Goal: Task Accomplishment & Management: Manage account settings

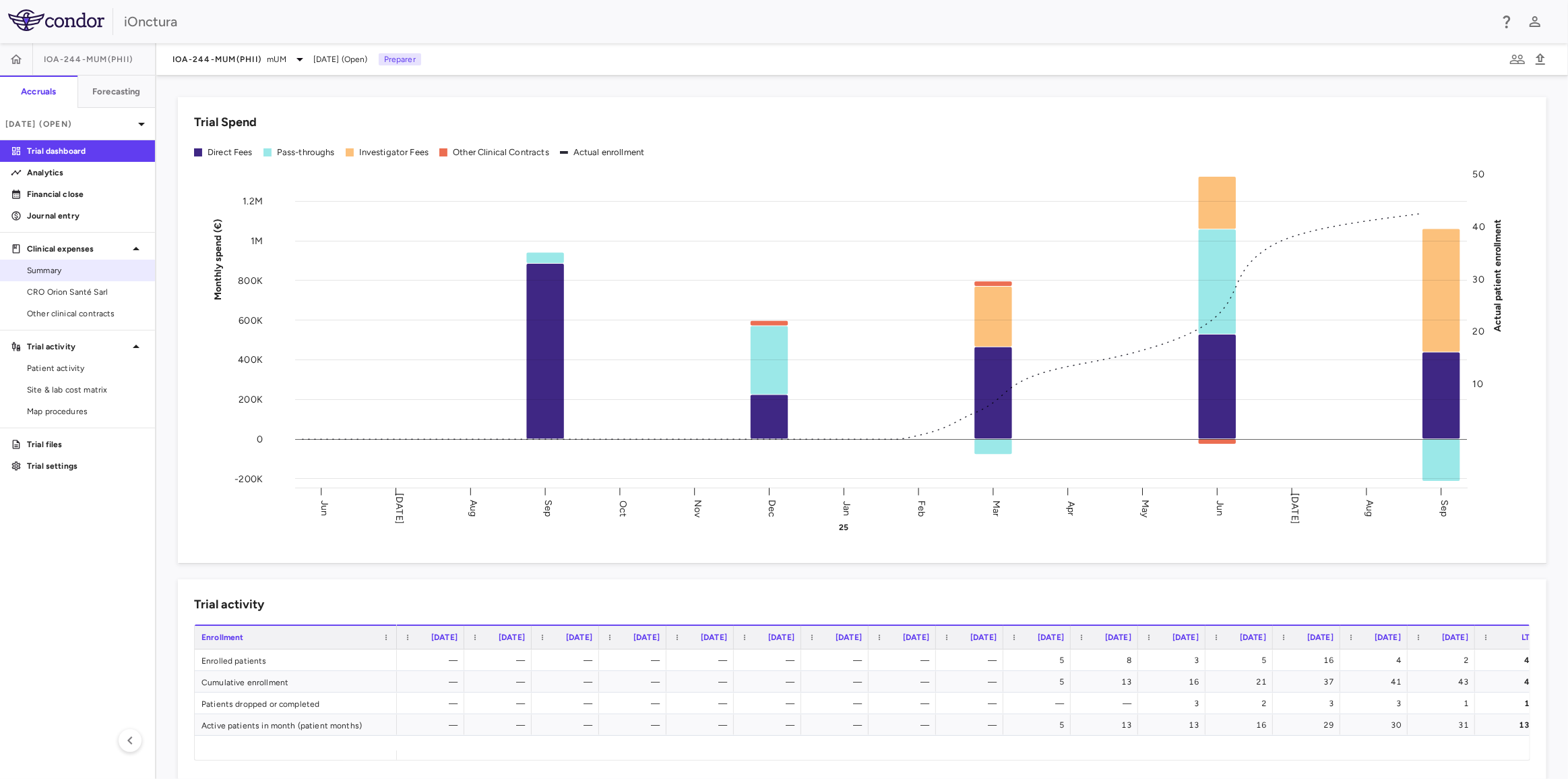
drag, startPoint x: 67, startPoint y: 284, endPoint x: 73, endPoint y: 276, distance: 10.0
click at [67, 284] on link "CRO Orion Santé Sarl" at bounding box center [77, 291] width 155 height 20
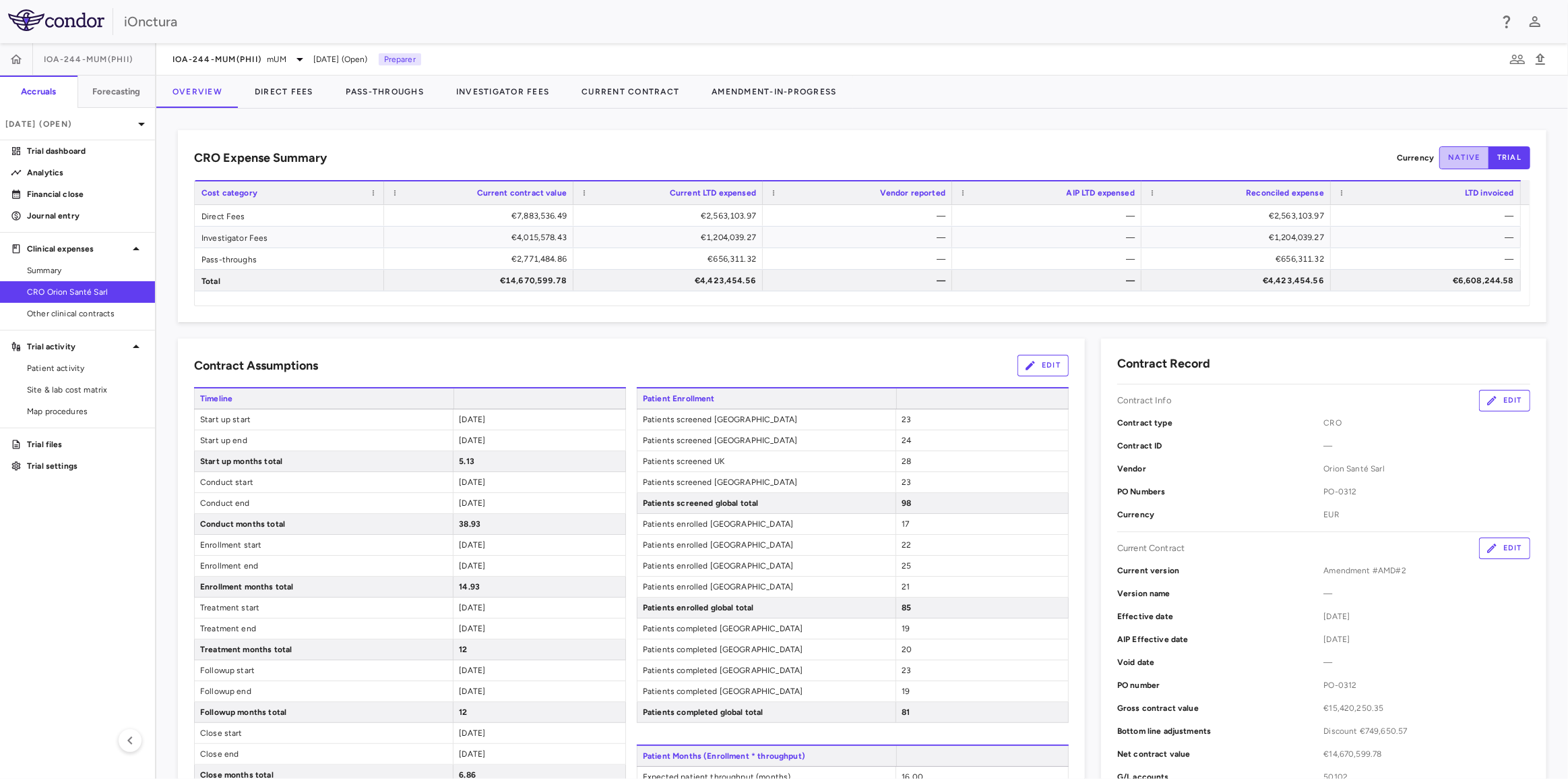
click at [1461, 156] on button "native" at bounding box center [1465, 158] width 50 height 23
click at [1503, 157] on button "trial" at bounding box center [1509, 158] width 42 height 23
click at [281, 93] on button "Direct Fees" at bounding box center [284, 92] width 91 height 33
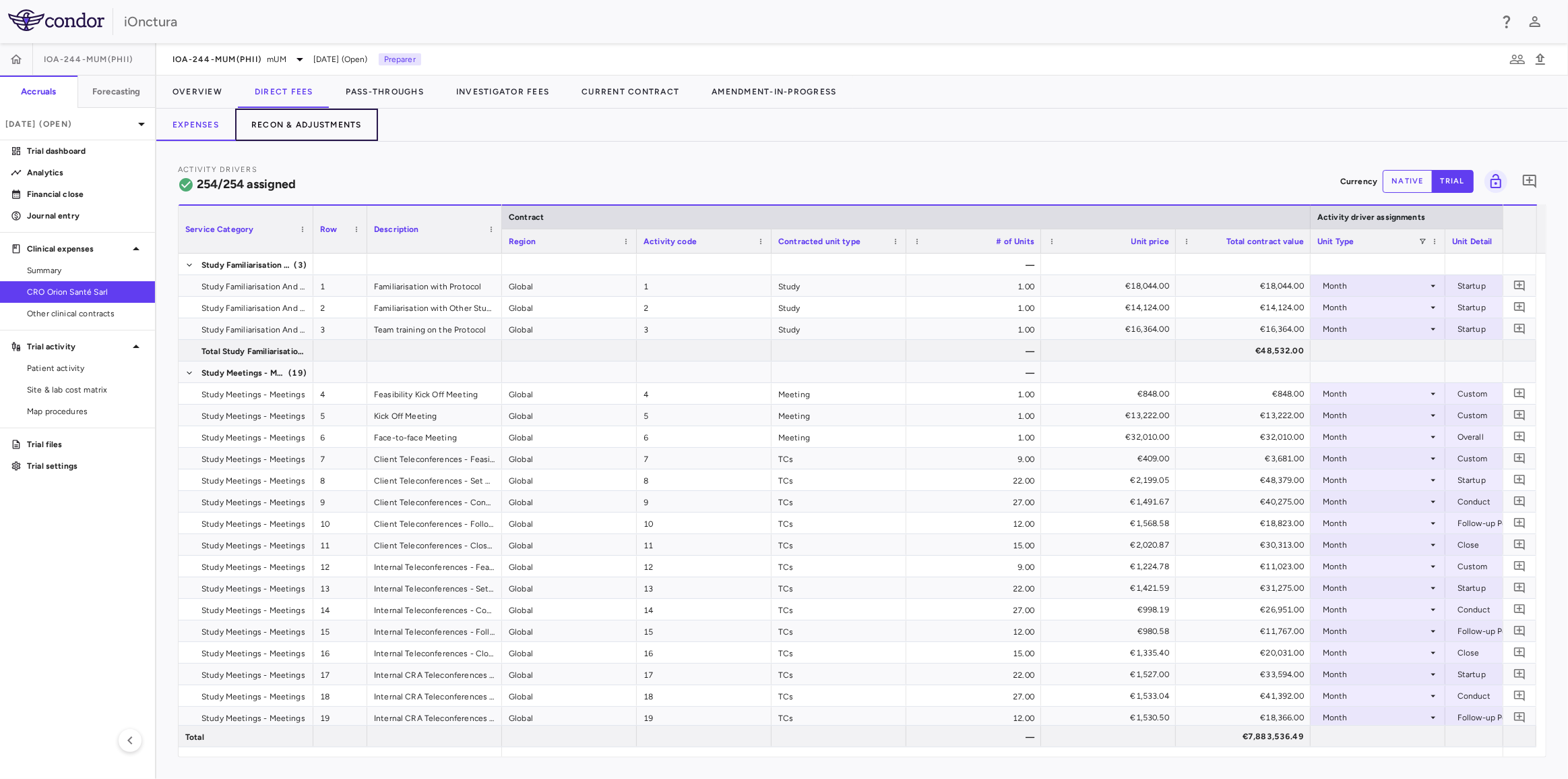
click at [328, 127] on button "Recon & Adjustments" at bounding box center [306, 125] width 143 height 33
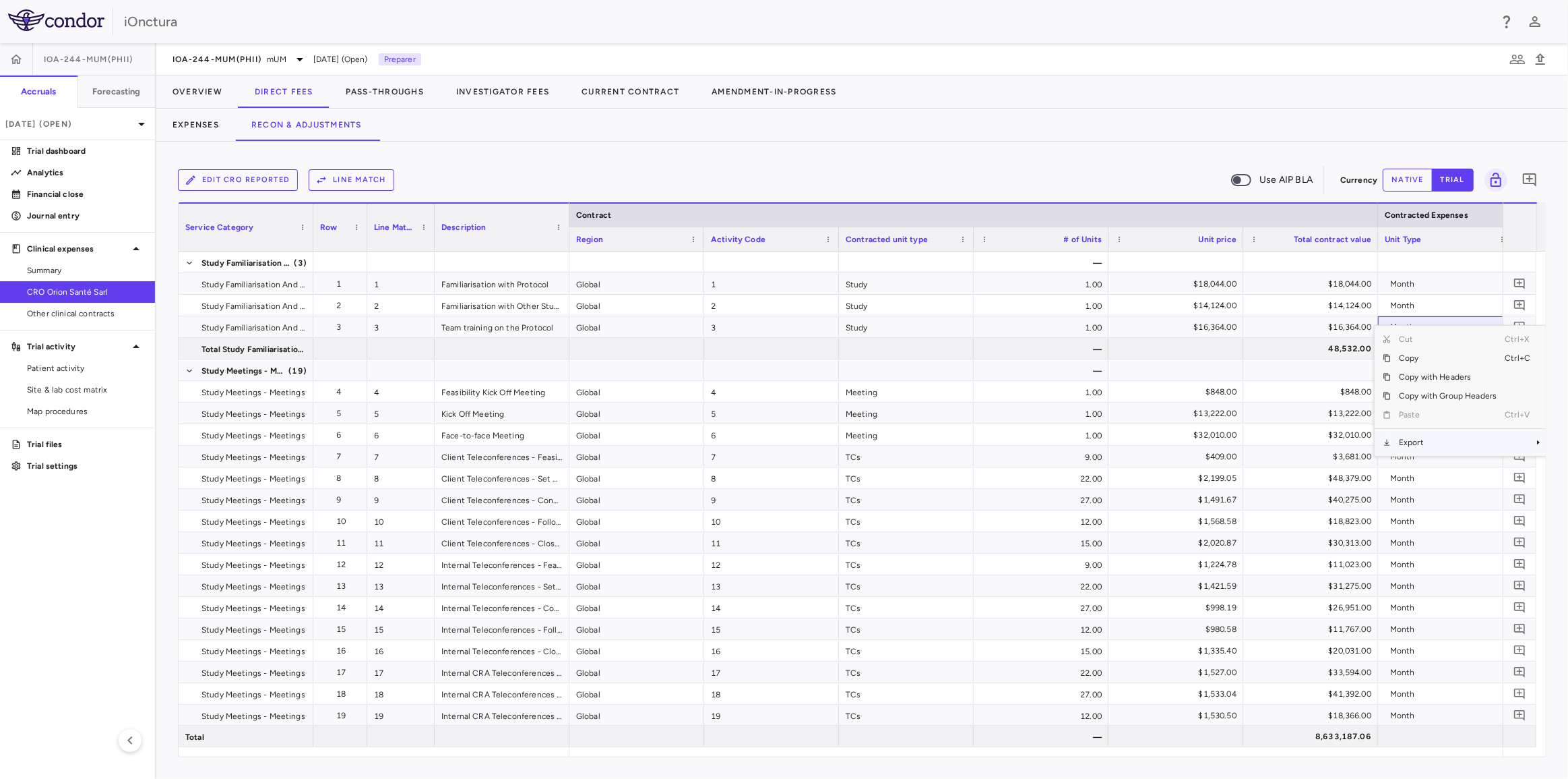
click at [1423, 439] on span "Export" at bounding box center [1448, 442] width 114 height 19
click at [1350, 464] on span "Excel Export" at bounding box center [1337, 466] width 64 height 19
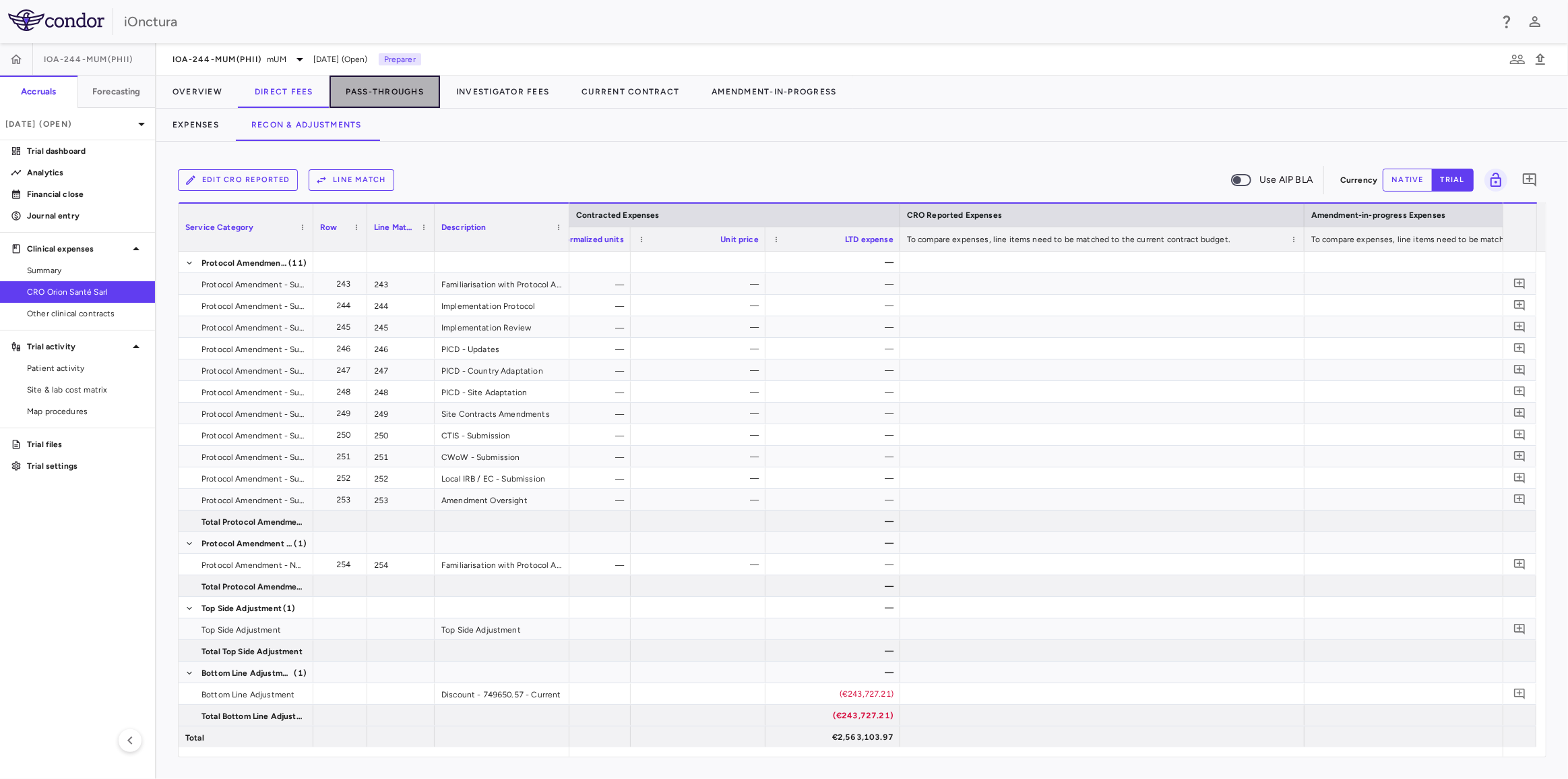
click at [388, 95] on button "Pass-Throughs" at bounding box center [385, 92] width 110 height 33
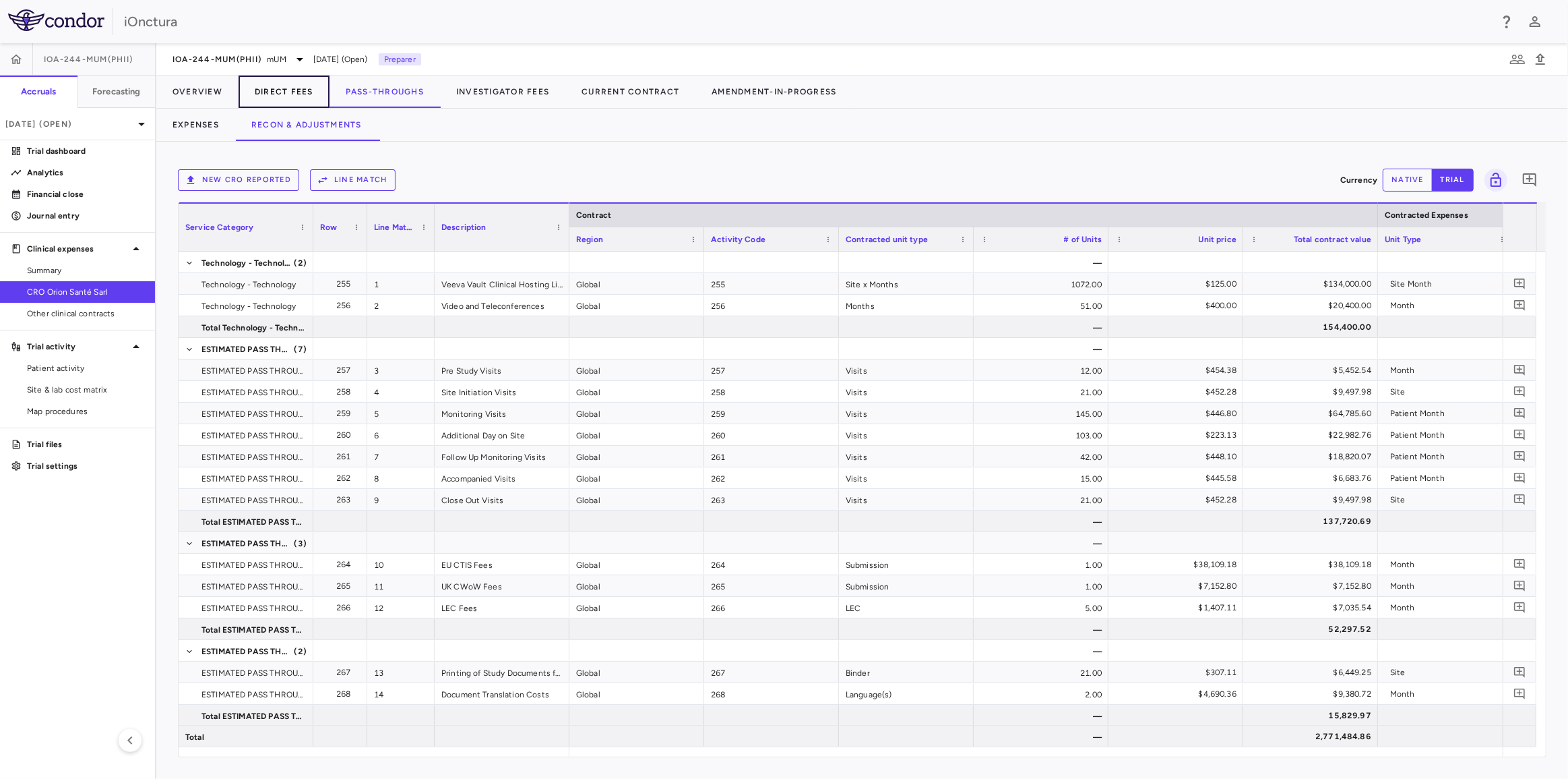
click at [301, 90] on button "Direct Fees" at bounding box center [284, 92] width 91 height 33
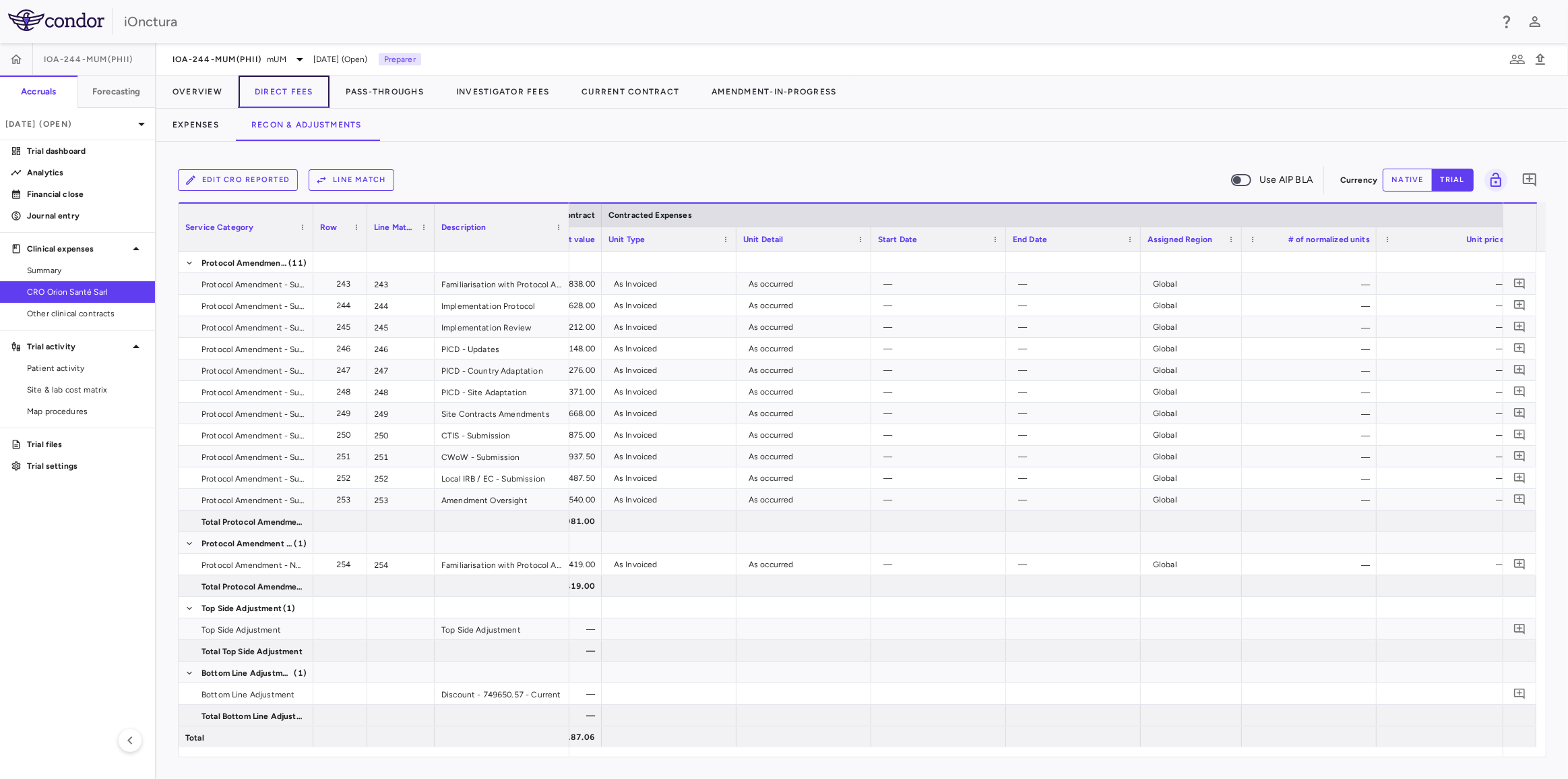
scroll to position [0, 600]
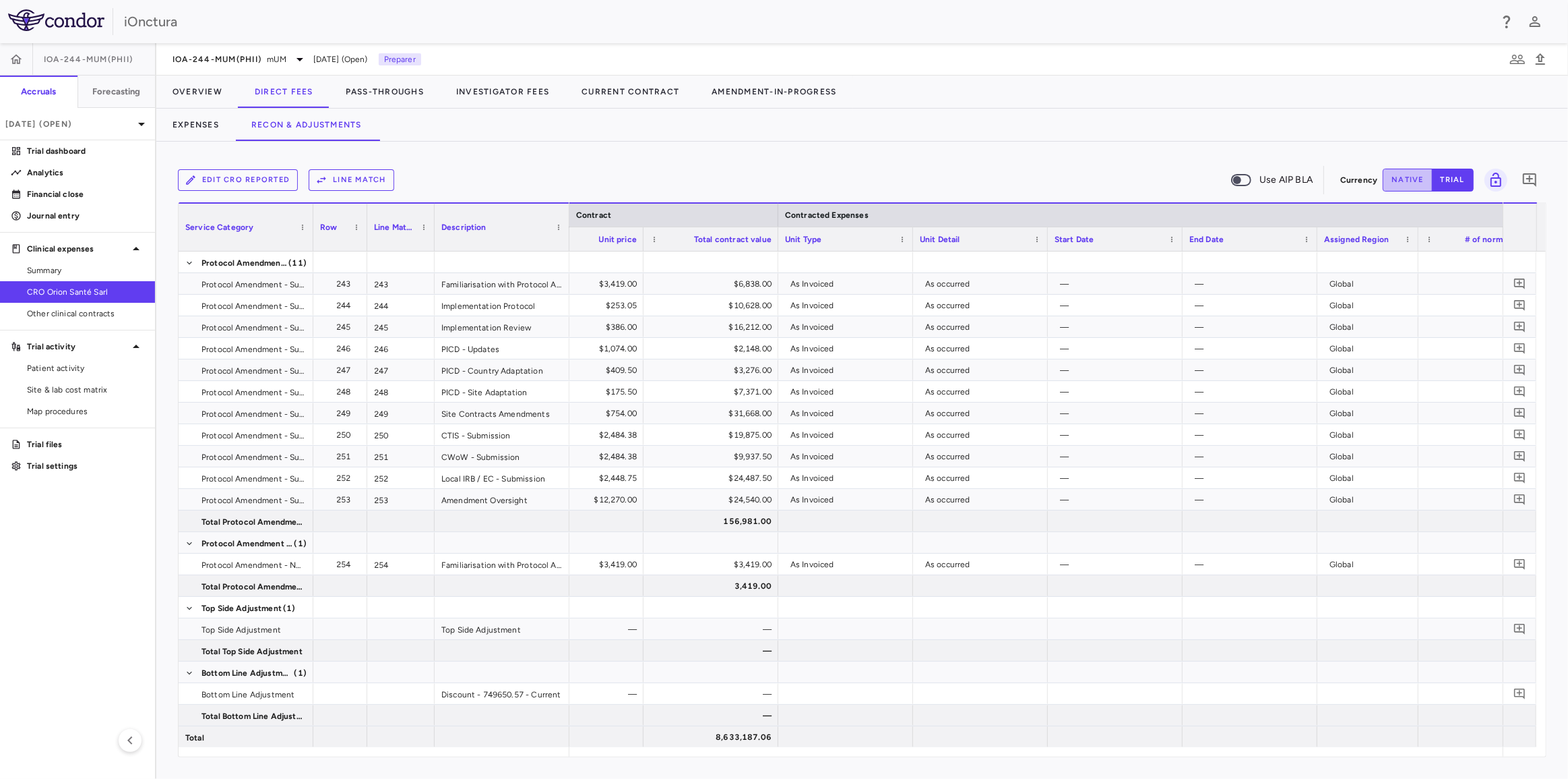
click at [1421, 181] on button "native" at bounding box center [1408, 180] width 50 height 23
click at [1471, 182] on button "trial" at bounding box center [1453, 180] width 42 height 23
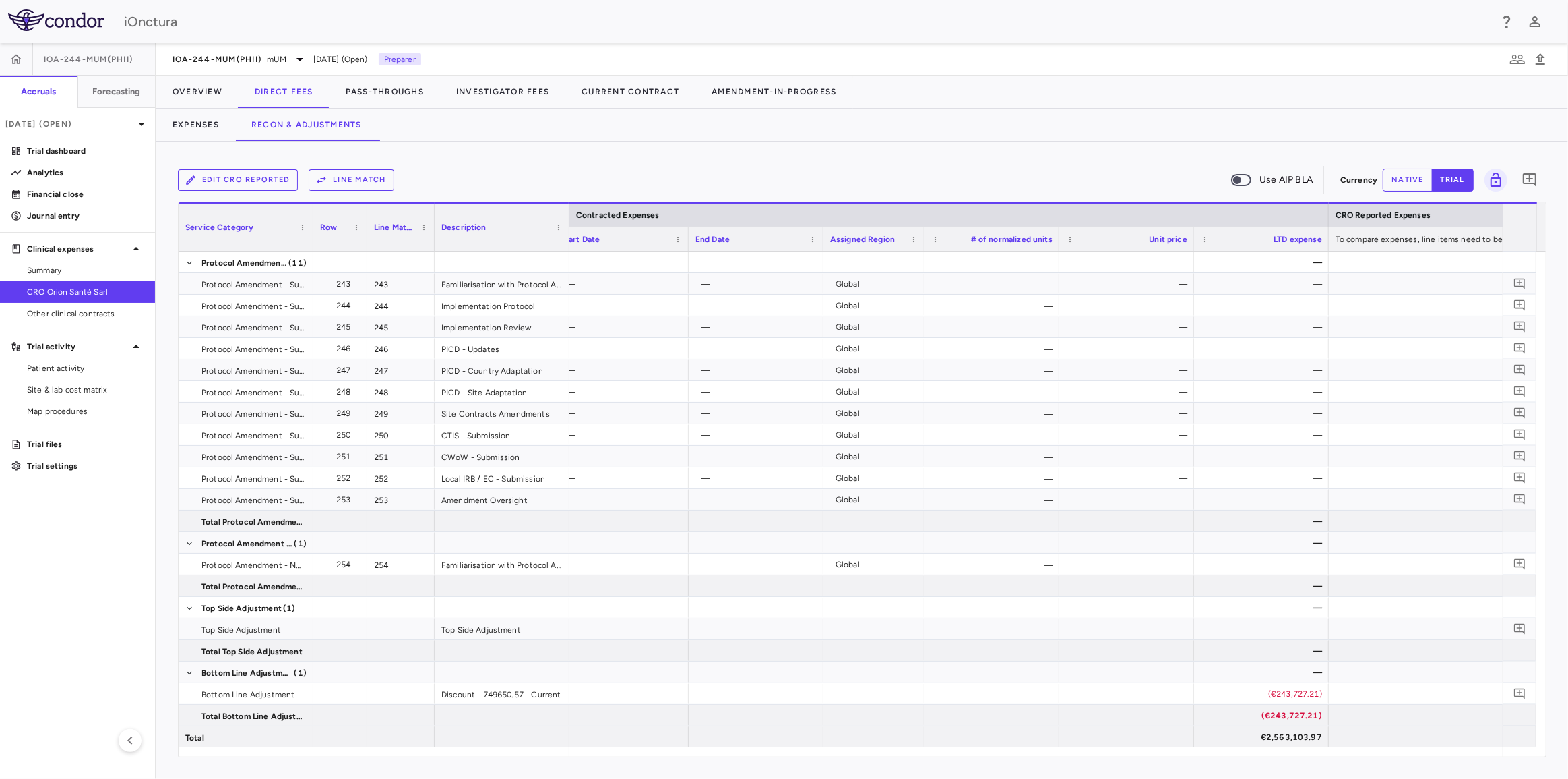
scroll to position [0, 1568]
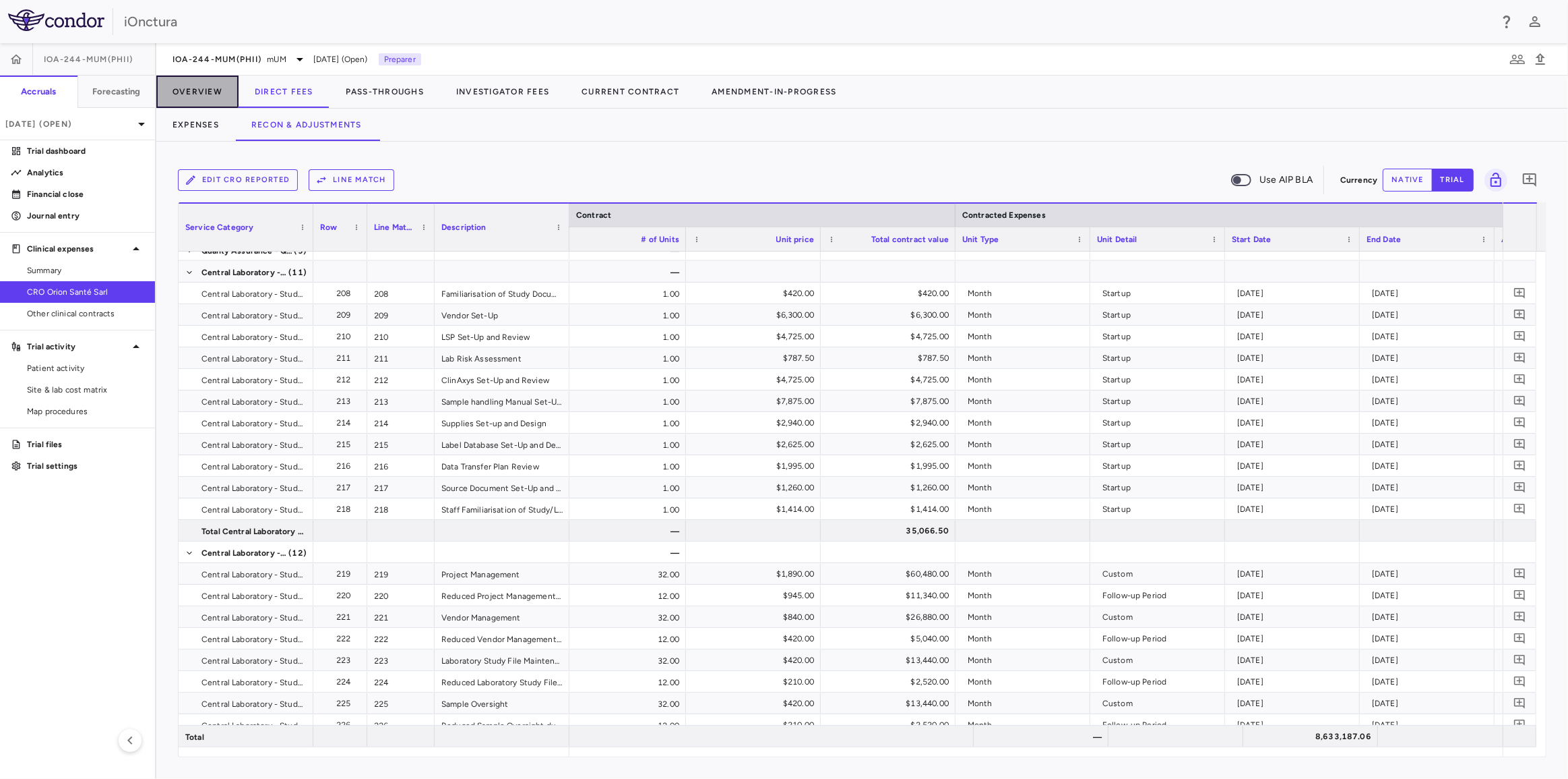
click at [222, 95] on button "Overview" at bounding box center [198, 92] width 83 height 33
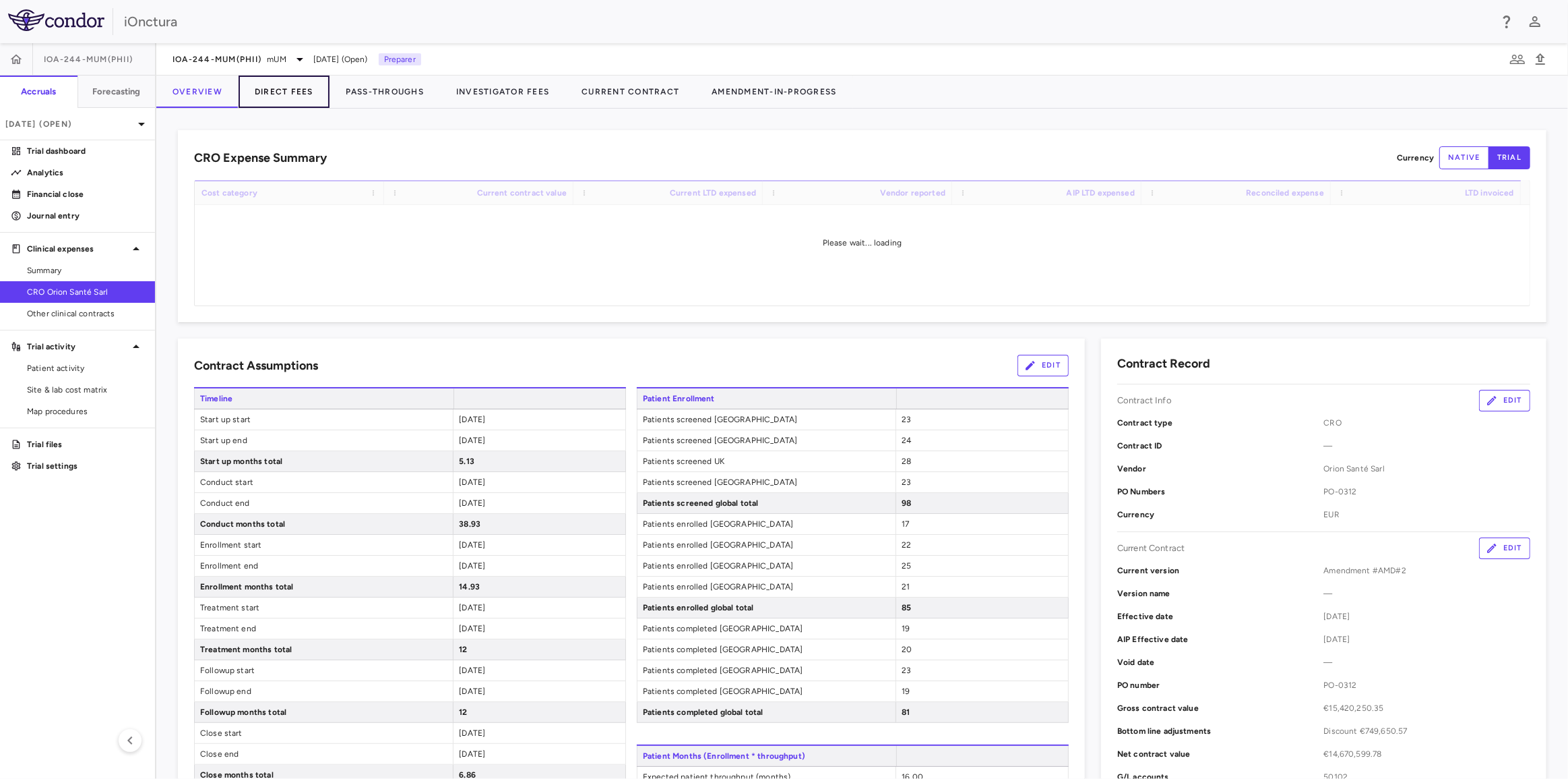
click at [275, 92] on button "Direct Fees" at bounding box center [284, 92] width 91 height 33
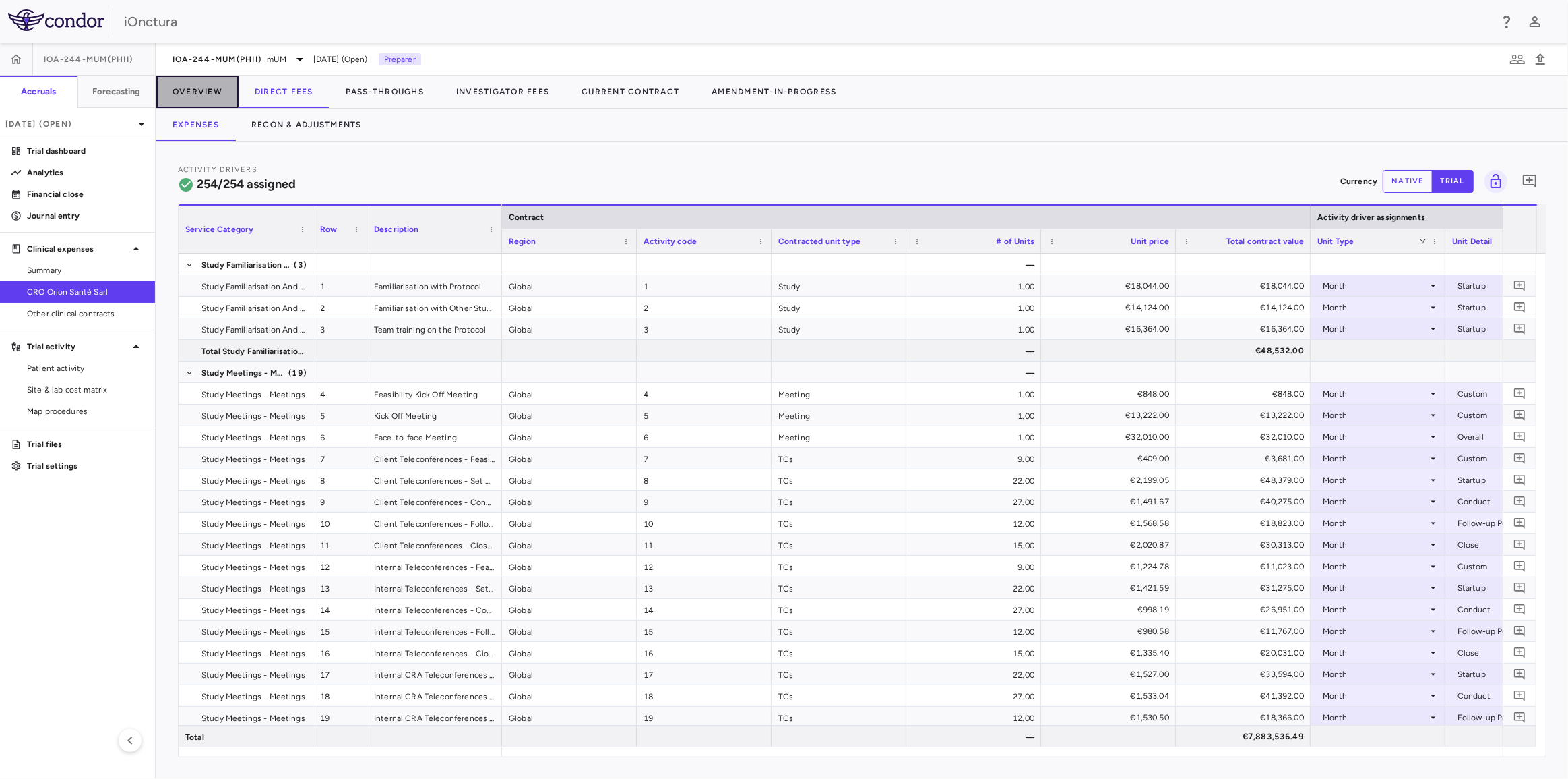
click at [212, 94] on button "Overview" at bounding box center [198, 92] width 83 height 33
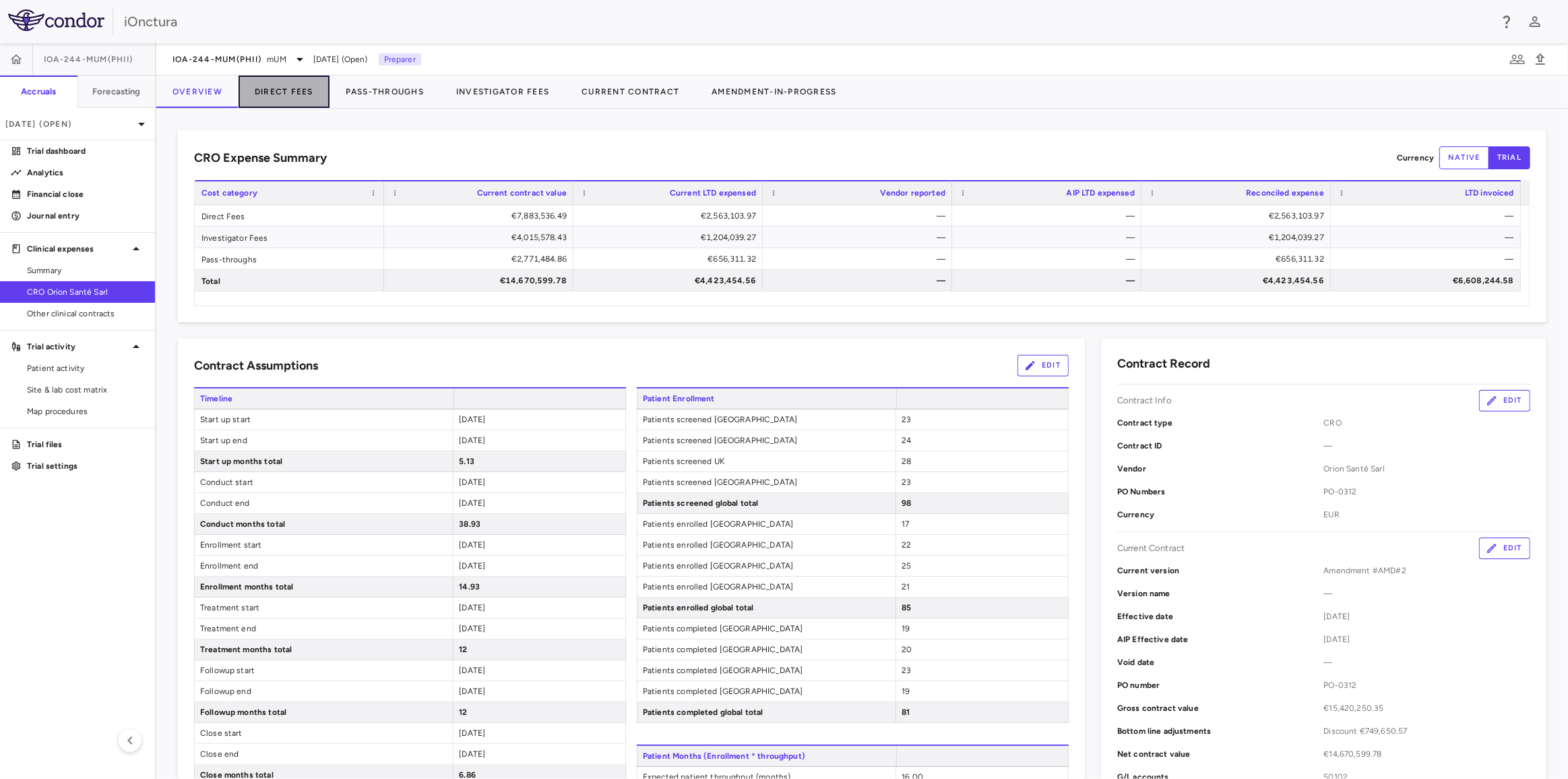
click at [309, 90] on button "Direct Fees" at bounding box center [284, 92] width 91 height 33
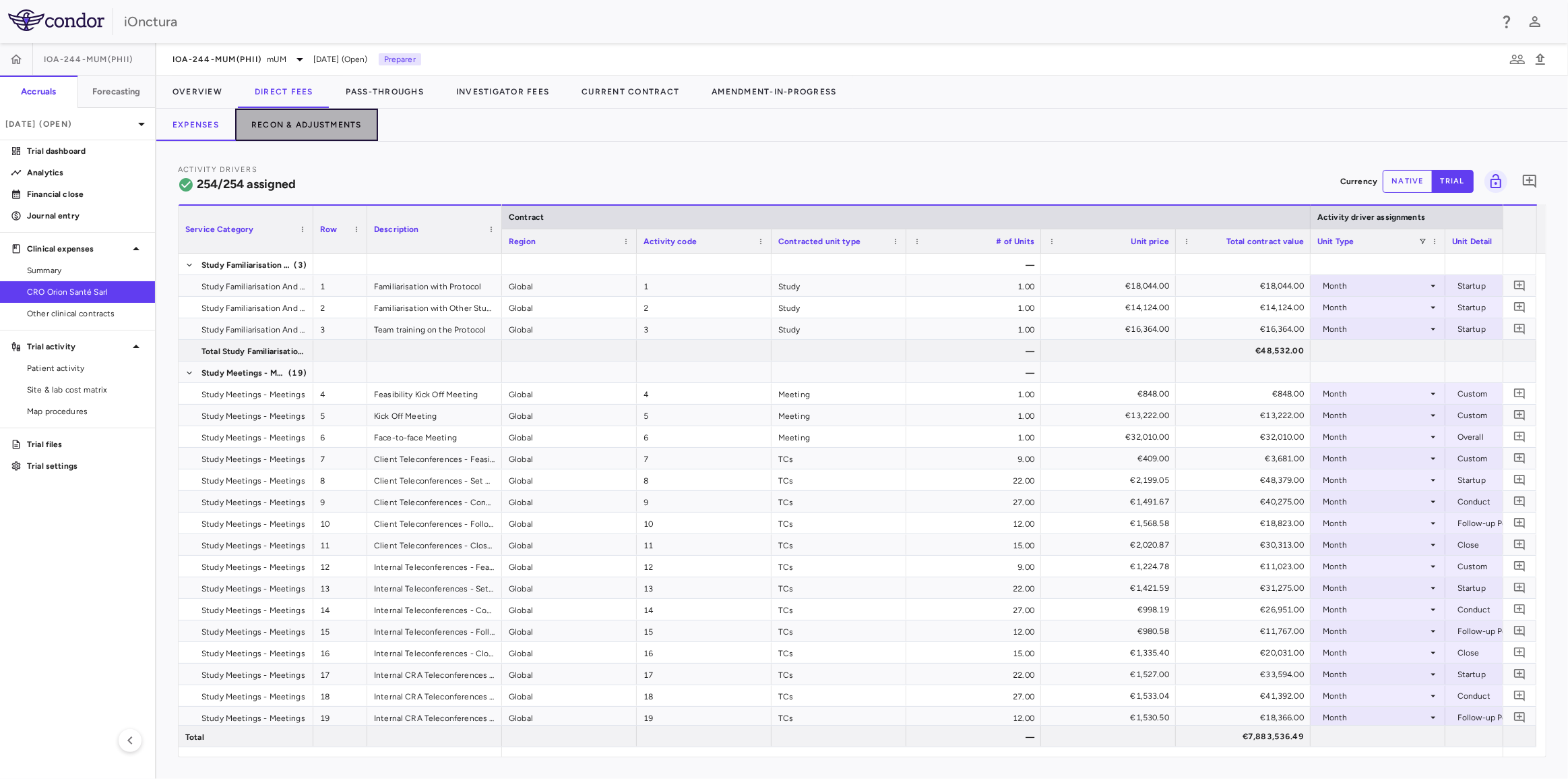
click at [323, 125] on button "Recon & Adjustments" at bounding box center [306, 125] width 143 height 33
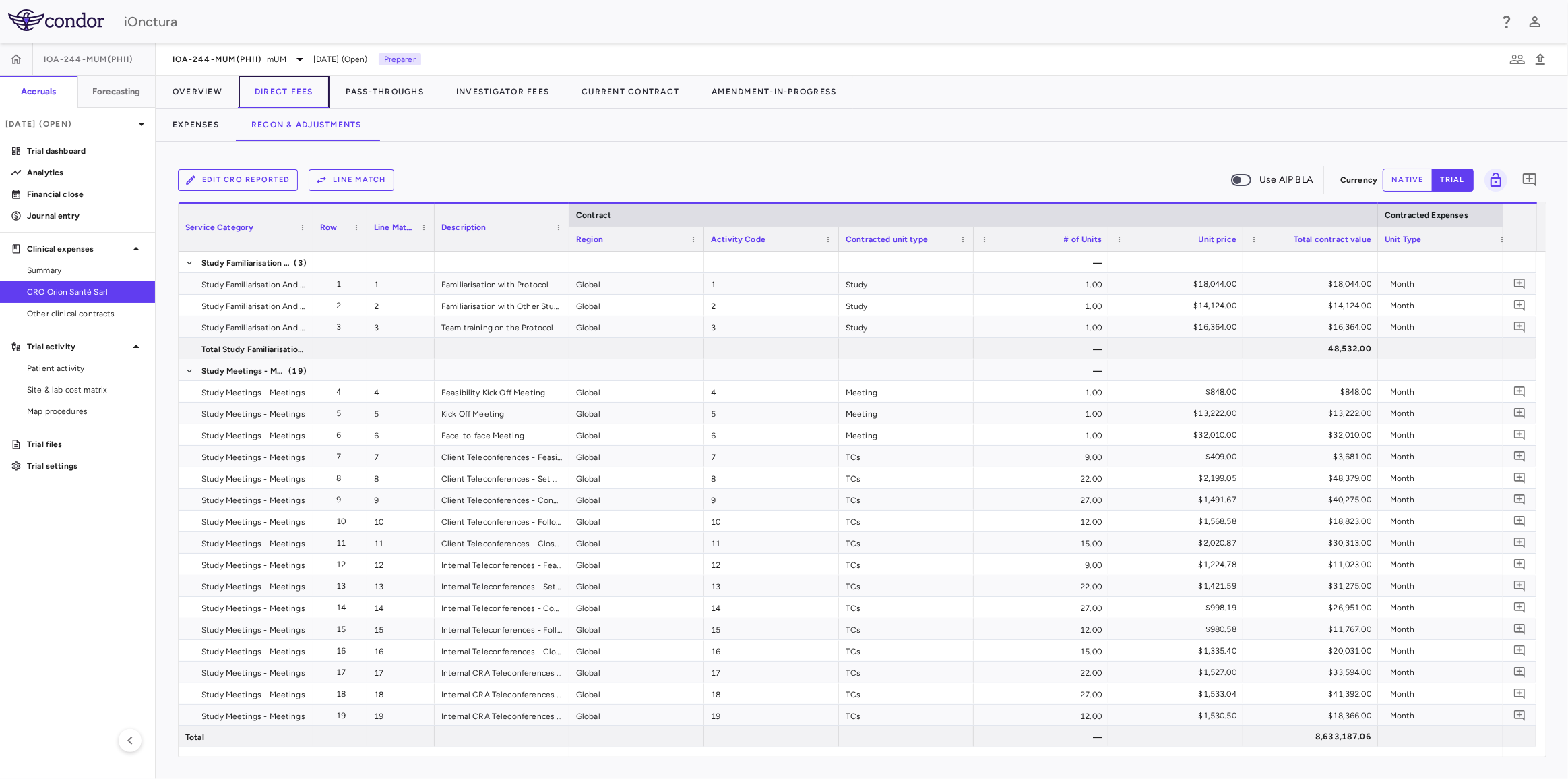
click at [269, 91] on button "Direct Fees" at bounding box center [284, 92] width 91 height 33
click at [210, 123] on button "Expenses" at bounding box center [196, 125] width 79 height 33
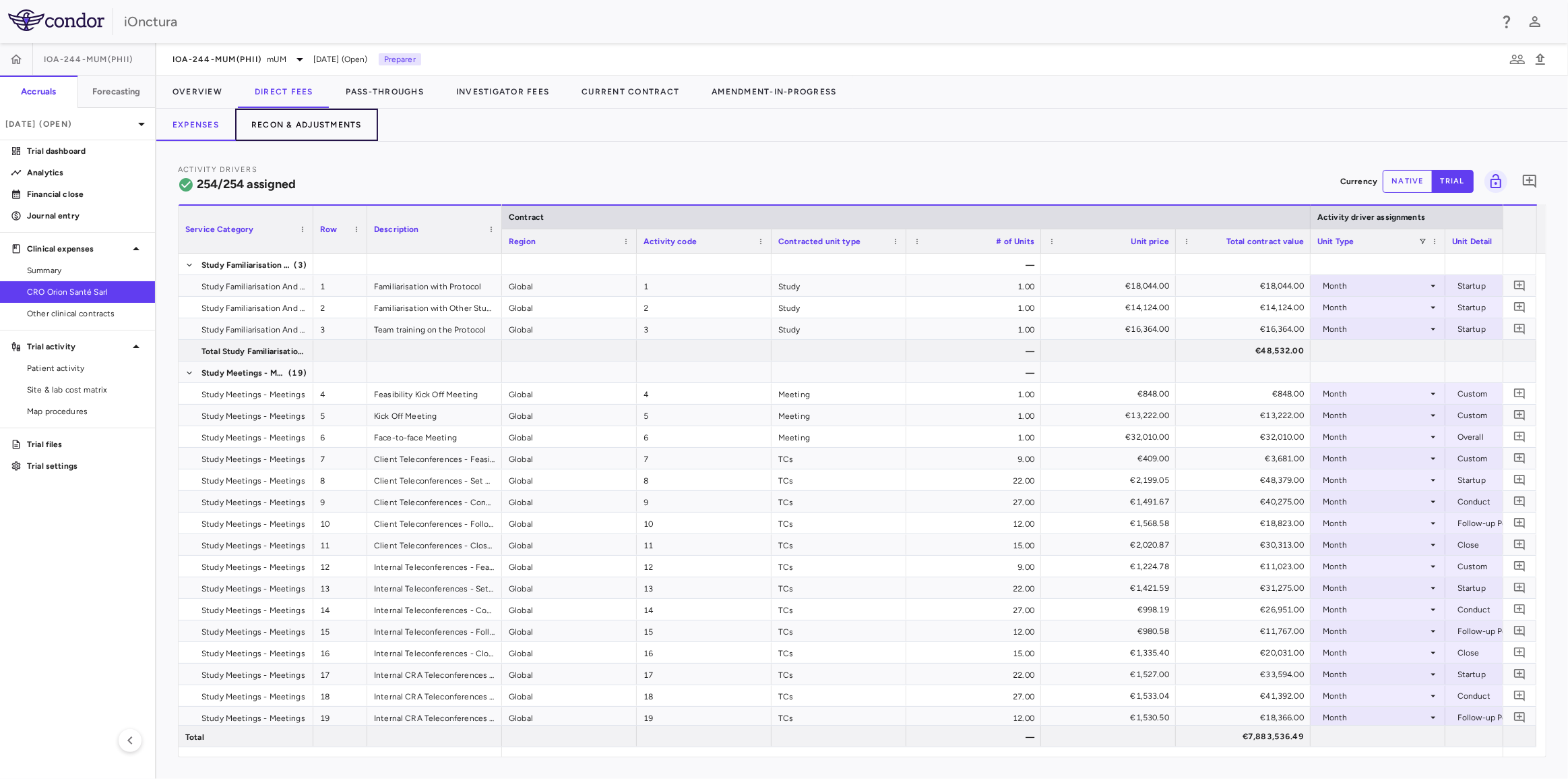
click at [304, 123] on button "Recon & Adjustments" at bounding box center [306, 125] width 143 height 33
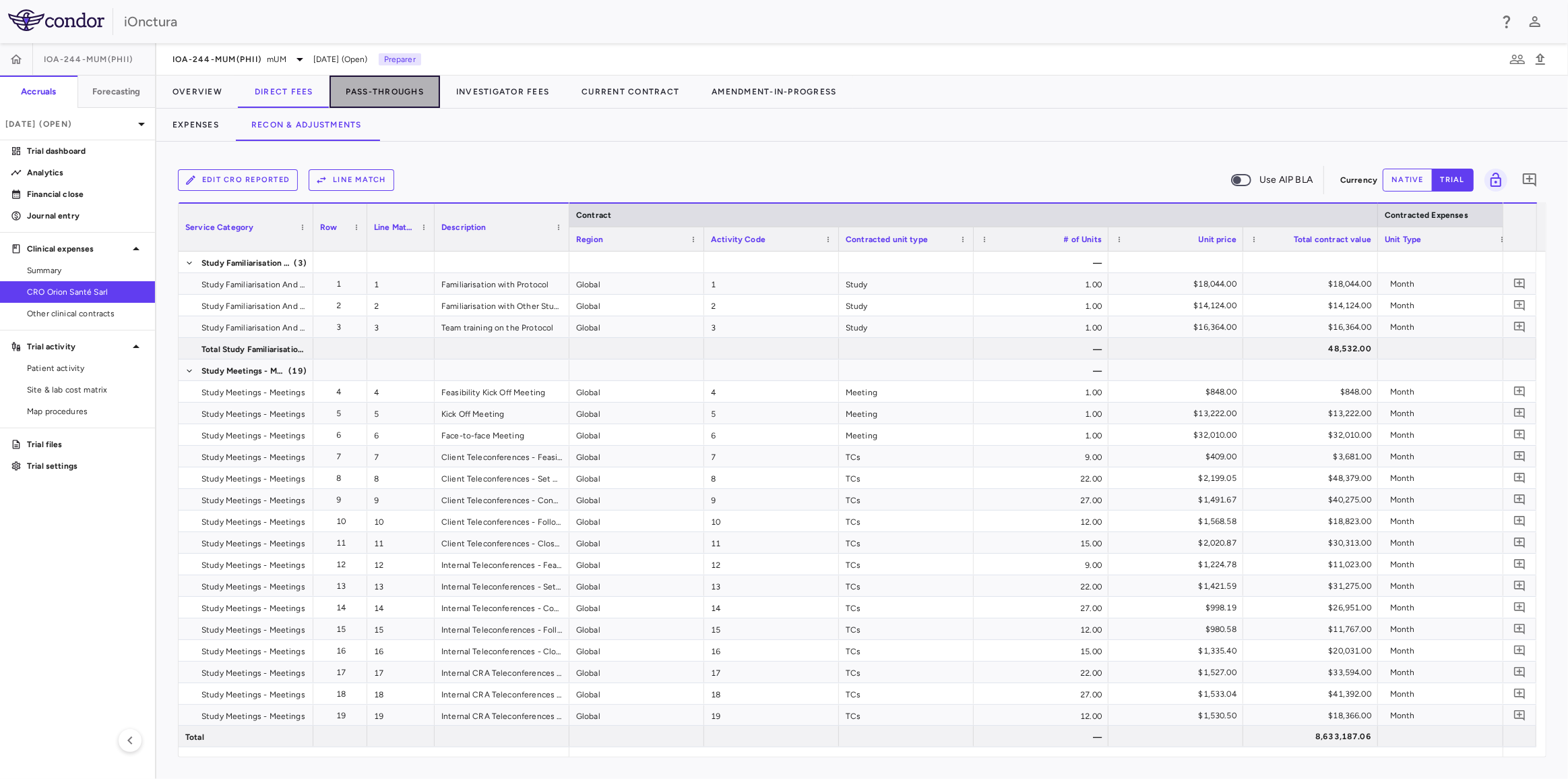
click at [411, 98] on button "Pass-Throughs" at bounding box center [385, 92] width 110 height 33
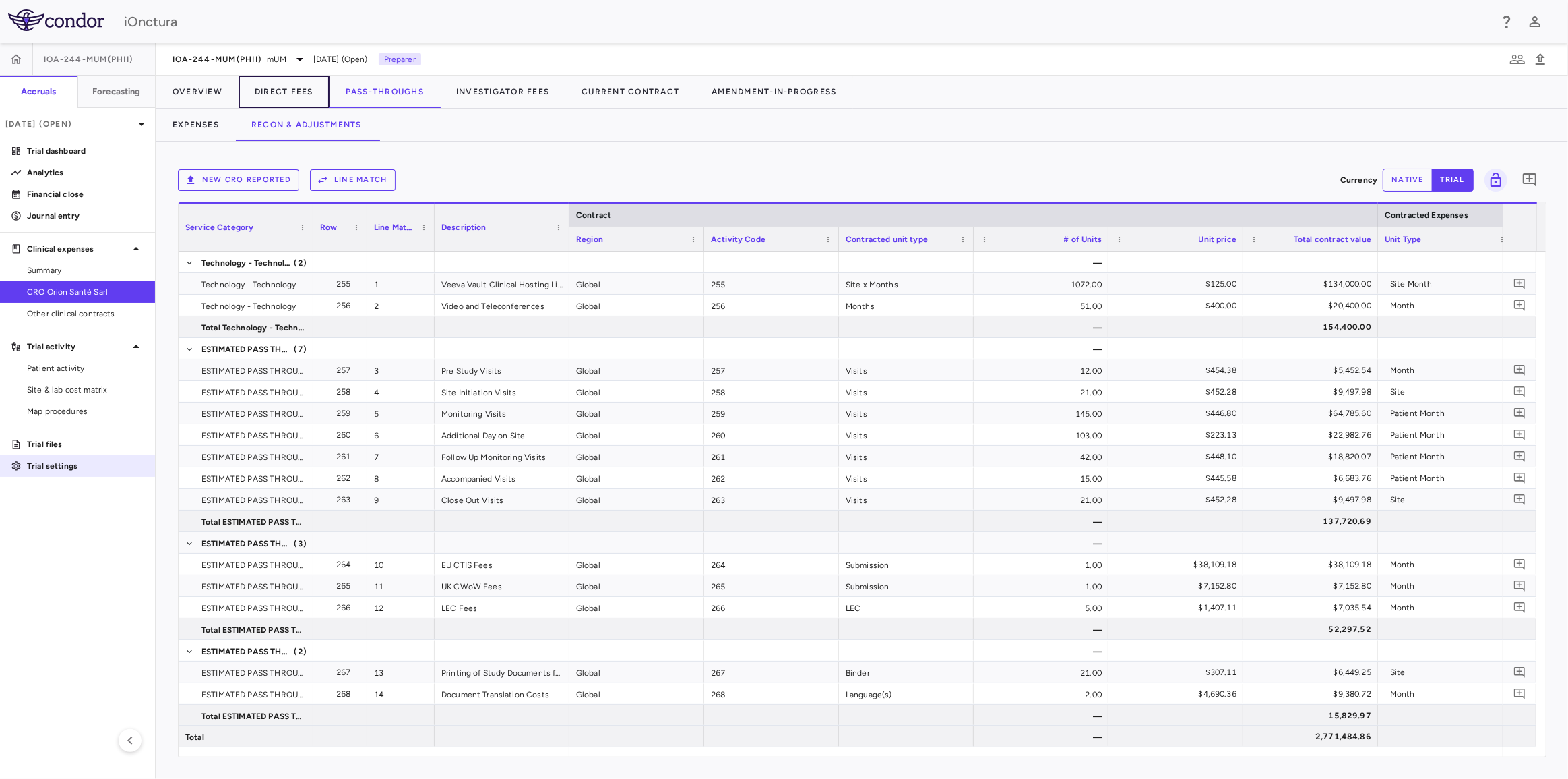
drag, startPoint x: 278, startPoint y: 90, endPoint x: 10, endPoint y: 455, distance: 452.8
click at [278, 90] on button "Direct Fees" at bounding box center [284, 92] width 91 height 33
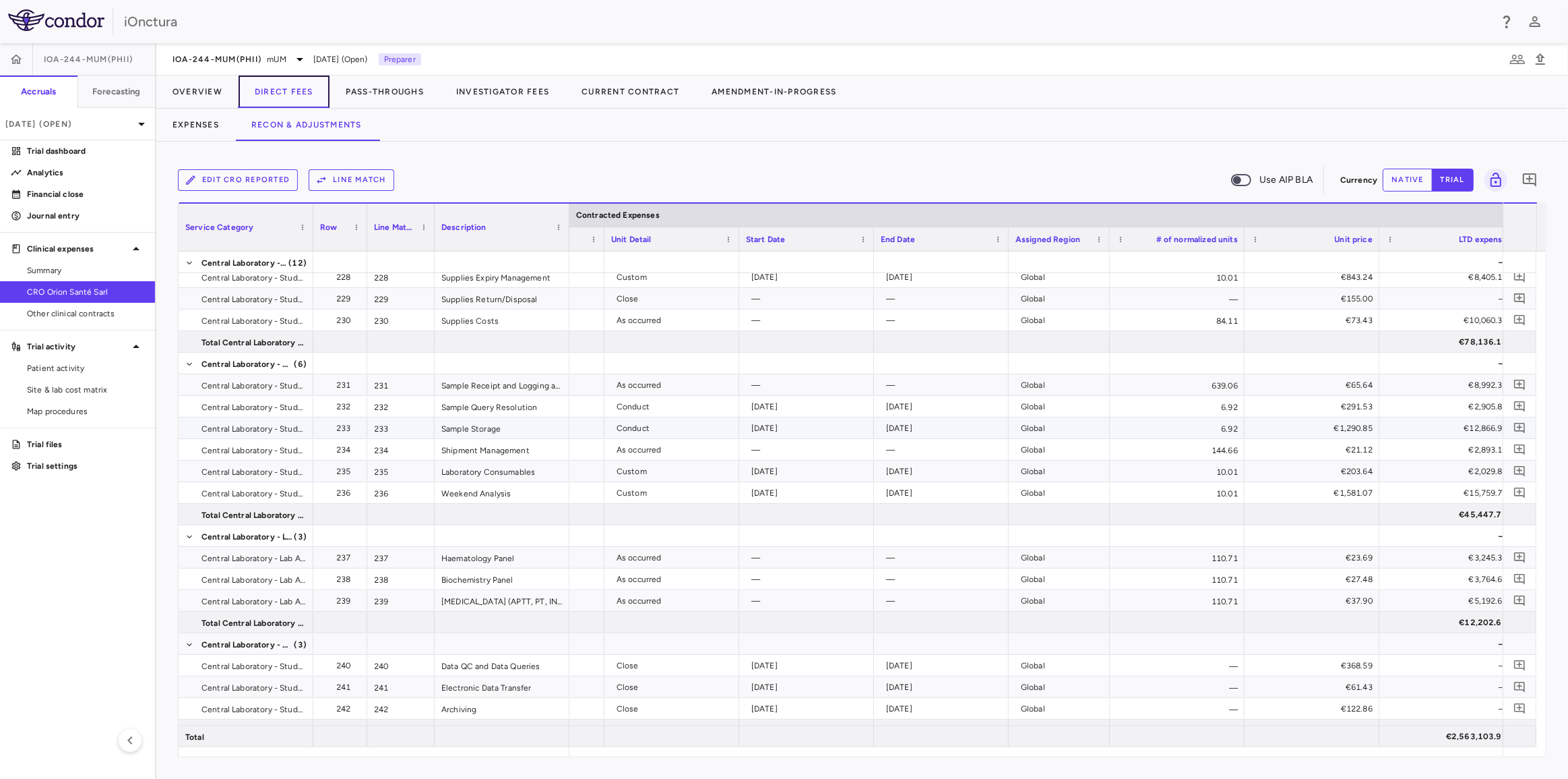
scroll to position [7273, 0]
click at [886, 755] on div "Edit CRO reported Line Match Use AIP BLA Currency native trial 0 Service Catego…" at bounding box center [862, 460] width 1412 height 637
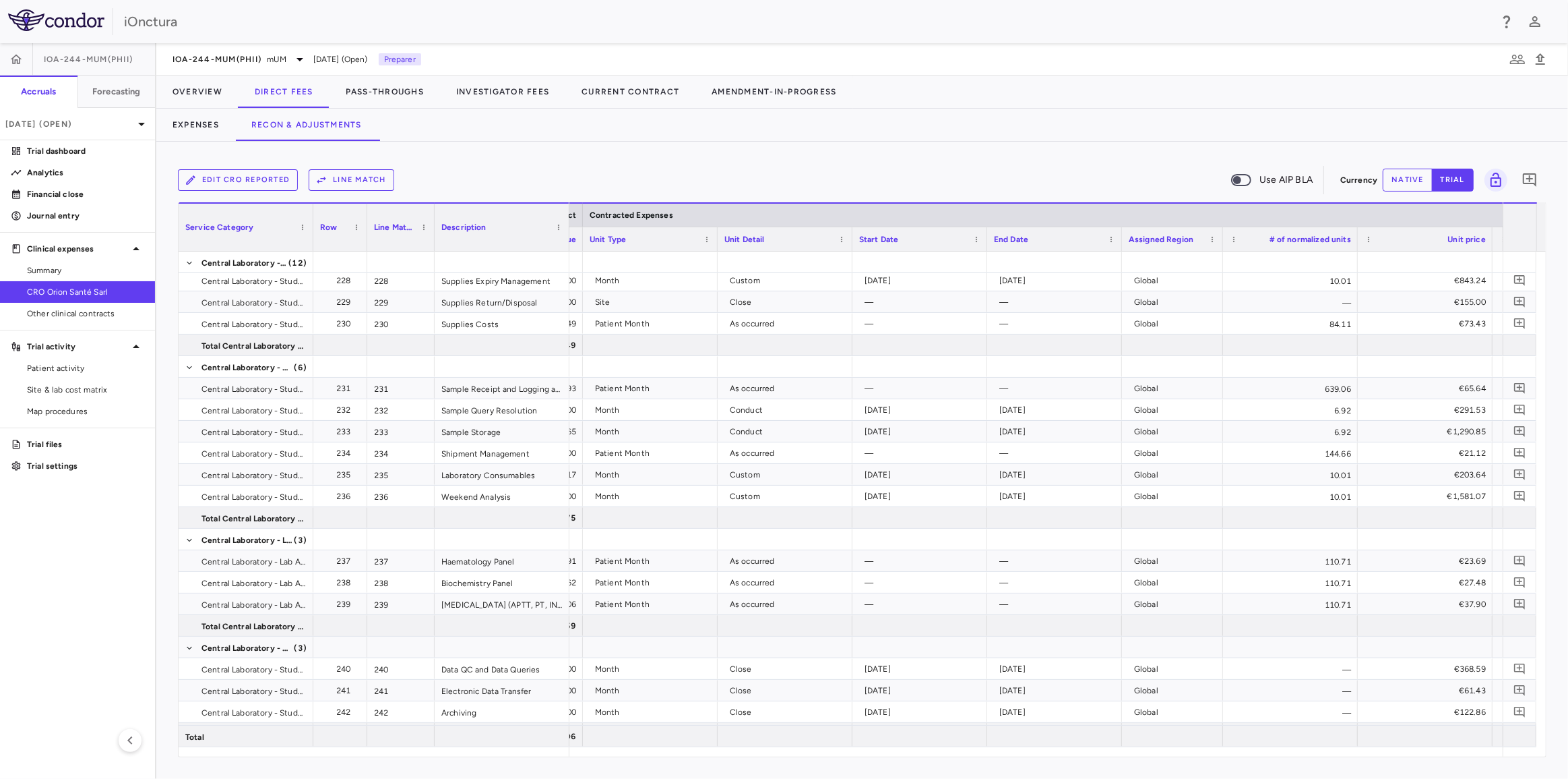
scroll to position [0, 727]
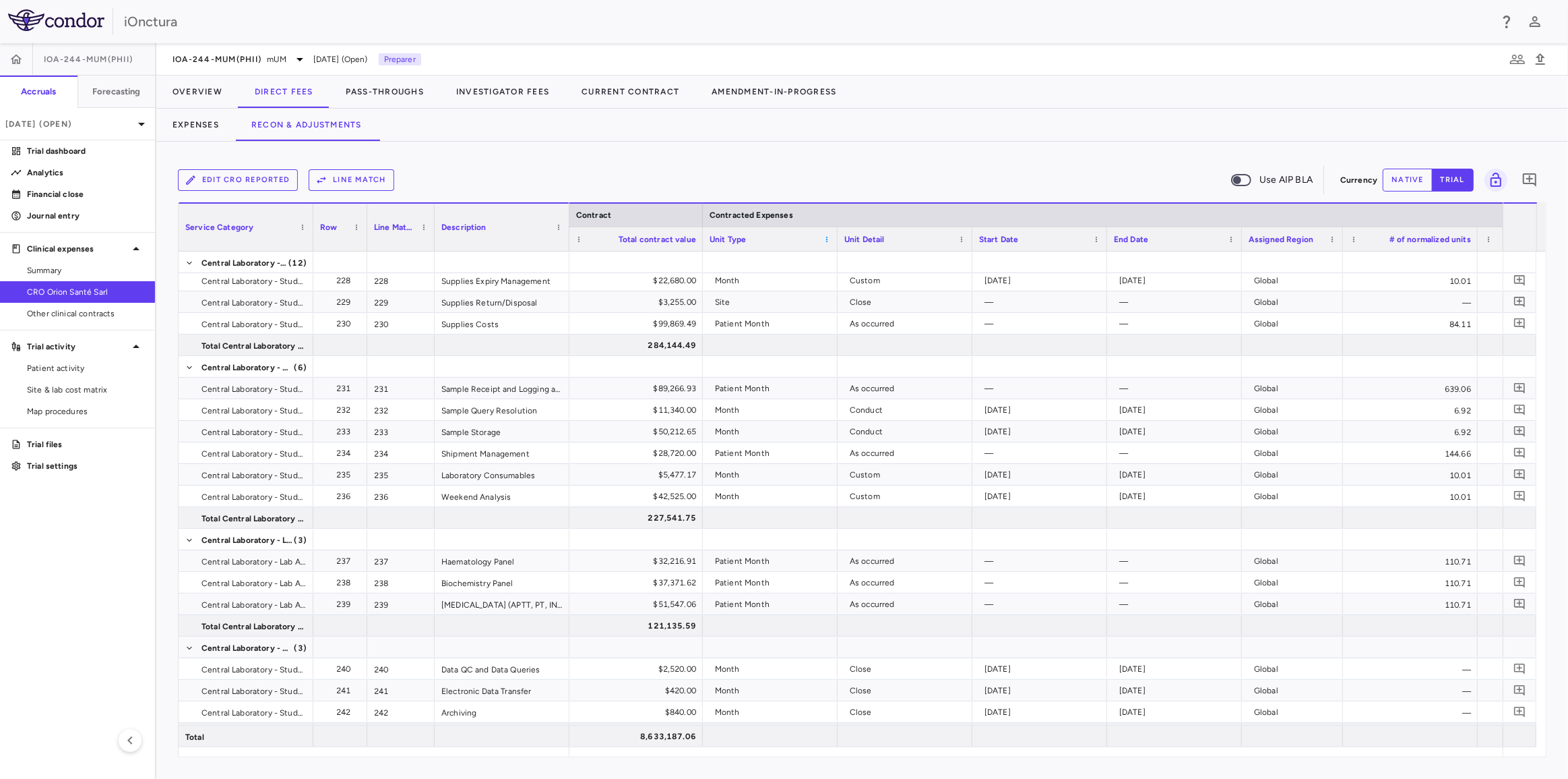
click at [827, 239] on span at bounding box center [826, 238] width 8 height 8
click at [766, 239] on div "Unit Type" at bounding box center [764, 239] width 109 height 17
click at [766, 239] on div "Unit Type 1" at bounding box center [764, 239] width 109 height 17
click at [355, 179] on button "Line Match" at bounding box center [351, 180] width 85 height 22
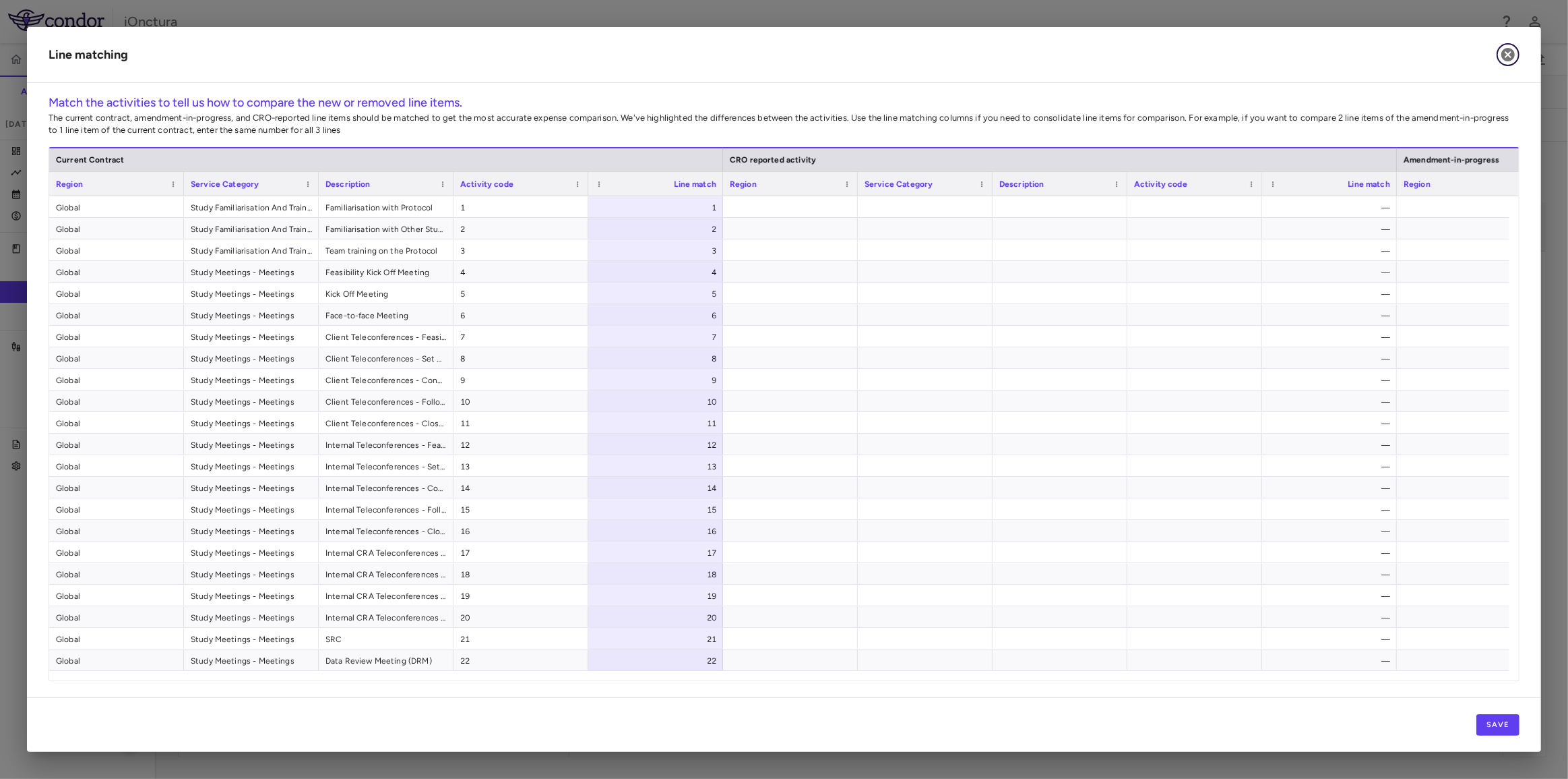
click at [1515, 52] on icon "button" at bounding box center [1508, 54] width 16 height 16
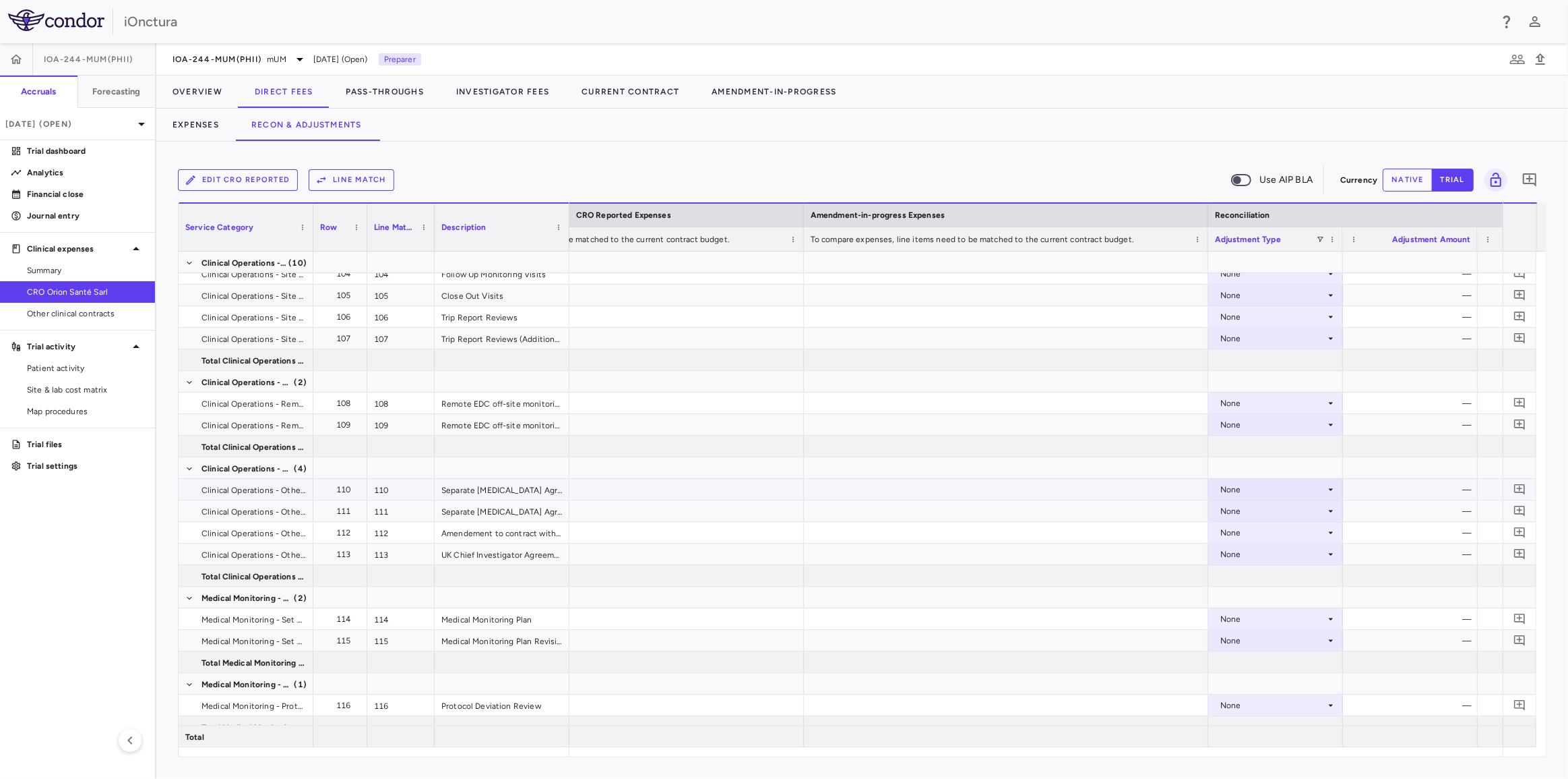
click at [1238, 480] on div "None" at bounding box center [1273, 489] width 105 height 22
click at [1269, 533] on li "Other" at bounding box center [1275, 535] width 133 height 20
click at [1325, 488] on icon at bounding box center [1330, 489] width 11 height 11
click at [1304, 508] on li "None" at bounding box center [1275, 513] width 133 height 20
click at [1310, 489] on div "None" at bounding box center [1273, 489] width 105 height 22
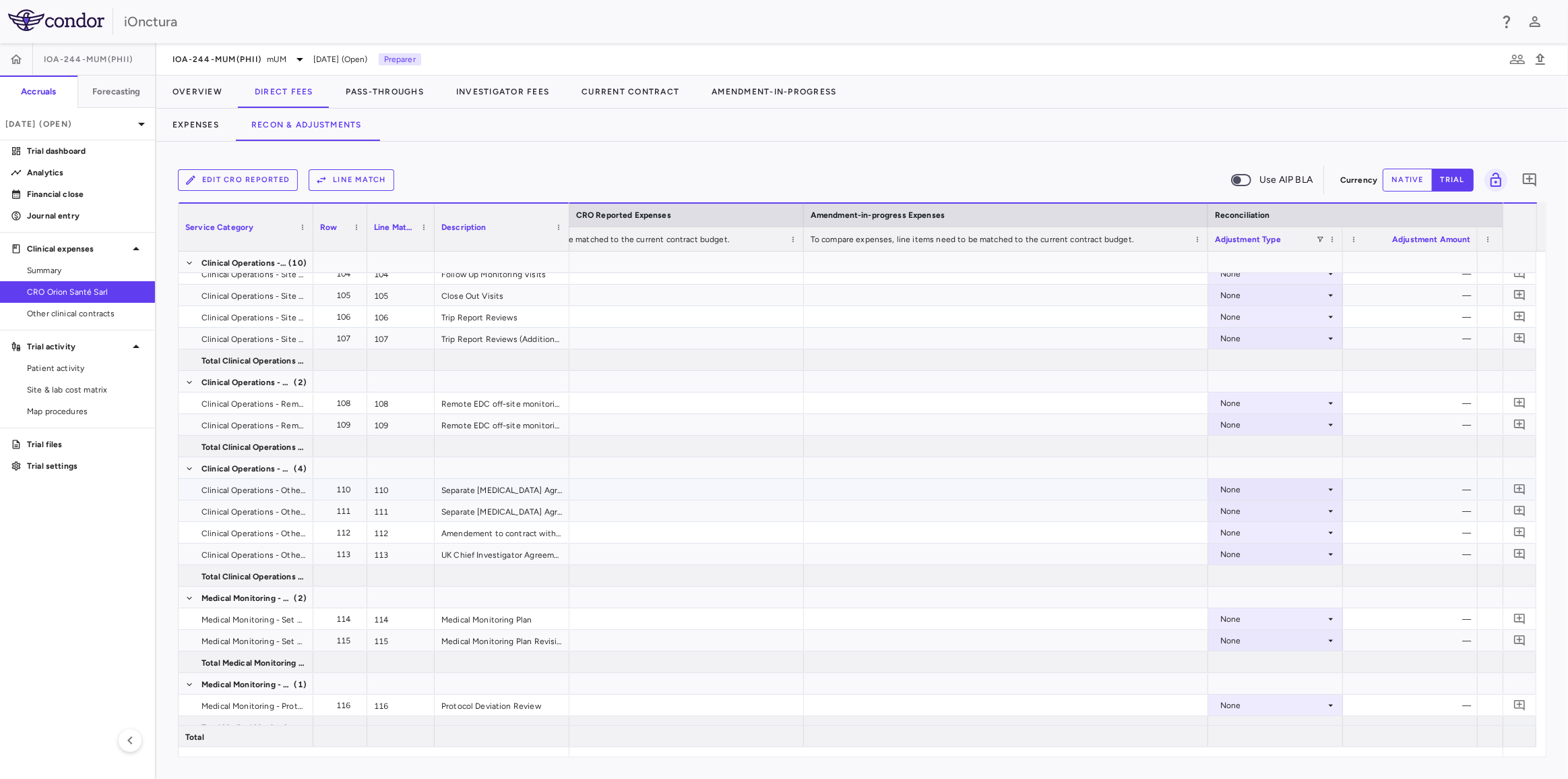
click at [1391, 487] on div "—" at bounding box center [1413, 489] width 116 height 22
click at [1426, 485] on div "—" at bounding box center [1413, 489] width 116 height 22
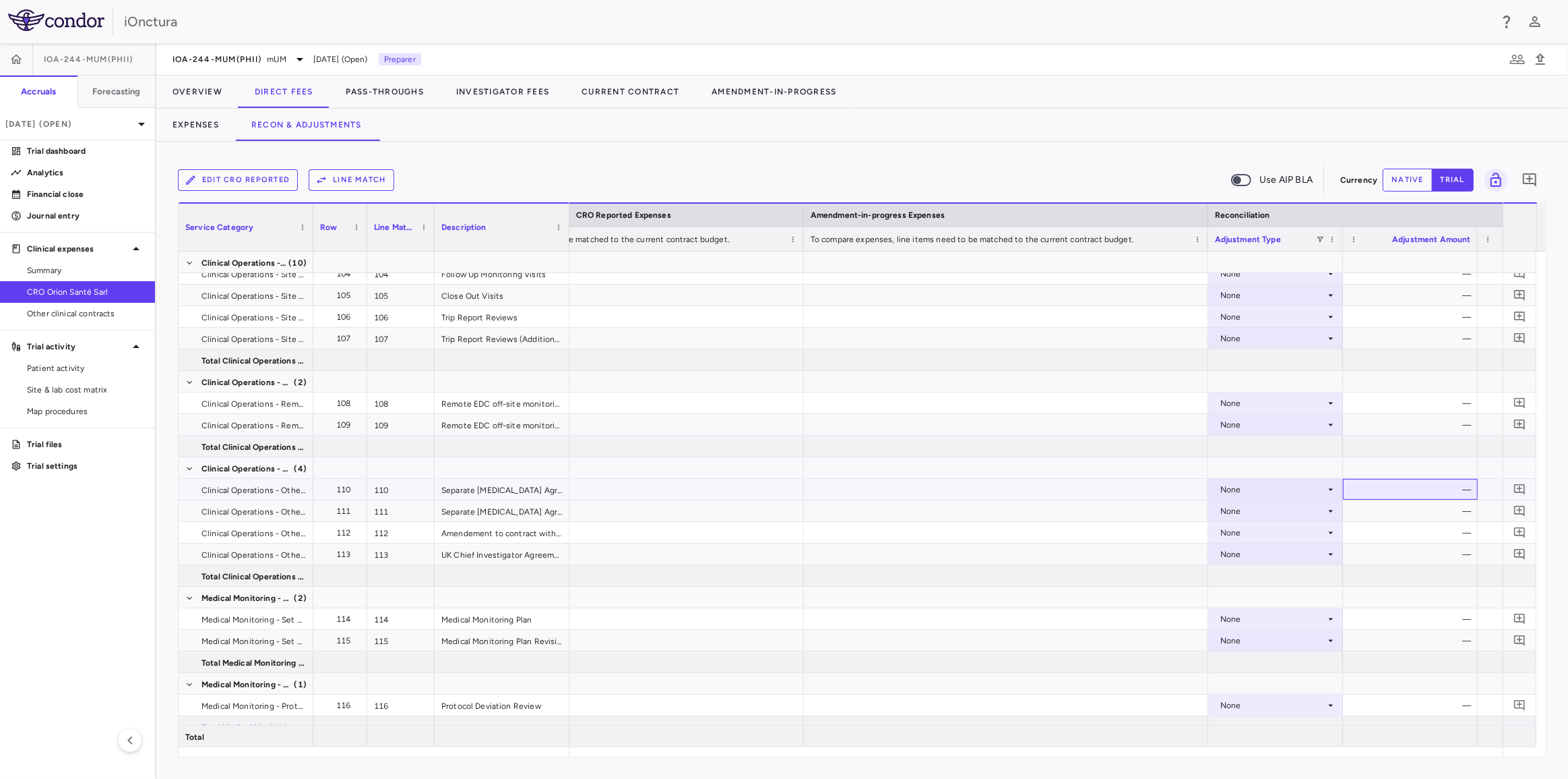
click at [1468, 486] on div "—" at bounding box center [1413, 489] width 116 height 22
click at [1468, 487] on div "—" at bounding box center [1413, 489] width 116 height 22
click at [1468, 485] on div "—" at bounding box center [1413, 489] width 116 height 22
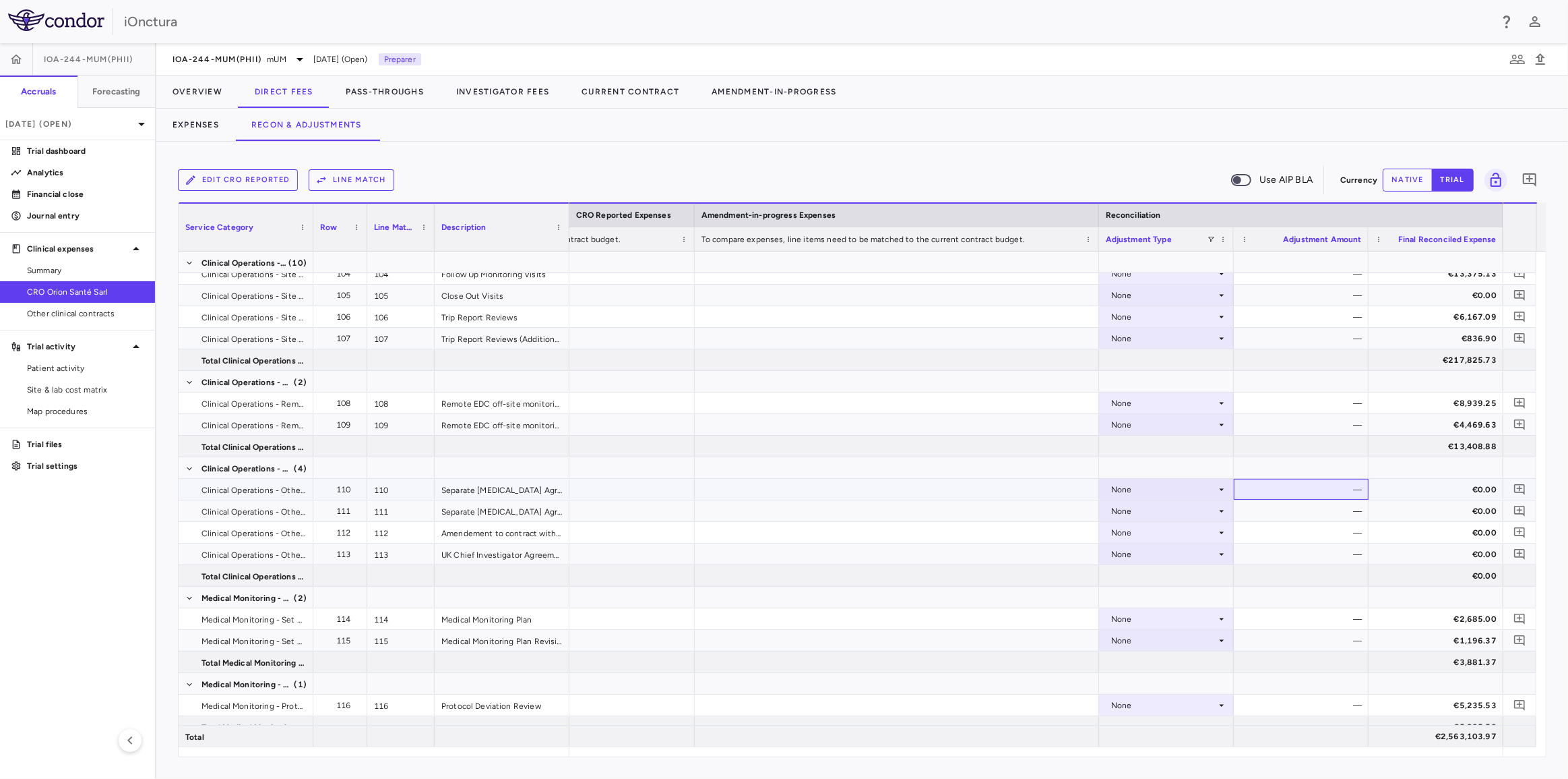
click at [1322, 496] on div "—" at bounding box center [1304, 489] width 116 height 22
click at [1320, 492] on div "—" at bounding box center [1304, 489] width 116 height 22
click at [1220, 492] on icon at bounding box center [1222, 489] width 11 height 11
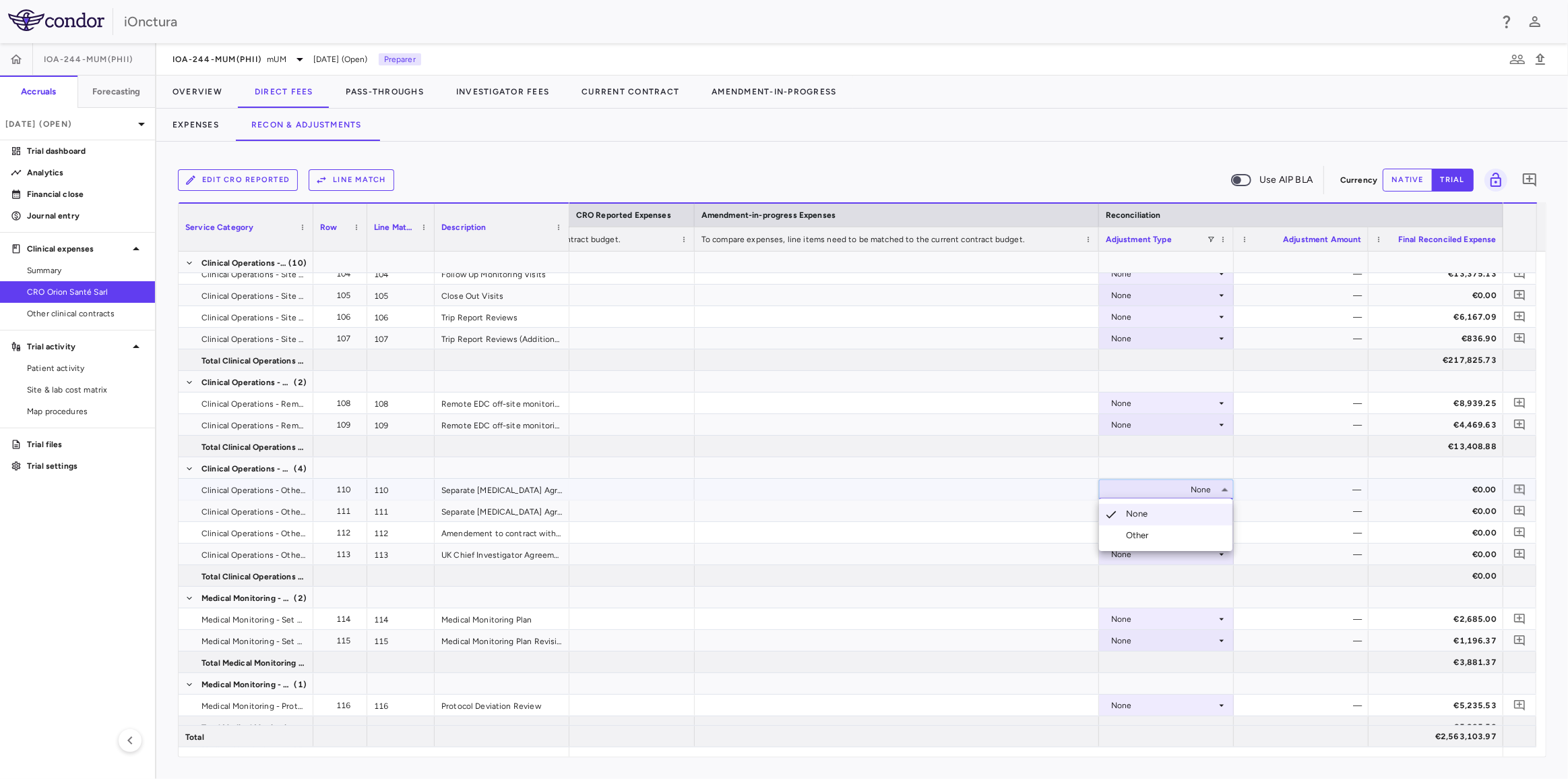
click at [1131, 538] on div "Other" at bounding box center [1140, 535] width 28 height 12
click at [1263, 490] on div "—" at bounding box center [1304, 489] width 116 height 22
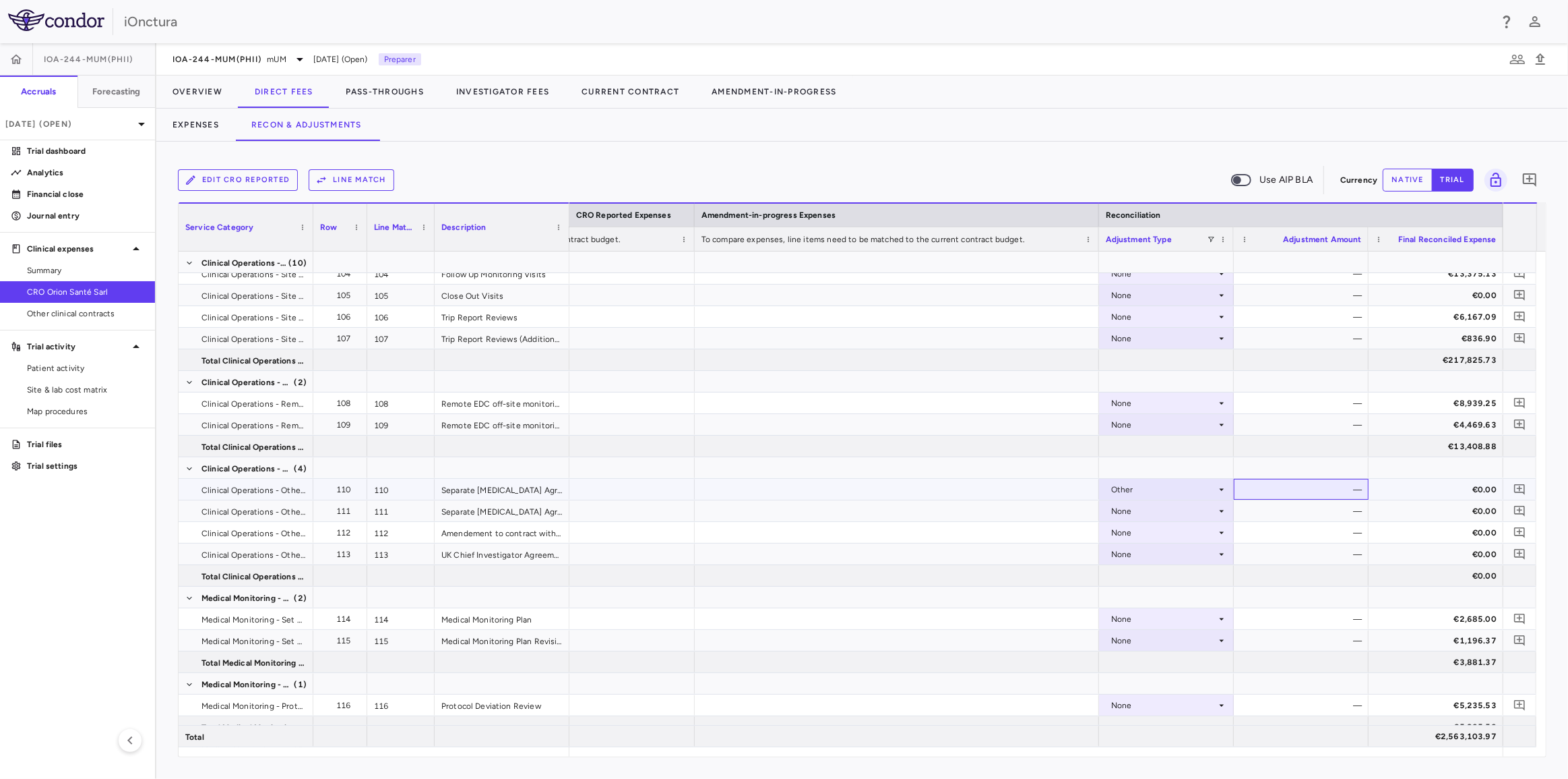
click at [1263, 490] on div "—" at bounding box center [1304, 489] width 116 height 22
click at [1327, 486] on div "—" at bounding box center [1304, 489] width 116 height 22
click at [1326, 486] on div "—" at bounding box center [1304, 489] width 116 height 22
drag, startPoint x: 947, startPoint y: 504, endPoint x: 954, endPoint y: 497, distance: 9.9
click at [948, 503] on div at bounding box center [897, 510] width 404 height 21
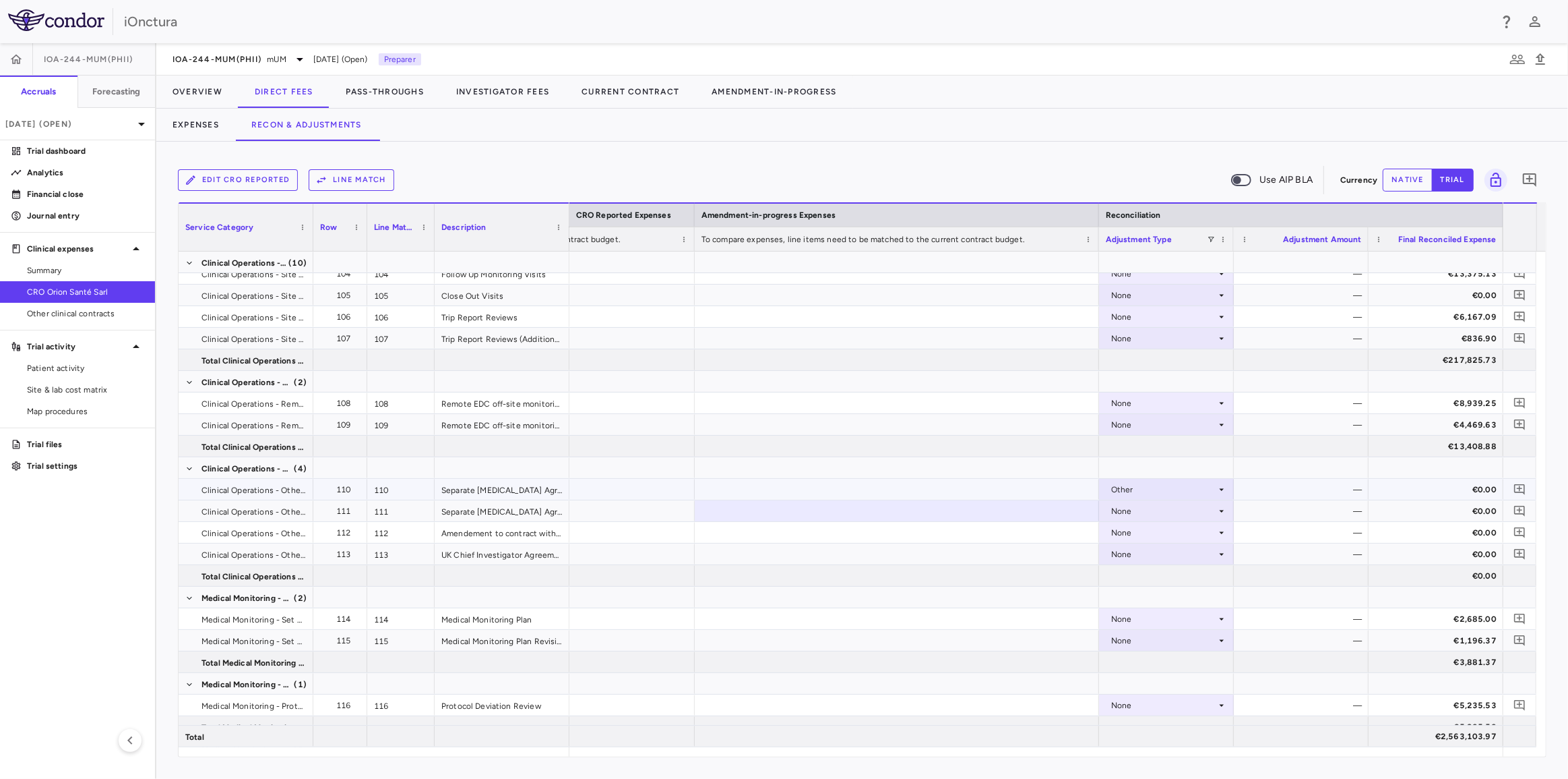
click at [959, 490] on div at bounding box center [897, 489] width 404 height 21
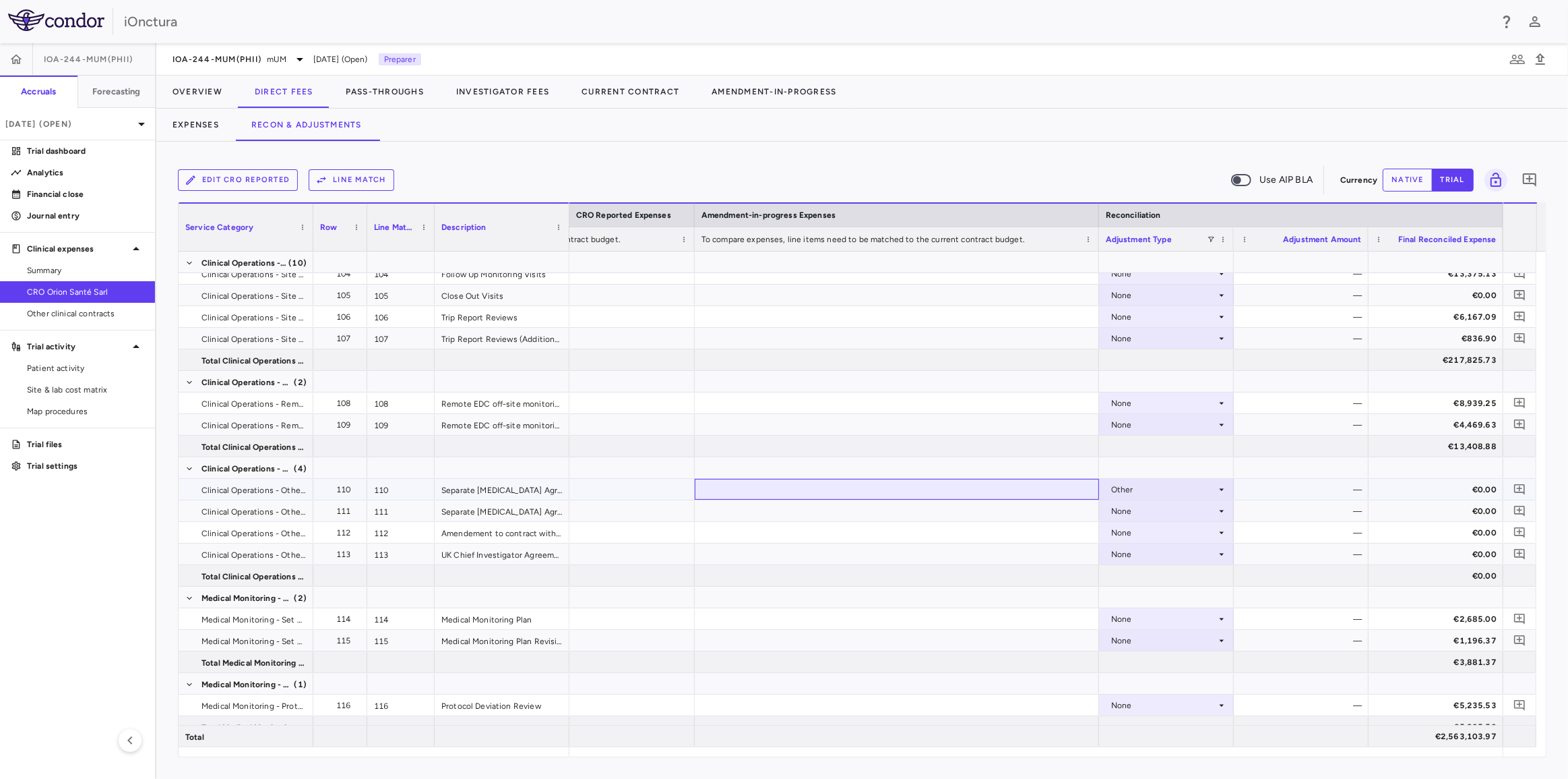
click at [959, 490] on div at bounding box center [897, 489] width 404 height 21
click at [216, 132] on button "Expenses" at bounding box center [196, 125] width 79 height 33
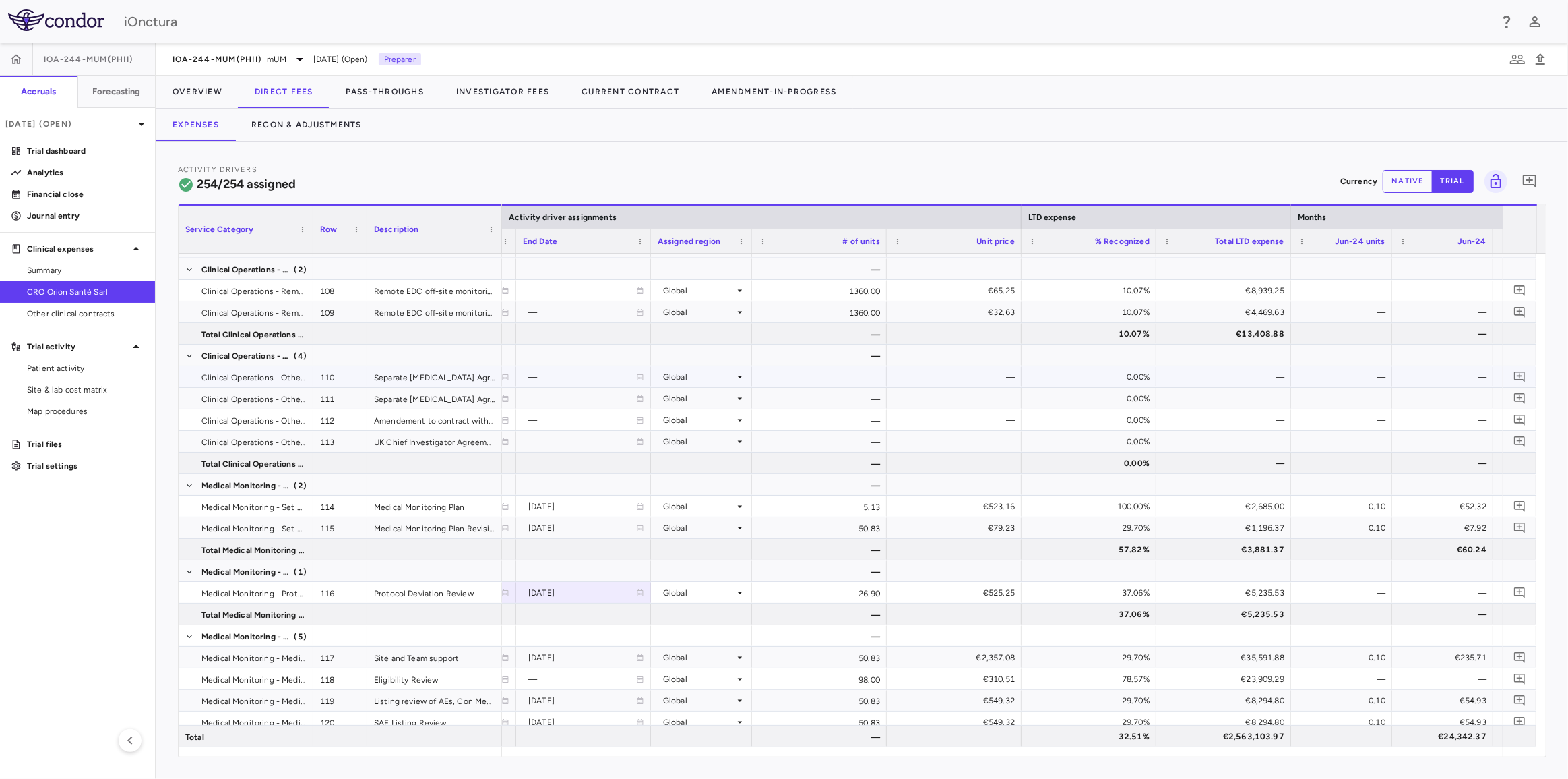
click at [1263, 383] on div "—" at bounding box center [1226, 376] width 116 height 22
click at [1265, 379] on div "—" at bounding box center [1226, 376] width 116 height 22
click at [1266, 379] on div "—" at bounding box center [1226, 376] width 116 height 22
click at [1282, 378] on div "—" at bounding box center [1226, 376] width 116 height 22
click at [1283, 378] on div "—" at bounding box center [1226, 376] width 116 height 22
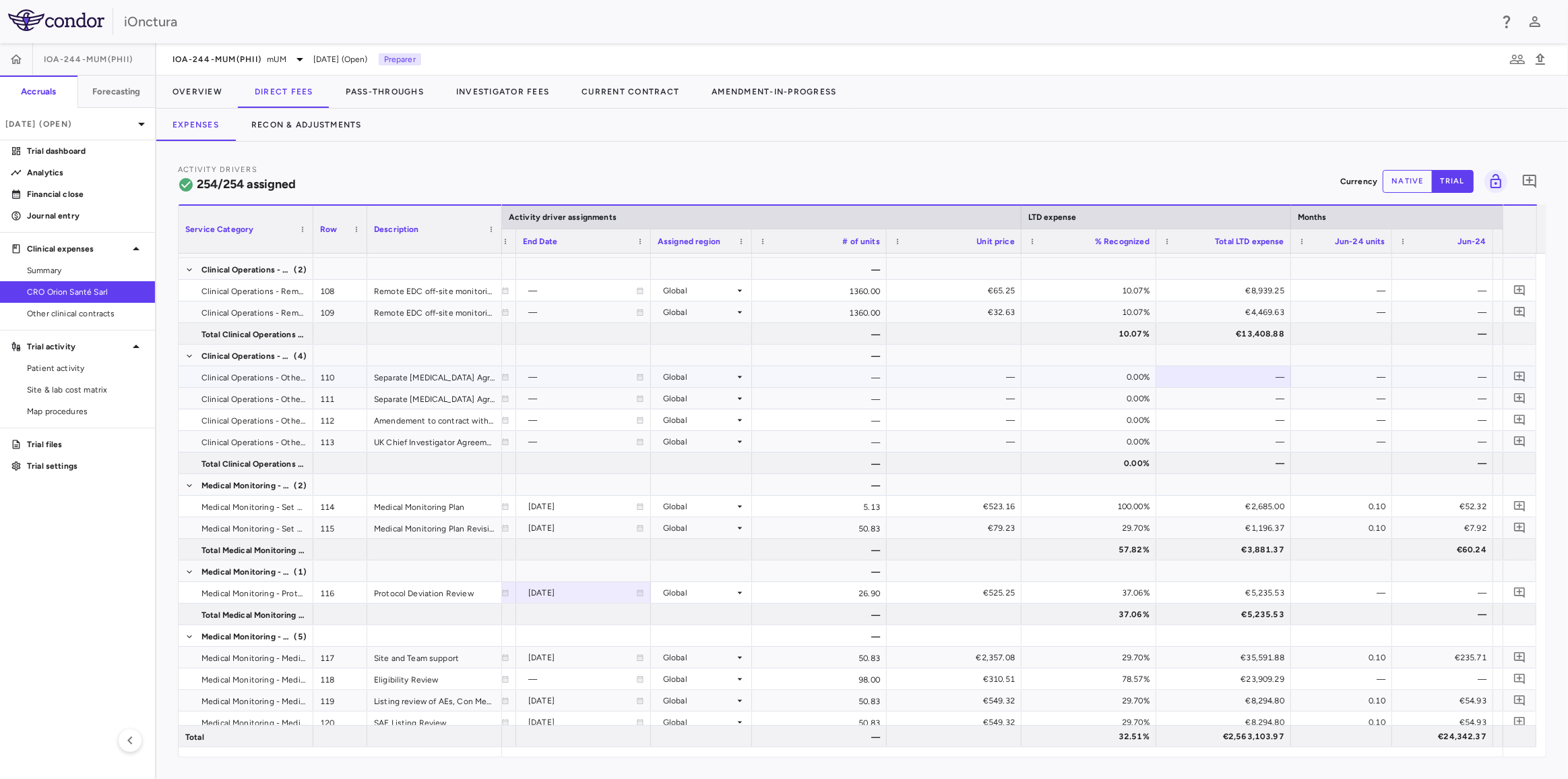
click at [1322, 378] on div "—" at bounding box center [1345, 376] width 83 height 22
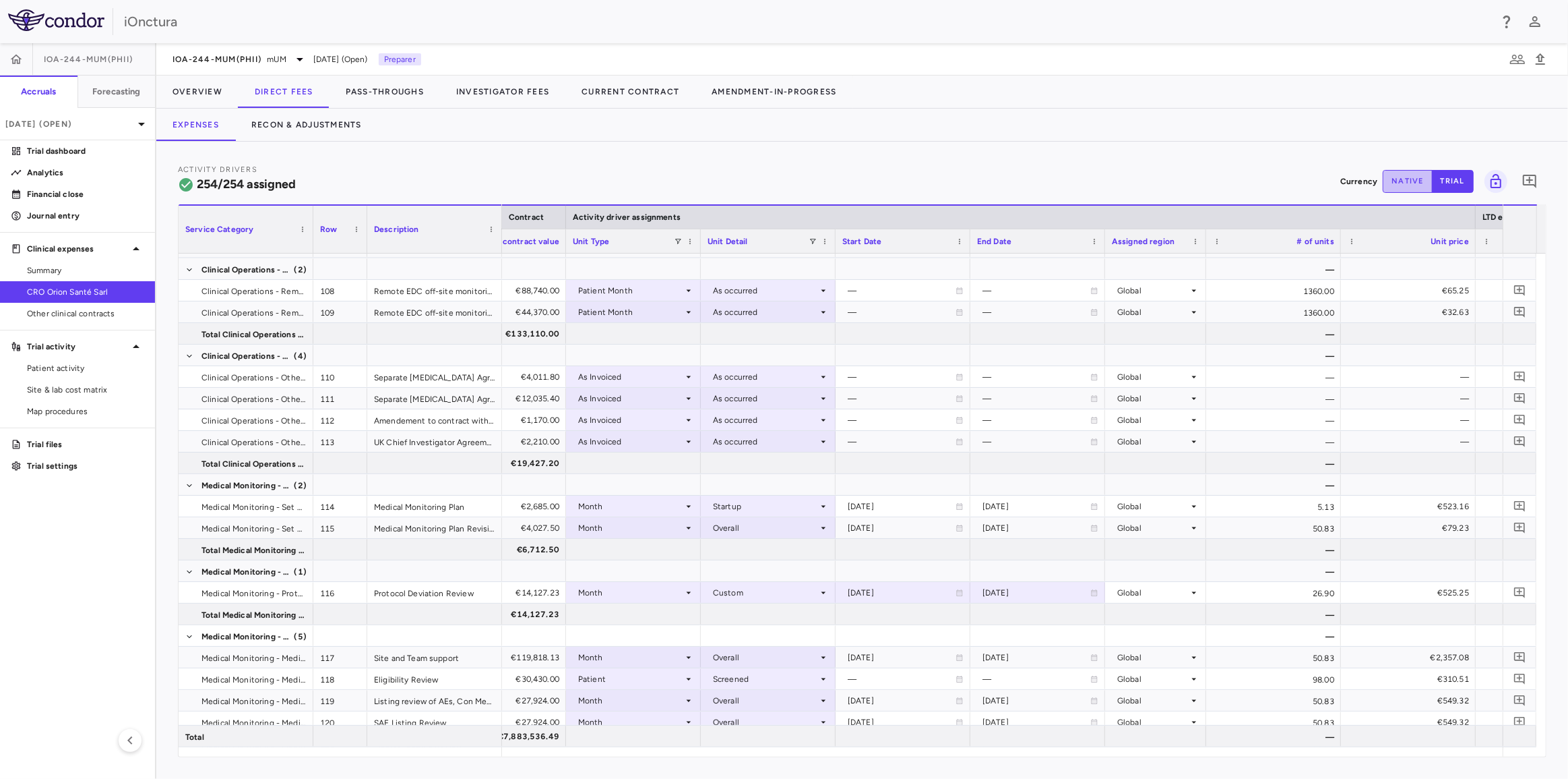
click at [1395, 179] on button "native" at bounding box center [1408, 181] width 50 height 23
click at [883, 378] on div "—" at bounding box center [901, 376] width 108 height 22
click at [882, 378] on div "—" at bounding box center [901, 376] width 108 height 22
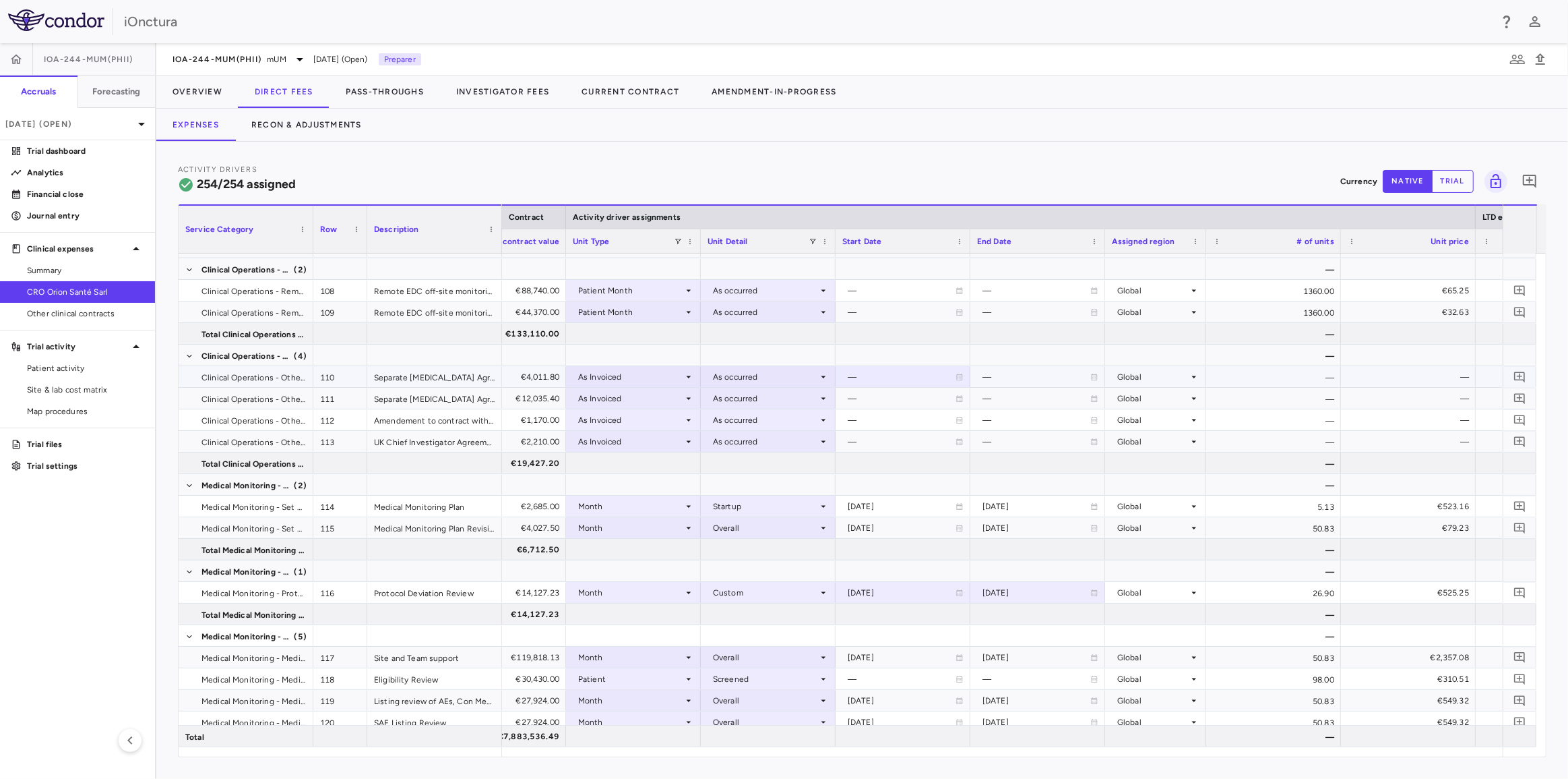
click at [829, 376] on div "As occurred" at bounding box center [768, 376] width 135 height 21
click at [829, 376] on div at bounding box center [784, 389] width 1568 height 779
click at [692, 378] on icon at bounding box center [688, 377] width 11 height 11
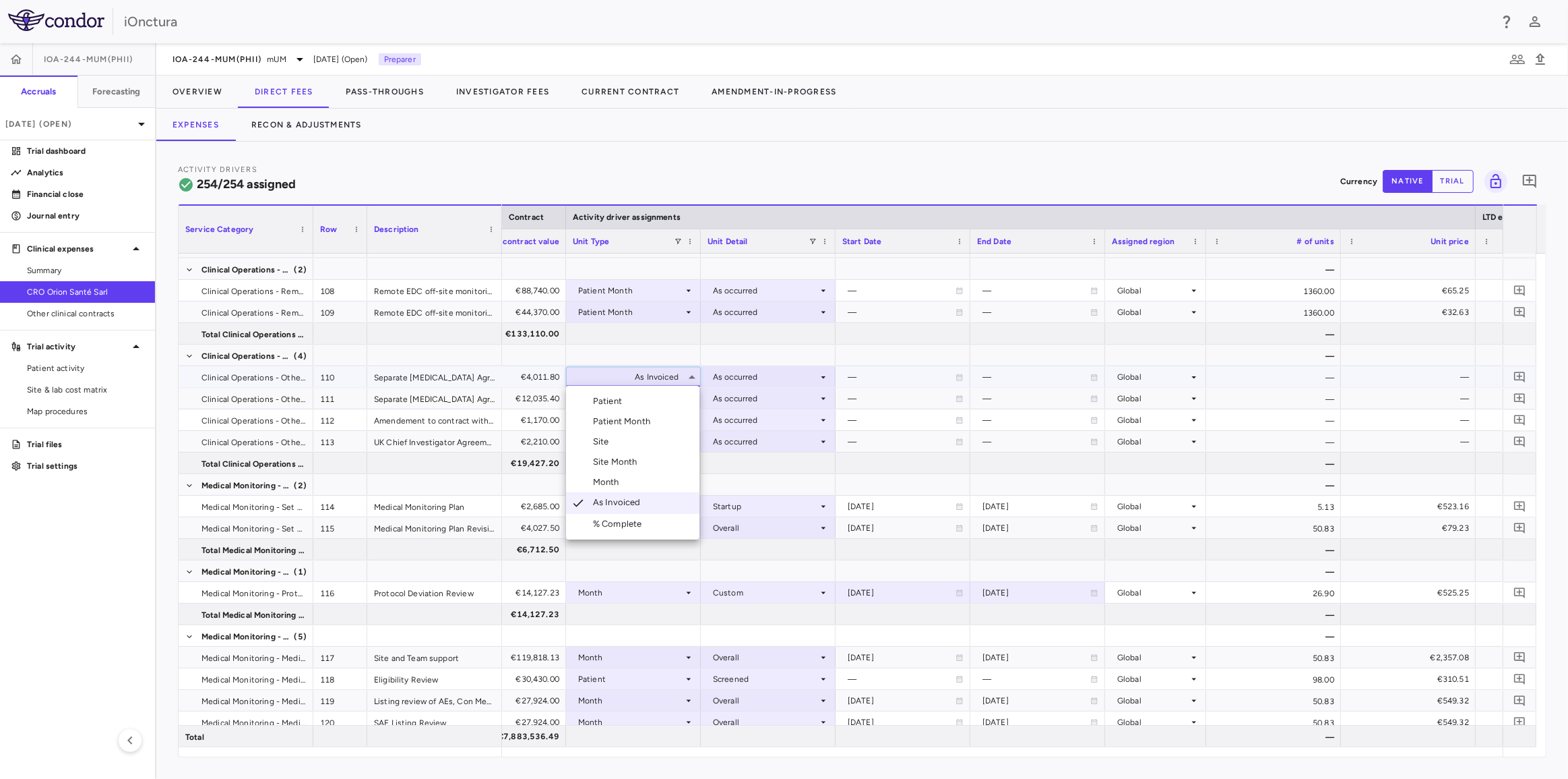
click at [692, 378] on div at bounding box center [784, 389] width 1568 height 779
click at [973, 380] on div "—" at bounding box center [1038, 376] width 135 height 21
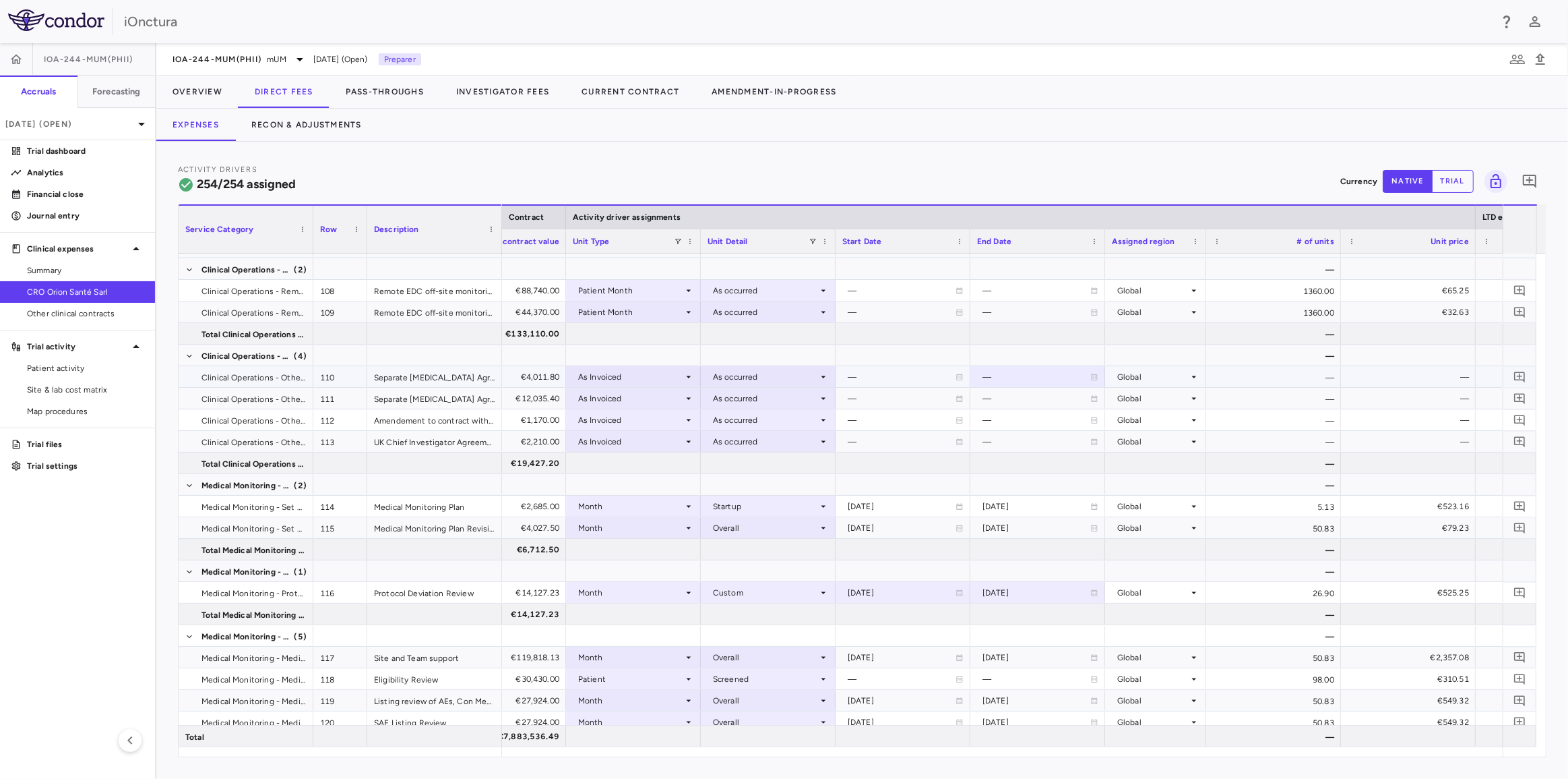
click at [1113, 381] on div "Global" at bounding box center [1156, 376] width 88 height 20
click at [1137, 379] on div at bounding box center [784, 389] width 1568 height 779
click at [1279, 380] on div "—" at bounding box center [1274, 376] width 135 height 21
click at [1288, 378] on div "—" at bounding box center [1274, 376] width 135 height 21
click at [1290, 378] on div "—" at bounding box center [1274, 376] width 135 height 21
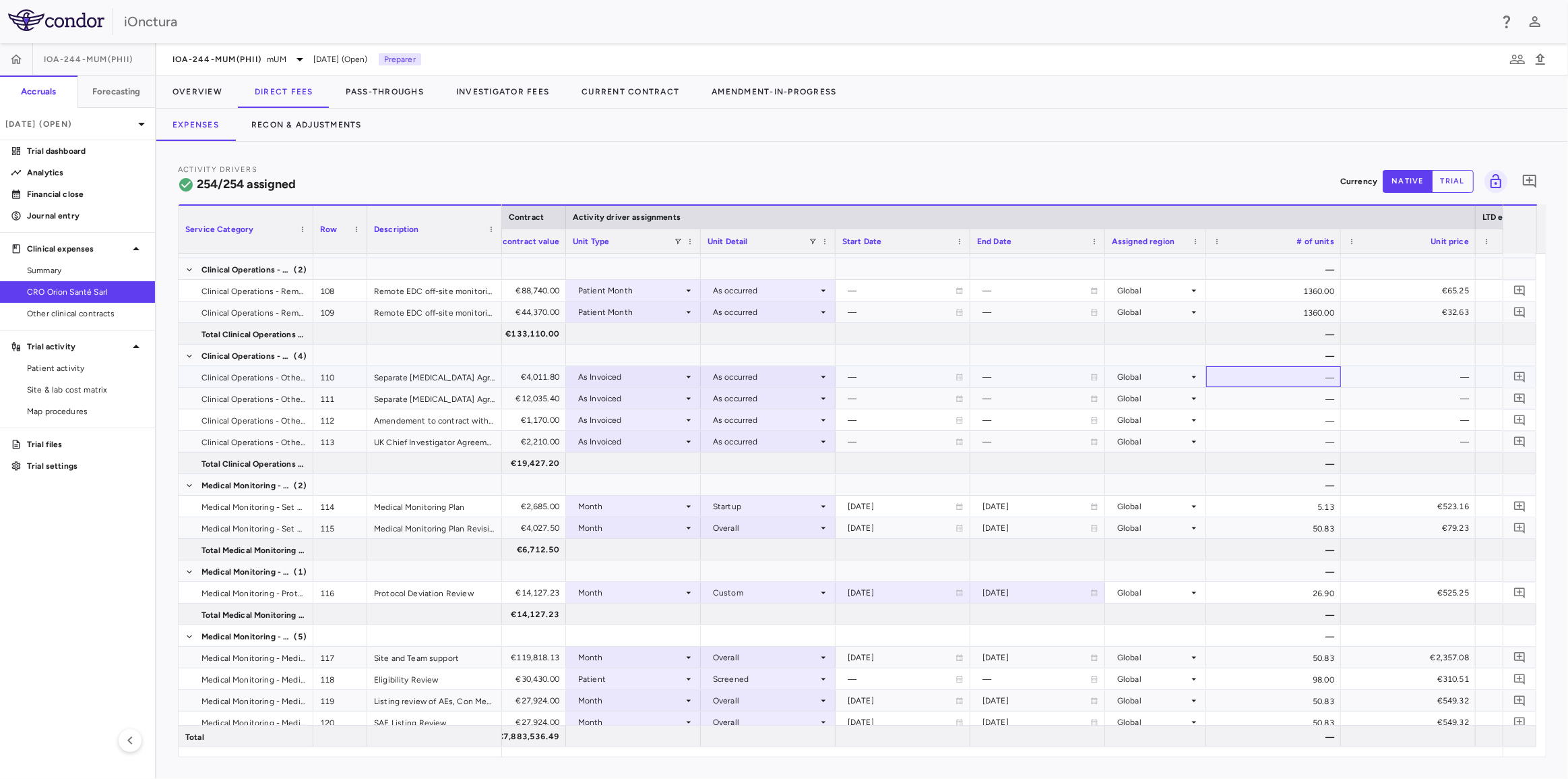
click at [1290, 378] on div "—" at bounding box center [1274, 376] width 135 height 21
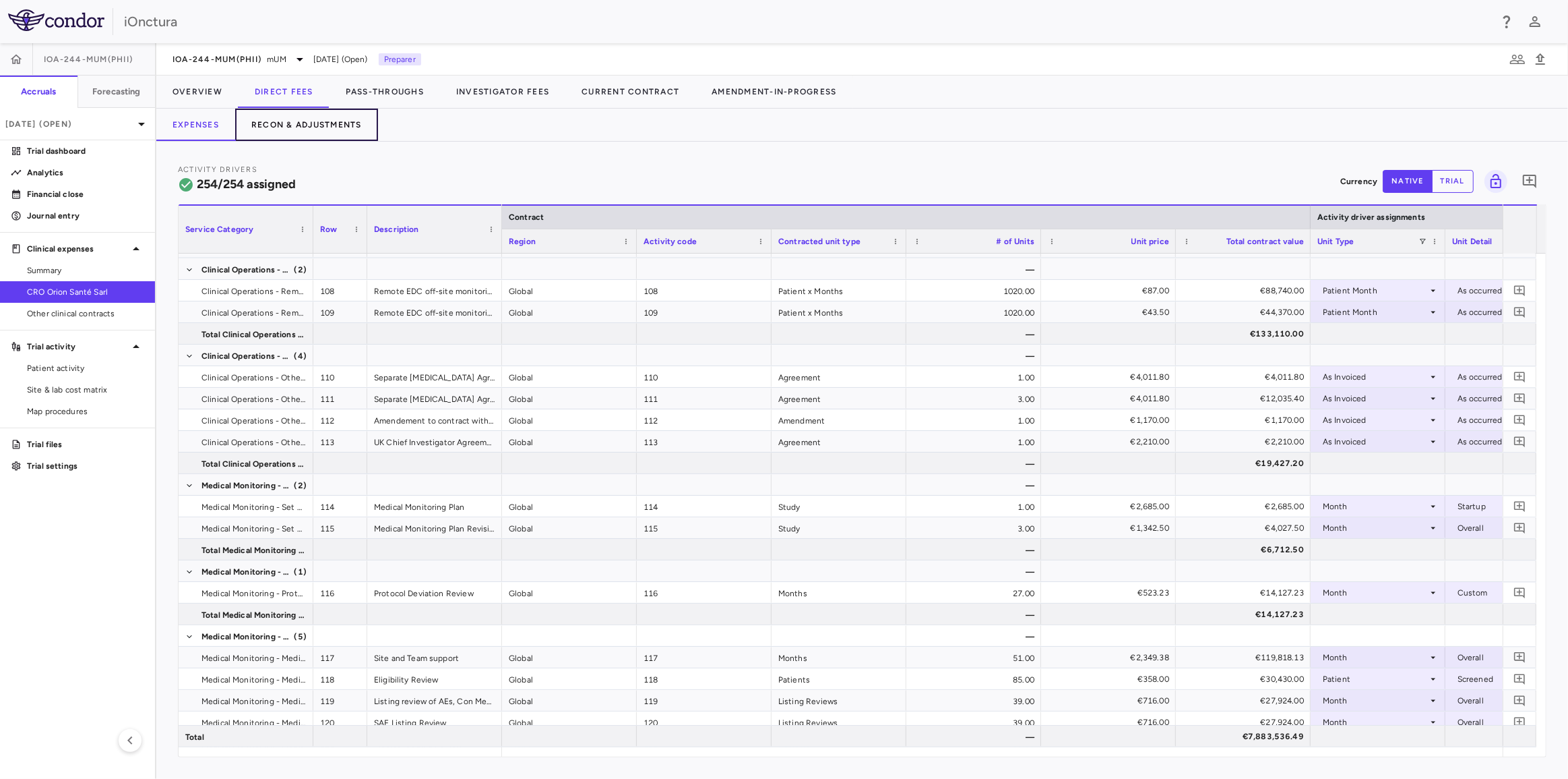
click at [320, 121] on button "Recon & Adjustments" at bounding box center [306, 125] width 143 height 33
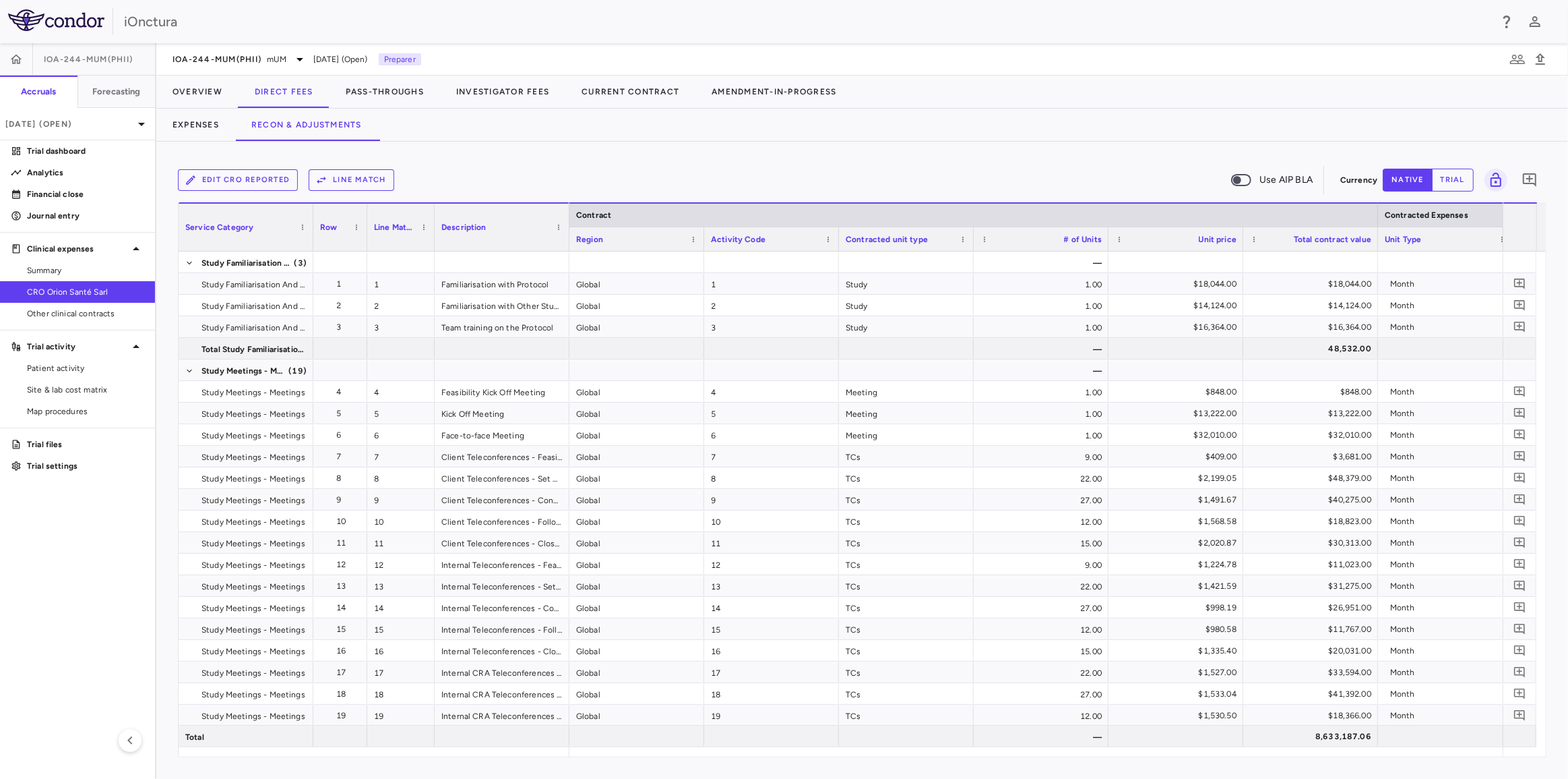
click at [260, 179] on button "Edit CRO reported" at bounding box center [238, 180] width 120 height 22
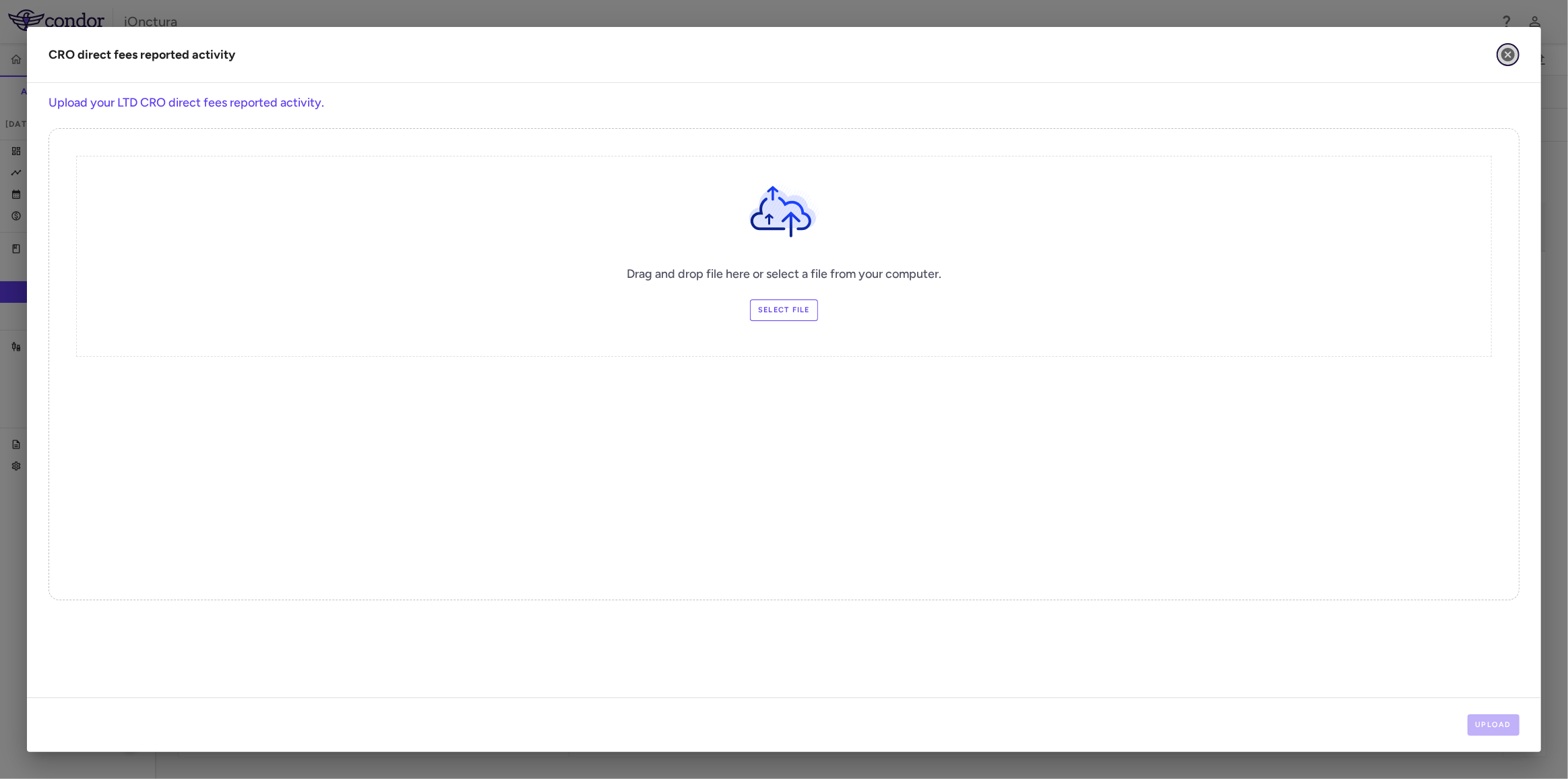
click at [1512, 53] on icon "button" at bounding box center [1509, 55] width 14 height 14
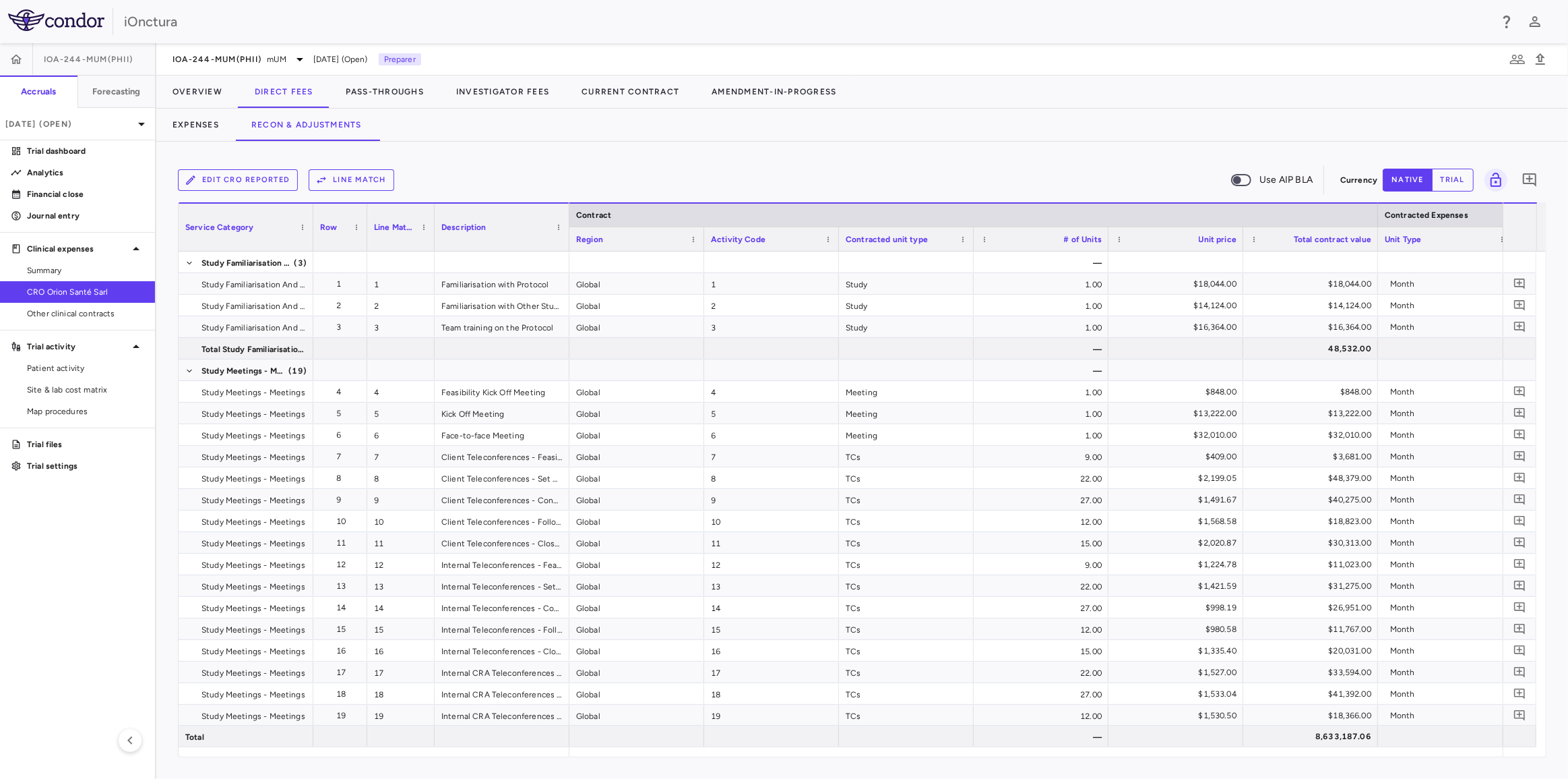
click at [1285, 179] on span "Use AIP BLA" at bounding box center [1287, 179] width 53 height 15
click at [1467, 182] on button "trial" at bounding box center [1453, 180] width 42 height 23
click at [1416, 176] on button "native" at bounding box center [1408, 180] width 50 height 23
click at [367, 182] on button "Line Match" at bounding box center [351, 180] width 85 height 22
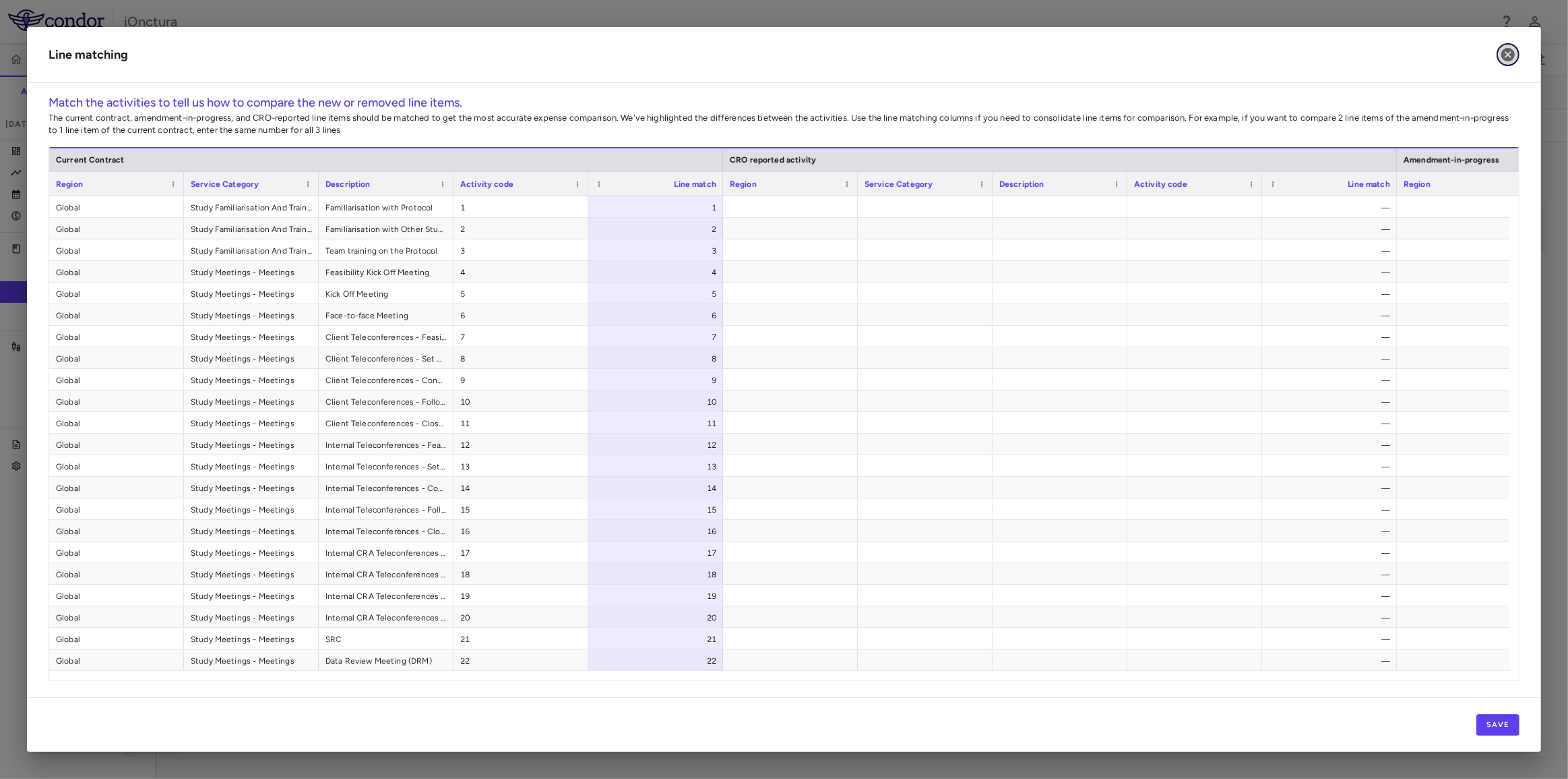
click at [1506, 57] on icon "button" at bounding box center [1508, 54] width 16 height 16
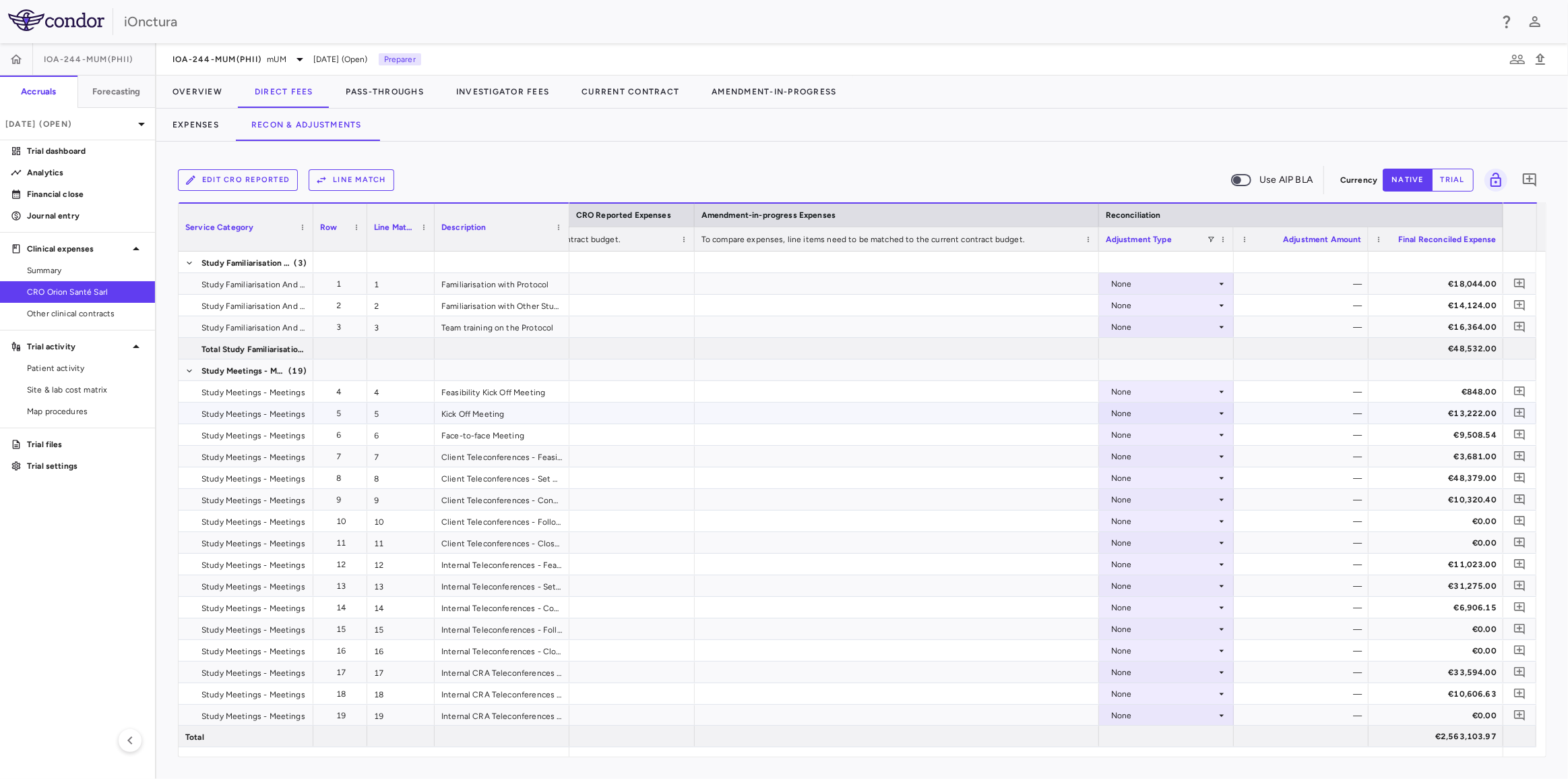
click at [1334, 414] on div "—" at bounding box center [1304, 413] width 116 height 22
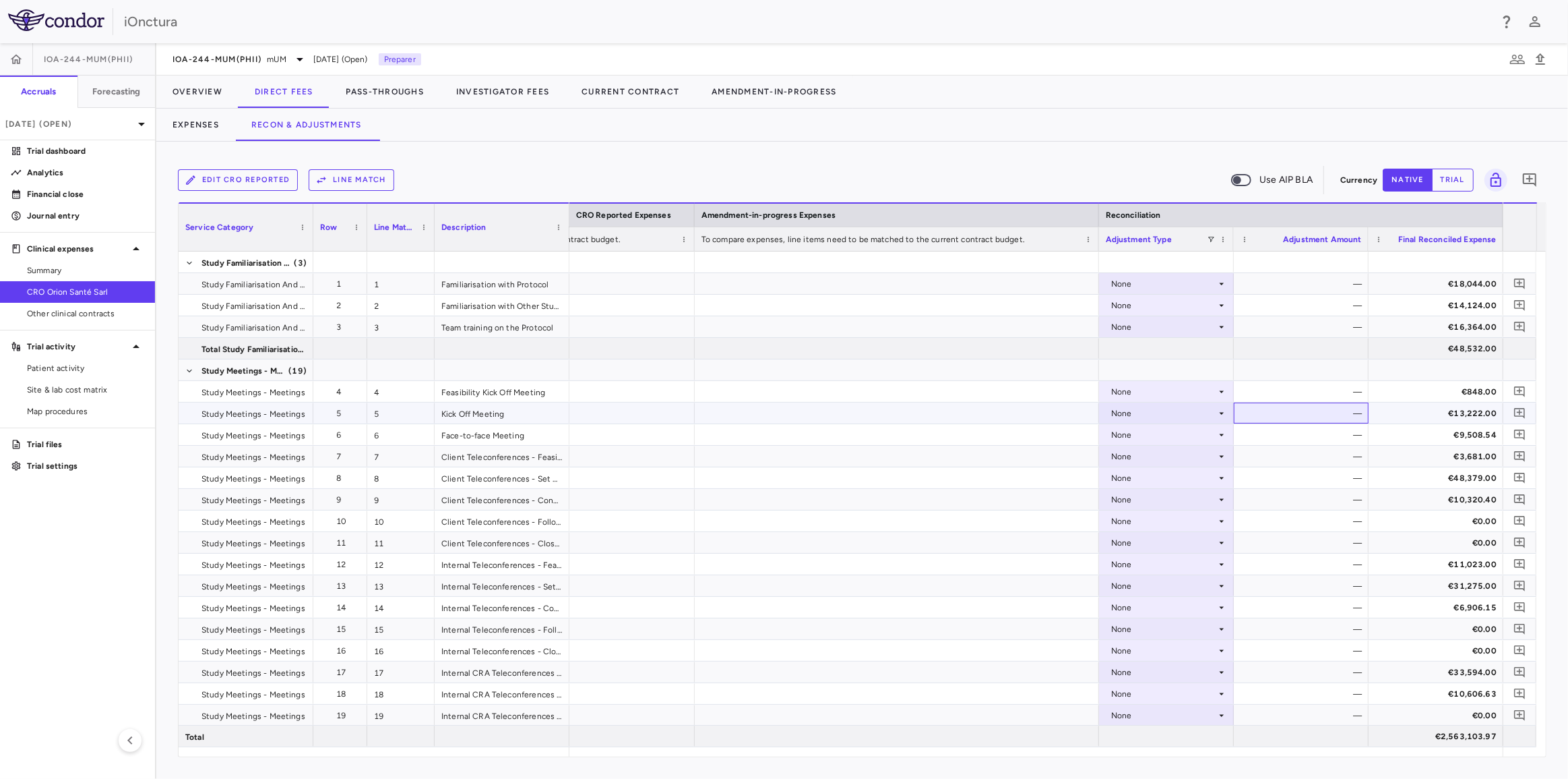
click at [1358, 415] on div "—" at bounding box center [1304, 413] width 116 height 22
click at [1357, 414] on div "—" at bounding box center [1304, 413] width 116 height 22
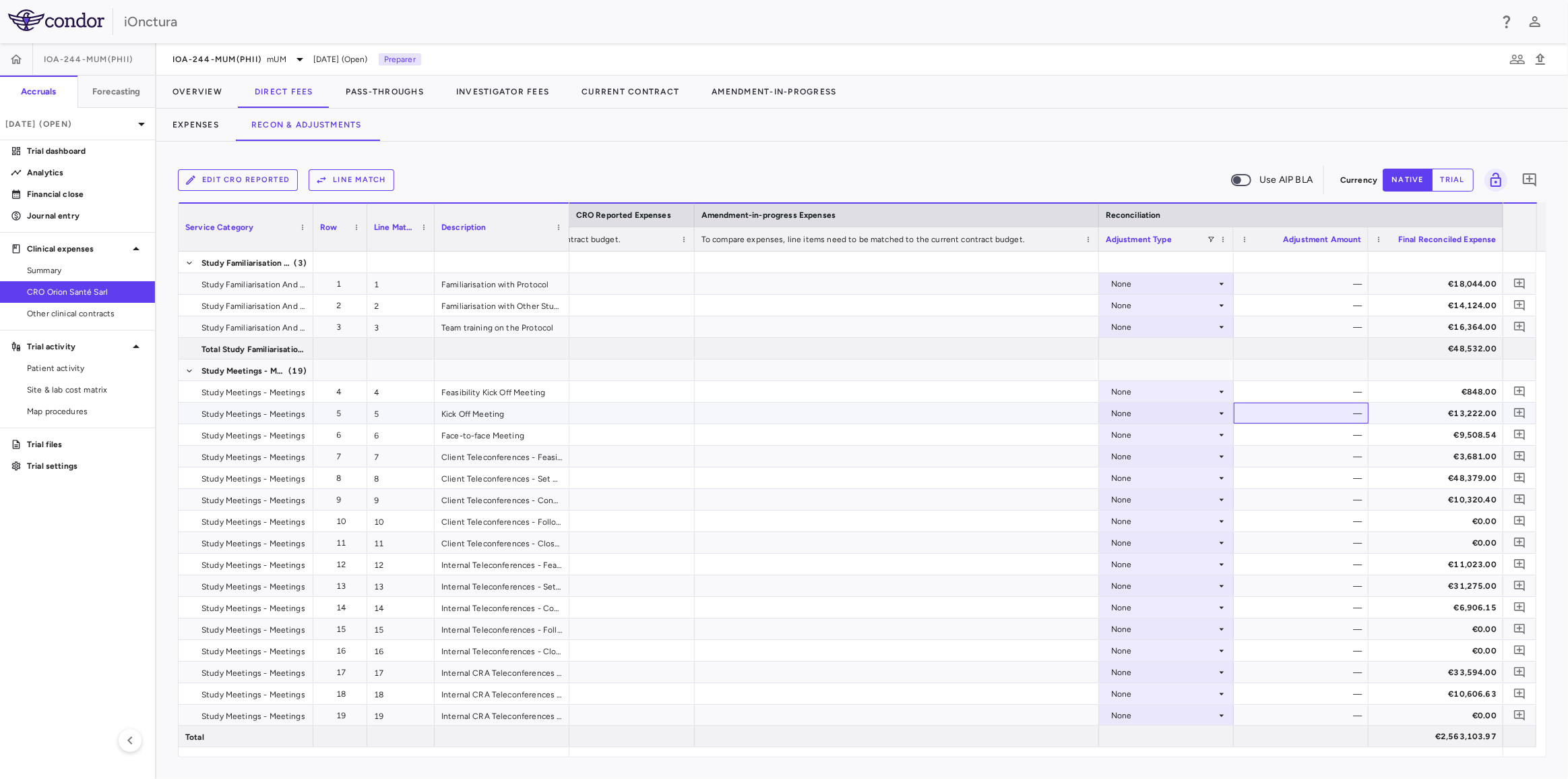
click at [1357, 414] on div "—" at bounding box center [1304, 413] width 116 height 22
click at [1213, 386] on div "None" at bounding box center [1164, 391] width 105 height 22
click at [1145, 443] on div "Other" at bounding box center [1140, 438] width 28 height 12
click at [1213, 389] on div "Other" at bounding box center [1164, 391] width 105 height 22
click at [1143, 411] on div "None" at bounding box center [1140, 417] width 28 height 12
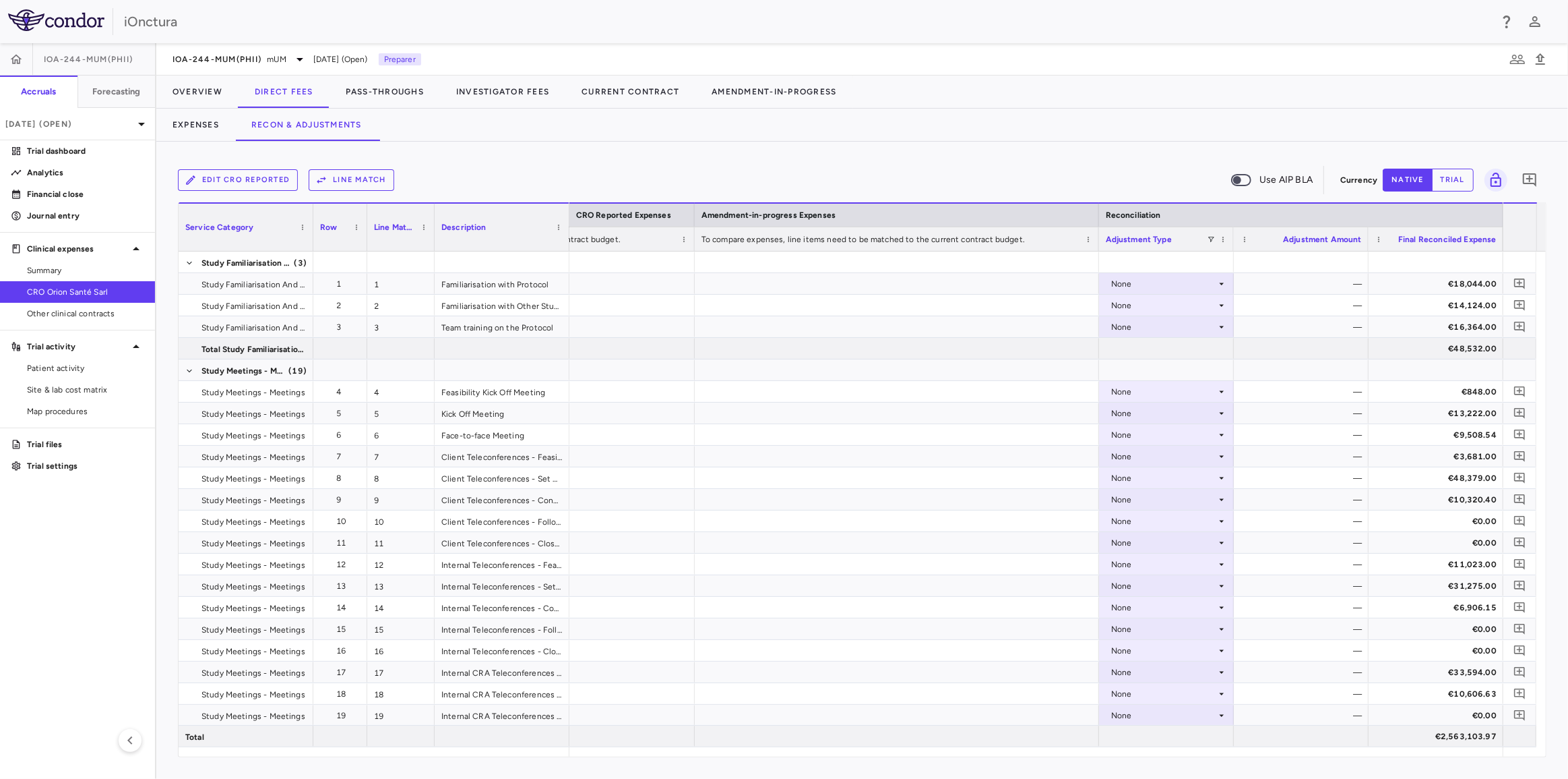
drag, startPoint x: 1426, startPoint y: 757, endPoint x: 1315, endPoint y: 761, distance: 111.1
click at [1315, 761] on div "Edit CRO reported Line Match Use AIP BLA Currency native trial 0 Service Catego…" at bounding box center [862, 460] width 1412 height 637
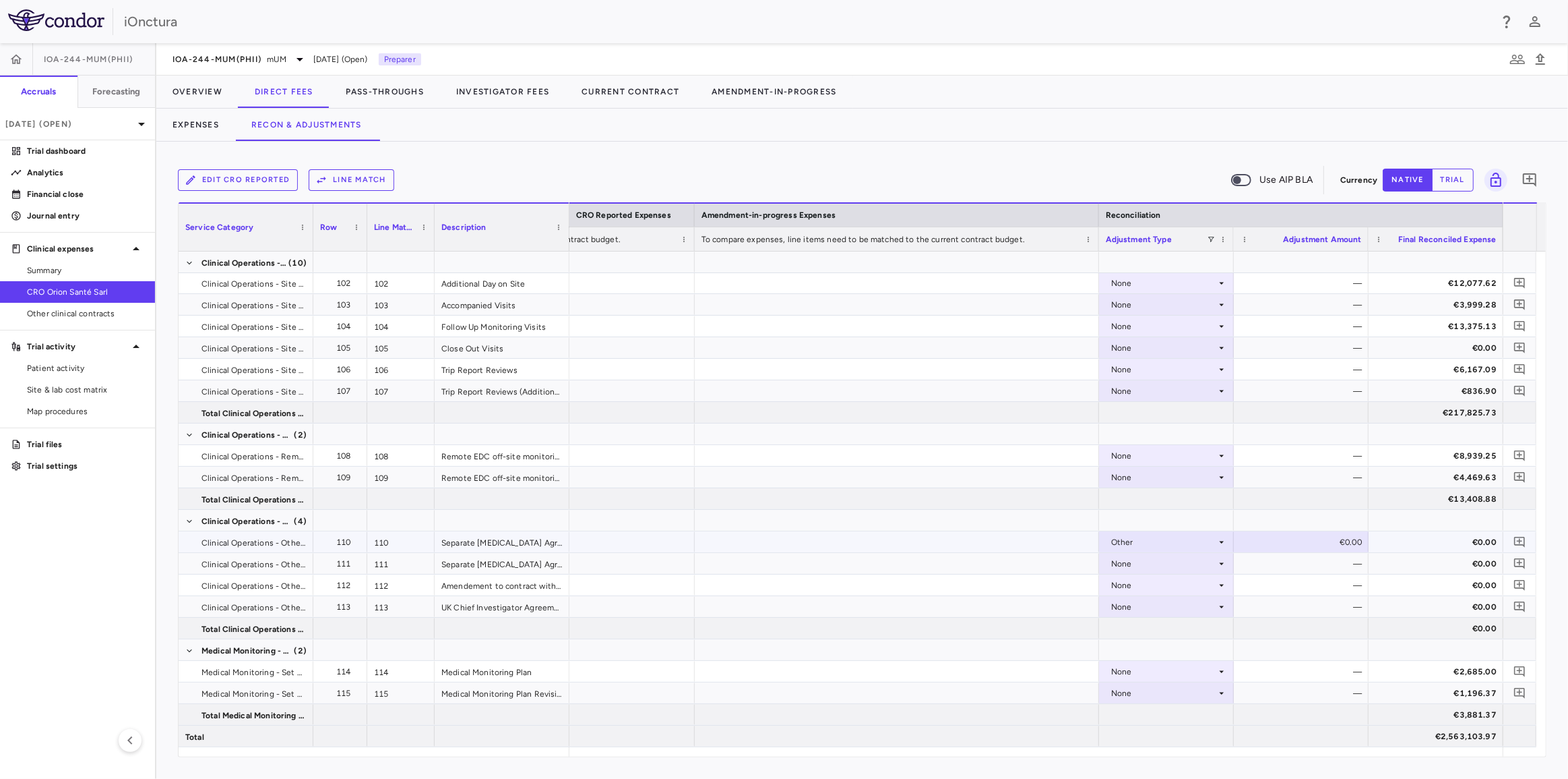
click at [1347, 540] on div "€0.00" at bounding box center [1304, 541] width 116 height 22
click at [1333, 546] on input "*" at bounding box center [1312, 543] width 114 height 22
paste input "****"
drag, startPoint x: 1316, startPoint y: 545, endPoint x: 1355, endPoint y: 541, distance: 39.2
click at [1355, 541] on input "*****" at bounding box center [1312, 543] width 114 height 22
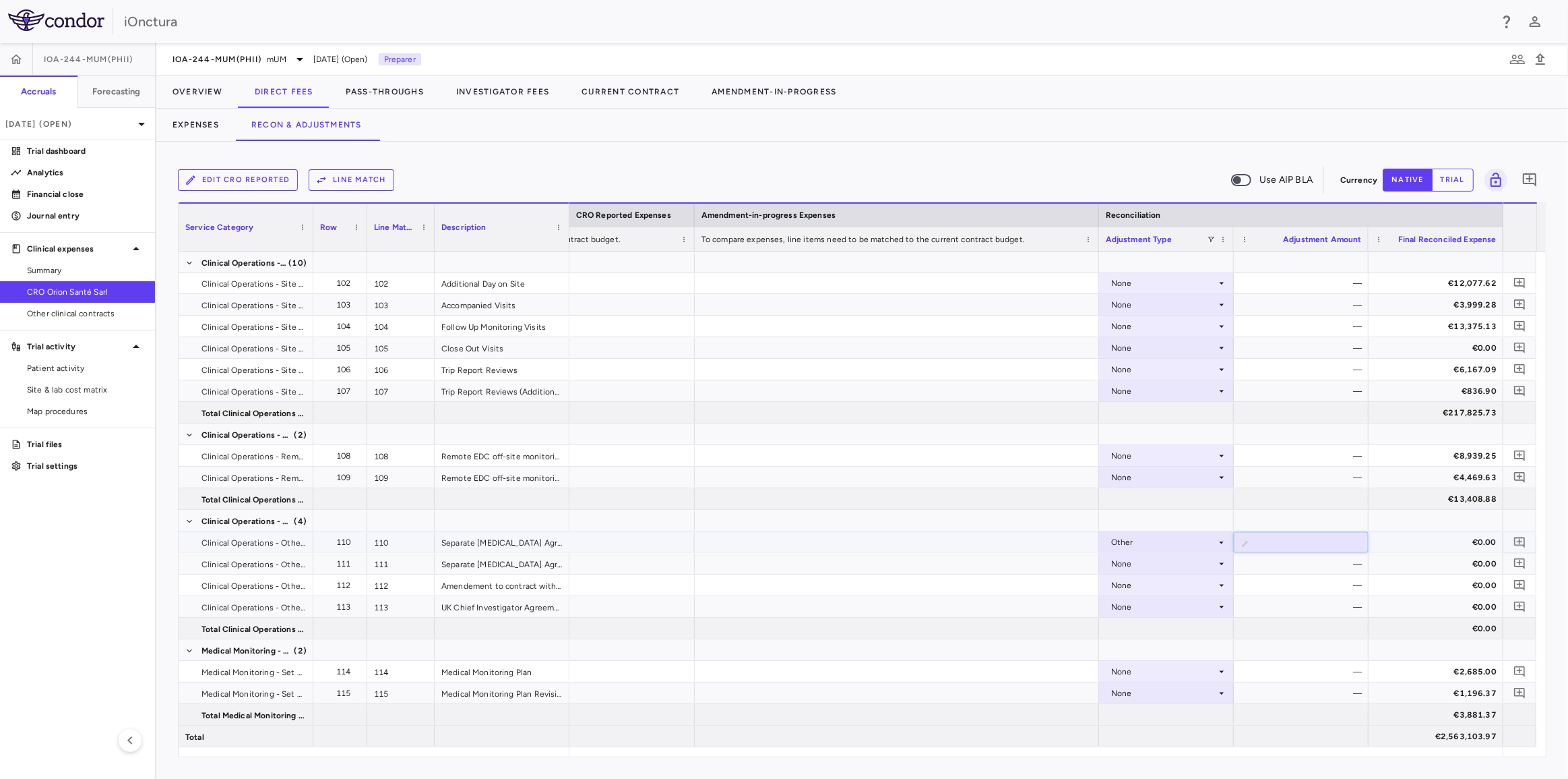
paste input "number"
type input "****"
click at [1403, 540] on div "€0.00" at bounding box center [1439, 541] width 116 height 22
click at [1341, 569] on div "—" at bounding box center [1304, 563] width 116 height 22
click at [1228, 567] on div "None" at bounding box center [1166, 563] width 135 height 21
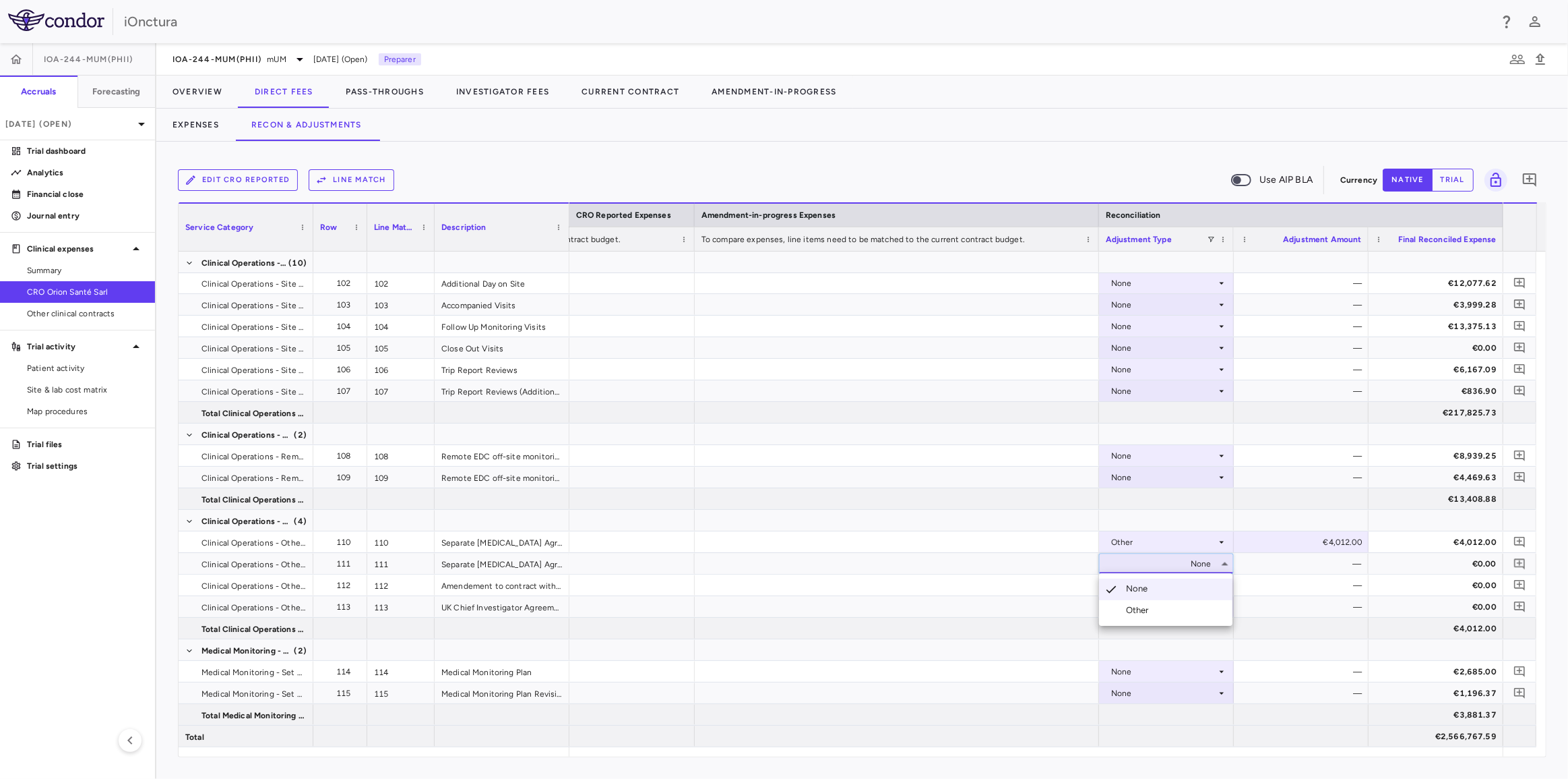
click at [1173, 608] on li "Other" at bounding box center [1165, 609] width 133 height 20
click at [1337, 563] on div "€0.00" at bounding box center [1304, 563] width 116 height 22
type input "*****"
click at [1384, 499] on div "€13,408.88" at bounding box center [1439, 498] width 116 height 22
click at [1188, 586] on div "None" at bounding box center [1164, 584] width 105 height 22
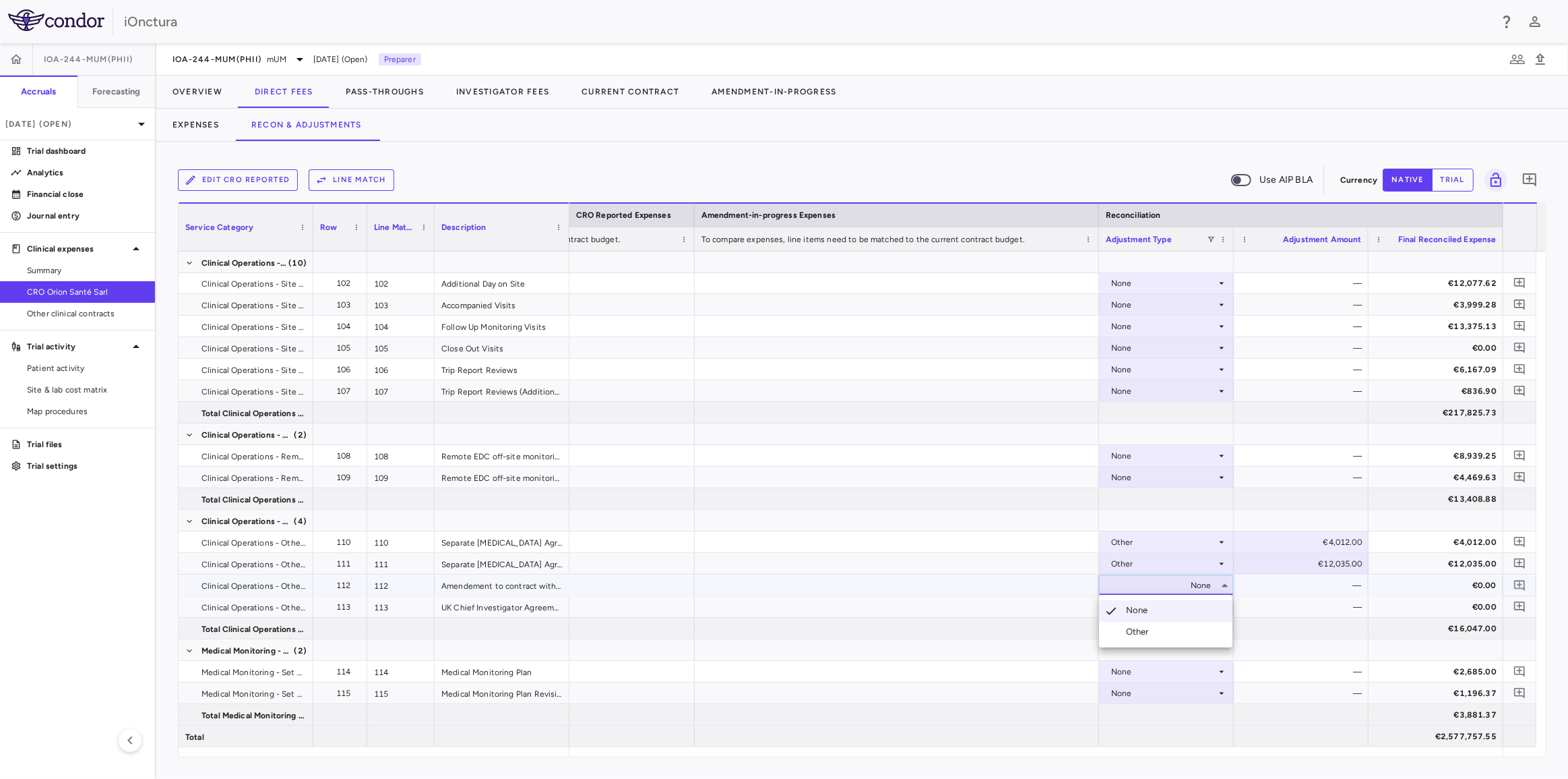
click at [1164, 629] on li "Other" at bounding box center [1165, 631] width 133 height 20
click at [1330, 585] on div "€0.00" at bounding box center [1304, 584] width 116 height 22
type input "****"
click at [1350, 495] on div at bounding box center [1301, 498] width 135 height 21
click at [1201, 611] on div "None" at bounding box center [1164, 606] width 105 height 22
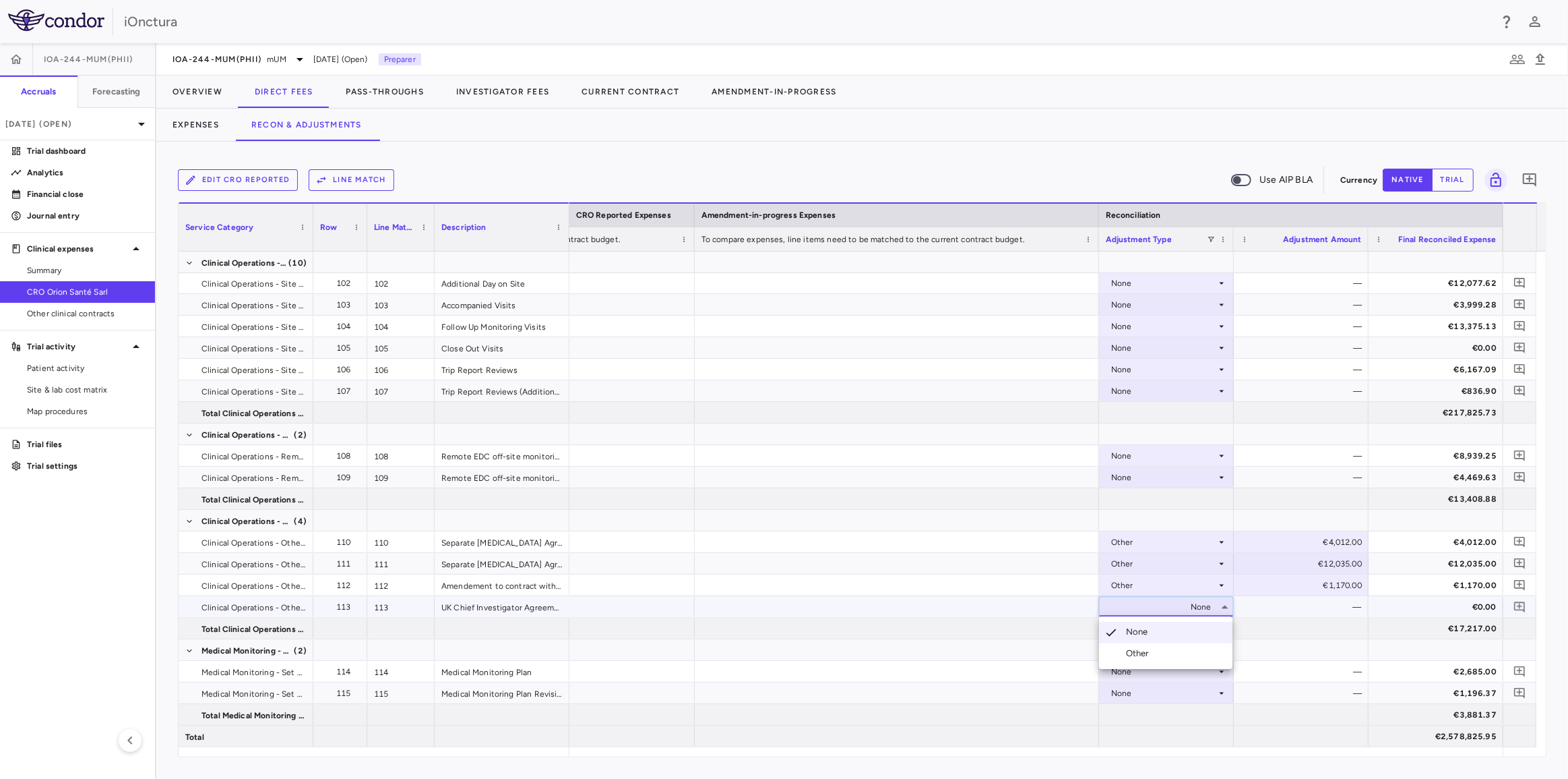
click at [1192, 648] on li "Other" at bounding box center [1165, 652] width 133 height 20
click at [1360, 604] on div "€0.00" at bounding box center [1304, 606] width 116 height 22
click at [1338, 604] on div "€0.00" at bounding box center [1304, 606] width 116 height 22
drag, startPoint x: 1327, startPoint y: 606, endPoint x: 1356, endPoint y: 610, distance: 29.3
click at [1358, 610] on input "*****" at bounding box center [1312, 608] width 114 height 22
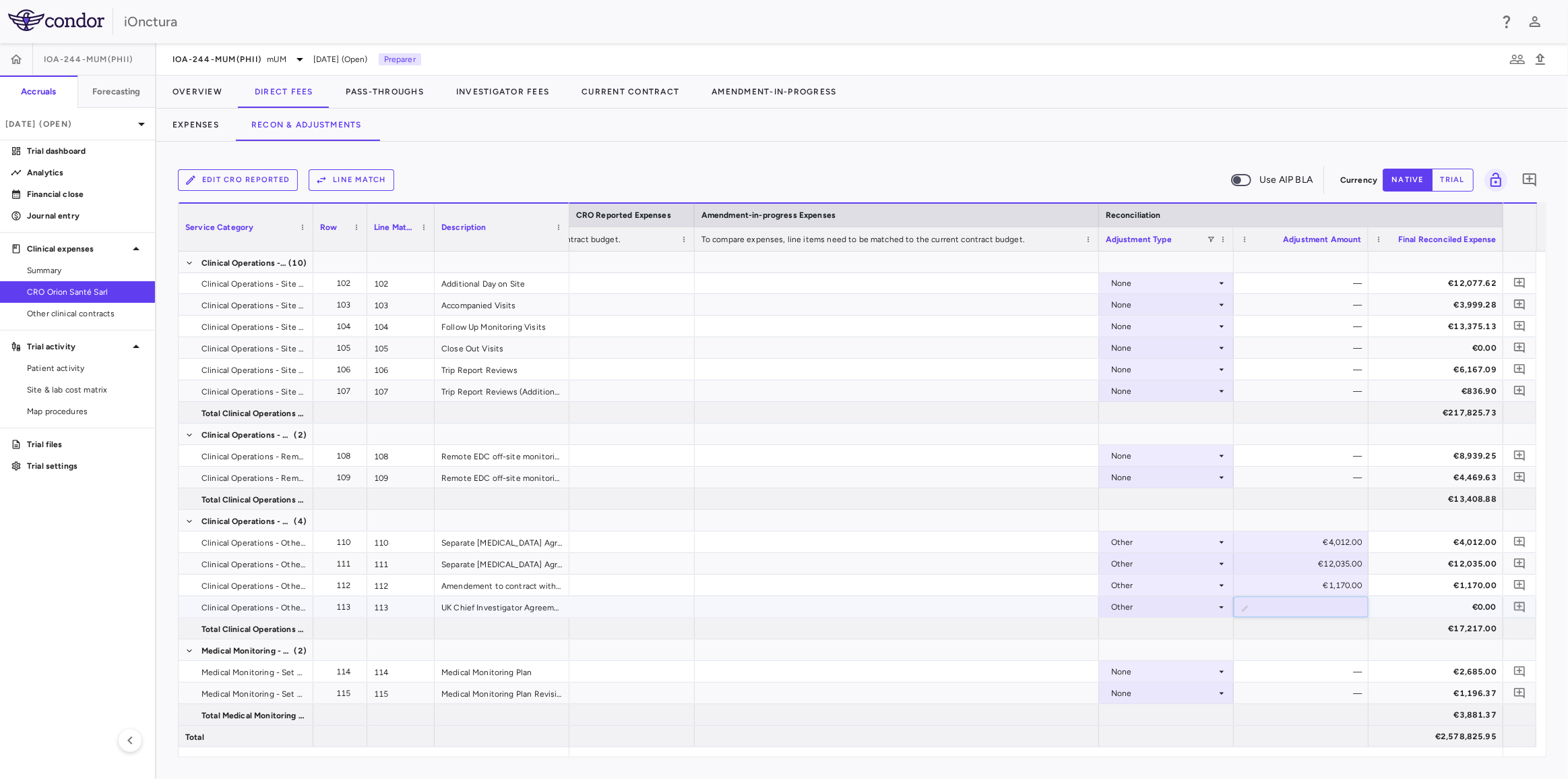
type input "****"
click at [1324, 446] on div "—" at bounding box center [1304, 455] width 116 height 22
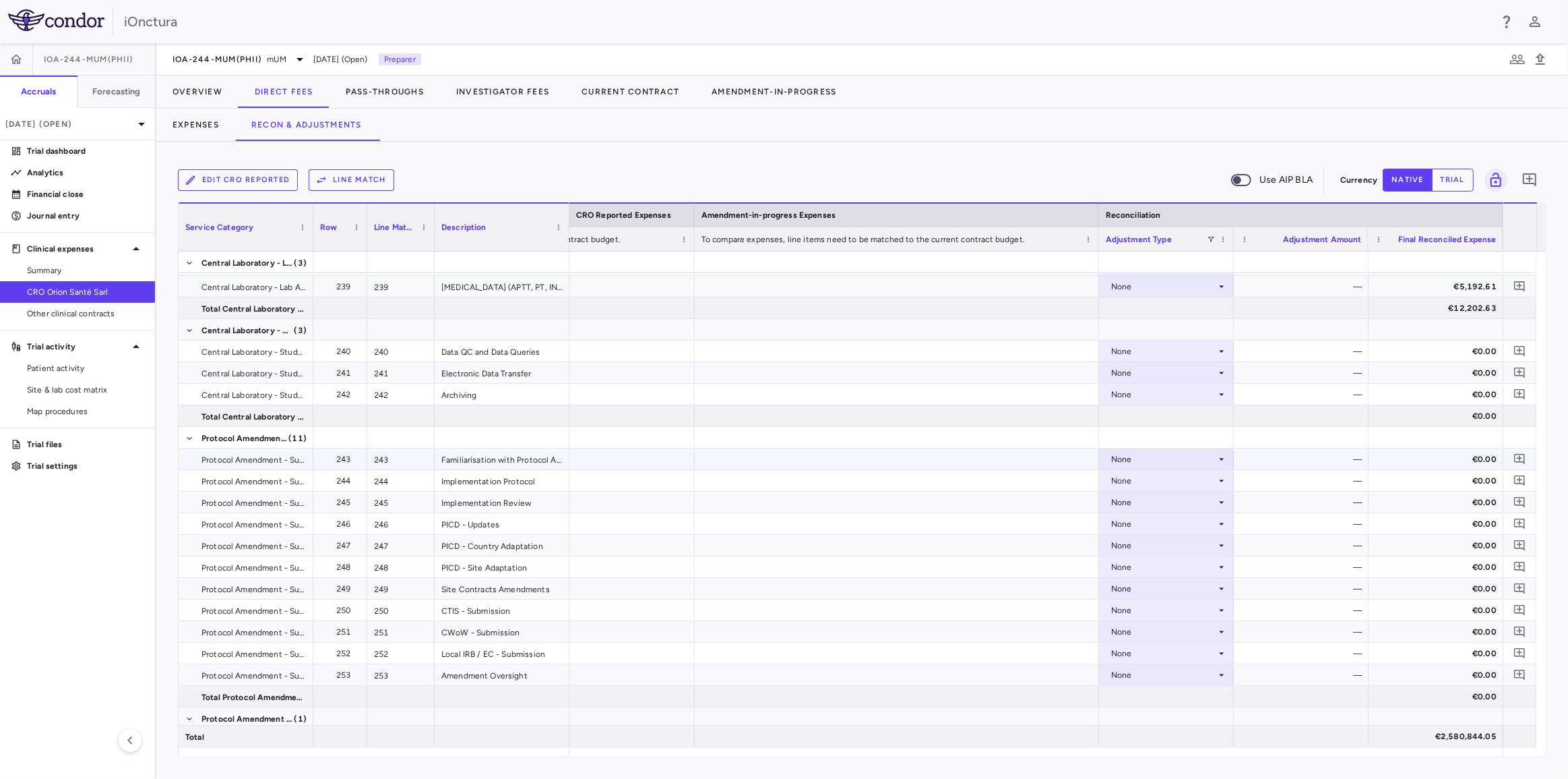
click at [1204, 459] on div "None" at bounding box center [1164, 459] width 105 height 22
click at [1174, 504] on li "Other" at bounding box center [1165, 504] width 133 height 20
click at [1307, 455] on div "€0.00" at bounding box center [1304, 459] width 116 height 22
drag, startPoint x: 1341, startPoint y: 459, endPoint x: 1353, endPoint y: 459, distance: 12.0
click at [1353, 459] on div "€0.00" at bounding box center [1304, 459] width 116 height 22
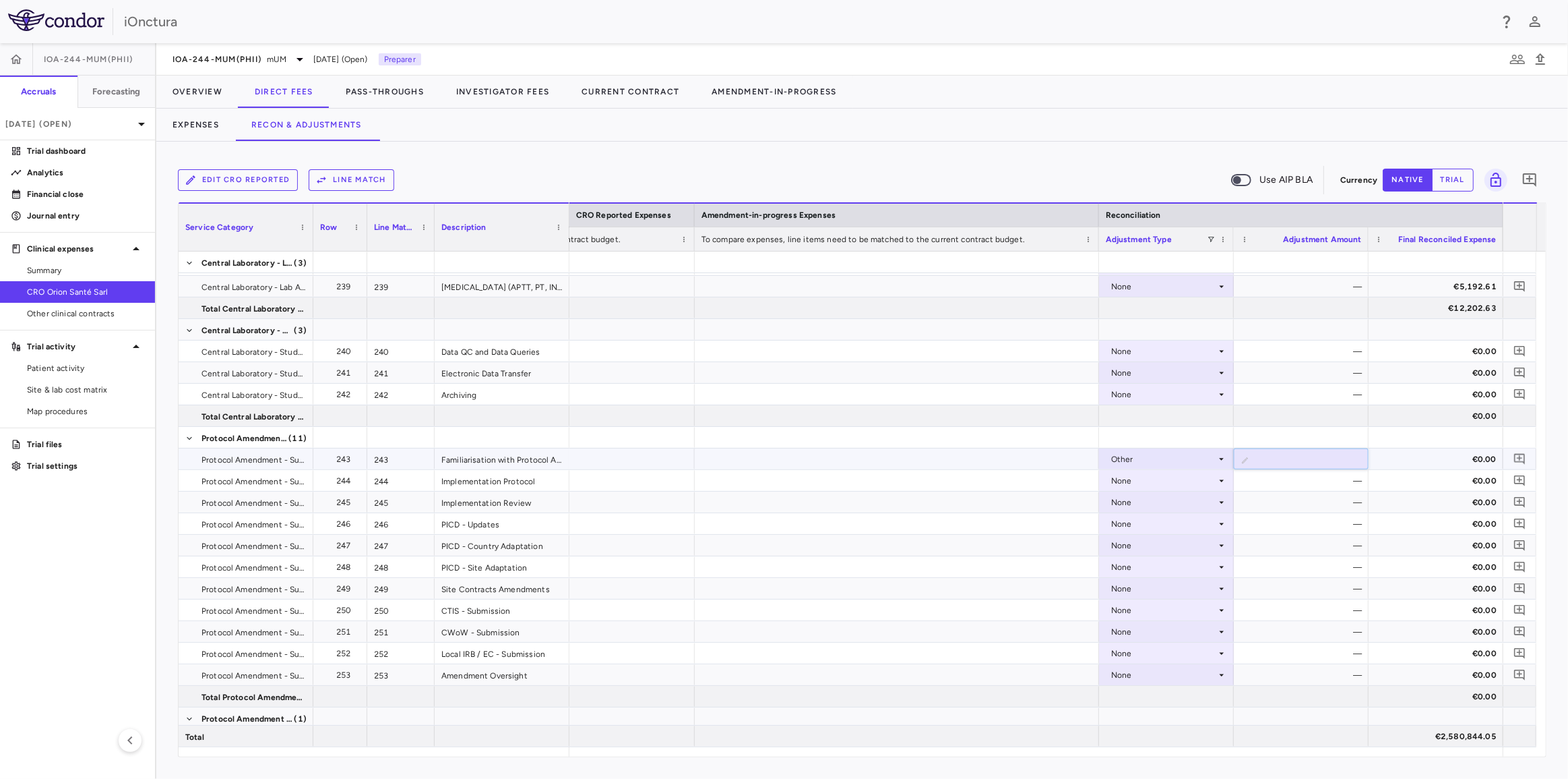
click at [1334, 459] on input "*" at bounding box center [1312, 461] width 114 height 22
drag, startPoint x: 1334, startPoint y: 459, endPoint x: 1343, endPoint y: 459, distance: 9.0
click at [1343, 459] on input "*" at bounding box center [1312, 461] width 114 height 22
type input "****"
click at [1341, 424] on div at bounding box center [1301, 416] width 135 height 21
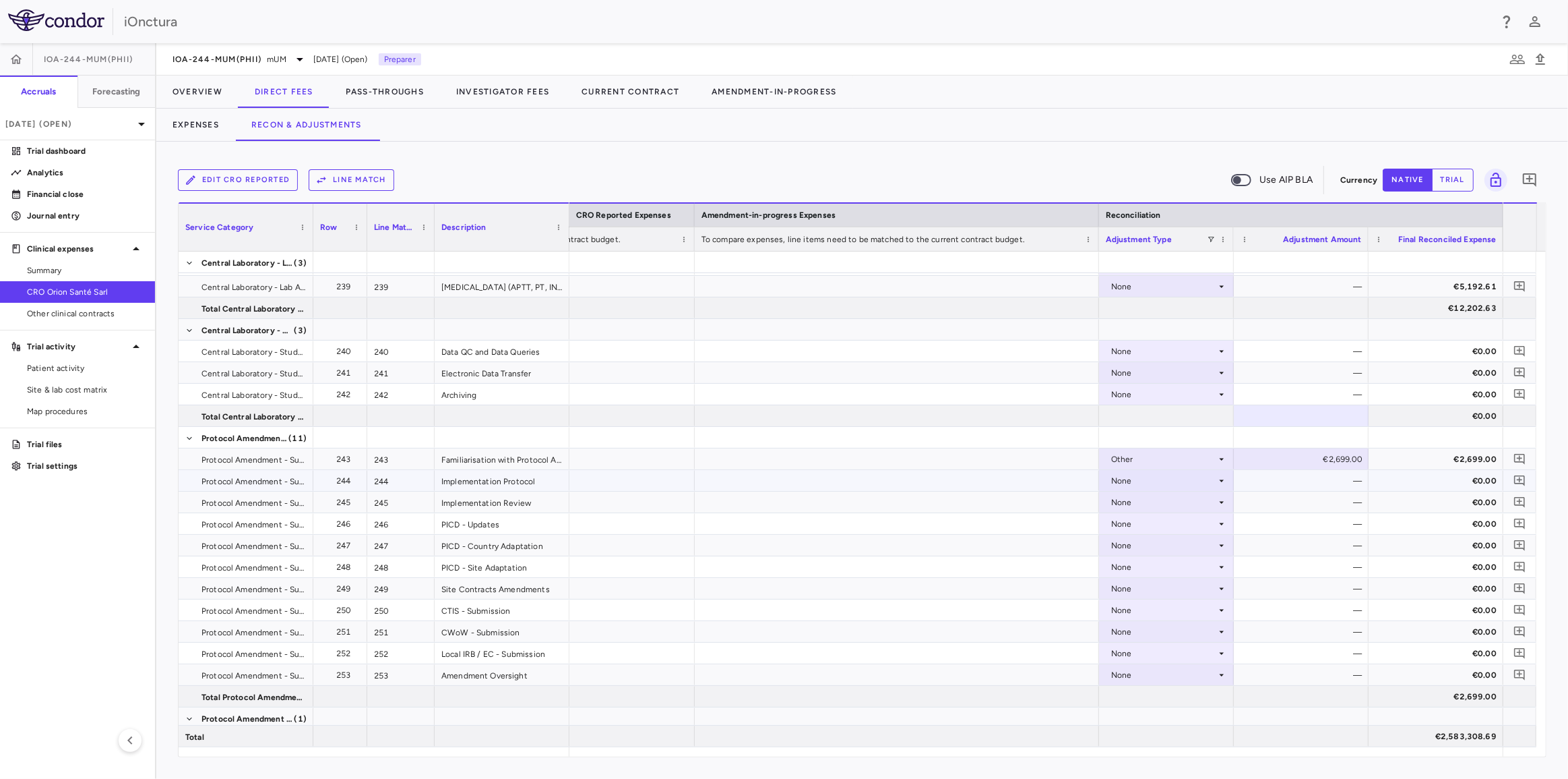
click at [1201, 485] on div "None" at bounding box center [1164, 480] width 105 height 22
click at [1167, 528] on li "Other" at bounding box center [1165, 526] width 133 height 20
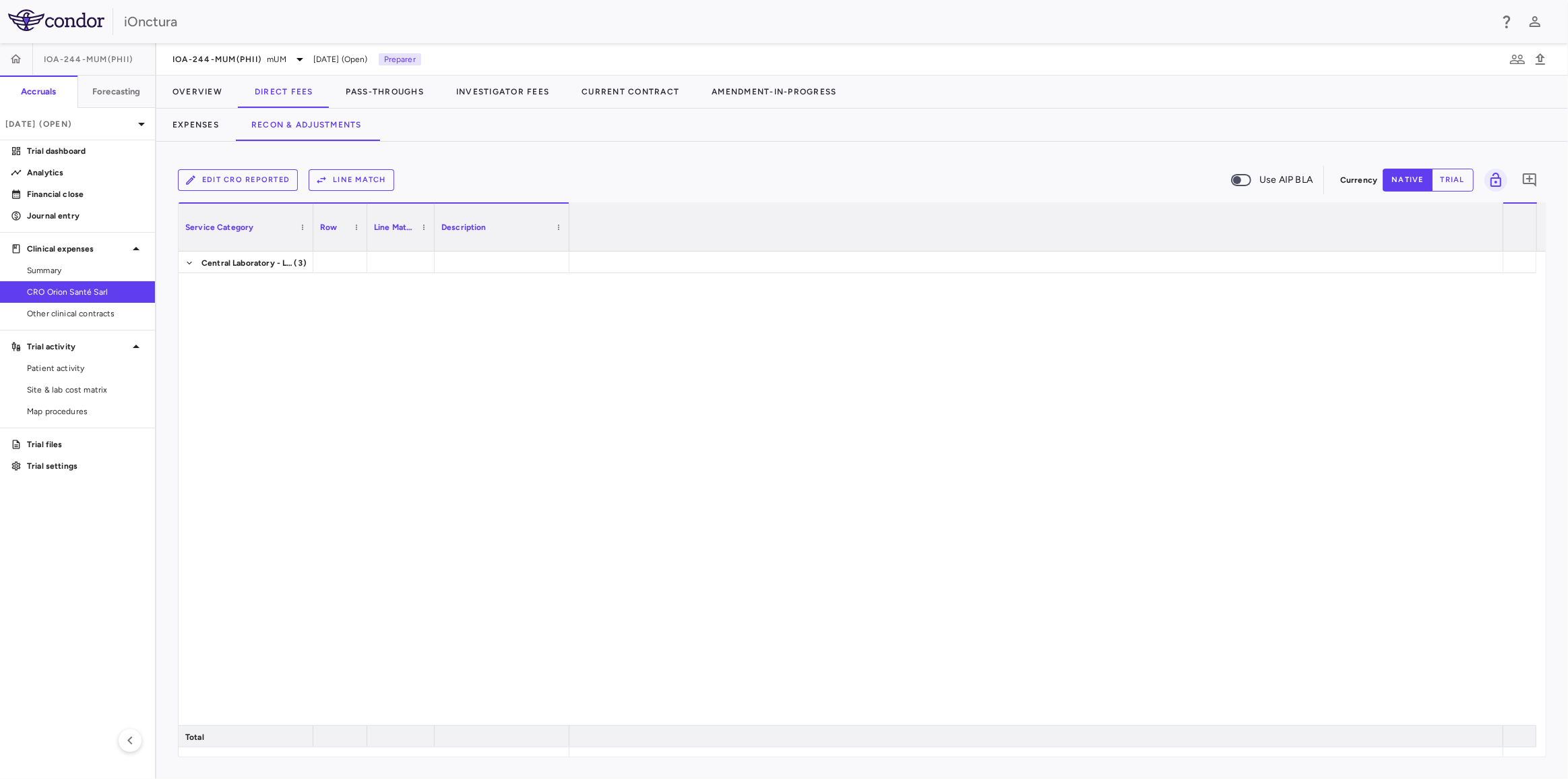
drag, startPoint x: 0, startPoint y: 0, endPoint x: 1300, endPoint y: 480, distance: 1385.8
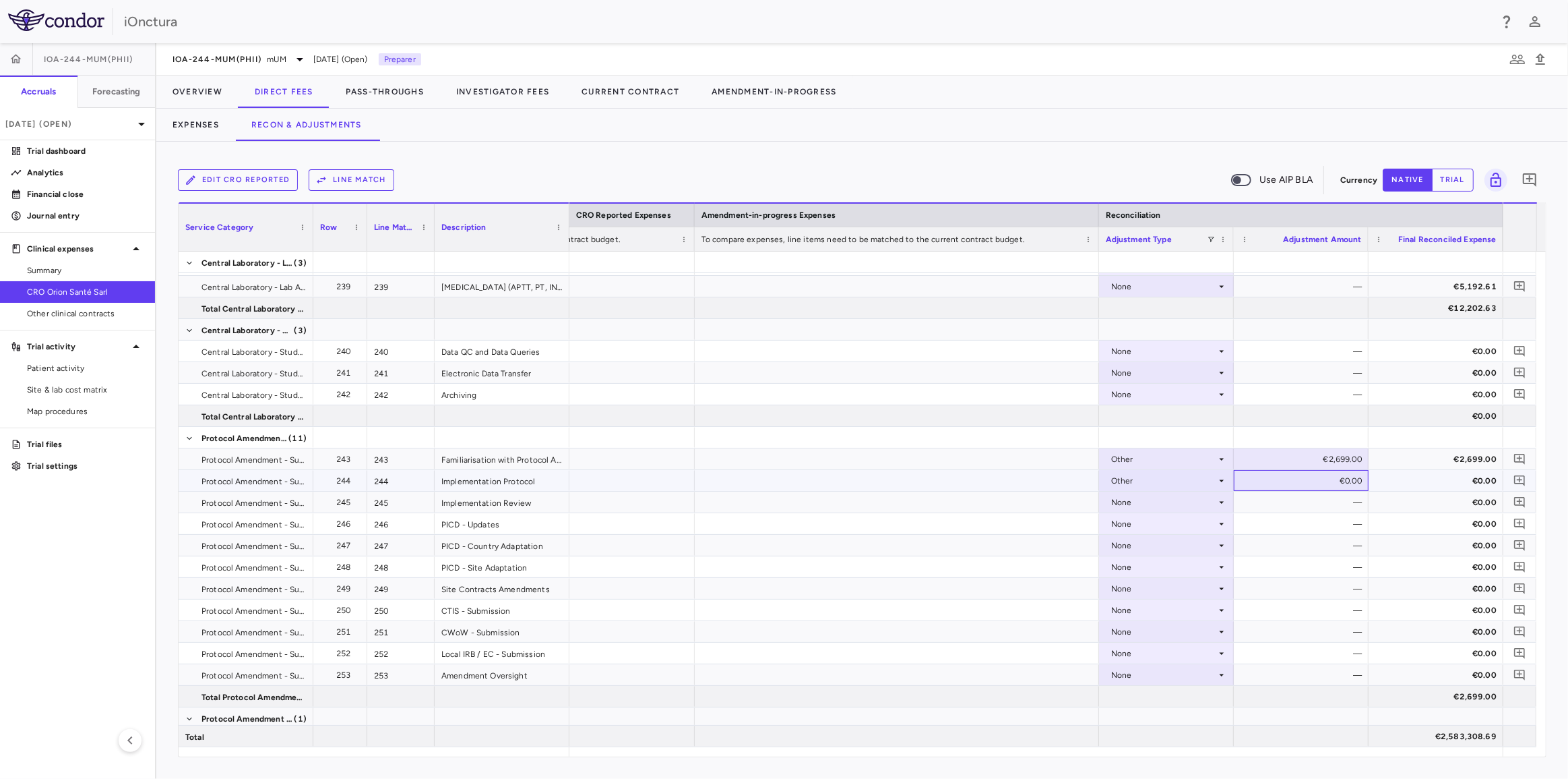
drag, startPoint x: 1300, startPoint y: 480, endPoint x: 1357, endPoint y: 484, distance: 57.1
click at [1357, 484] on div "€0.00" at bounding box center [1304, 480] width 116 height 22
drag, startPoint x: 1331, startPoint y: 480, endPoint x: 1351, endPoint y: 479, distance: 20.0
click at [1351, 479] on input "*" at bounding box center [1312, 482] width 114 height 22
type input "****"
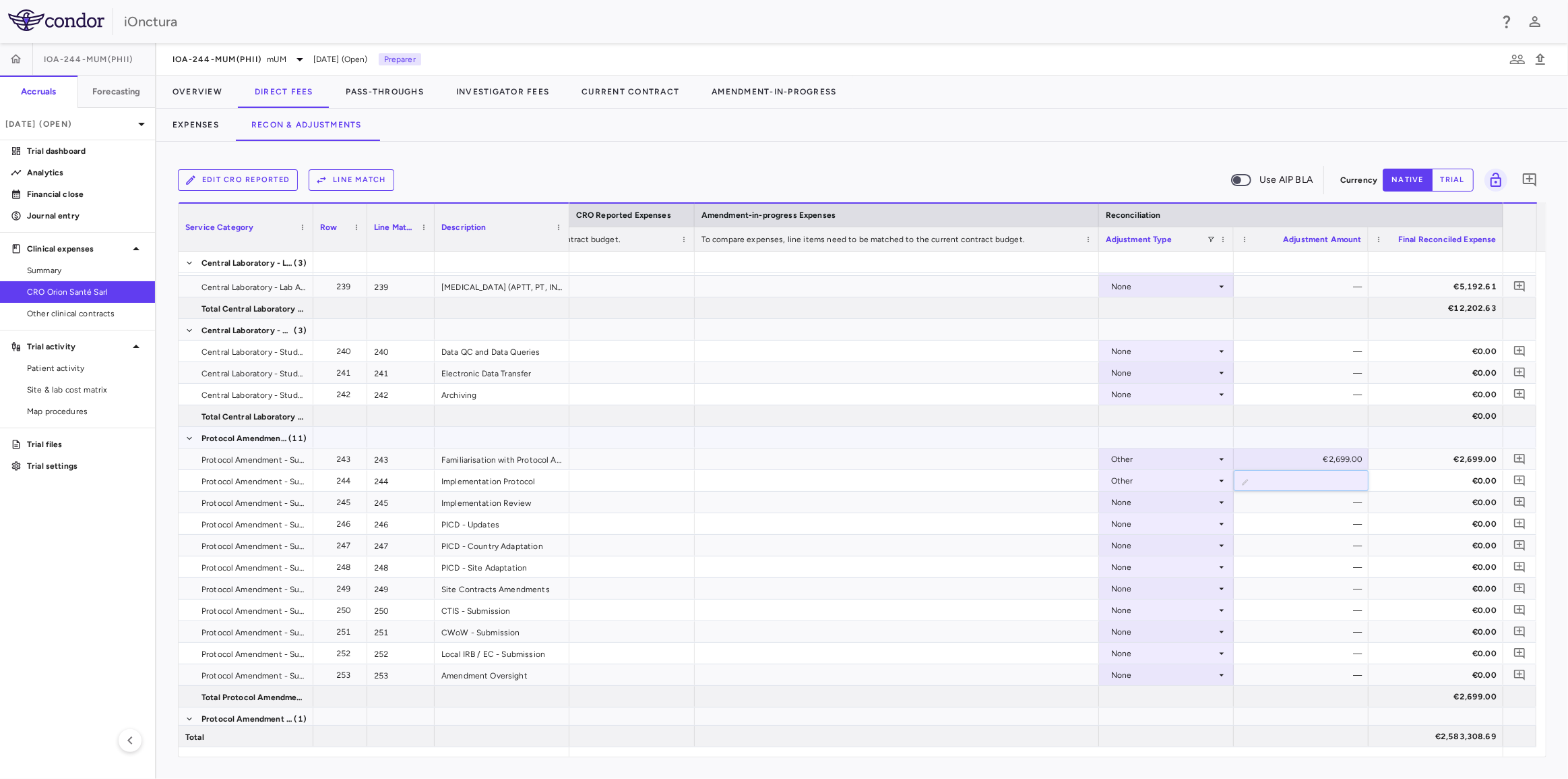
click at [1336, 430] on div at bounding box center [1301, 437] width 135 height 21
click at [1213, 502] on div "None" at bounding box center [1164, 502] width 105 height 22
click at [1160, 549] on li "Other" at bounding box center [1165, 547] width 133 height 20
click at [1302, 499] on div "€0.00" at bounding box center [1304, 502] width 116 height 22
drag, startPoint x: 1302, startPoint y: 499, endPoint x: 1356, endPoint y: 499, distance: 54.0
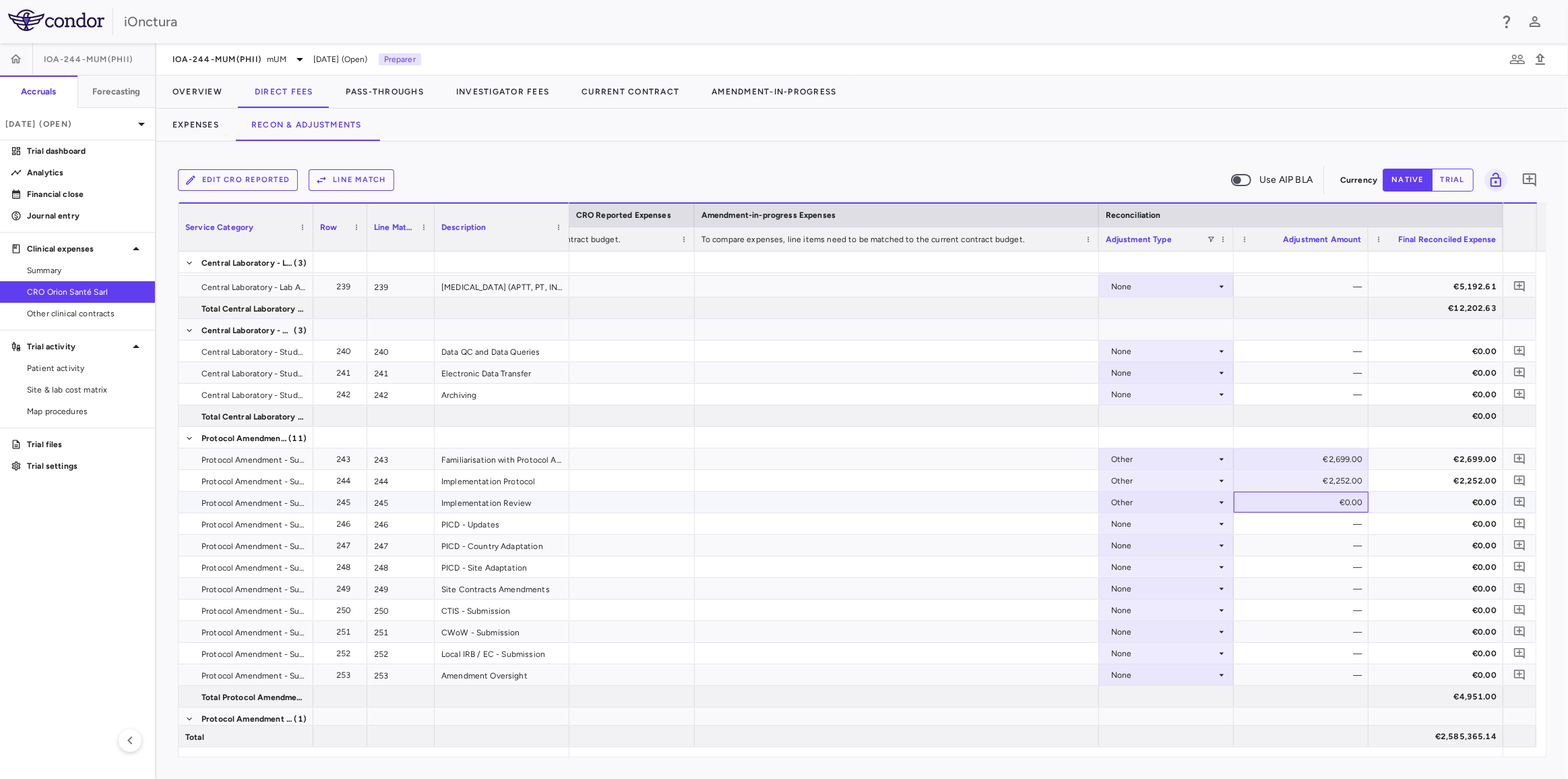
click at [1356, 499] on div "€0.00" at bounding box center [1304, 502] width 116 height 22
click at [1341, 502] on input "*" at bounding box center [1312, 504] width 114 height 22
drag, startPoint x: 1356, startPoint y: 499, endPoint x: 1350, endPoint y: 502, distance: 6.7
click at [1350, 502] on input "*" at bounding box center [1312, 504] width 114 height 22
type input "****"
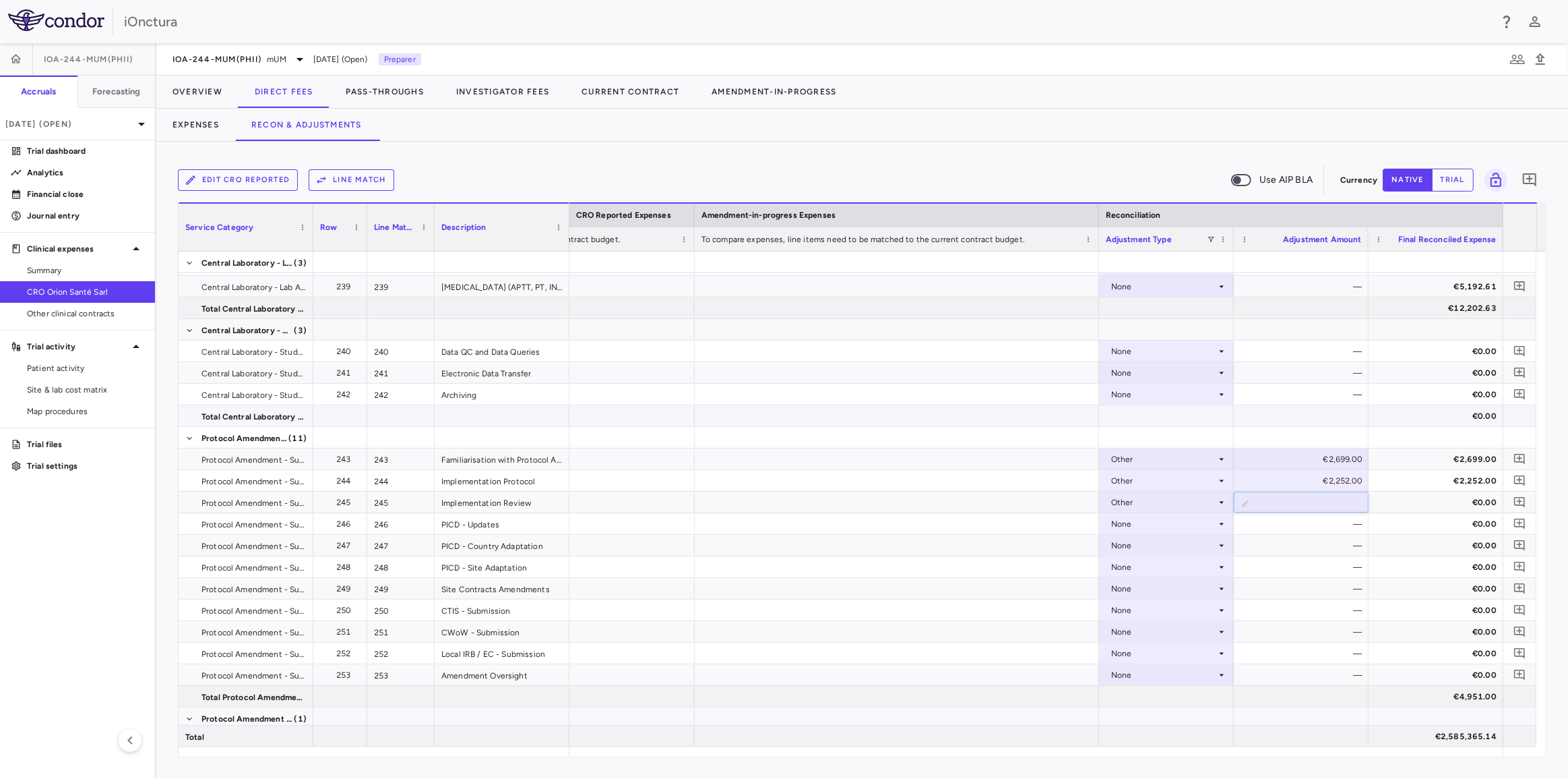
click at [1354, 416] on div at bounding box center [1301, 416] width 135 height 21
click at [1141, 536] on div "None" at bounding box center [1164, 545] width 105 height 22
click at [1151, 525] on div at bounding box center [784, 389] width 1568 height 779
click at [1154, 521] on div "None" at bounding box center [1164, 523] width 105 height 22
click at [1149, 568] on div "Other" at bounding box center [1140, 570] width 28 height 12
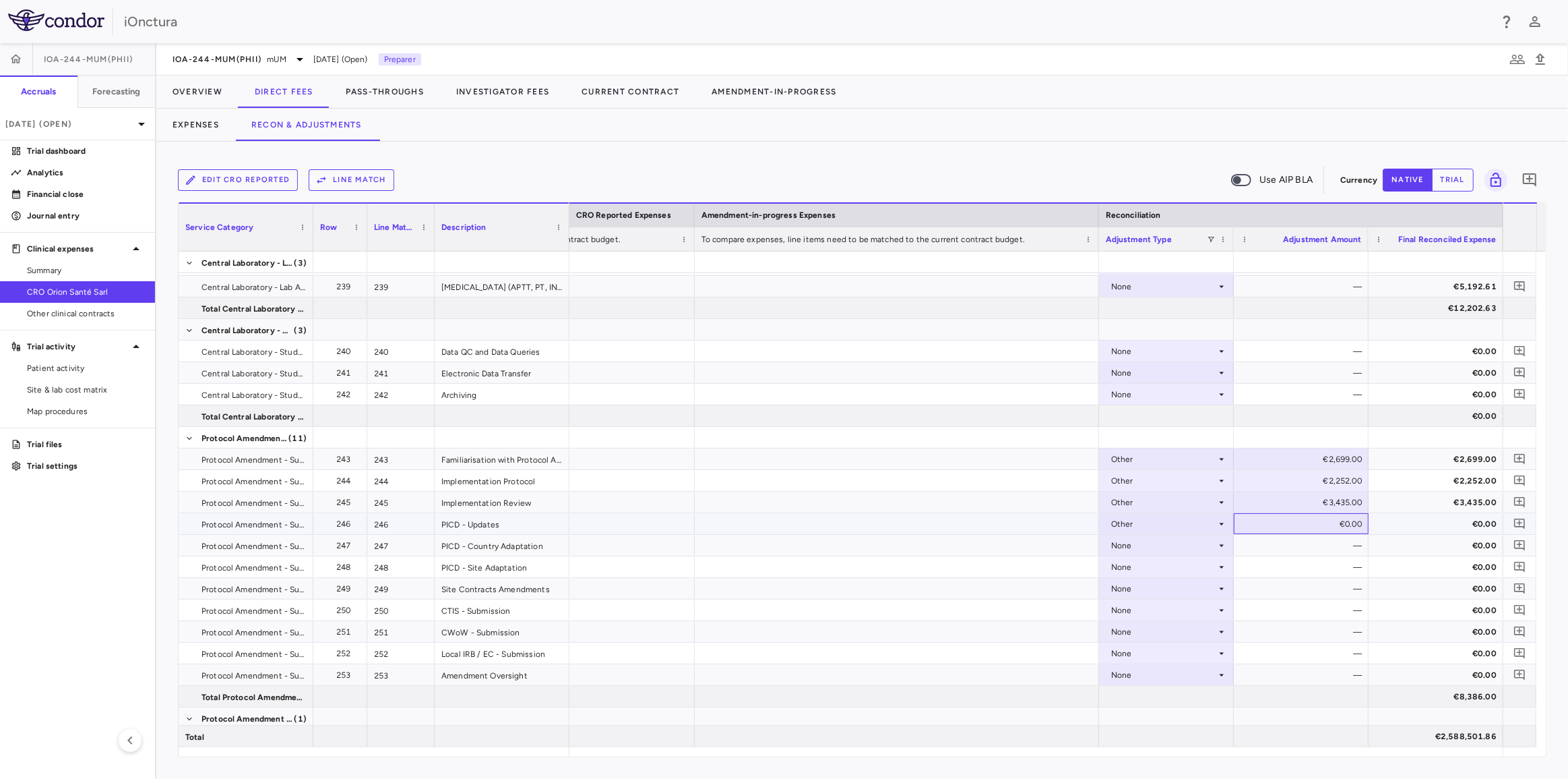
click at [1335, 523] on div "€0.00" at bounding box center [1304, 523] width 116 height 22
click at [1347, 523] on div "€0.00" at bounding box center [1304, 523] width 116 height 22
click at [1342, 523] on input "*" at bounding box center [1312, 525] width 114 height 22
click at [1347, 523] on input "*" at bounding box center [1312, 525] width 114 height 22
type input "***"
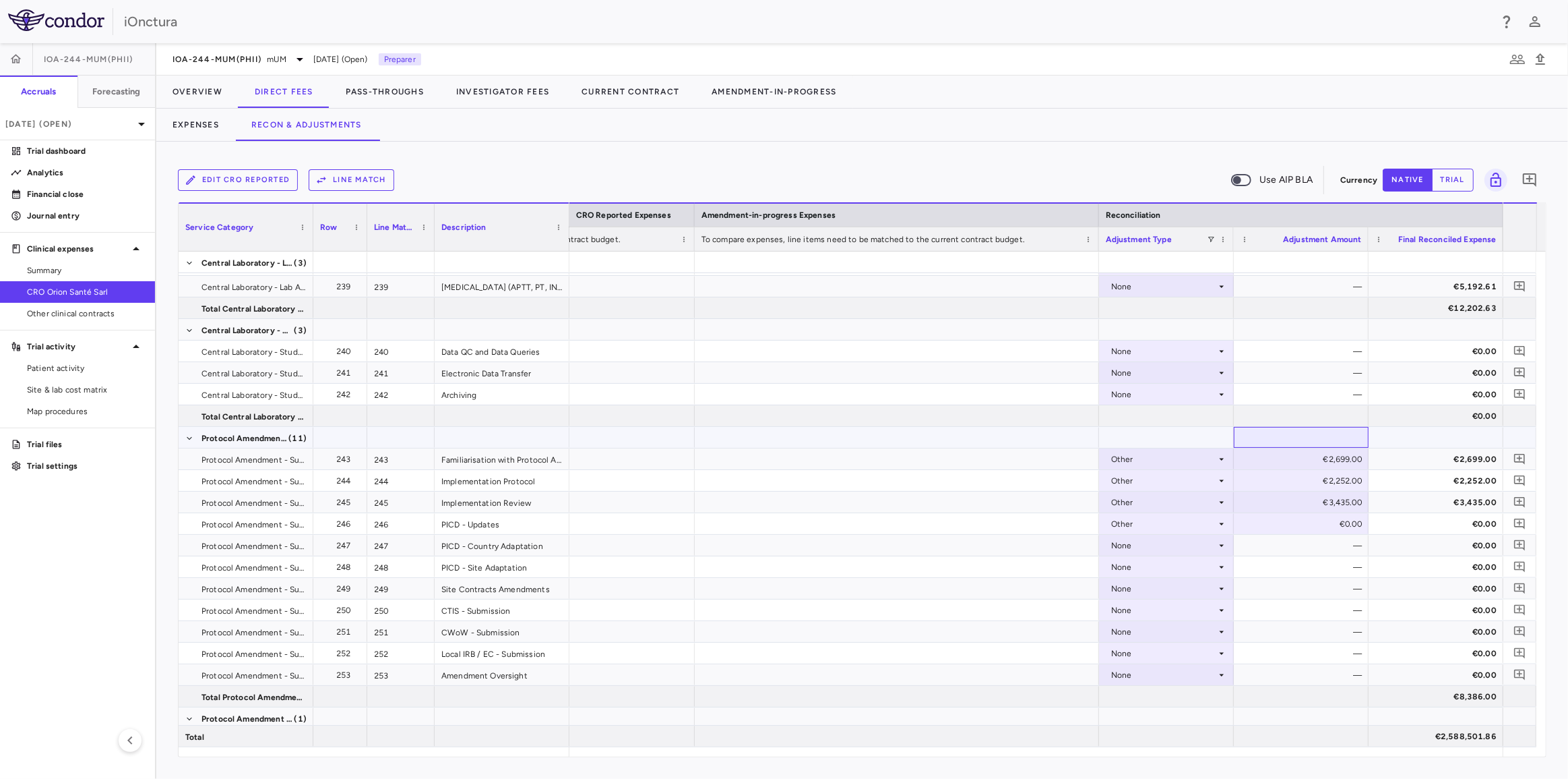
click at [1341, 431] on div at bounding box center [1301, 437] width 135 height 21
click at [1199, 546] on div "None" at bounding box center [1164, 545] width 105 height 22
click at [1189, 588] on li "Other" at bounding box center [1165, 590] width 133 height 20
click at [1311, 545] on div "€0.00" at bounding box center [1304, 545] width 116 height 22
click at [1312, 545] on div "€0.00" at bounding box center [1304, 545] width 116 height 22
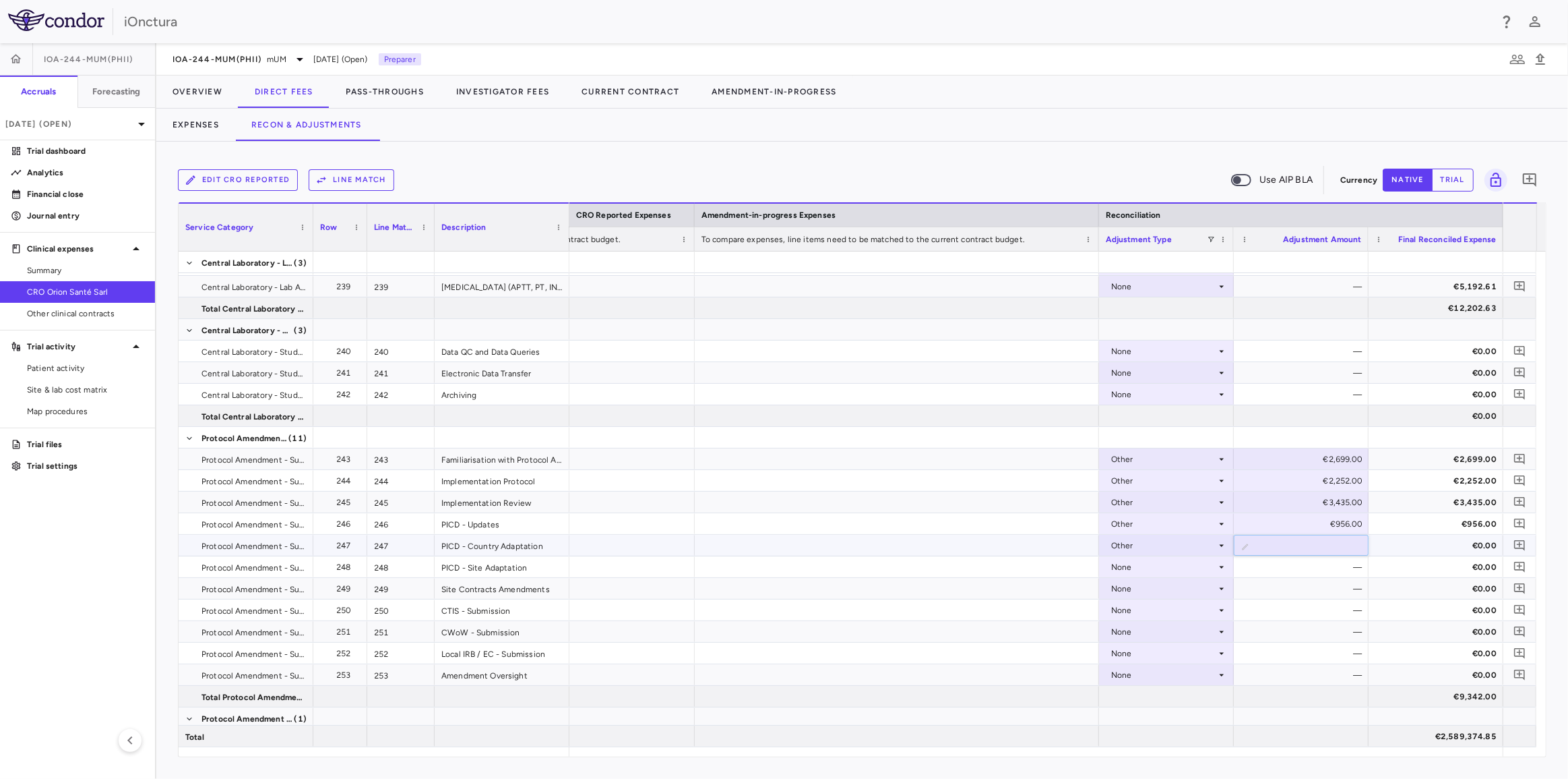
click at [1313, 545] on input "*" at bounding box center [1312, 547] width 114 height 22
type input "****"
click at [1327, 428] on div at bounding box center [1301, 437] width 135 height 21
click at [1133, 568] on div "None" at bounding box center [1164, 566] width 105 height 22
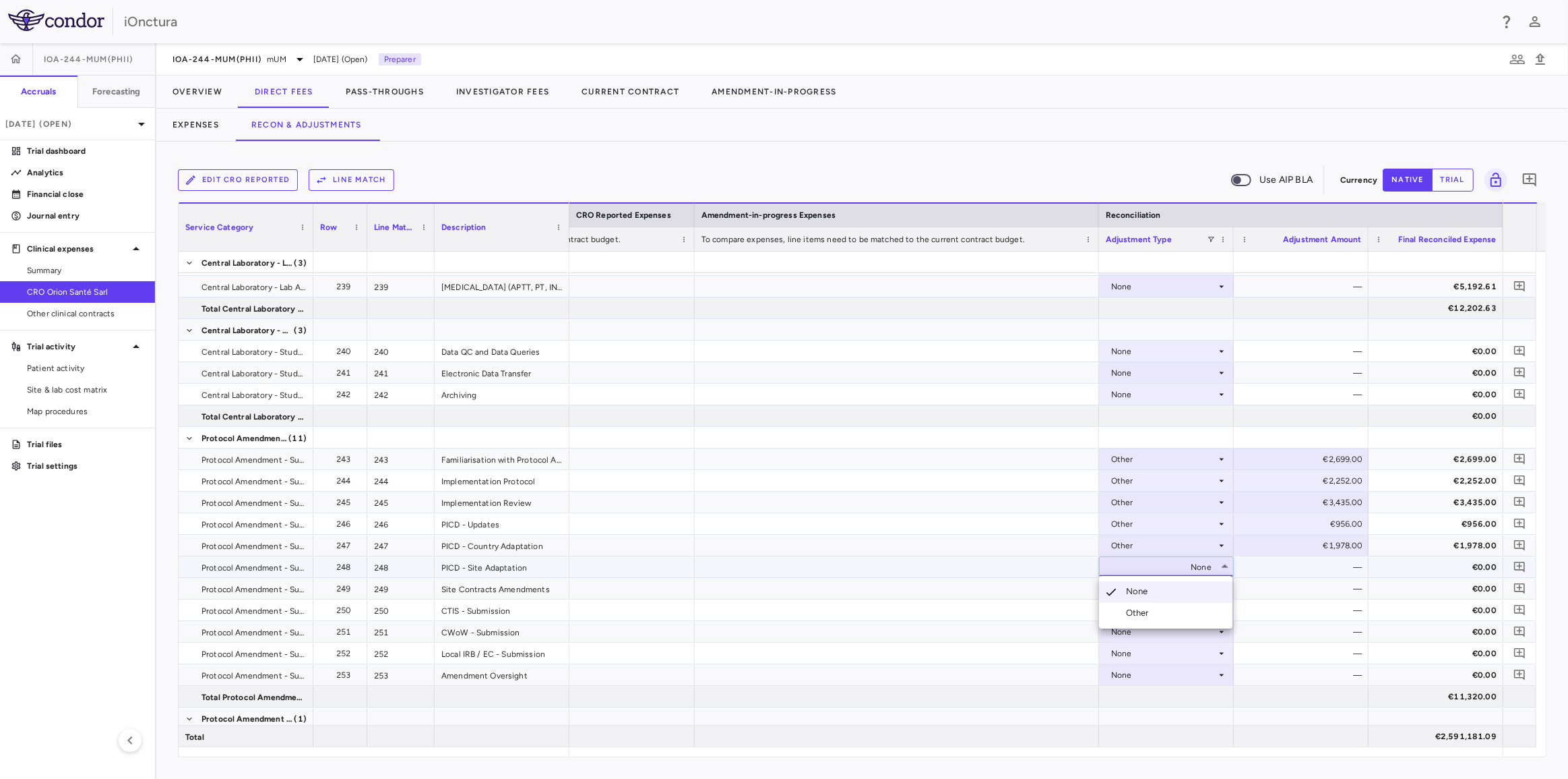
click at [1141, 612] on div "Other" at bounding box center [1140, 613] width 28 height 12
click at [1293, 569] on div "€0.00" at bounding box center [1304, 566] width 116 height 22
click at [1293, 567] on input "*" at bounding box center [1312, 568] width 114 height 22
click at [1295, 566] on div "€0.00" at bounding box center [1304, 566] width 116 height 22
click at [1295, 566] on input "*" at bounding box center [1312, 568] width 114 height 22
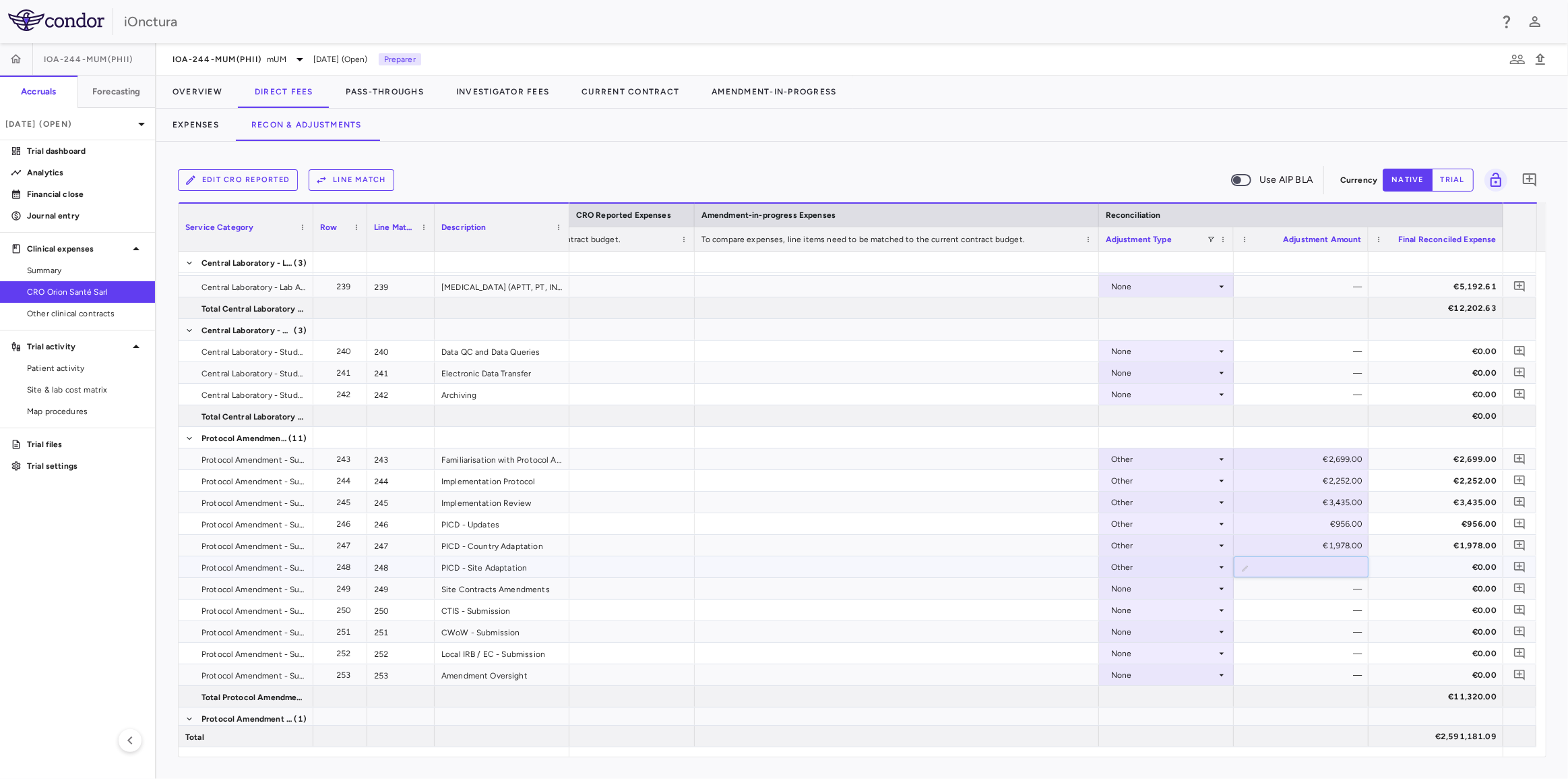
type input "****"
click at [1297, 427] on div at bounding box center [1301, 437] width 135 height 21
click at [1176, 590] on div "None" at bounding box center [1164, 588] width 105 height 22
click at [1174, 590] on div at bounding box center [784, 389] width 1568 height 779
click at [1174, 589] on div "None" at bounding box center [1164, 588] width 105 height 22
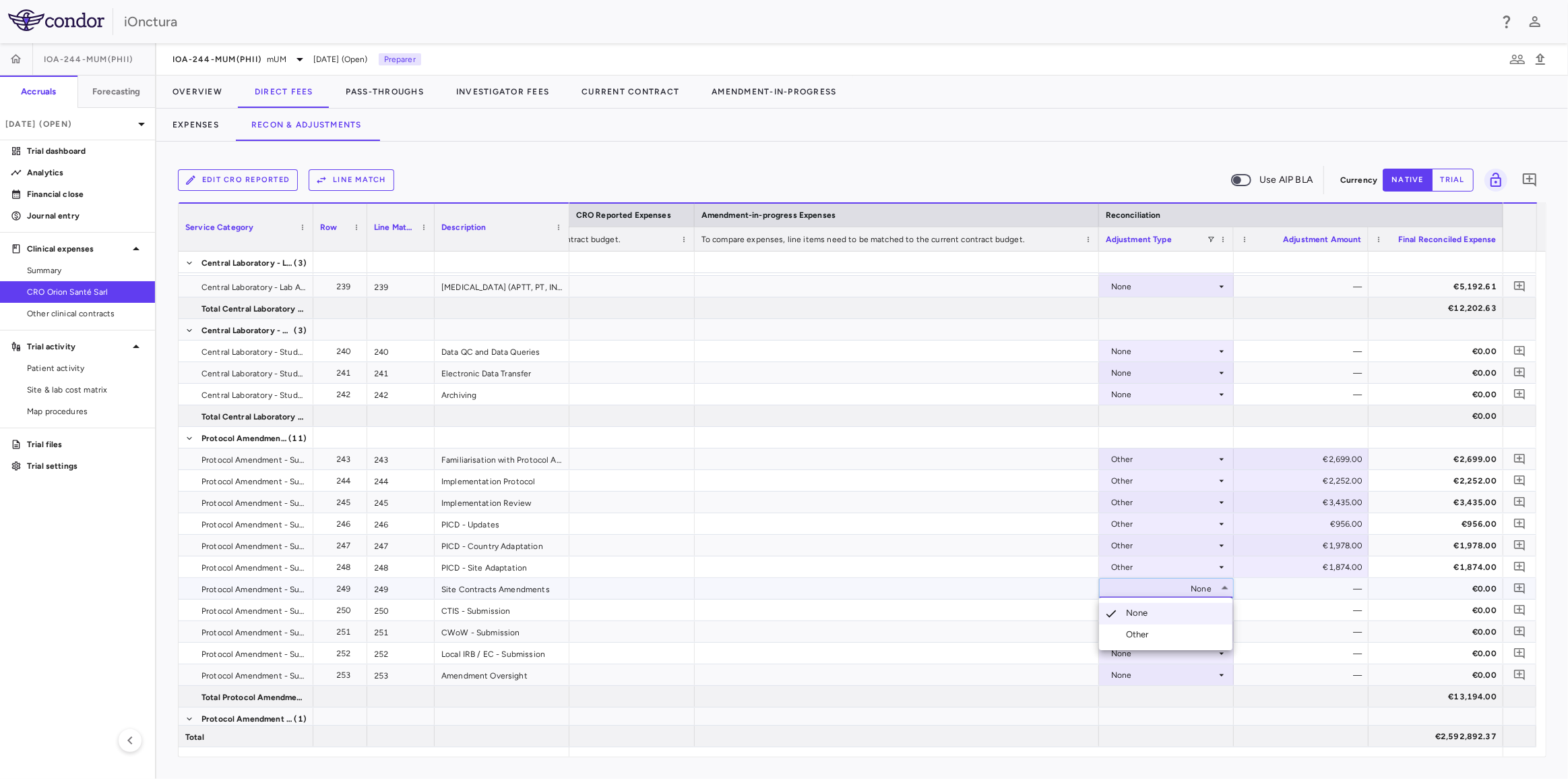
click at [1164, 629] on li "Other" at bounding box center [1165, 634] width 133 height 20
click at [1307, 584] on div "€0.00" at bounding box center [1304, 588] width 116 height 22
click at [1311, 589] on div "€0.00" at bounding box center [1304, 588] width 116 height 22
click at [1311, 589] on input "*" at bounding box center [1312, 590] width 114 height 22
type input "***"
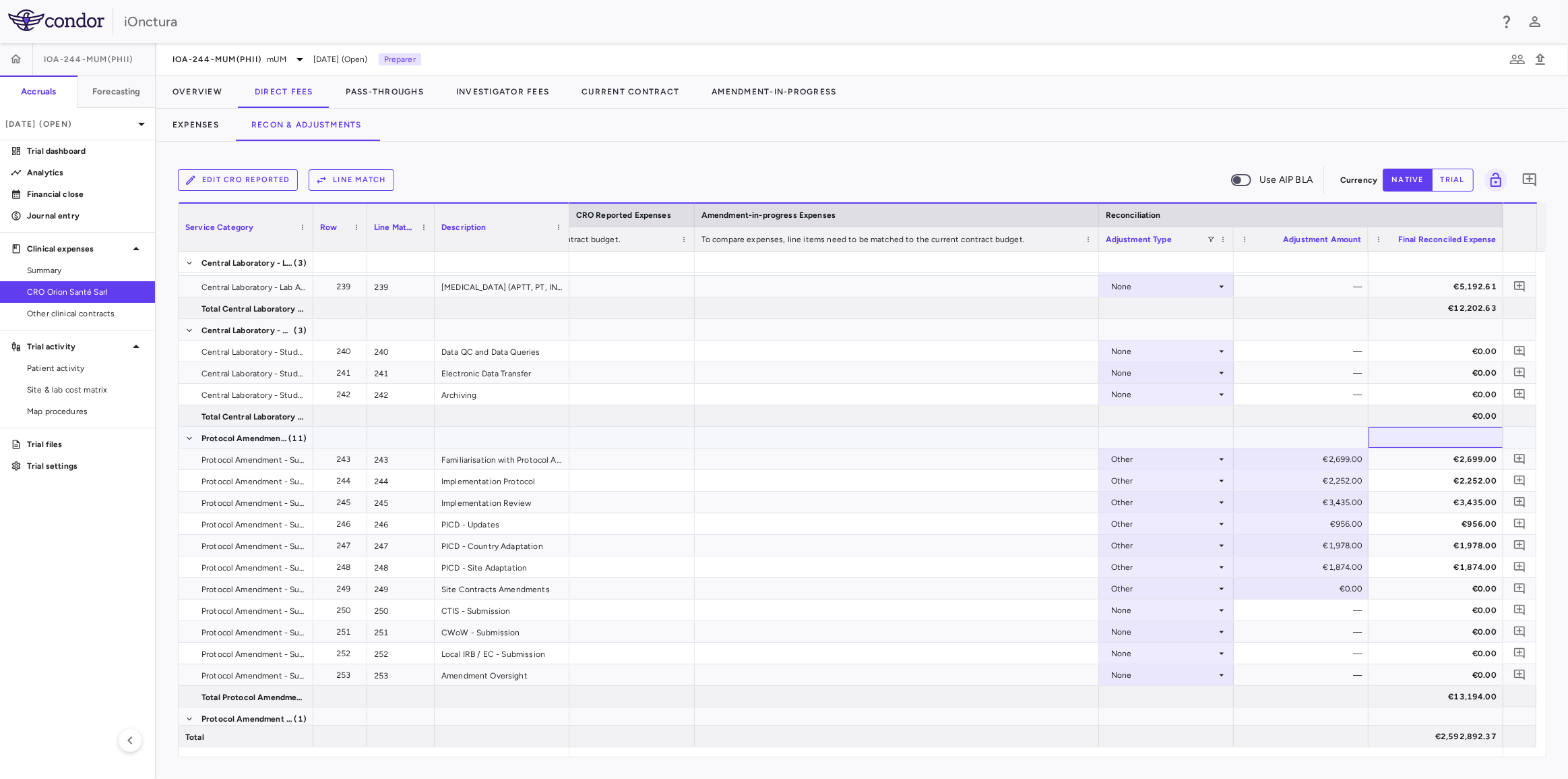
click at [1402, 432] on div at bounding box center [1435, 437] width 121 height 20
click at [1165, 609] on div "None" at bounding box center [1164, 609] width 105 height 22
click at [1166, 656] on li "Other" at bounding box center [1165, 655] width 133 height 20
click at [1300, 608] on div "€0.00" at bounding box center [1304, 609] width 116 height 22
click at [1300, 608] on input "*" at bounding box center [1312, 611] width 114 height 22
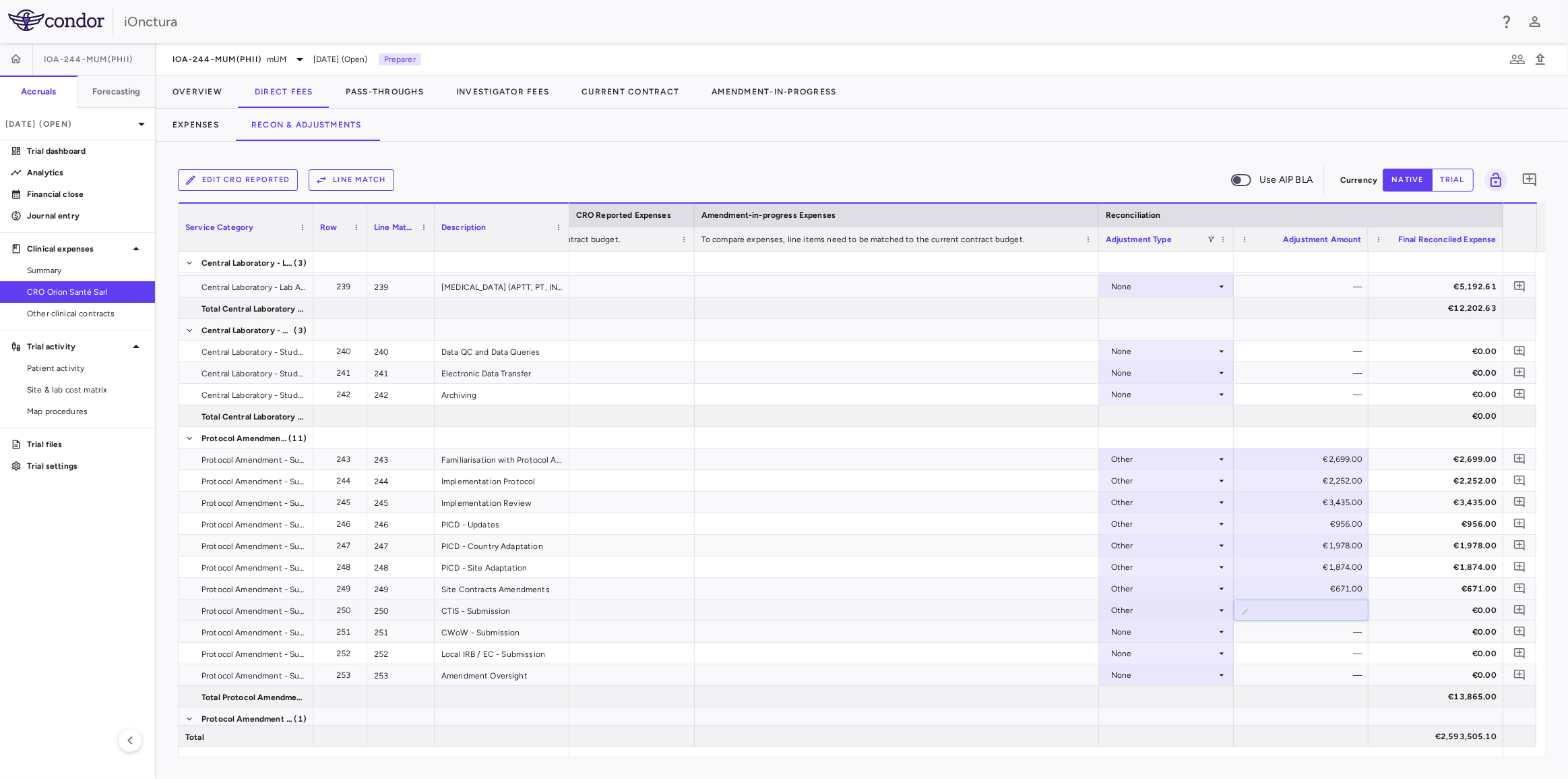
drag, startPoint x: 1300, startPoint y: 608, endPoint x: 1364, endPoint y: 611, distance: 64.1
click at [1366, 613] on input "******" at bounding box center [1312, 611] width 114 height 22
type input "*****"
click at [1416, 592] on div "€671.00" at bounding box center [1439, 588] width 116 height 22
click at [1188, 631] on div "None" at bounding box center [1164, 631] width 105 height 22
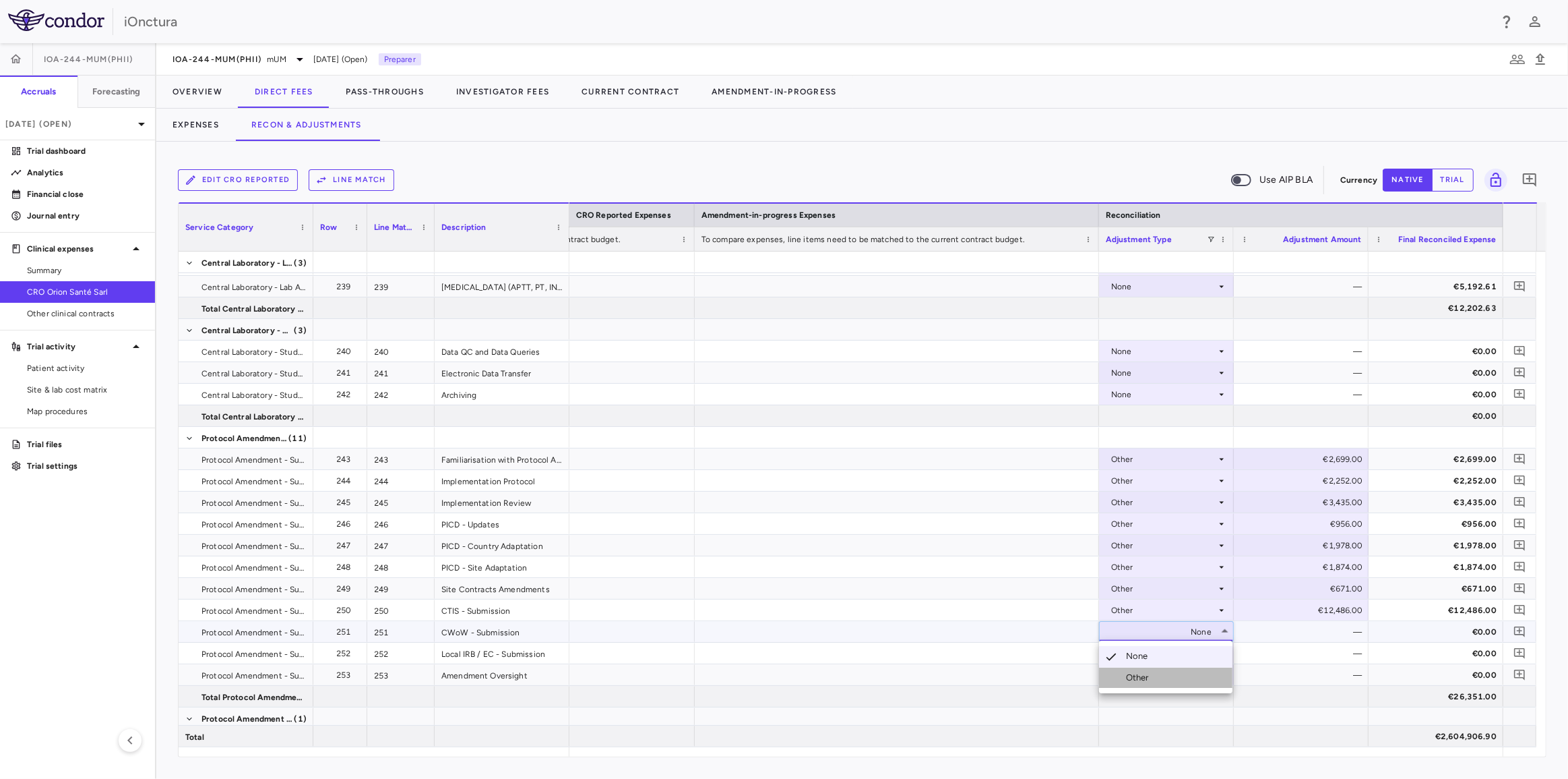
click at [1165, 677] on li "Other" at bounding box center [1165, 677] width 133 height 20
click at [1282, 634] on div "€0.00" at bounding box center [1304, 631] width 116 height 22
click at [1282, 631] on div "€0.00" at bounding box center [1304, 631] width 116 height 22
click at [1282, 631] on input "*" at bounding box center [1312, 633] width 114 height 22
type input "****"
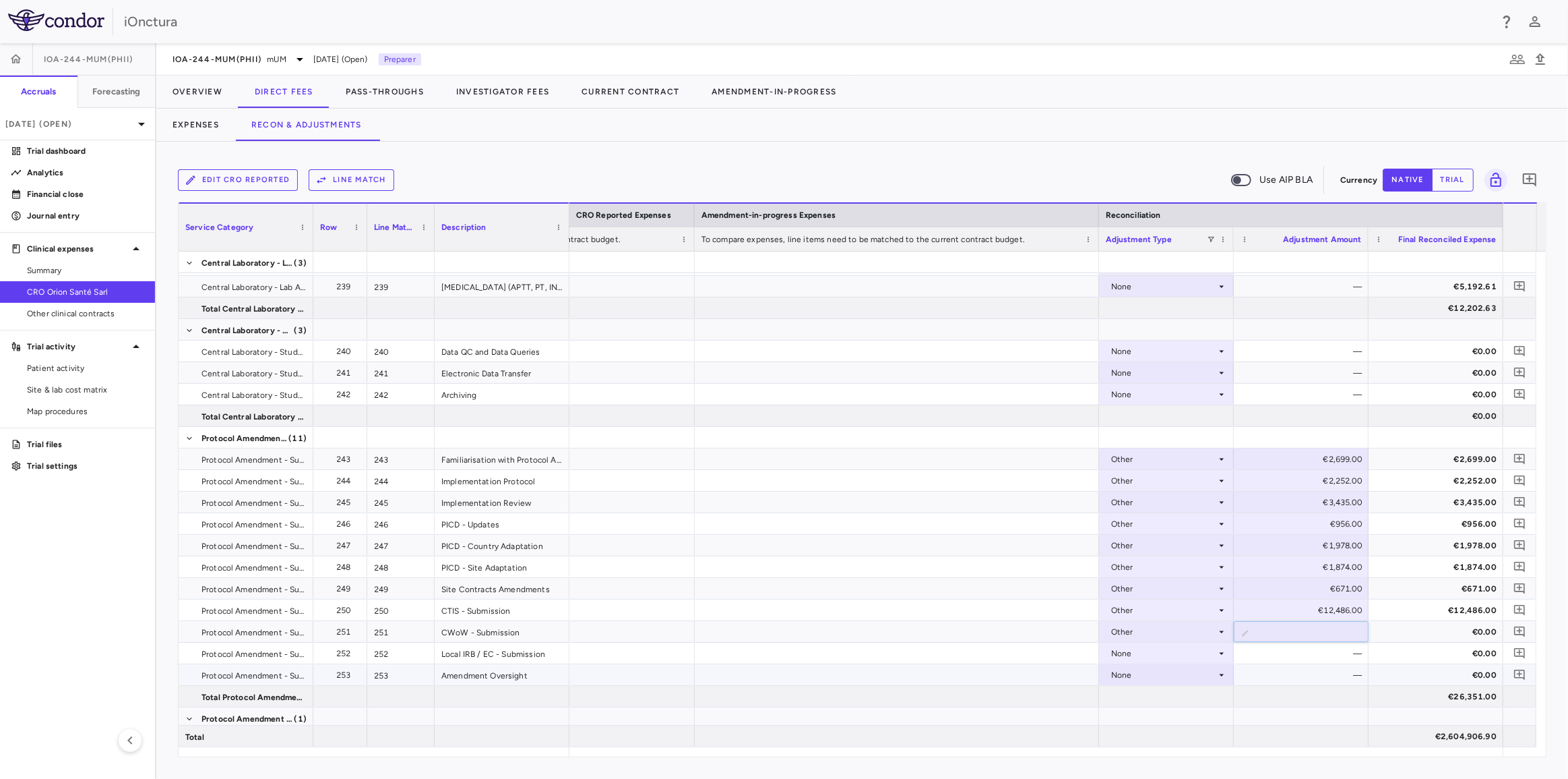
click at [1314, 667] on div "—" at bounding box center [1304, 674] width 116 height 22
click at [1217, 654] on icon at bounding box center [1222, 653] width 11 height 11
click at [1179, 701] on li "Other" at bounding box center [1165, 698] width 133 height 20
click at [1307, 642] on div "€0.00" at bounding box center [1304, 652] width 116 height 22
click at [1306, 649] on input "*" at bounding box center [1312, 654] width 114 height 22
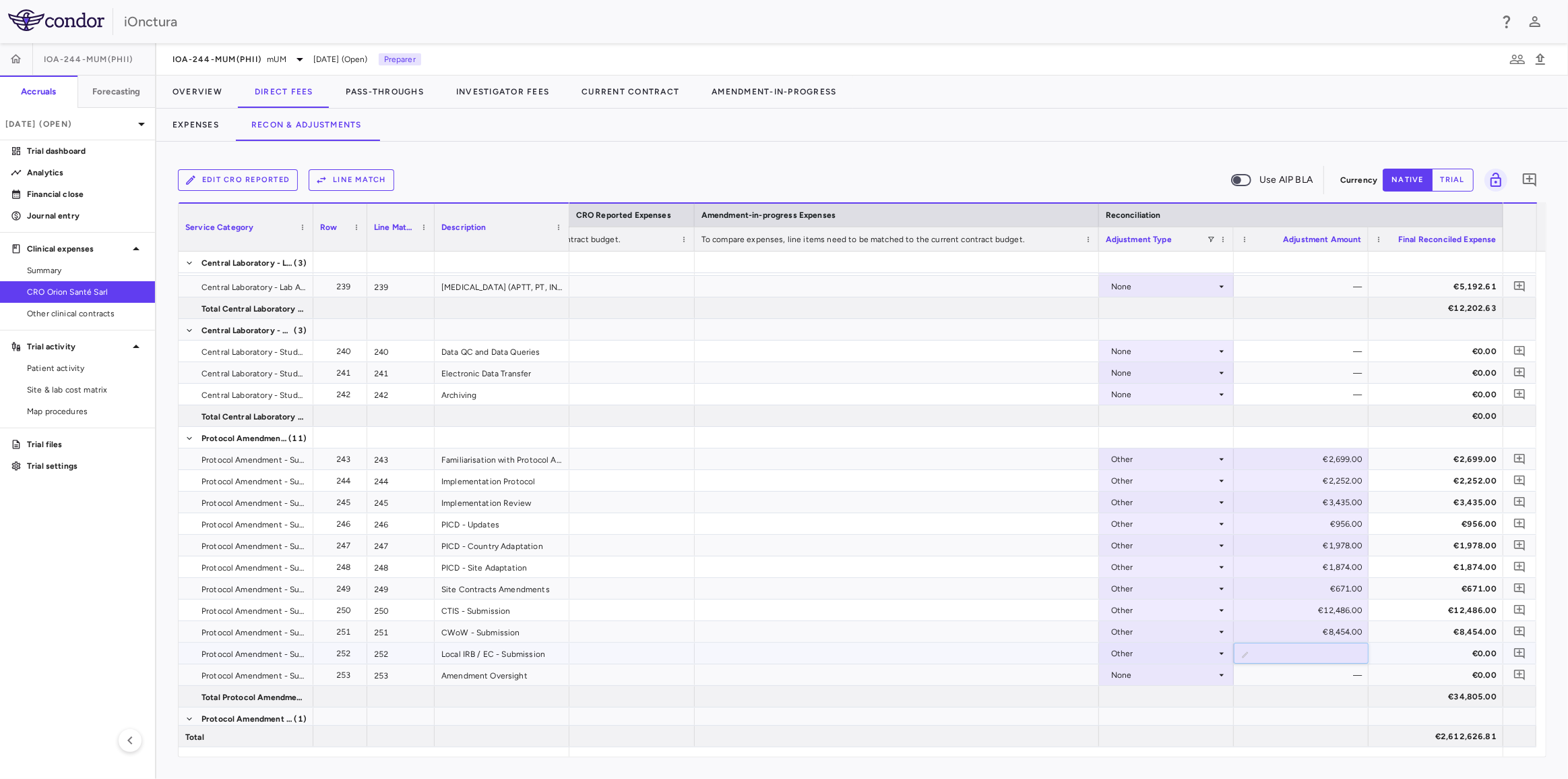
click at [1306, 649] on input "*" at bounding box center [1312, 654] width 114 height 22
type input "****"
click at [1309, 674] on div "—" at bounding box center [1304, 674] width 116 height 22
click at [1219, 680] on div "None" at bounding box center [1166, 674] width 121 height 20
click at [1188, 718] on li "Other" at bounding box center [1165, 720] width 133 height 20
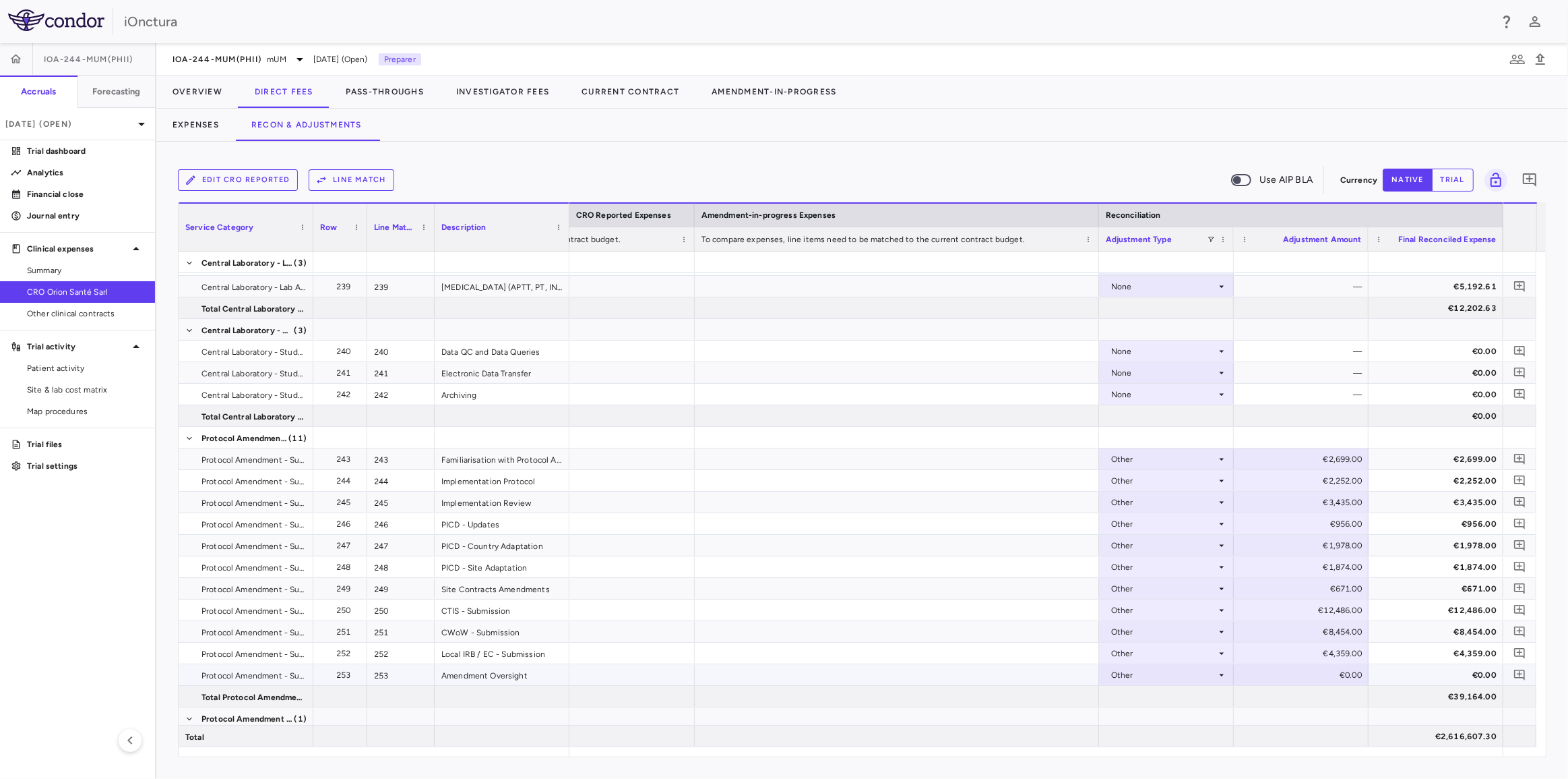
click at [1279, 673] on div "€0.00" at bounding box center [1304, 674] width 116 height 22
click at [1280, 673] on input "*" at bounding box center [1312, 676] width 114 height 22
type input "*****"
click at [1426, 594] on div "€671.00" at bounding box center [1439, 588] width 116 height 22
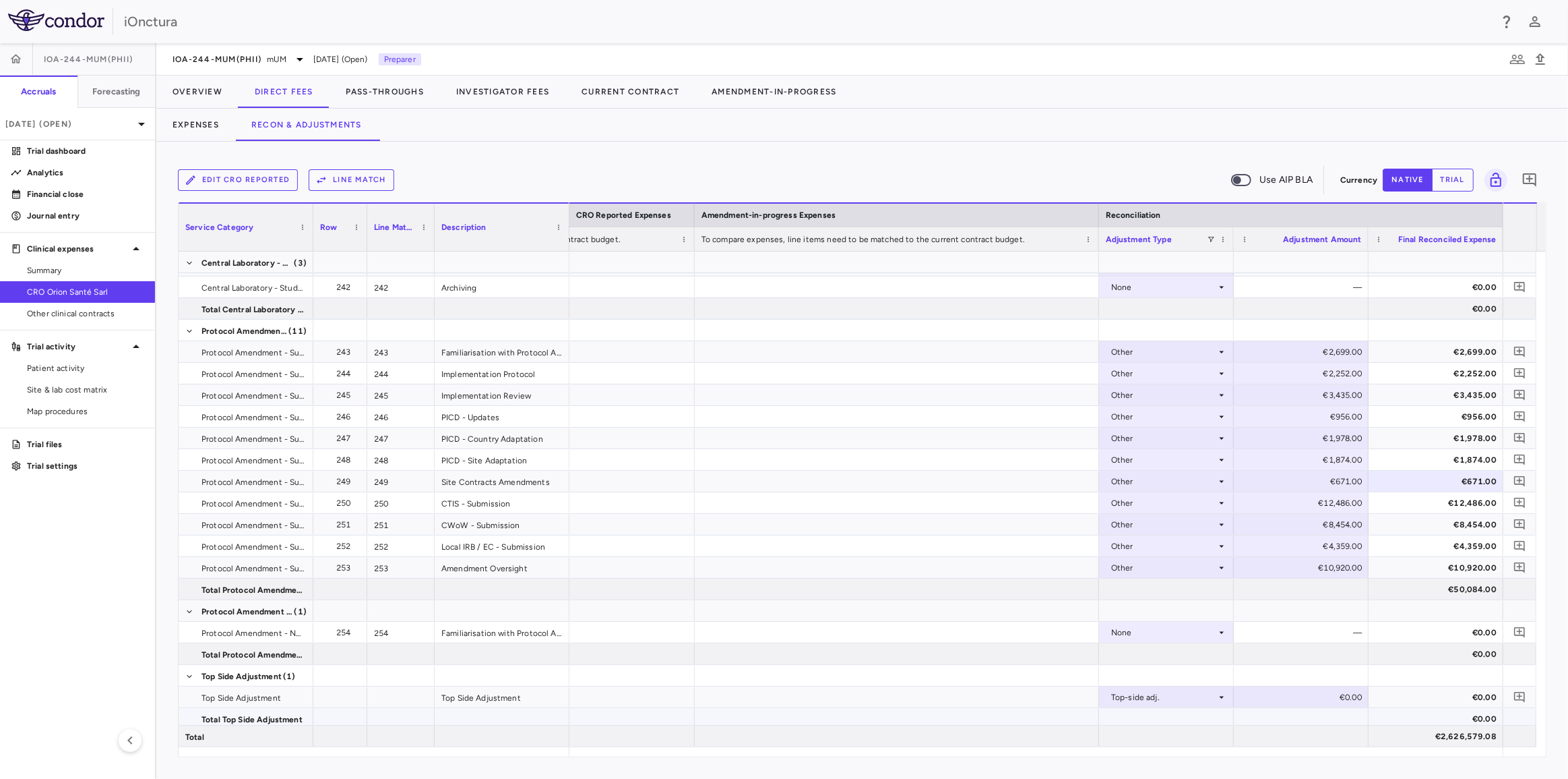
scroll to position [7766, 0]
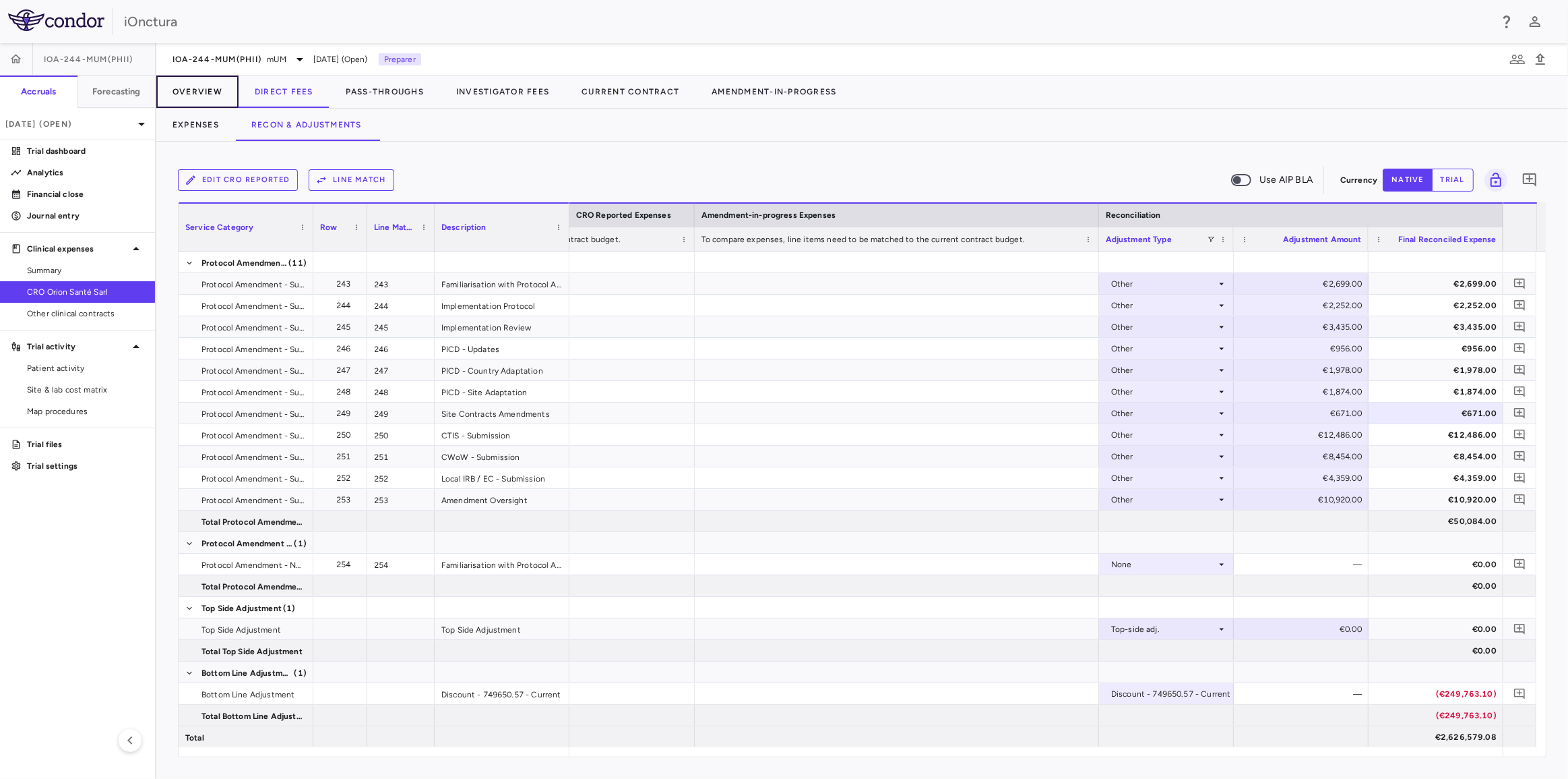
click at [198, 94] on button "Overview" at bounding box center [198, 92] width 83 height 33
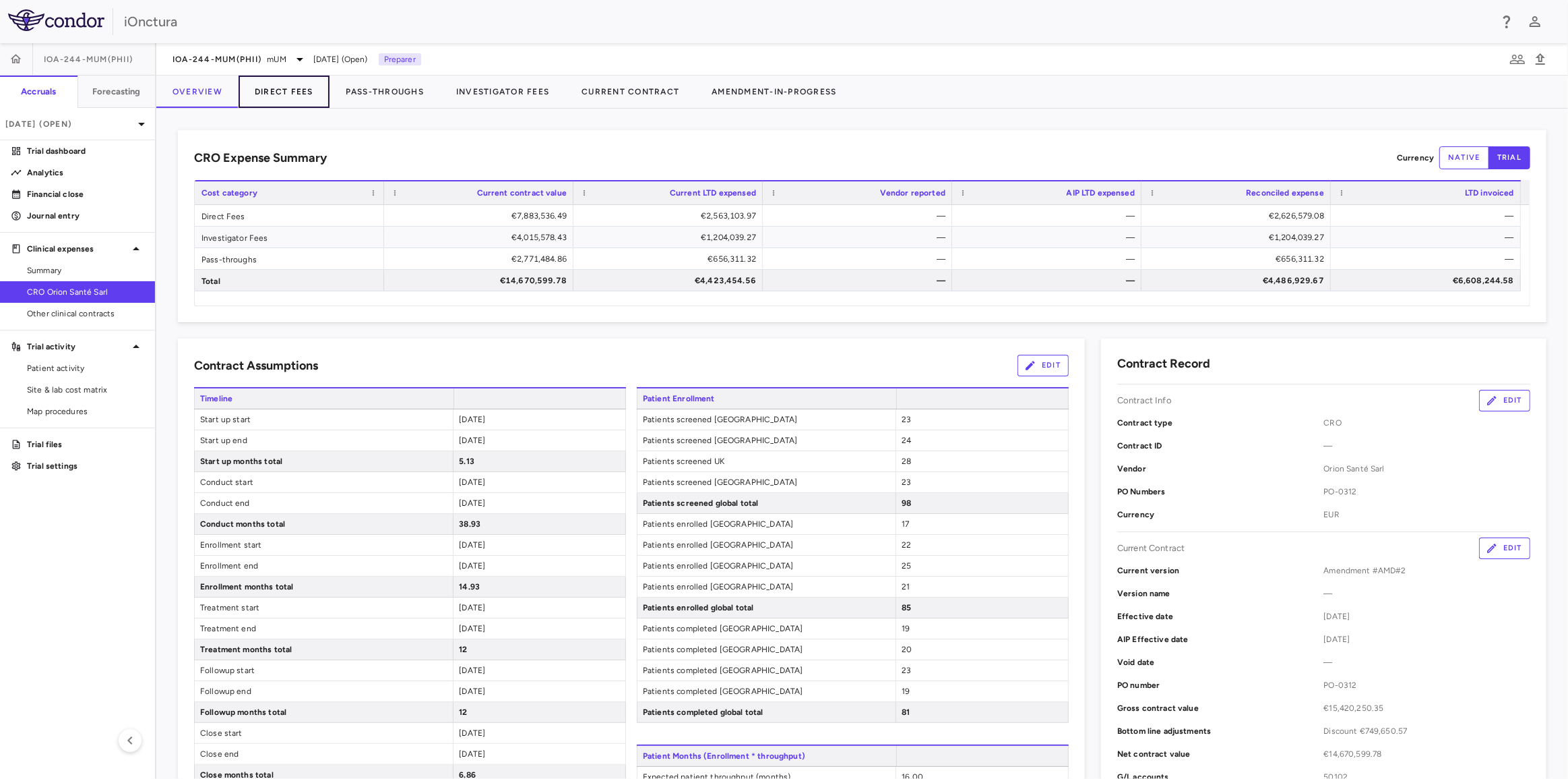
click at [268, 85] on button "Direct Fees" at bounding box center [284, 92] width 91 height 33
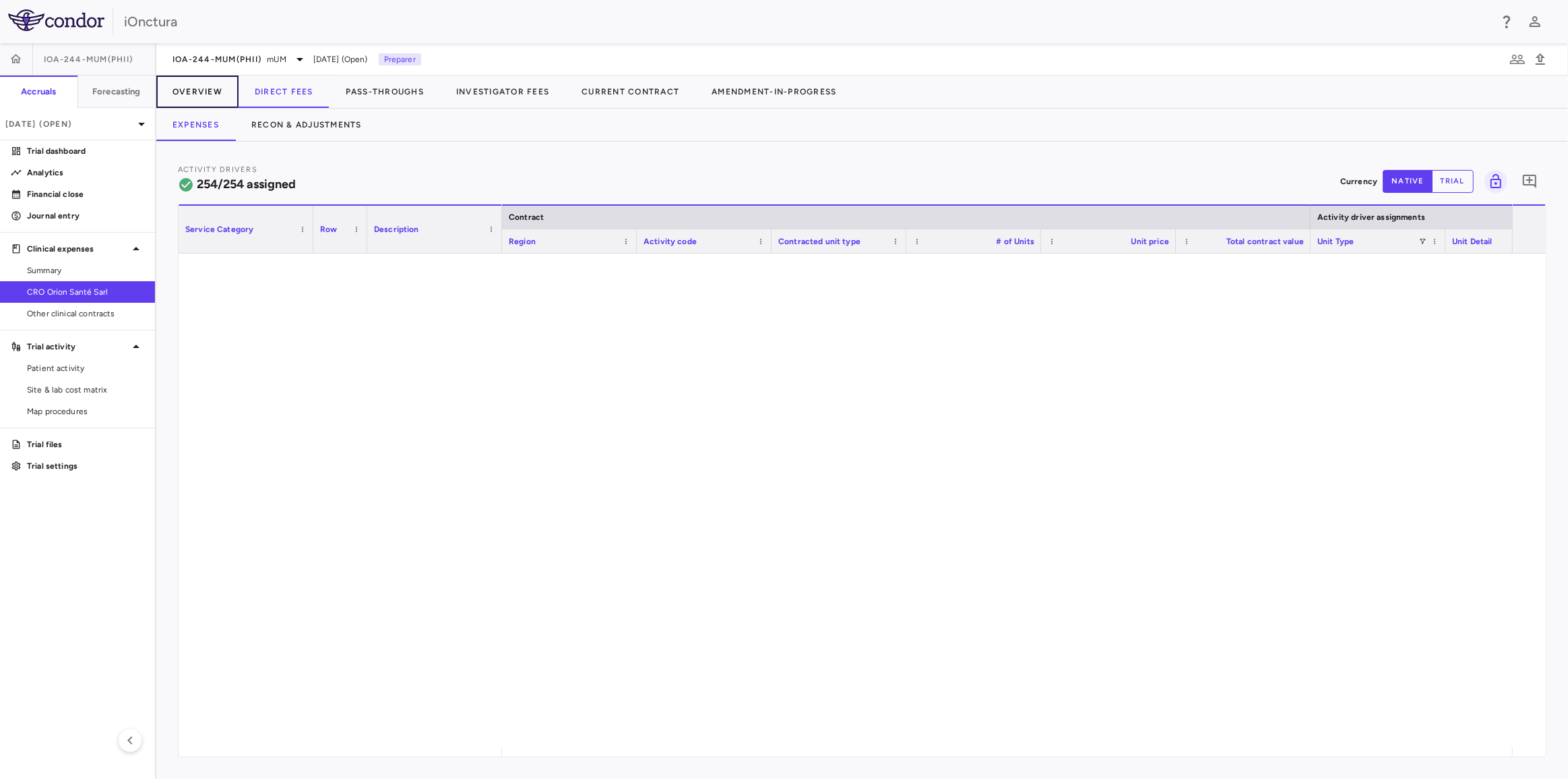
click at [198, 89] on button "Overview" at bounding box center [198, 92] width 83 height 33
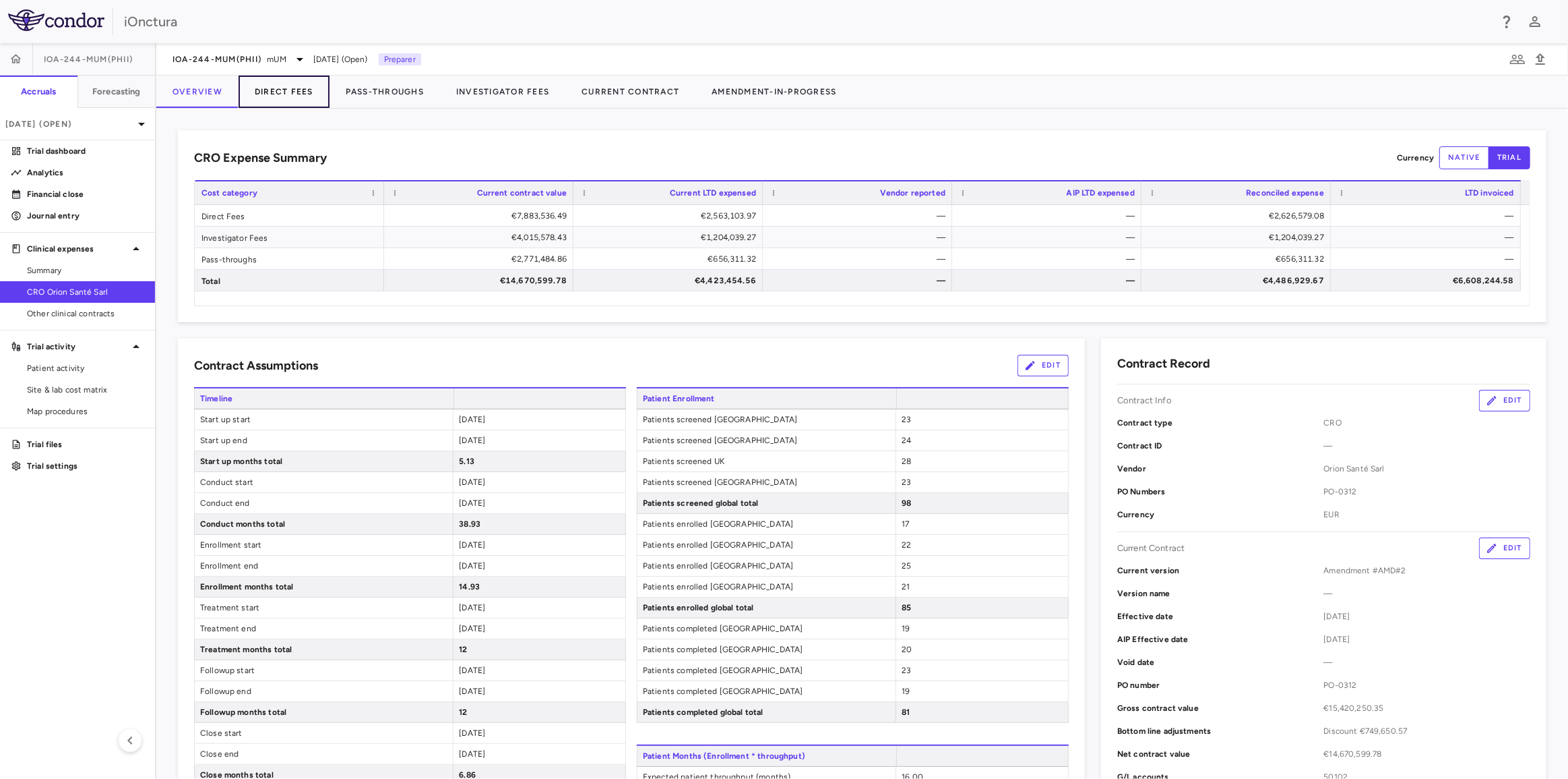
click at [303, 87] on button "Direct Fees" at bounding box center [284, 92] width 91 height 33
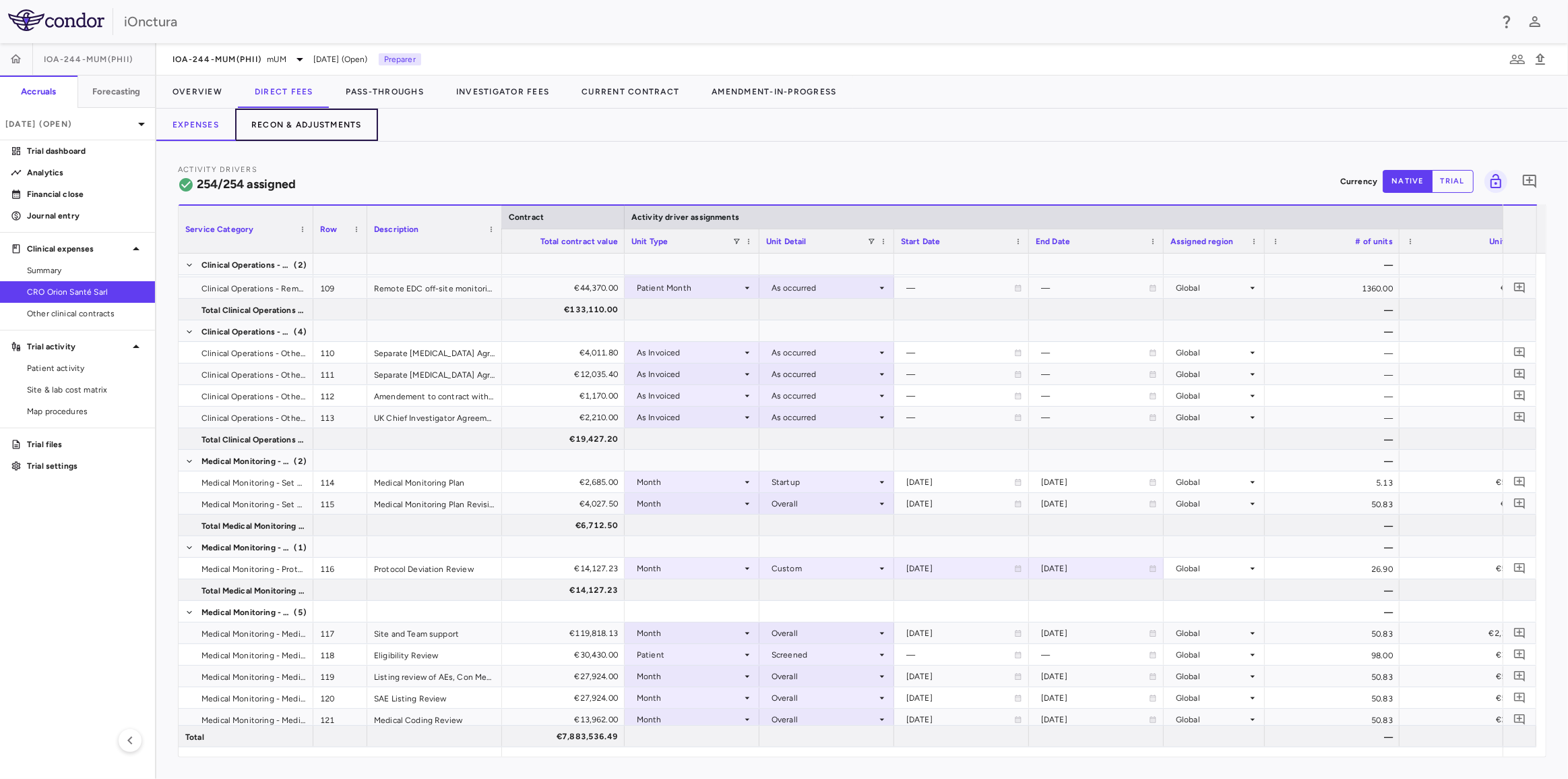
click at [341, 120] on button "Recon & Adjustments" at bounding box center [306, 125] width 143 height 33
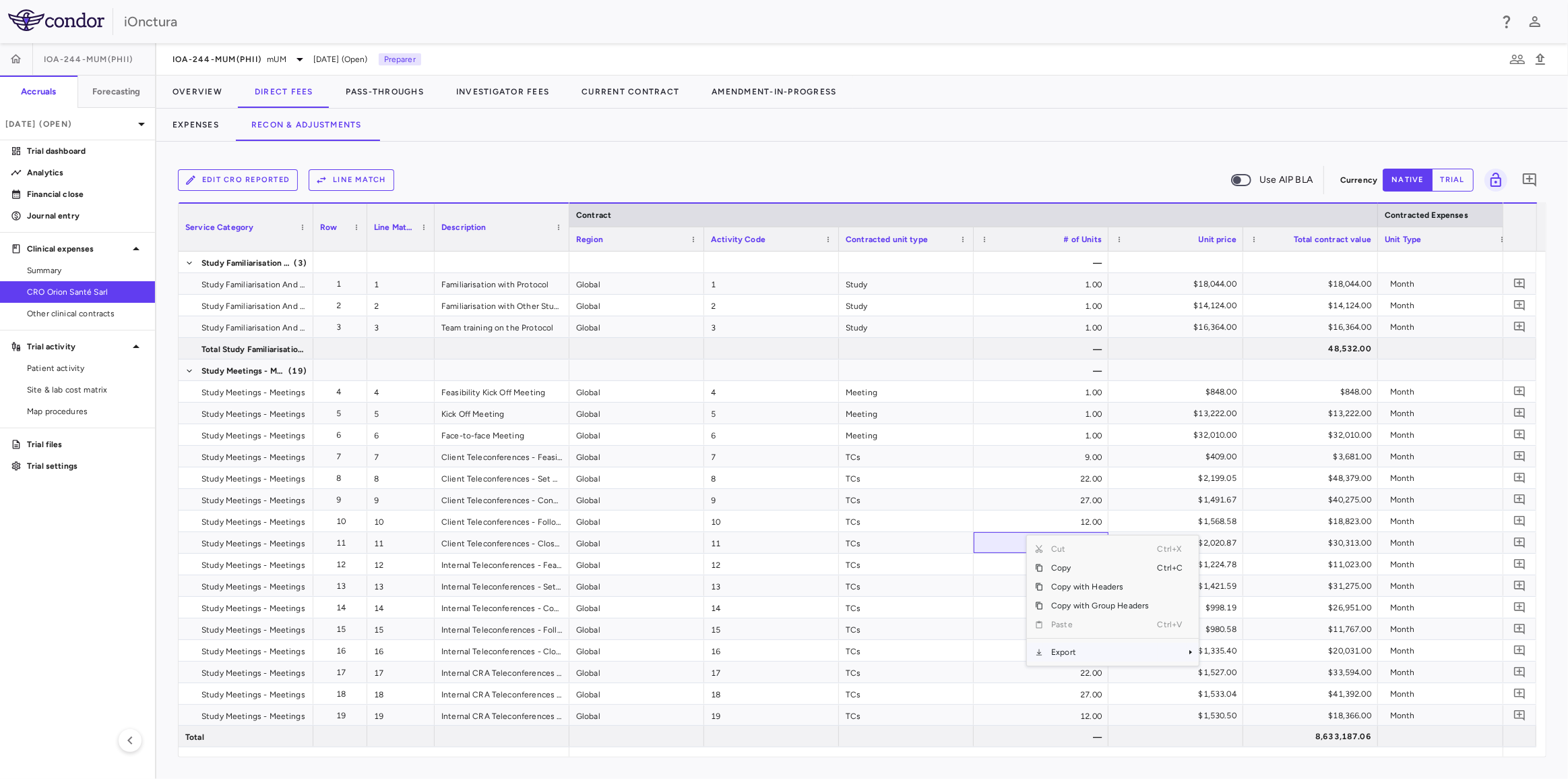
click at [1113, 655] on span "Export" at bounding box center [1100, 652] width 114 height 19
click at [1255, 677] on span "Excel Export" at bounding box center [1244, 676] width 64 height 19
click at [407, 93] on button "Pass-Throughs" at bounding box center [385, 92] width 110 height 33
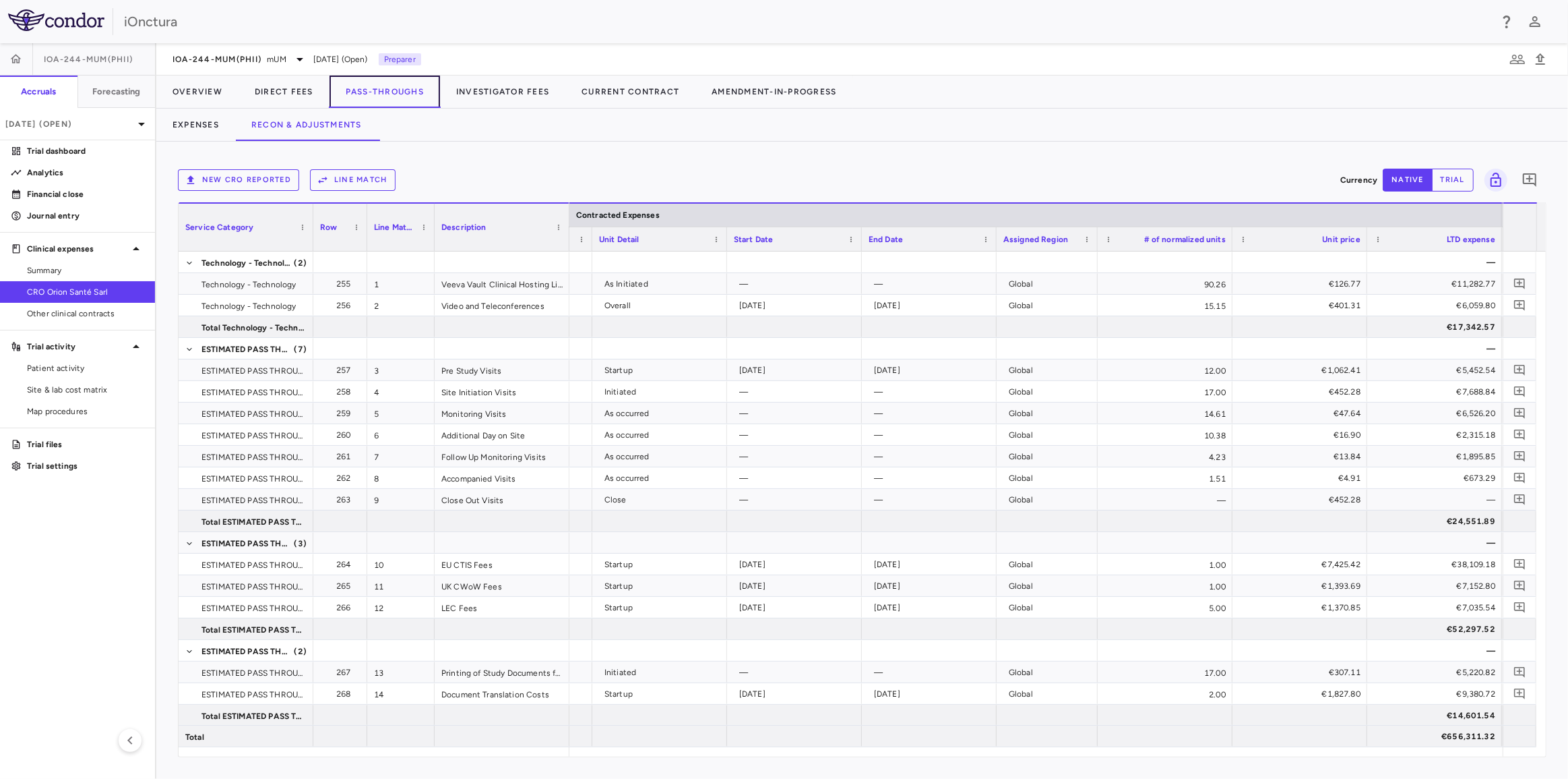
scroll to position [0, 1067]
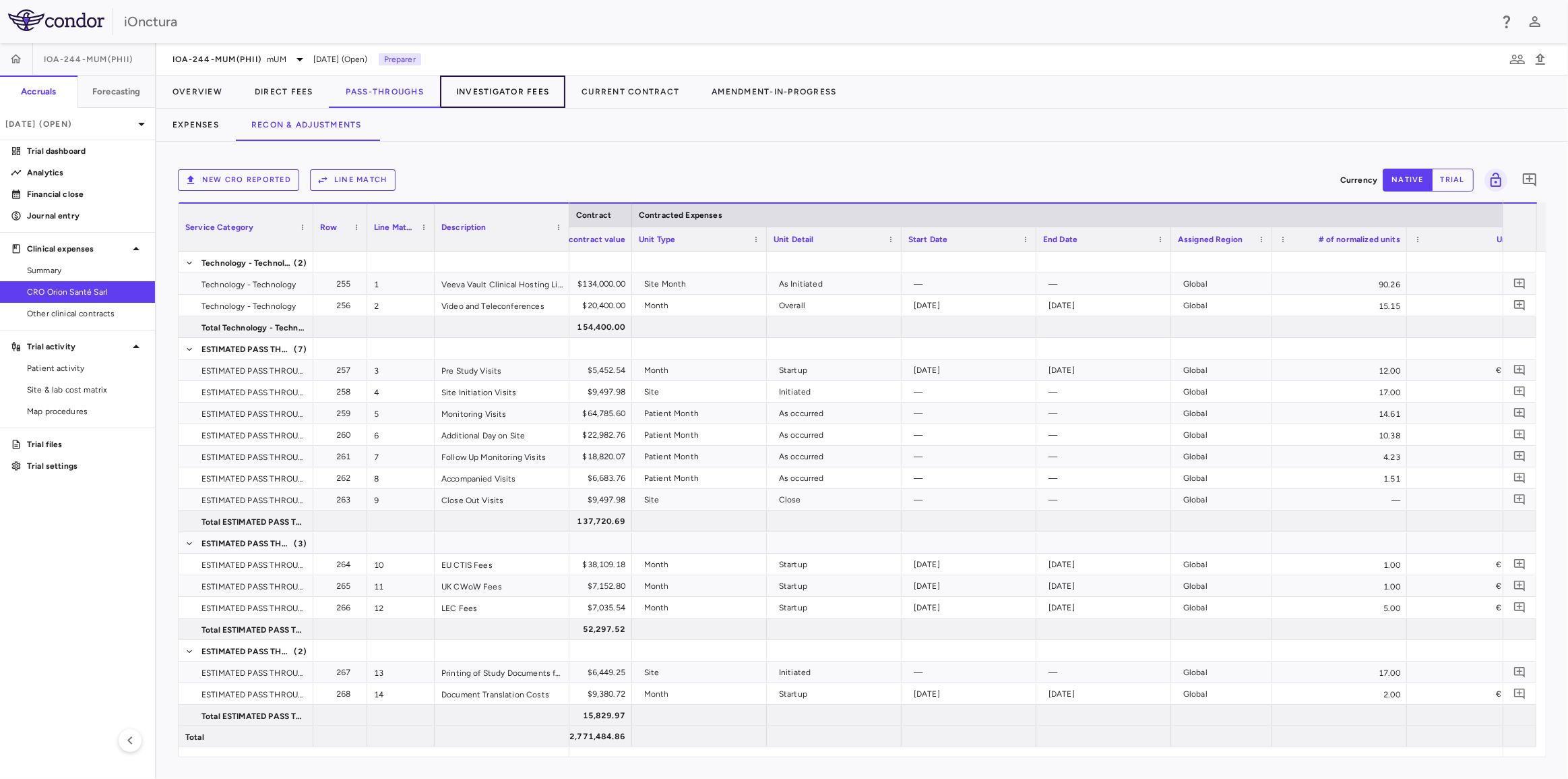
click at [530, 101] on button "Investigator Fees" at bounding box center [503, 92] width 126 height 33
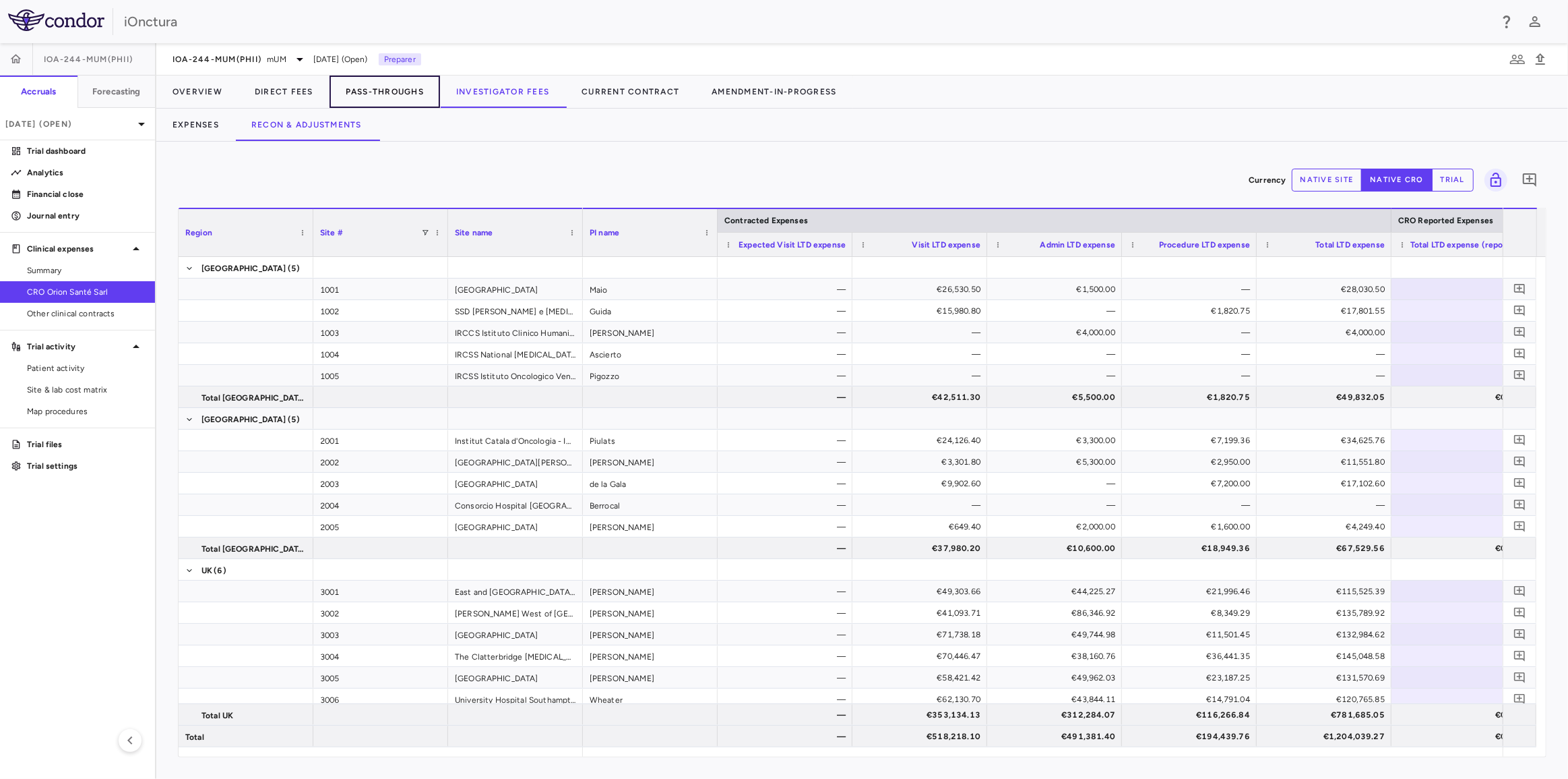
click at [368, 89] on button "Pass-Throughs" at bounding box center [385, 92] width 110 height 33
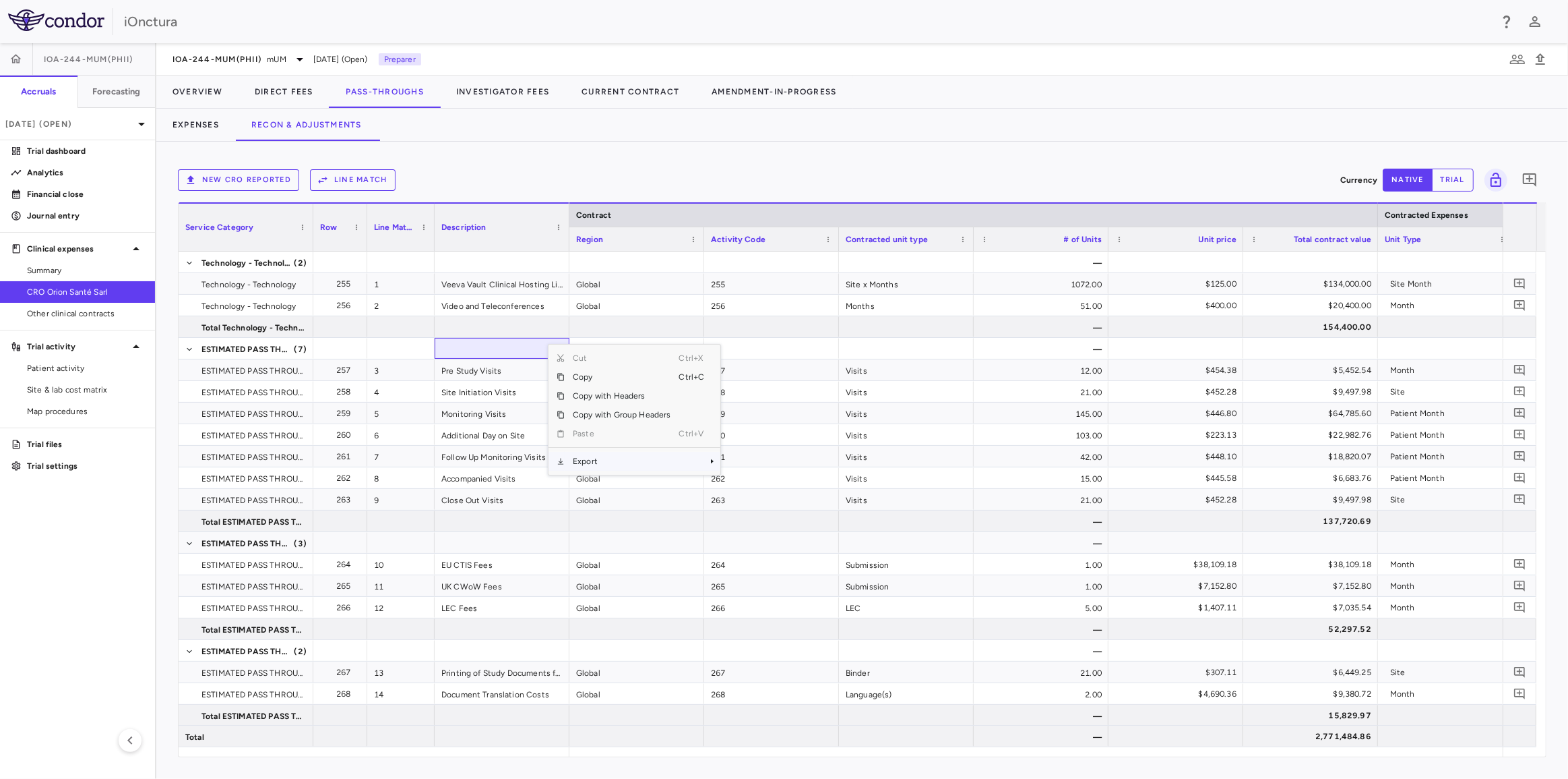
click at [604, 455] on span "Export" at bounding box center [621, 461] width 114 height 19
click at [708, 459] on span "Context Menu" at bounding box center [712, 461] width 8 height 8
click at [757, 488] on span "Excel Export" at bounding box center [766, 485] width 64 height 19
click at [106, 124] on p "[DATE] (Open)" at bounding box center [69, 124] width 128 height 12
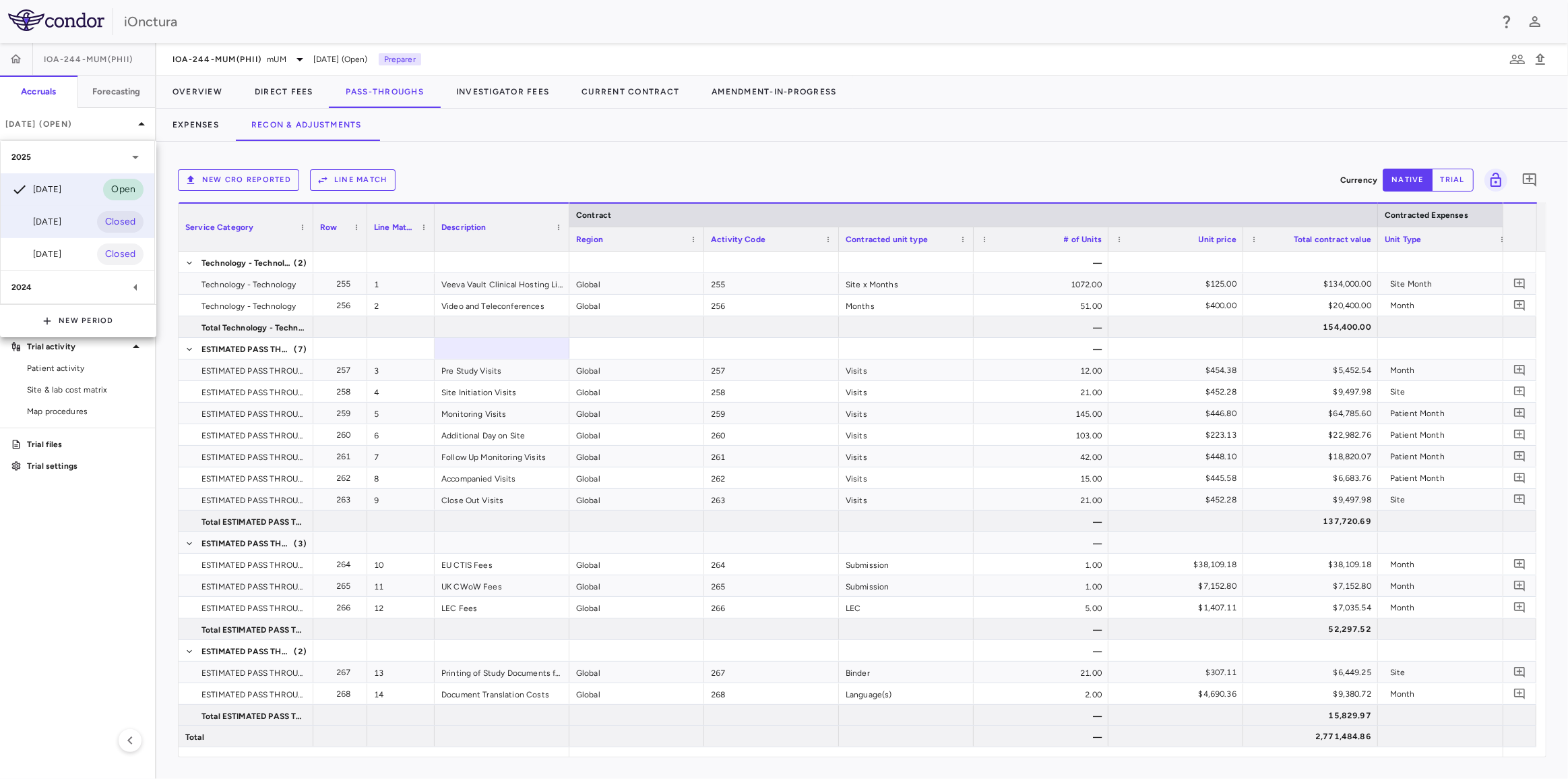
click at [61, 228] on div "[DATE]" at bounding box center [36, 221] width 50 height 16
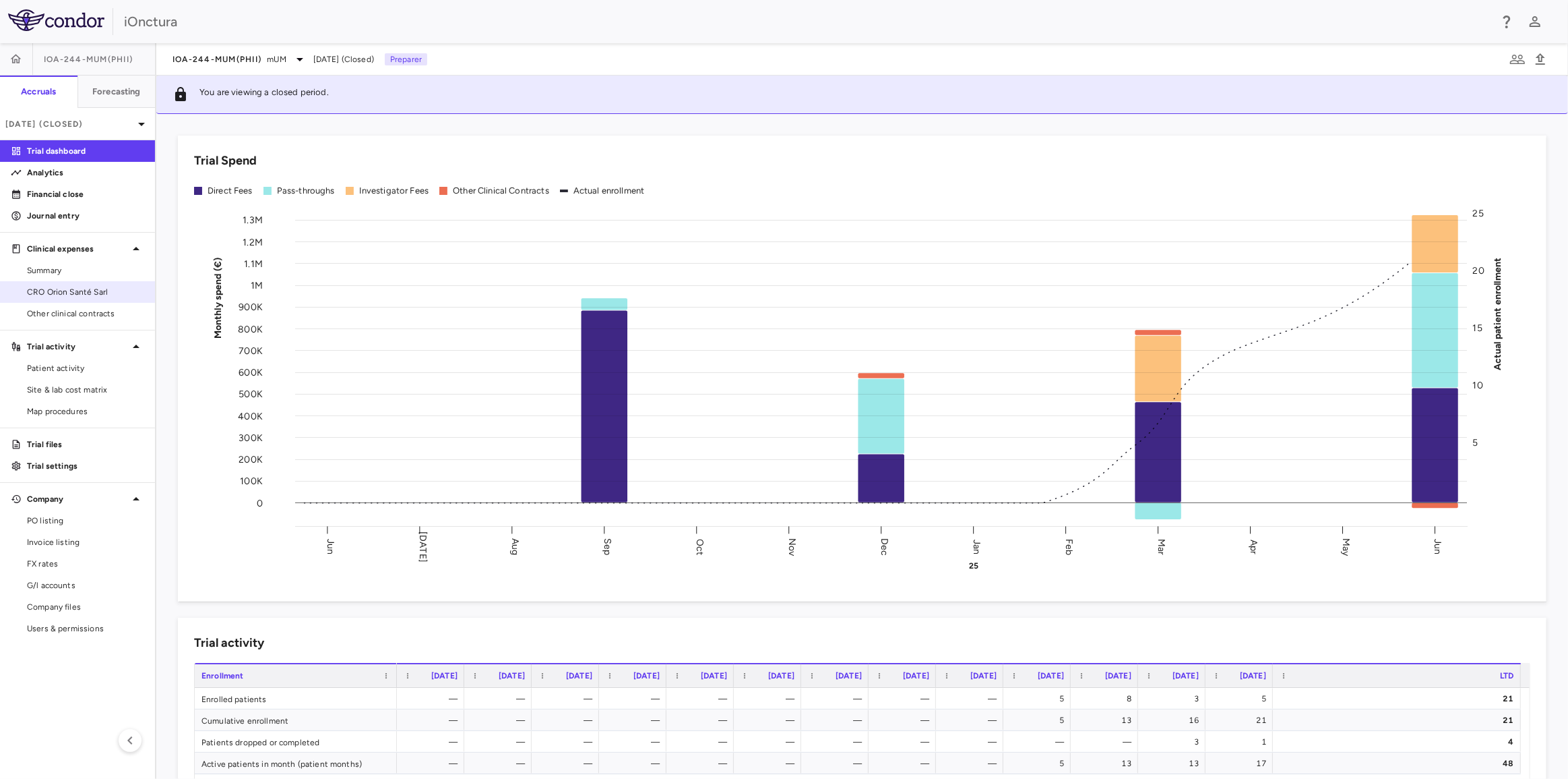
click at [73, 287] on span "CRO Orion Santé Sarl" at bounding box center [85, 292] width 117 height 12
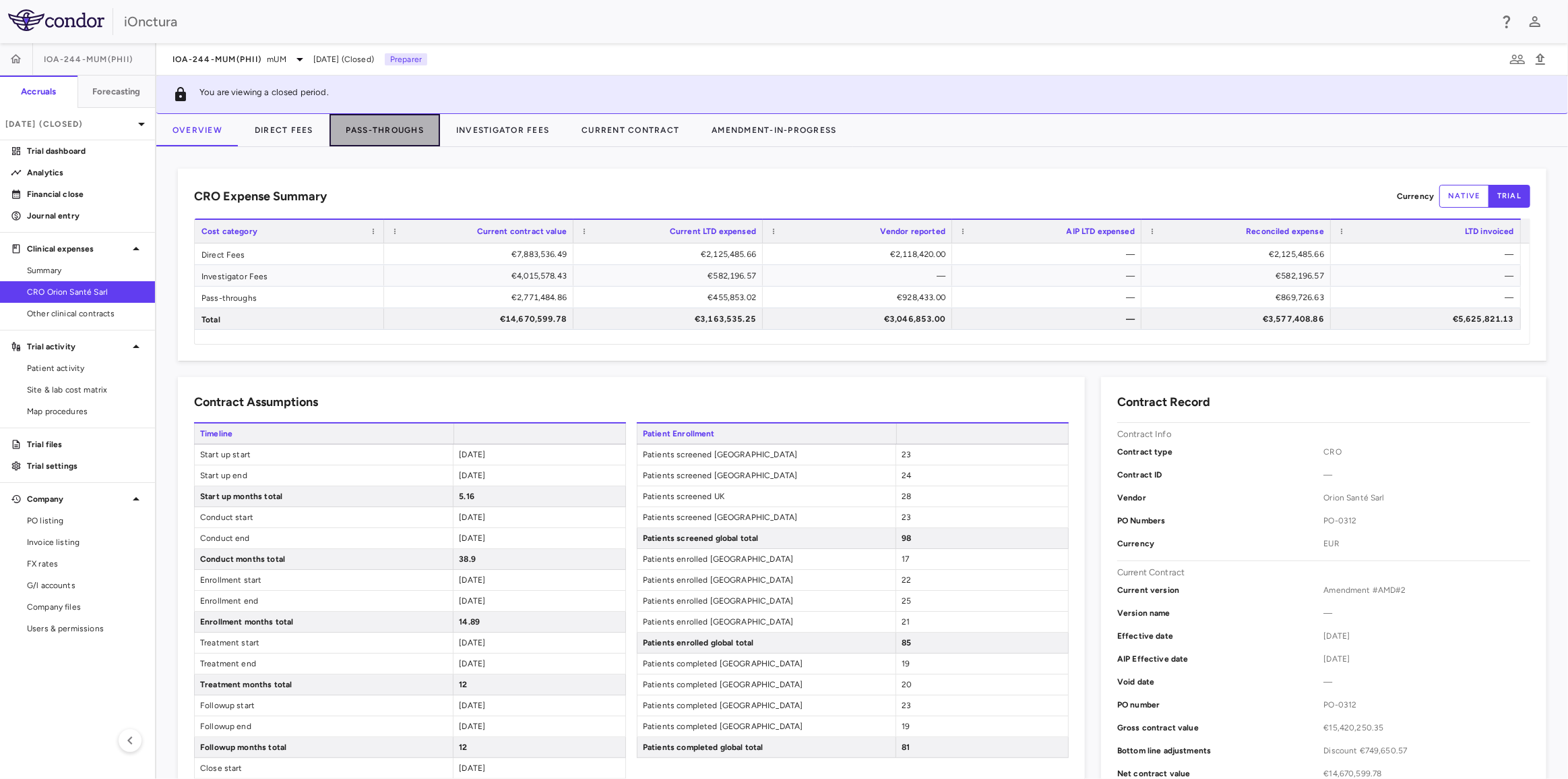
click at [377, 130] on button "Pass-Throughs" at bounding box center [385, 130] width 110 height 33
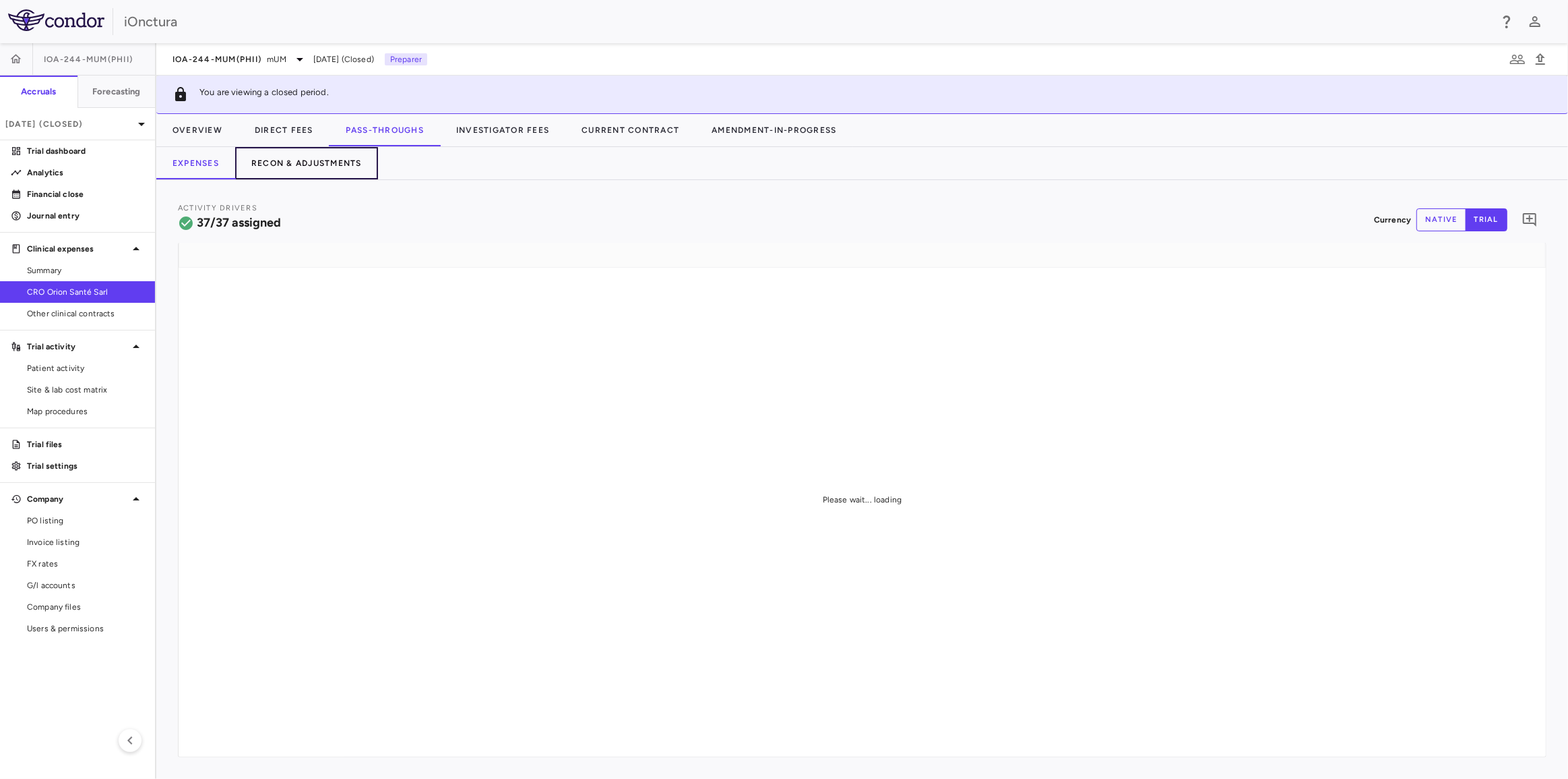
click at [327, 161] on button "Recon & Adjustments" at bounding box center [306, 164] width 143 height 33
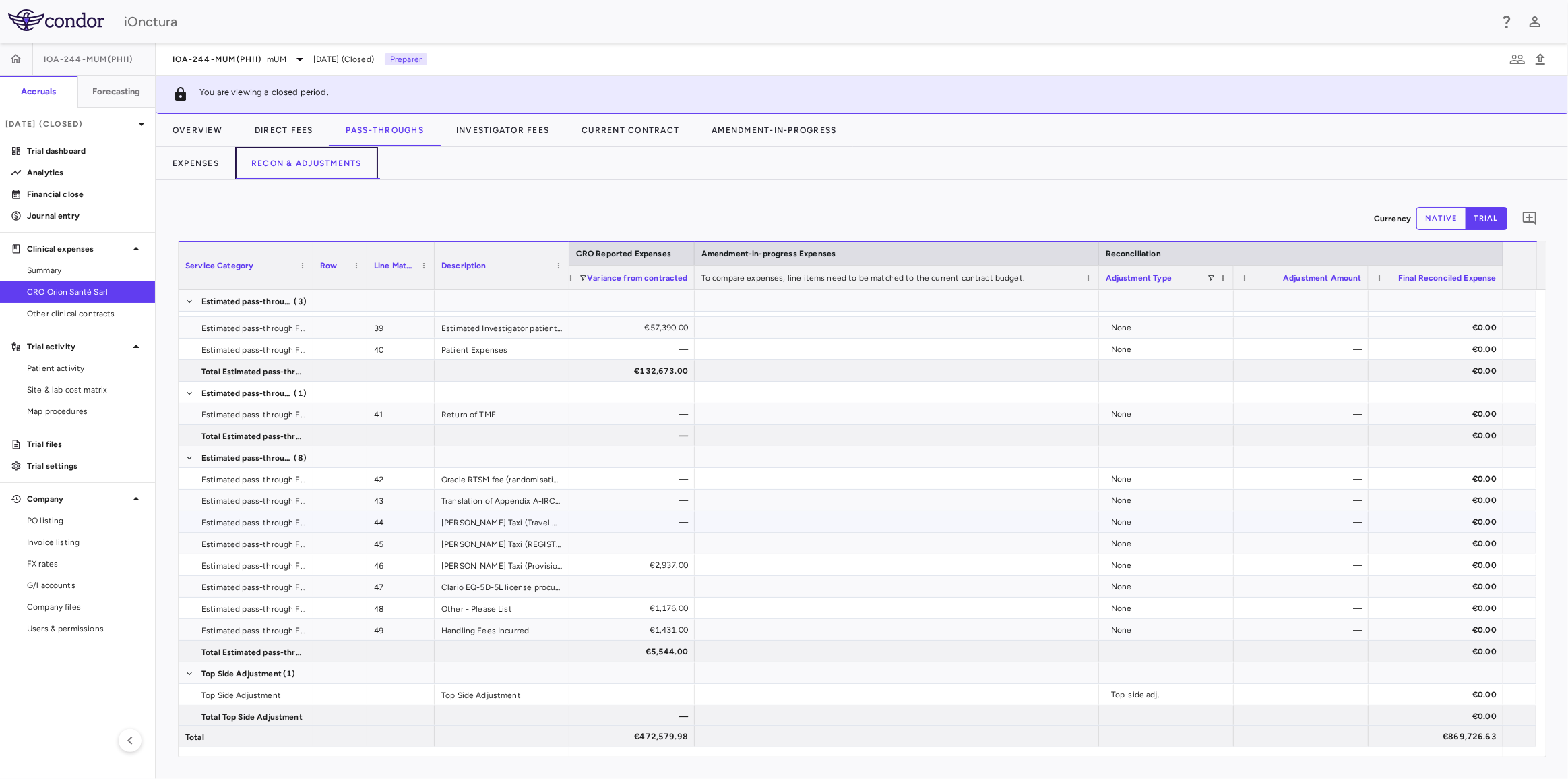
scroll to position [1151, 0]
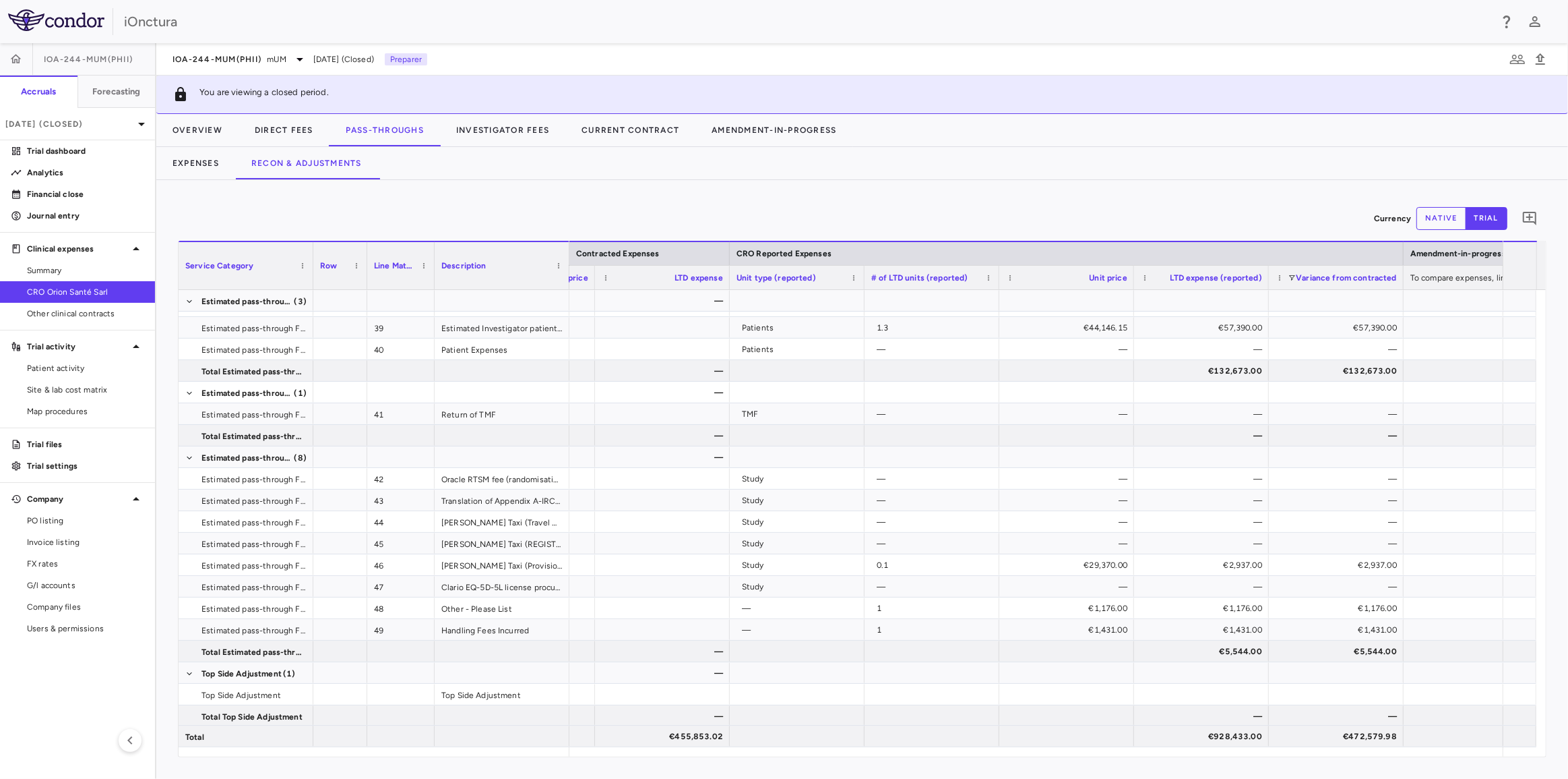
click at [1459, 218] on button "native" at bounding box center [1441, 218] width 50 height 23
click at [1481, 218] on button "trial" at bounding box center [1486, 218] width 42 height 23
click at [1452, 219] on button "native" at bounding box center [1441, 218] width 50 height 23
click at [1480, 219] on button "trial" at bounding box center [1486, 218] width 42 height 23
click at [1448, 219] on button "native" at bounding box center [1441, 218] width 50 height 23
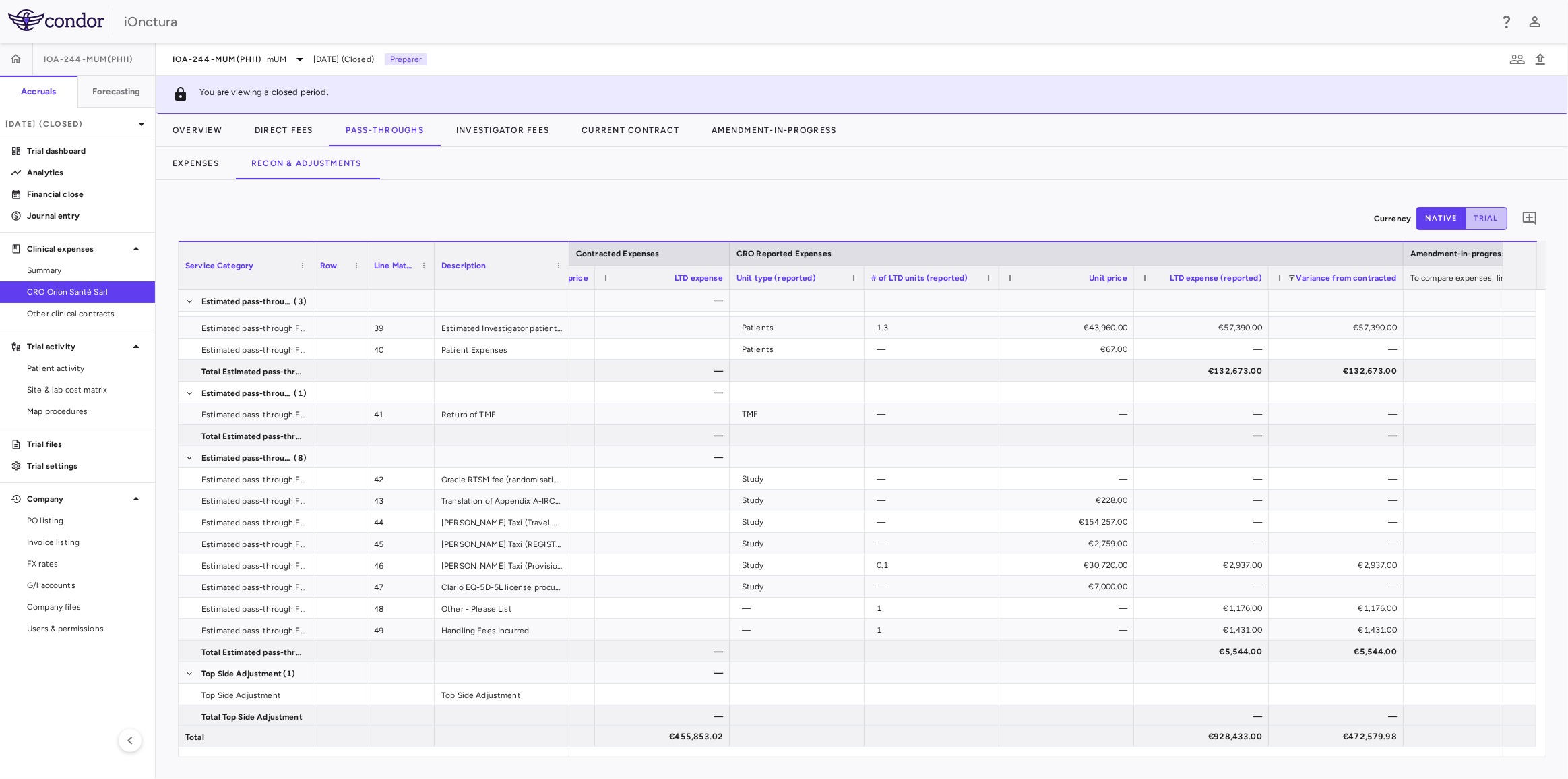
click at [1480, 222] on button "trial" at bounding box center [1486, 218] width 42 height 23
click at [1456, 217] on button "native" at bounding box center [1441, 218] width 50 height 23
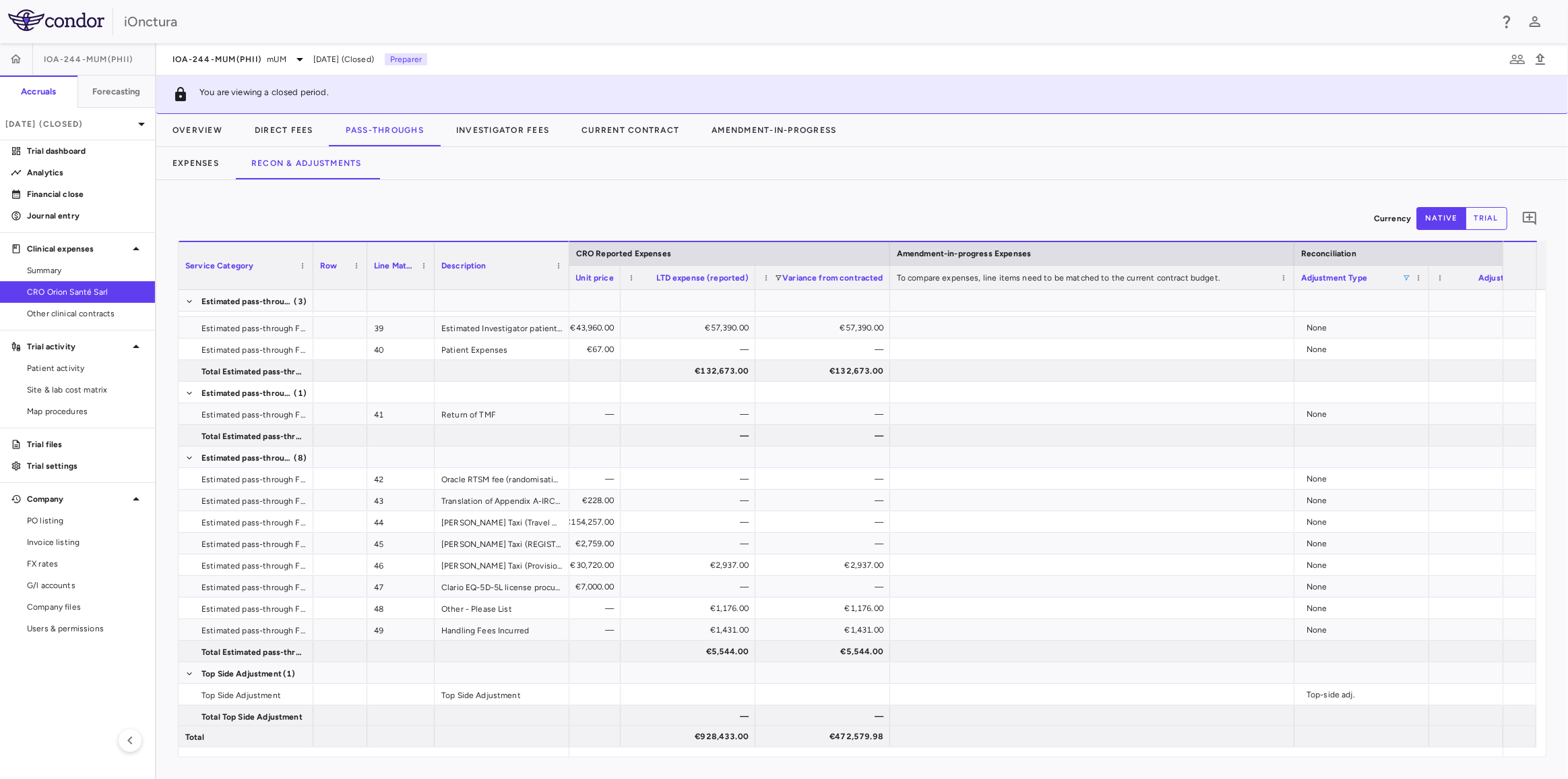
click at [1407, 280] on span at bounding box center [1406, 277] width 8 height 8
click at [1406, 278] on span at bounding box center [1406, 277] width 8 height 8
click at [776, 275] on span at bounding box center [778, 277] width 8 height 8
click at [980, 210] on div "Currency native trial 0" at bounding box center [862, 218] width 1369 height 34
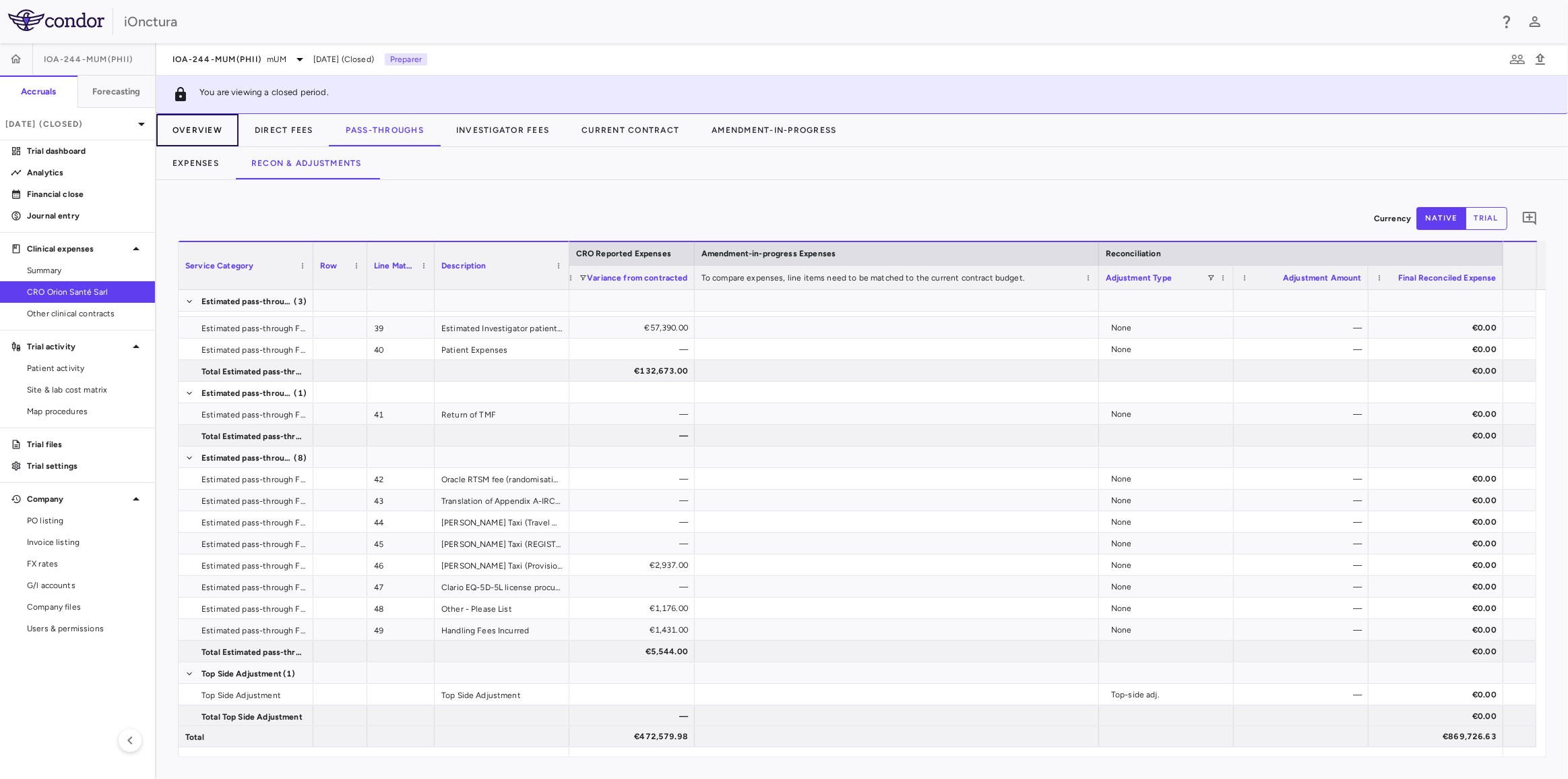
click at [209, 128] on button "Overview" at bounding box center [198, 130] width 83 height 33
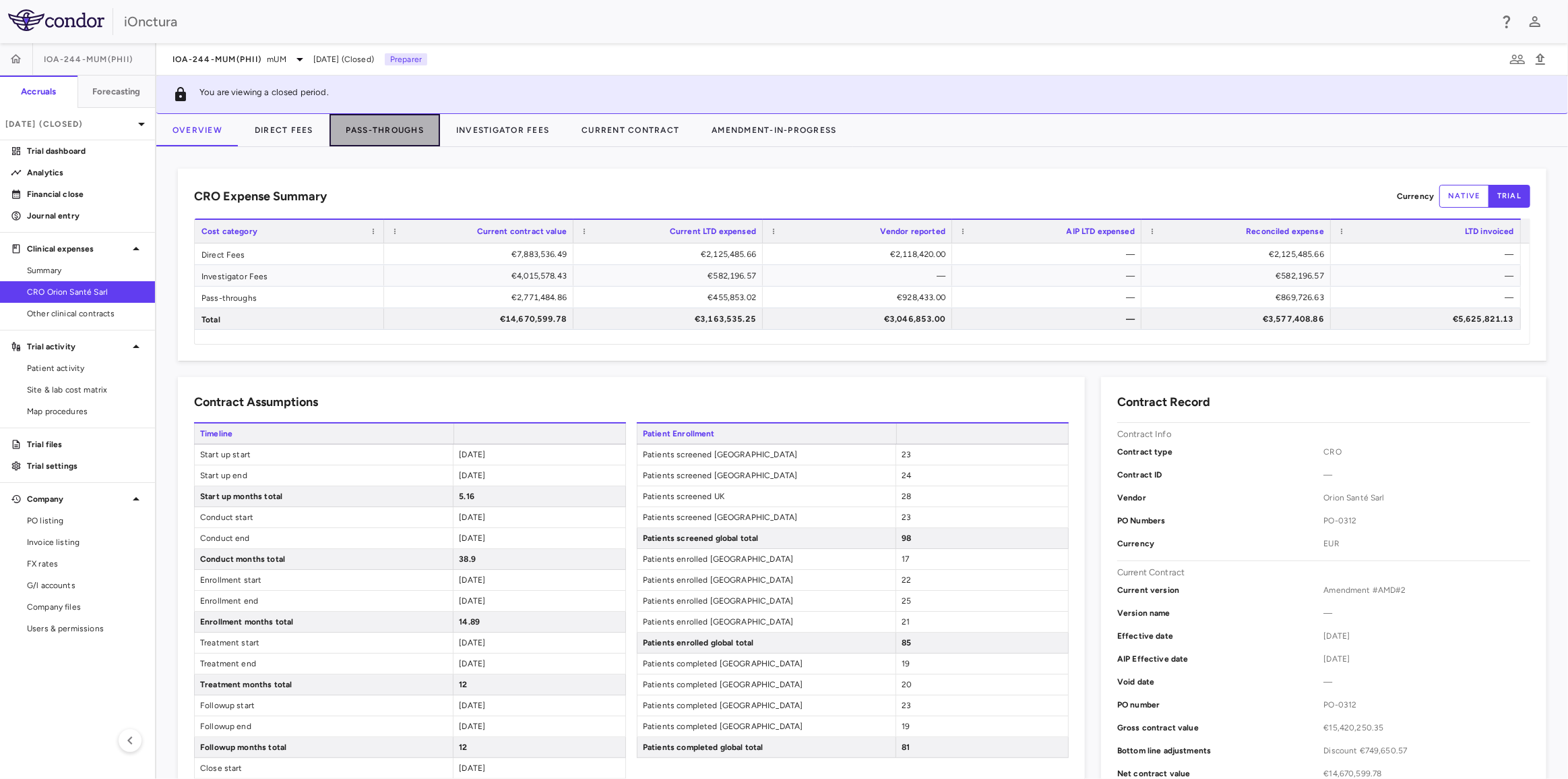
click at [378, 133] on button "Pass-Throughs" at bounding box center [385, 130] width 110 height 33
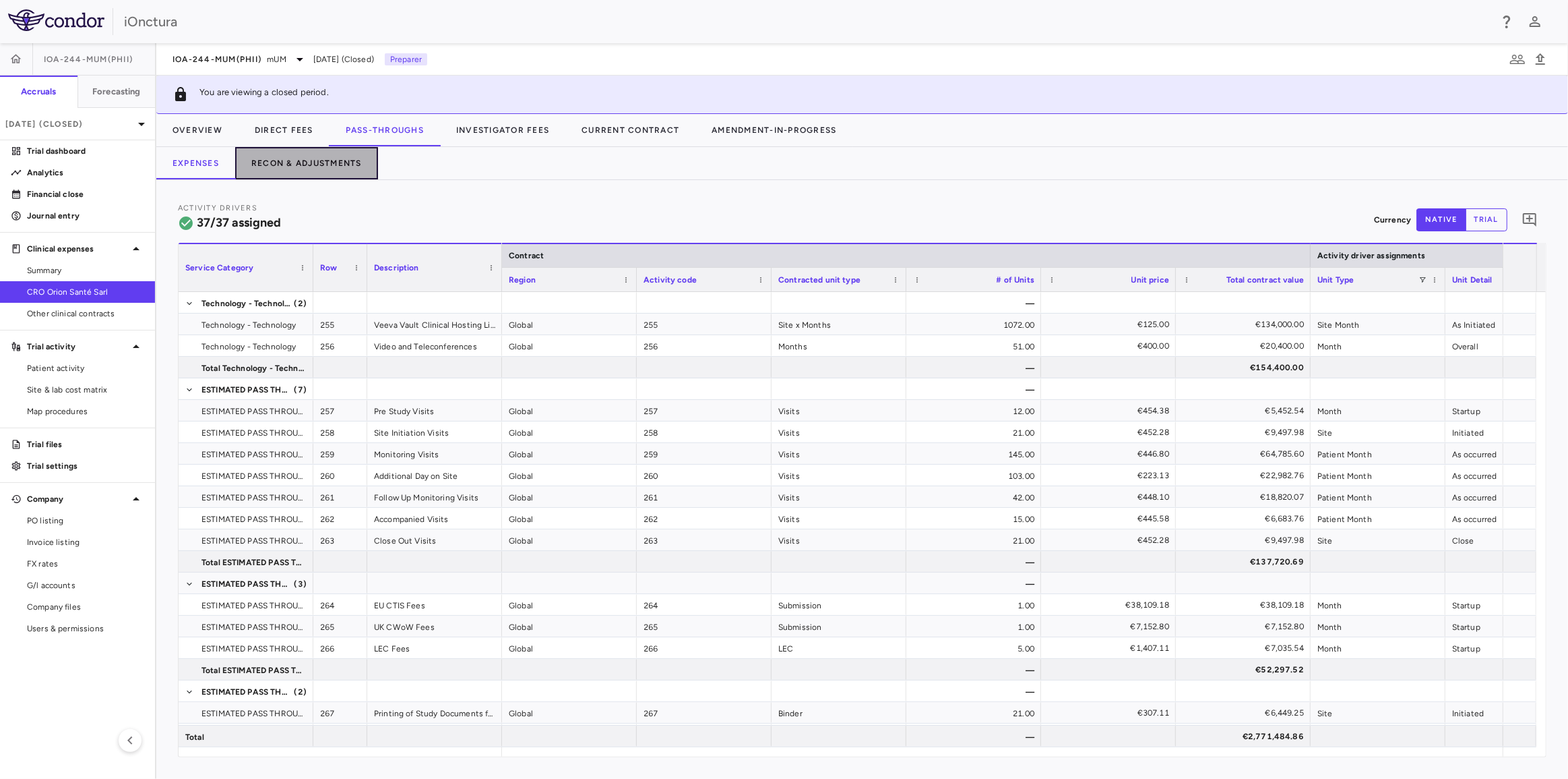
click at [341, 164] on button "Recon & Adjustments" at bounding box center [306, 164] width 143 height 33
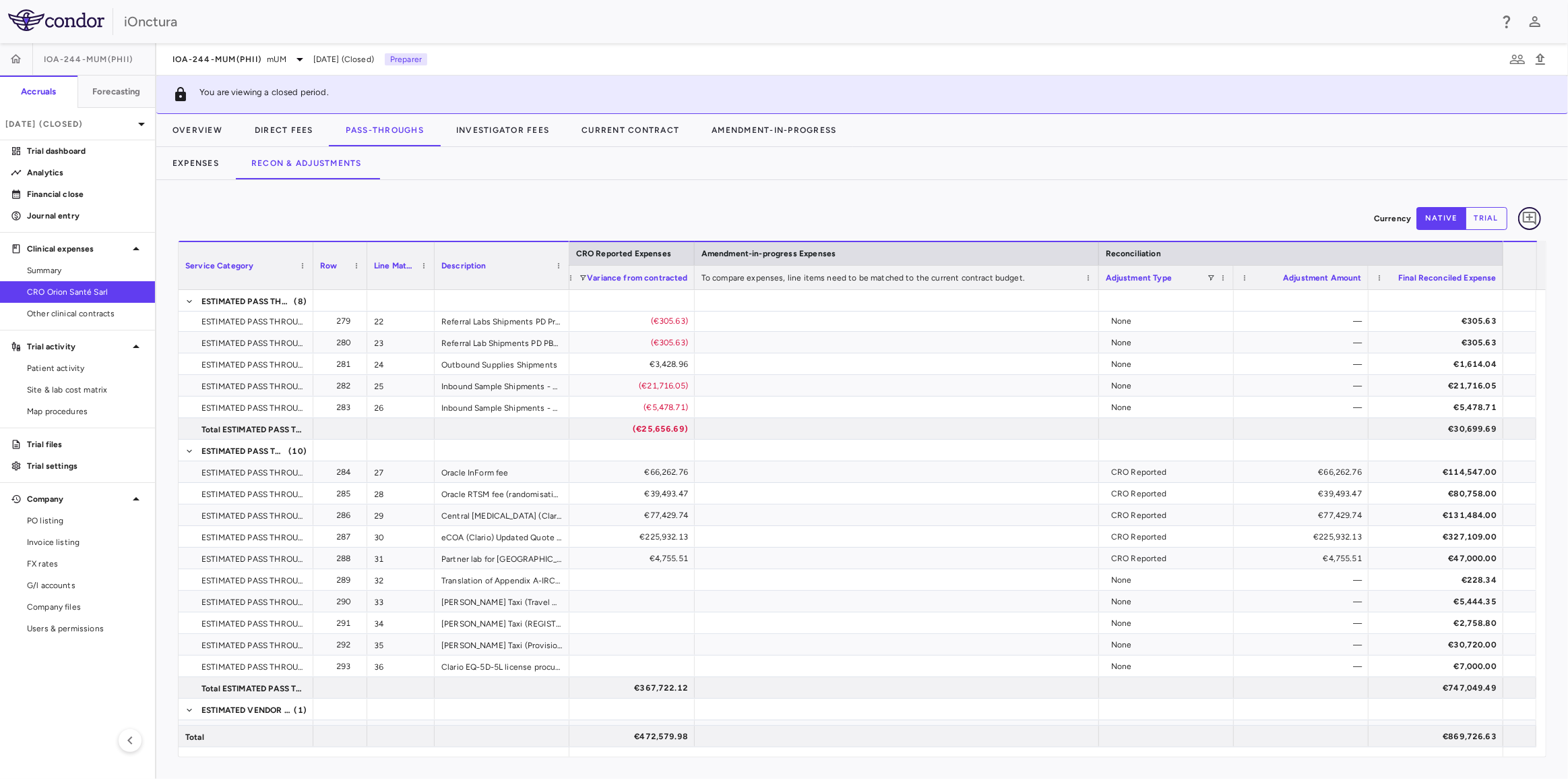
click at [1530, 221] on icon "Add comment" at bounding box center [1530, 219] width 14 height 14
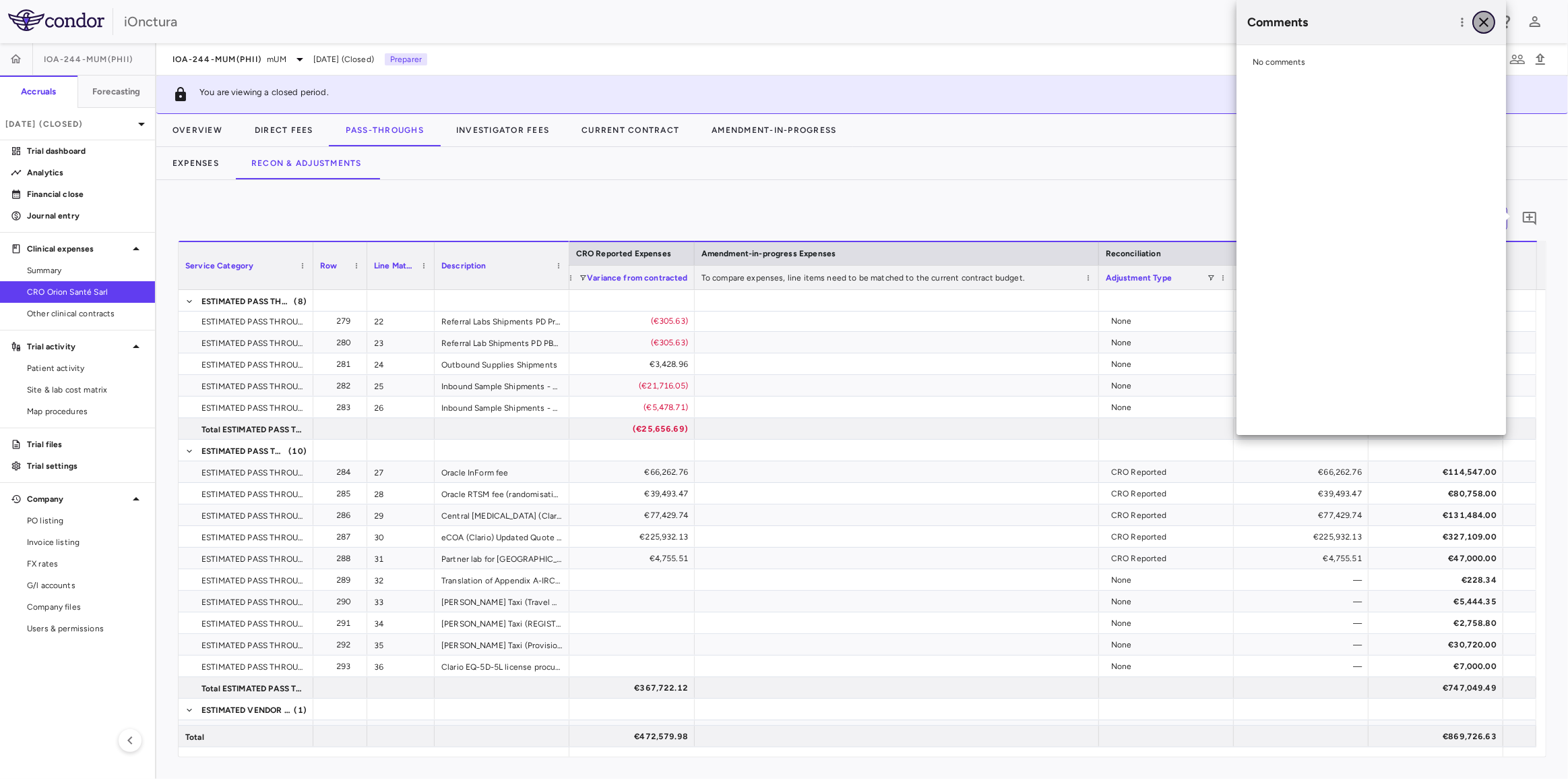
click at [1481, 20] on icon "button" at bounding box center [1484, 22] width 9 height 9
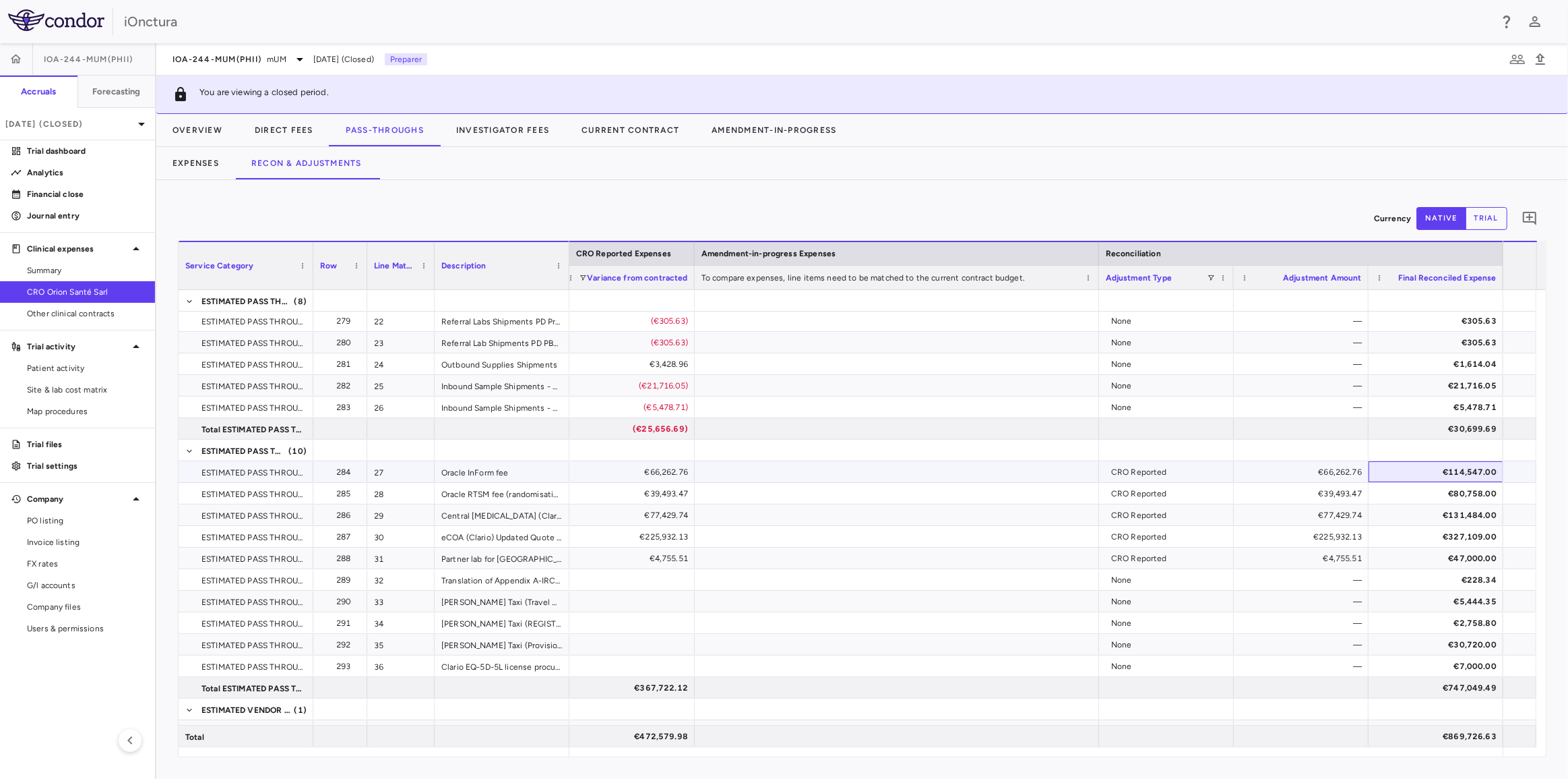
click at [1459, 467] on div "€114,547.00" at bounding box center [1439, 472] width 116 height 22
click at [1349, 473] on div "€66,262.76" at bounding box center [1304, 472] width 116 height 22
click at [1342, 498] on div "€39,493.47" at bounding box center [1304, 493] width 116 height 22
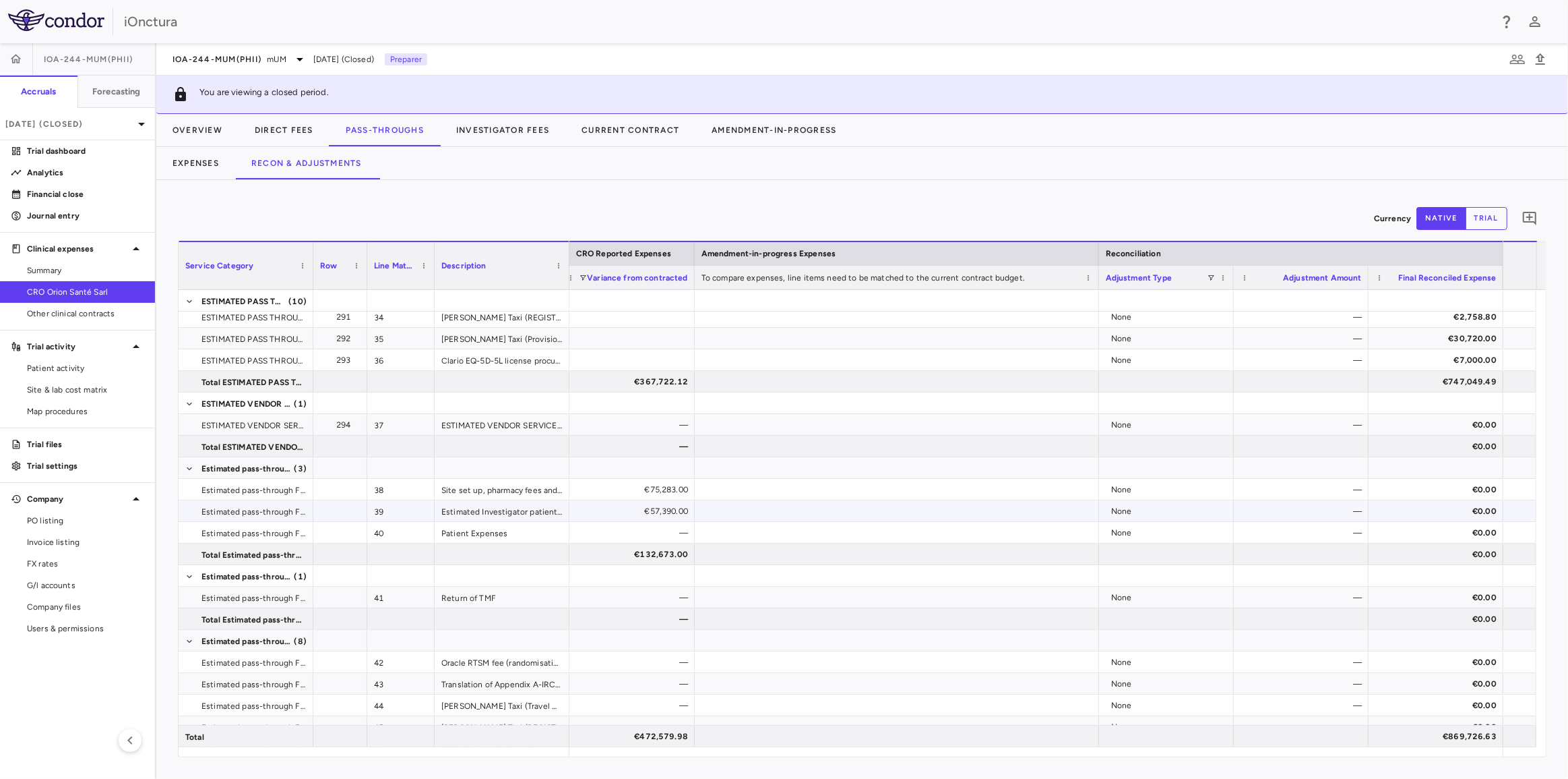
scroll to position [1203, 0]
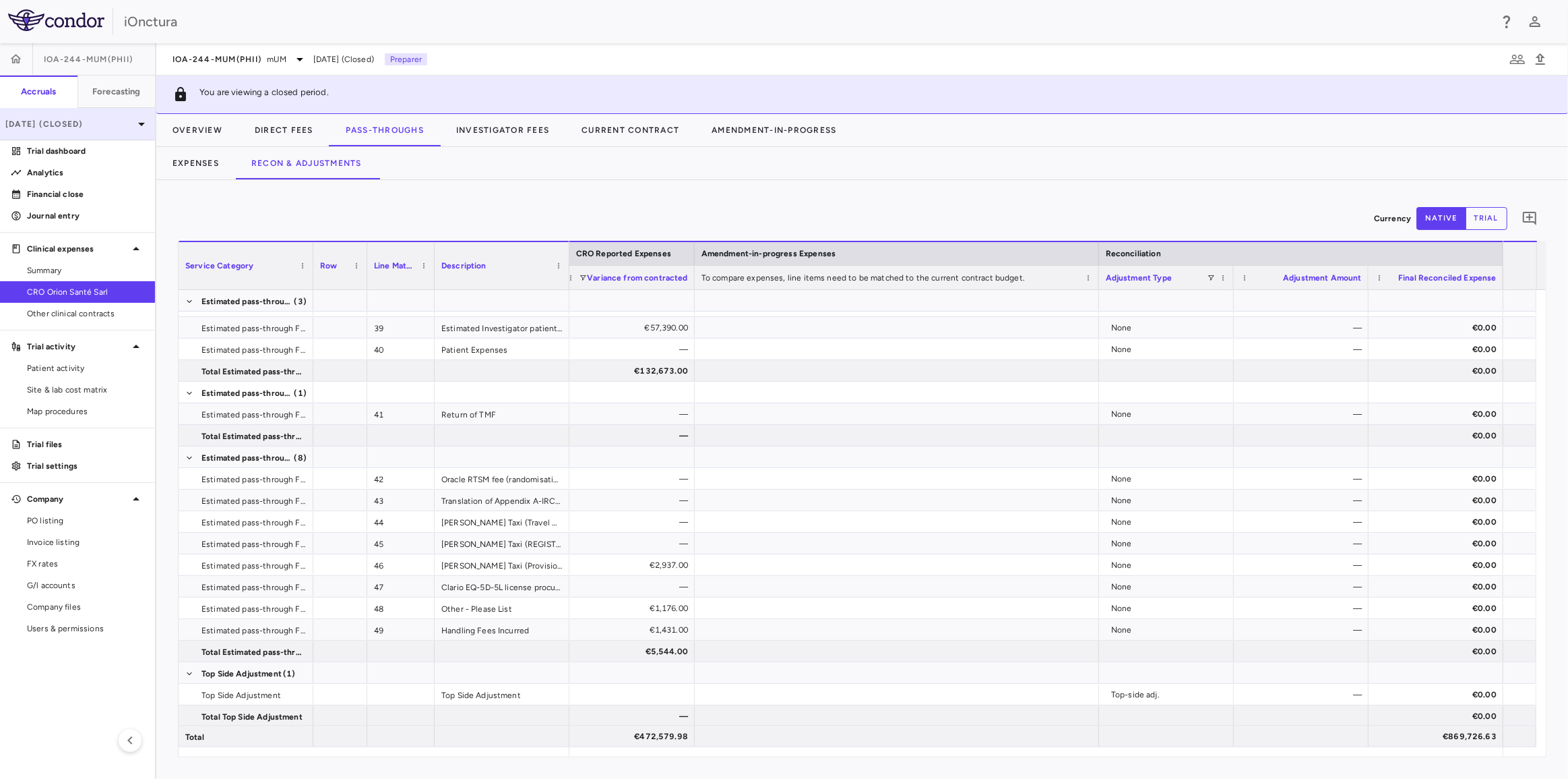
click at [124, 133] on div "Jun 2025 (Closed)" at bounding box center [77, 124] width 155 height 33
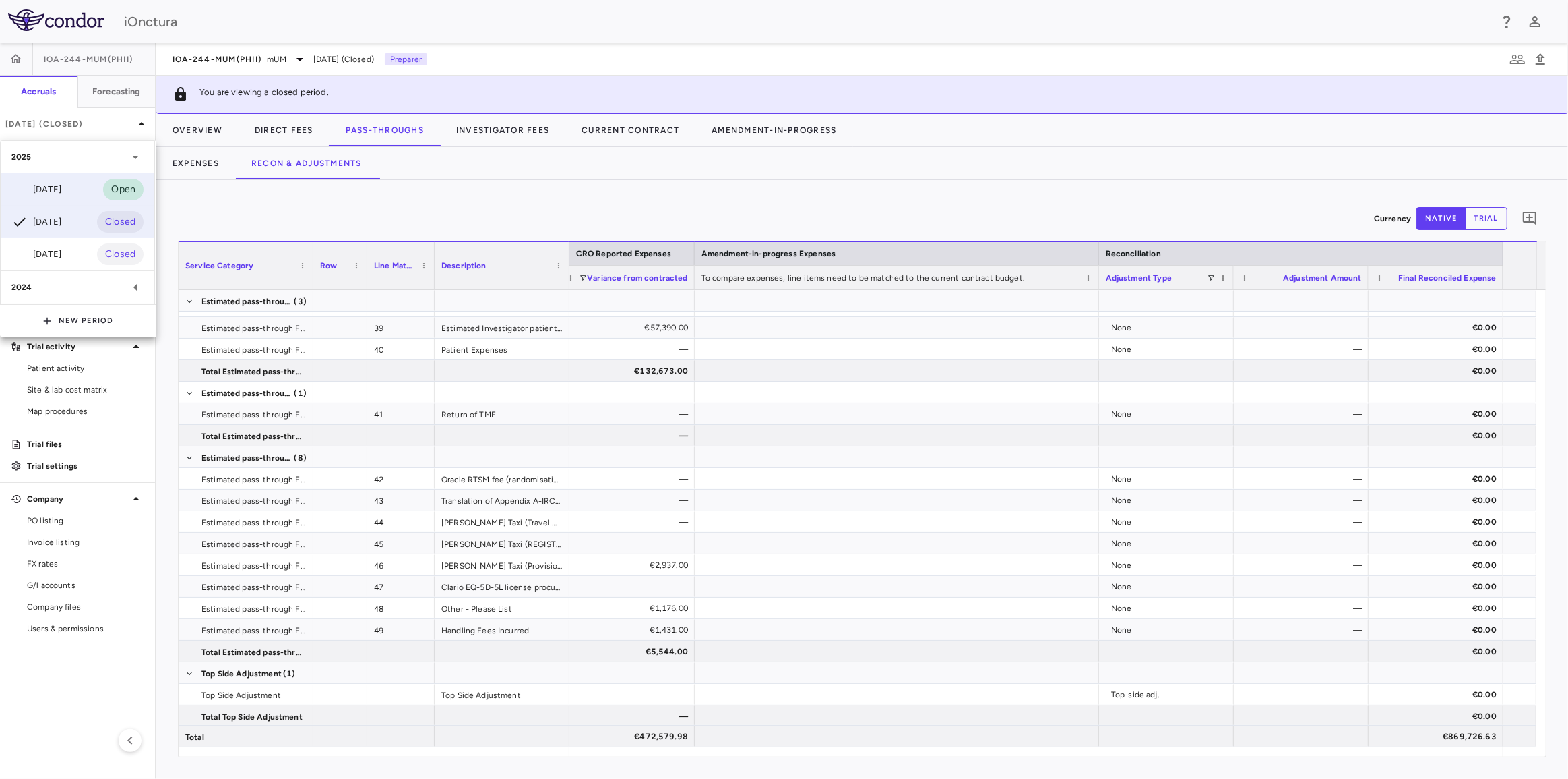
click at [61, 196] on div "[DATE]" at bounding box center [36, 189] width 50 height 16
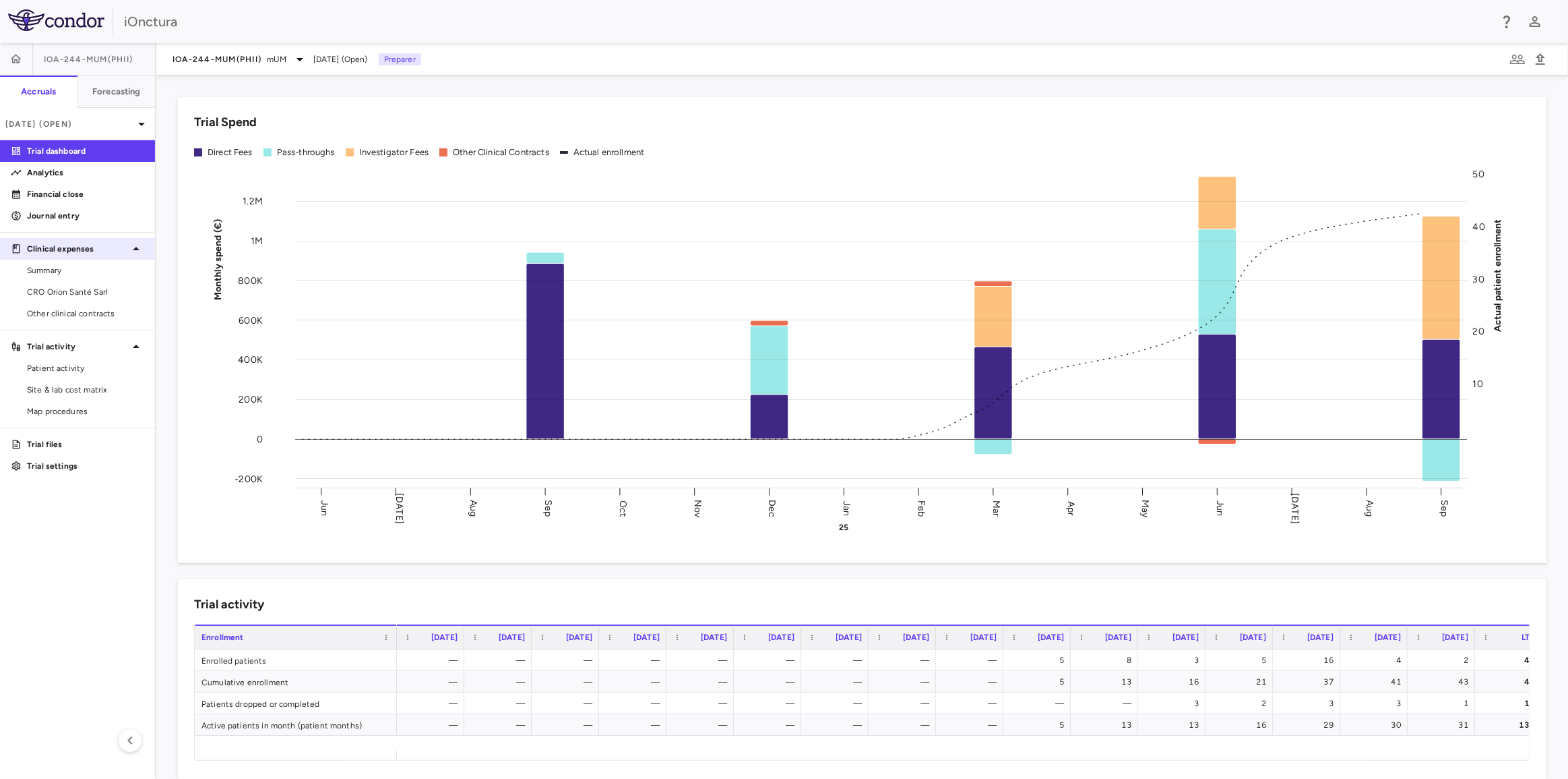
drag, startPoint x: 66, startPoint y: 287, endPoint x: 114, endPoint y: 250, distance: 60.6
click at [67, 287] on span "CRO Orion Santé Sarl" at bounding box center [85, 292] width 117 height 12
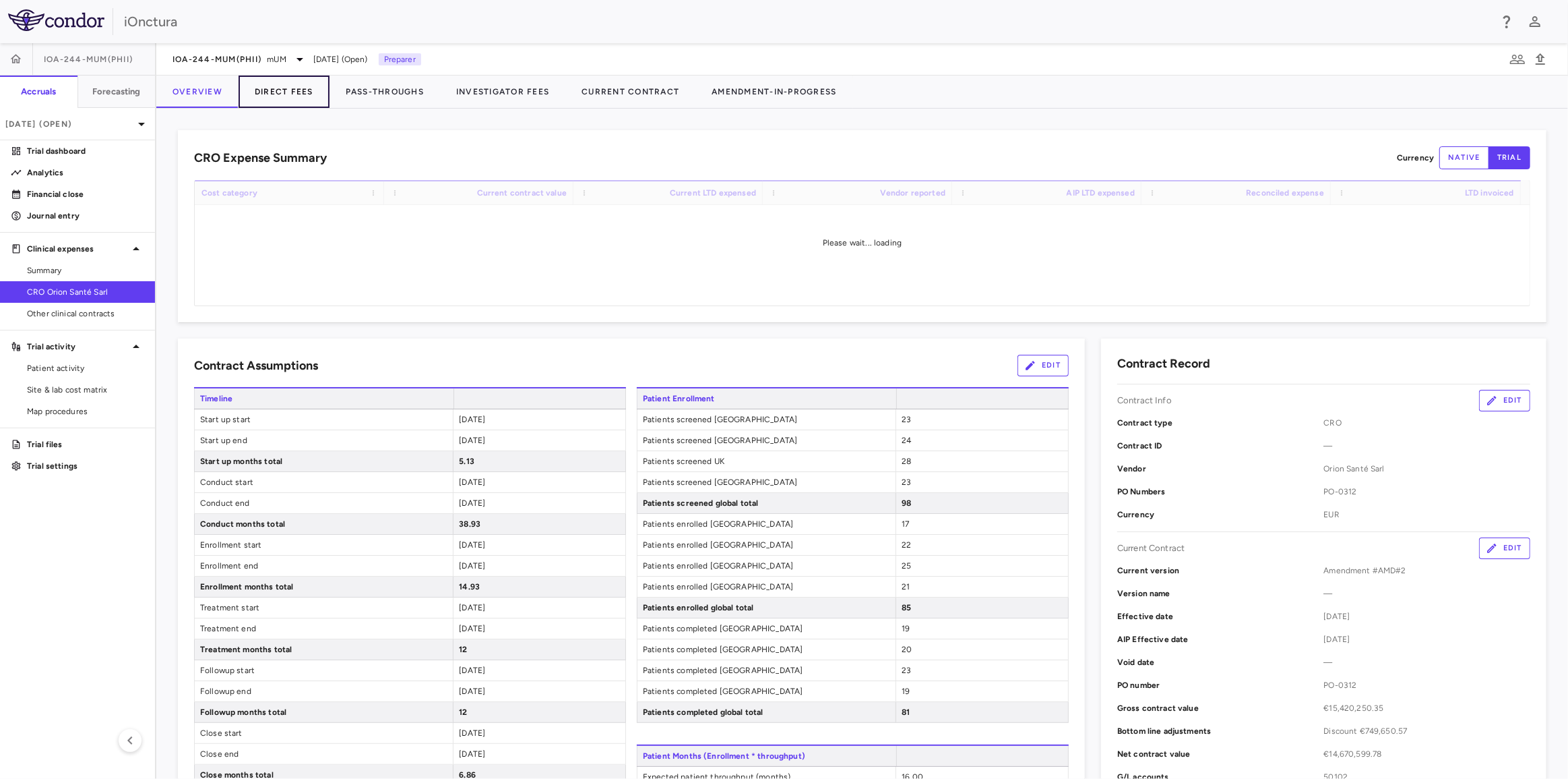
click at [306, 95] on button "Direct Fees" at bounding box center [284, 92] width 91 height 33
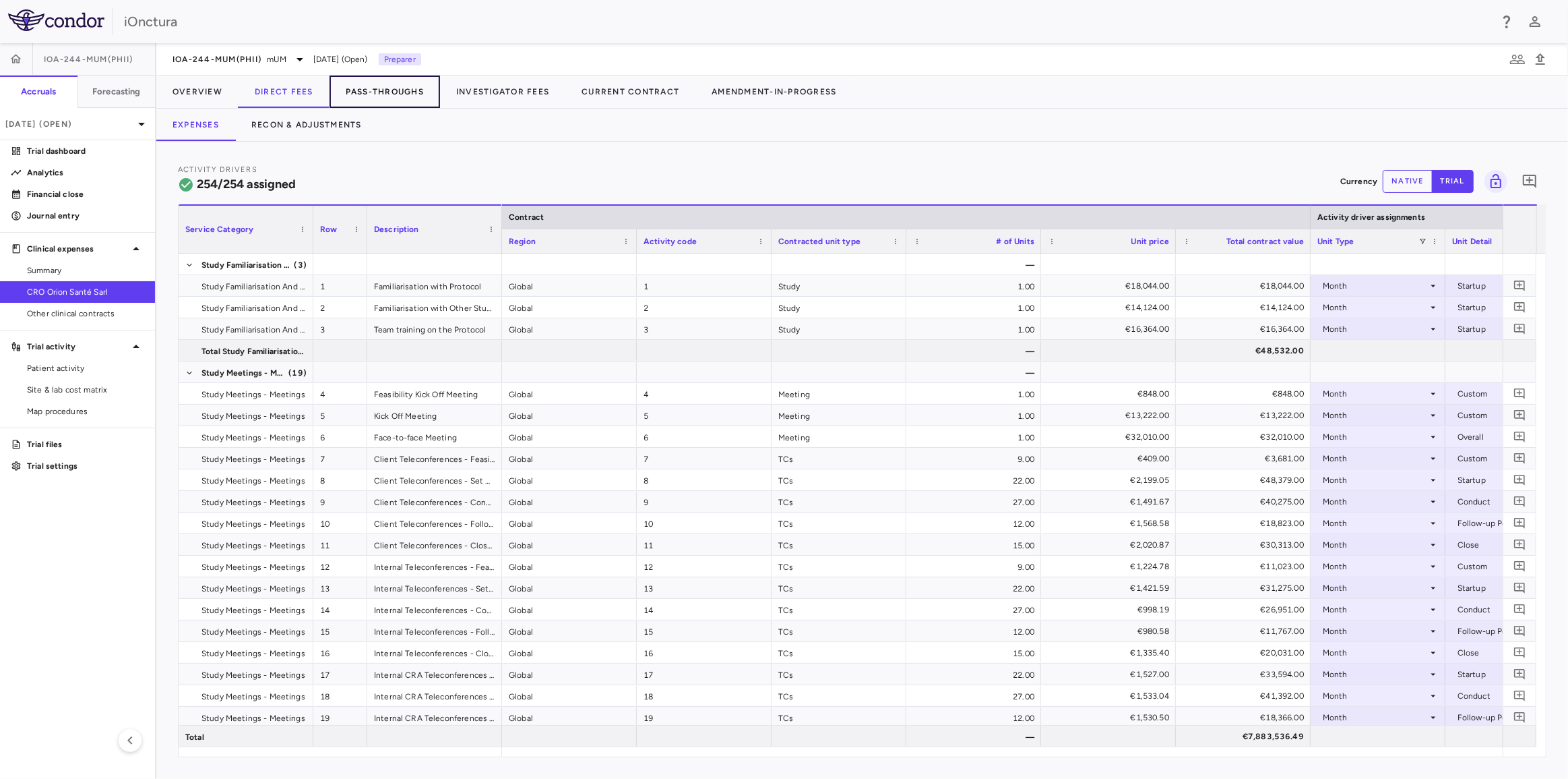
click at [396, 90] on button "Pass-Throughs" at bounding box center [385, 92] width 110 height 33
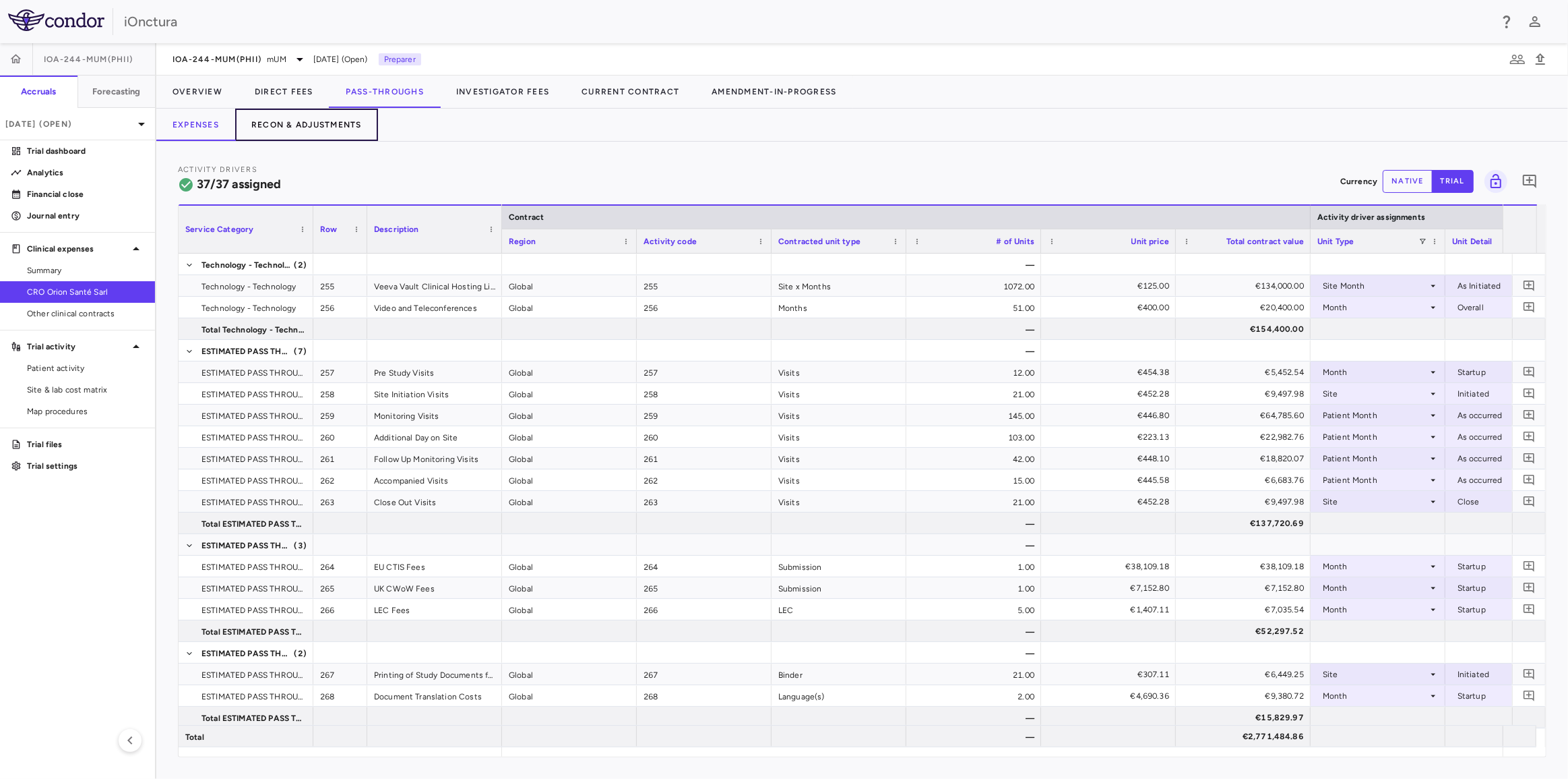
click at [316, 123] on button "Recon & Adjustments" at bounding box center [306, 125] width 143 height 33
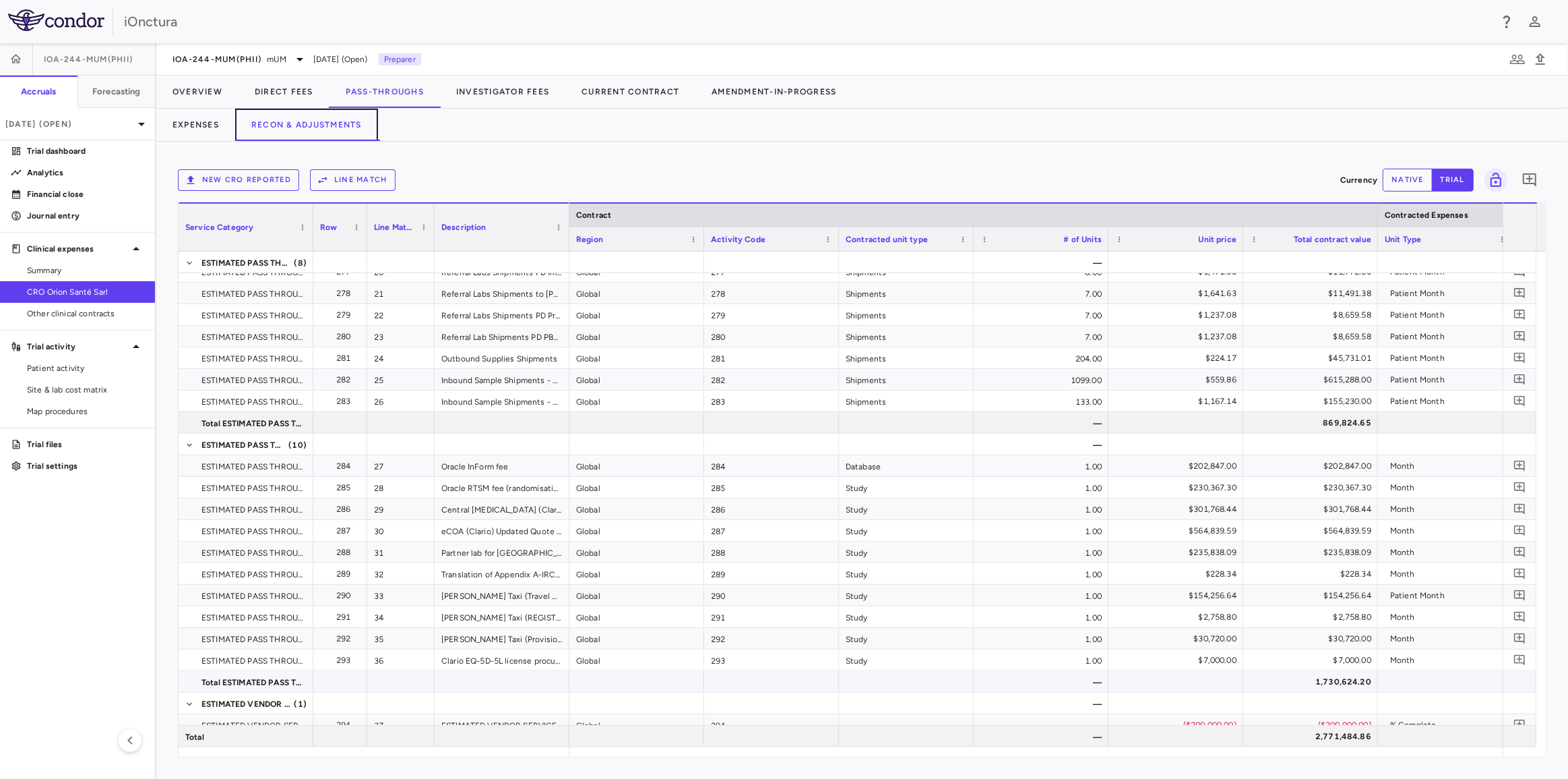
scroll to position [776, 0]
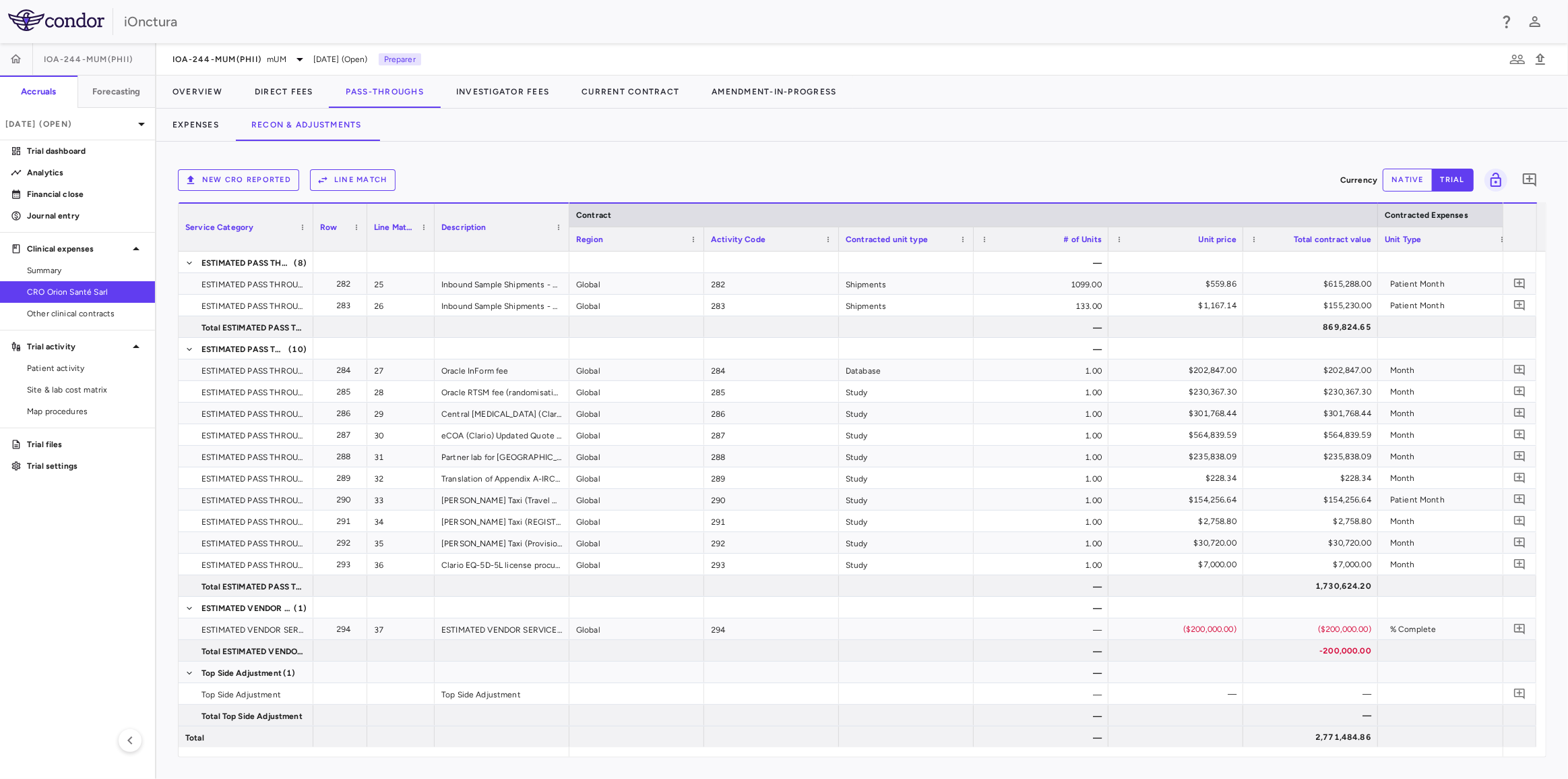
drag, startPoint x: 766, startPoint y: 756, endPoint x: 843, endPoint y: 759, distance: 77.1
click at [843, 759] on div "New CRO reported Line Match Currency native trial 0 Service Category Drag here …" at bounding box center [862, 460] width 1412 height 637
click at [1415, 172] on button "native" at bounding box center [1408, 180] width 50 height 23
click at [1456, 178] on button "trial" at bounding box center [1453, 180] width 42 height 23
click at [1426, 179] on button "native" at bounding box center [1408, 180] width 50 height 23
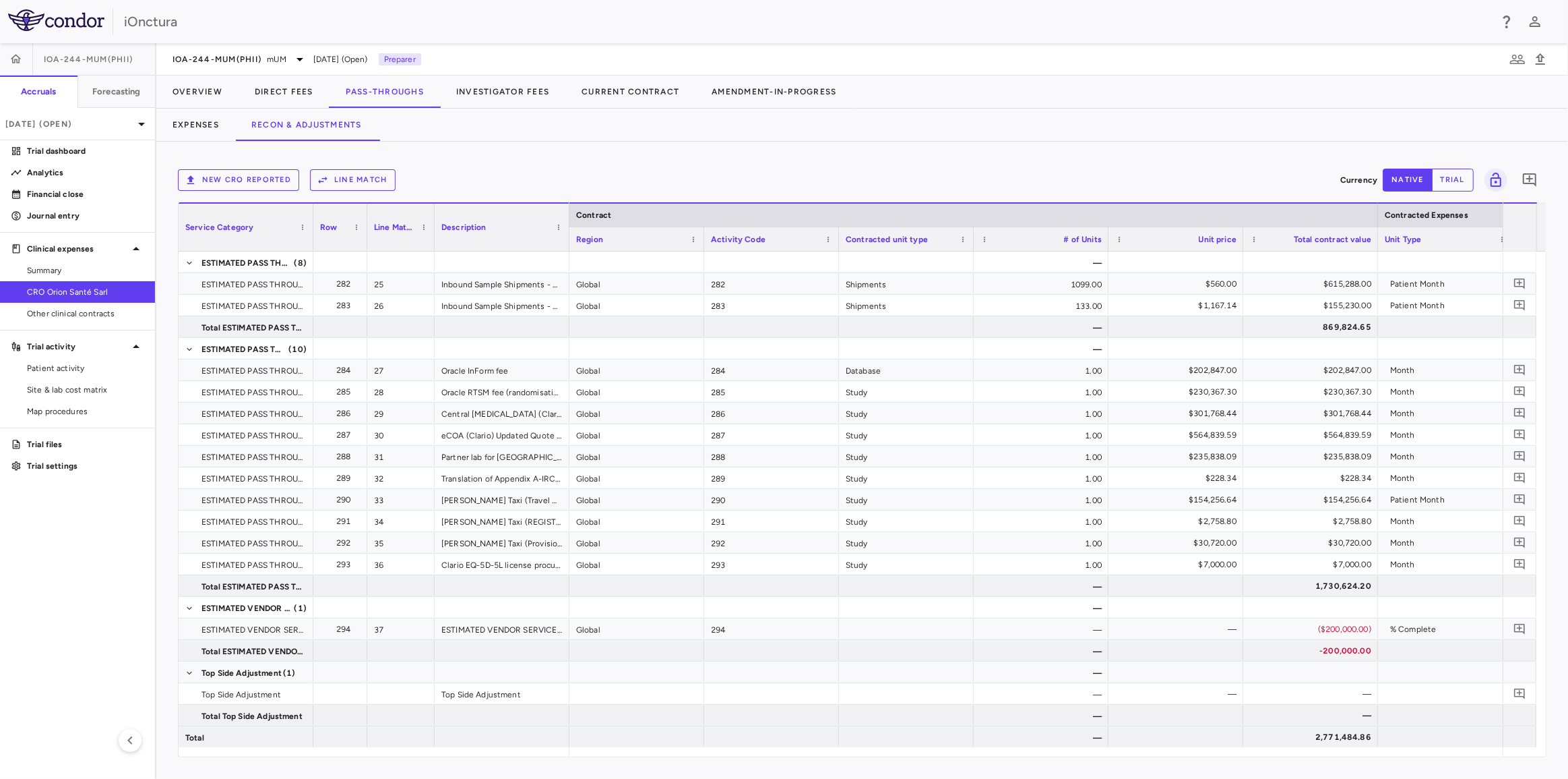
click at [1450, 182] on button "trial" at bounding box center [1453, 180] width 42 height 23
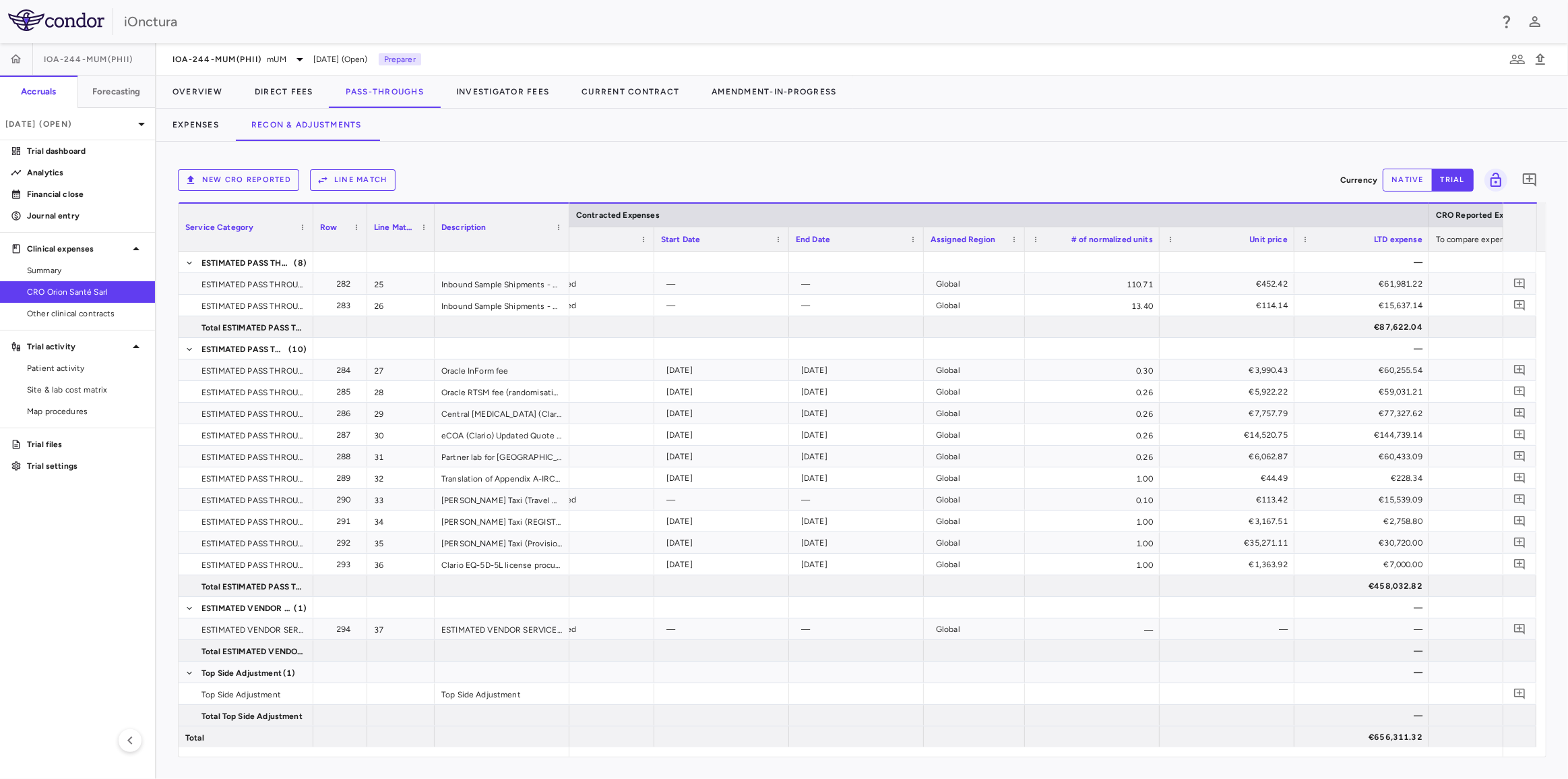
scroll to position [0, 1376]
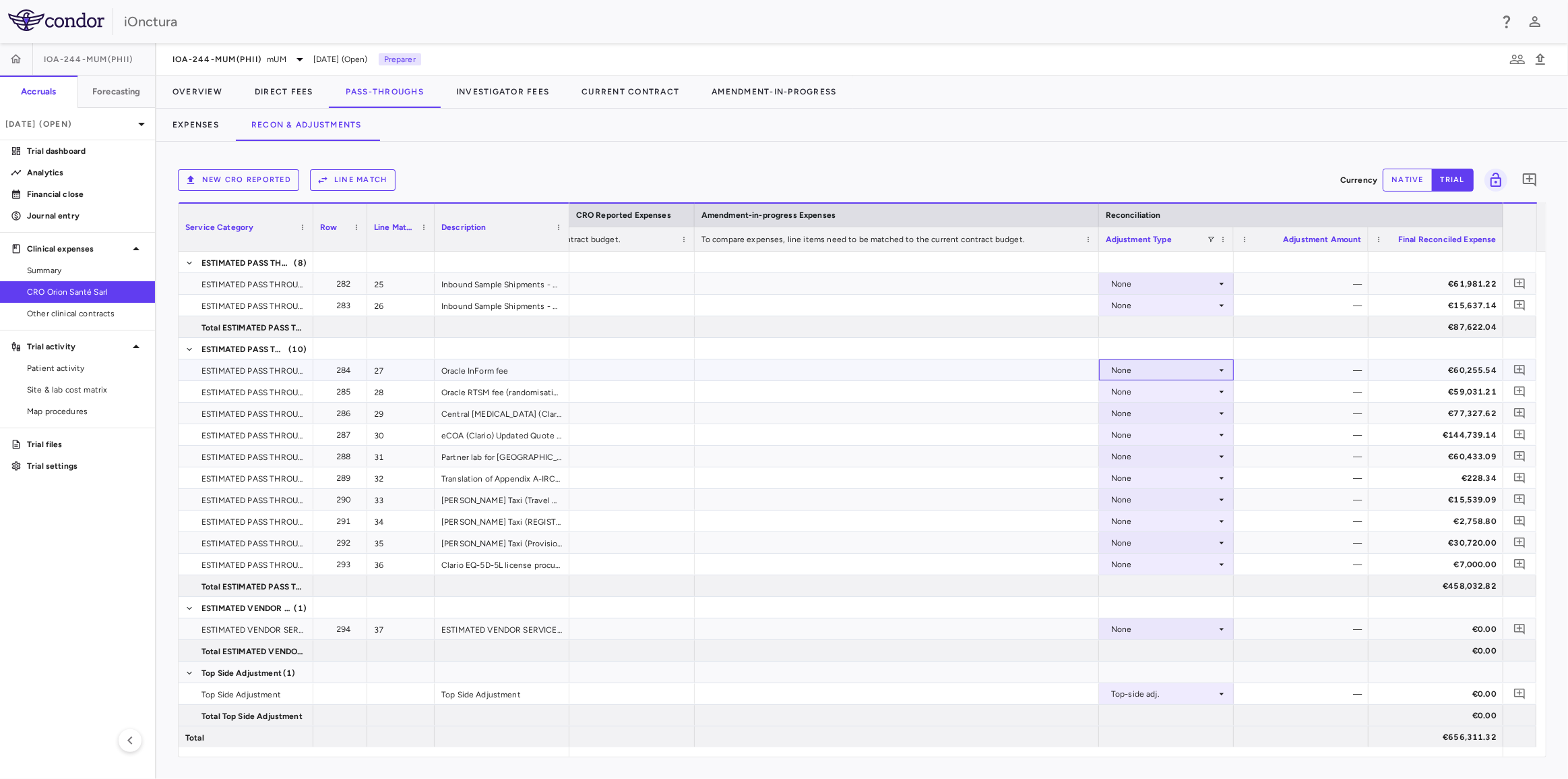
click at [1154, 367] on div "None" at bounding box center [1164, 369] width 105 height 22
click at [1133, 418] on div "Other" at bounding box center [1140, 416] width 28 height 12
click at [1325, 376] on div "—" at bounding box center [1304, 369] width 116 height 22
click at [1320, 370] on div "—" at bounding box center [1304, 369] width 116 height 22
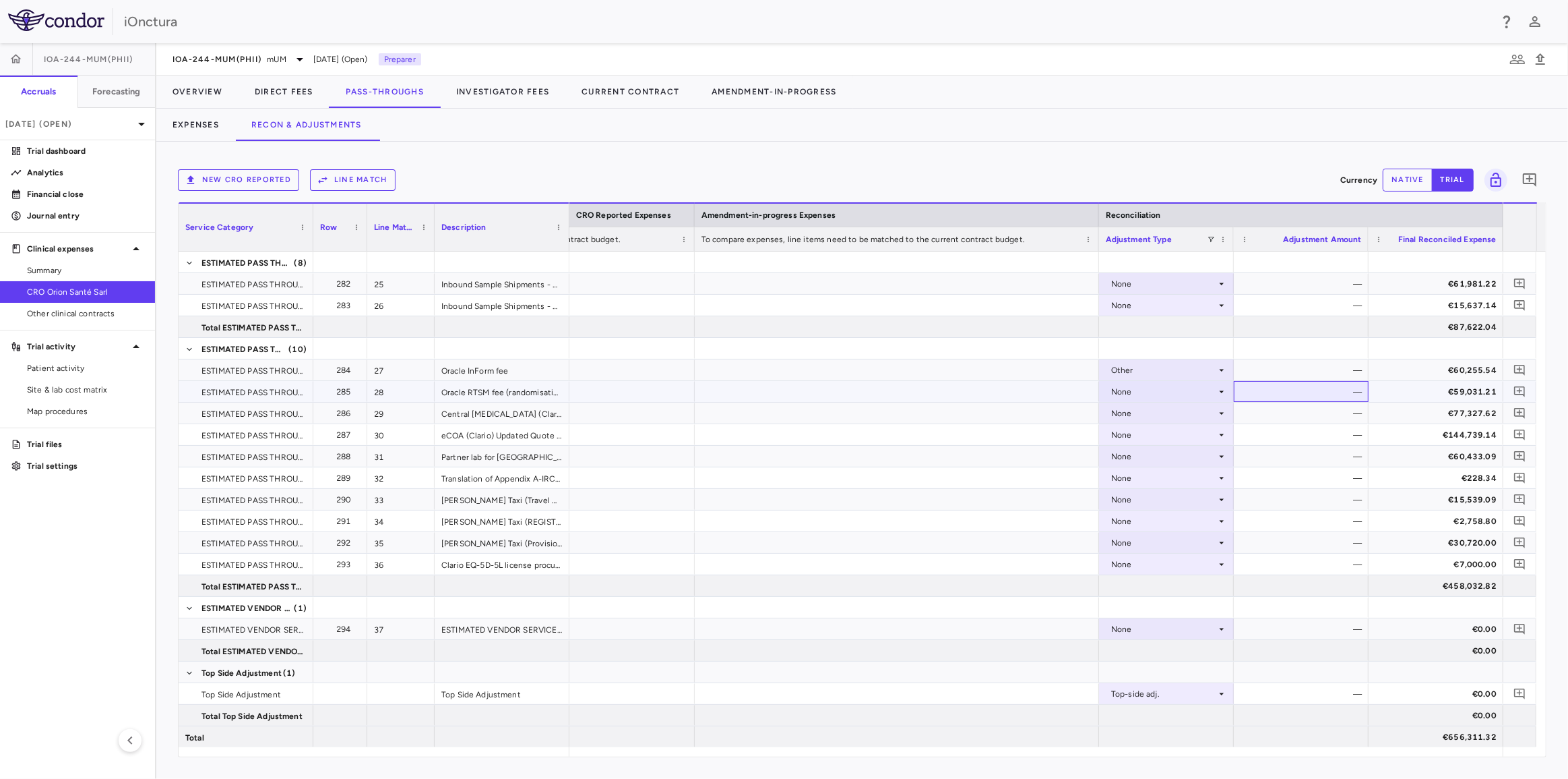
click at [1320, 386] on div "—" at bounding box center [1304, 391] width 116 height 22
click at [1324, 369] on div "—" at bounding box center [1304, 369] width 116 height 22
click at [1453, 185] on button "trial" at bounding box center [1453, 180] width 42 height 23
click at [1416, 182] on button "native" at bounding box center [1408, 180] width 50 height 23
click at [1324, 368] on div "€0.00" at bounding box center [1304, 369] width 116 height 22
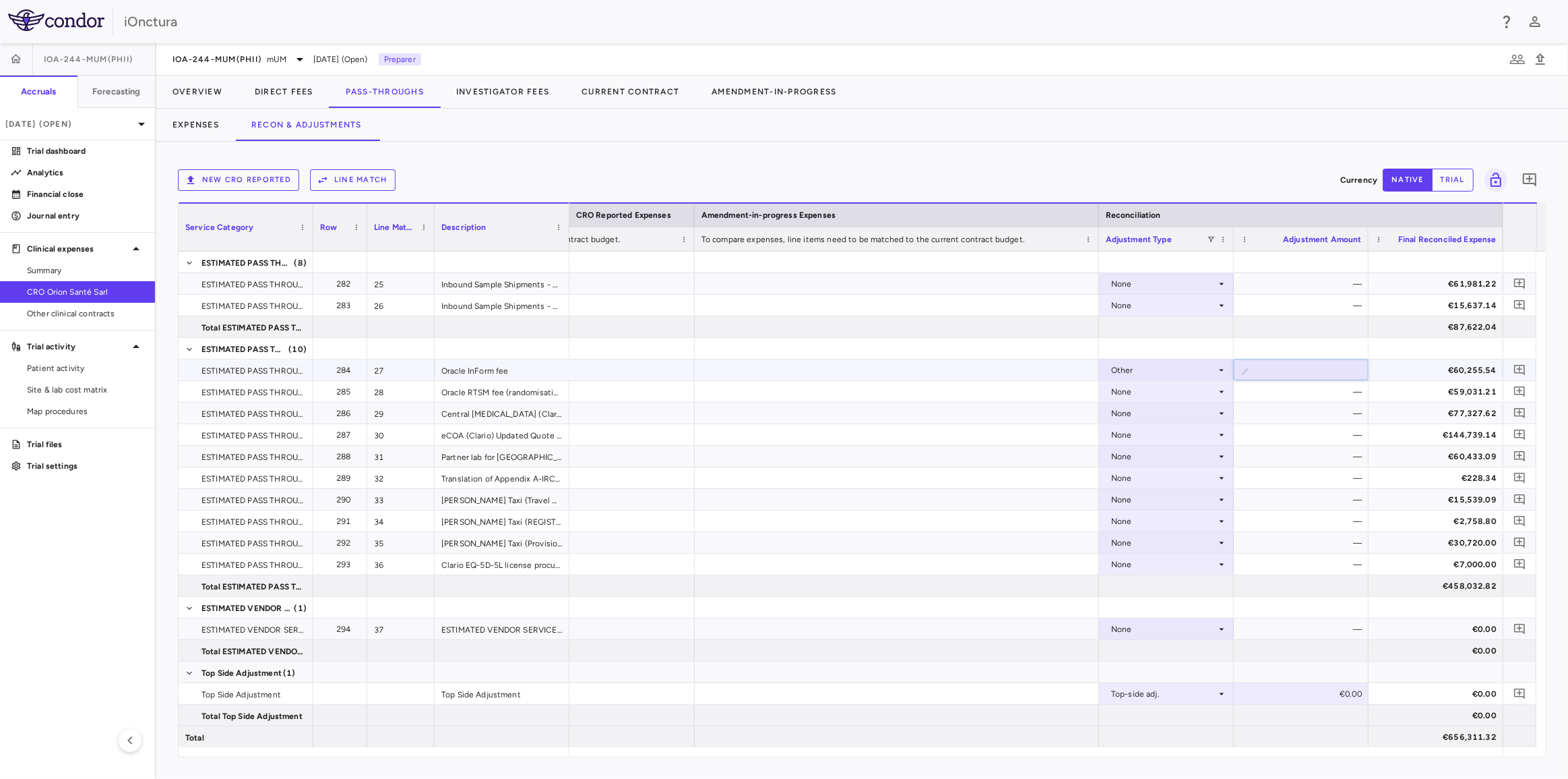
drag, startPoint x: 1301, startPoint y: 371, endPoint x: 1361, endPoint y: 369, distance: 60.0
click at [1361, 369] on input "*******" at bounding box center [1312, 371] width 114 height 22
type input "******"
click at [1323, 168] on div "New CRO reported Line Match Currency native trial 0" at bounding box center [862, 180] width 1369 height 34
click at [1307, 396] on div "—" at bounding box center [1304, 391] width 116 height 22
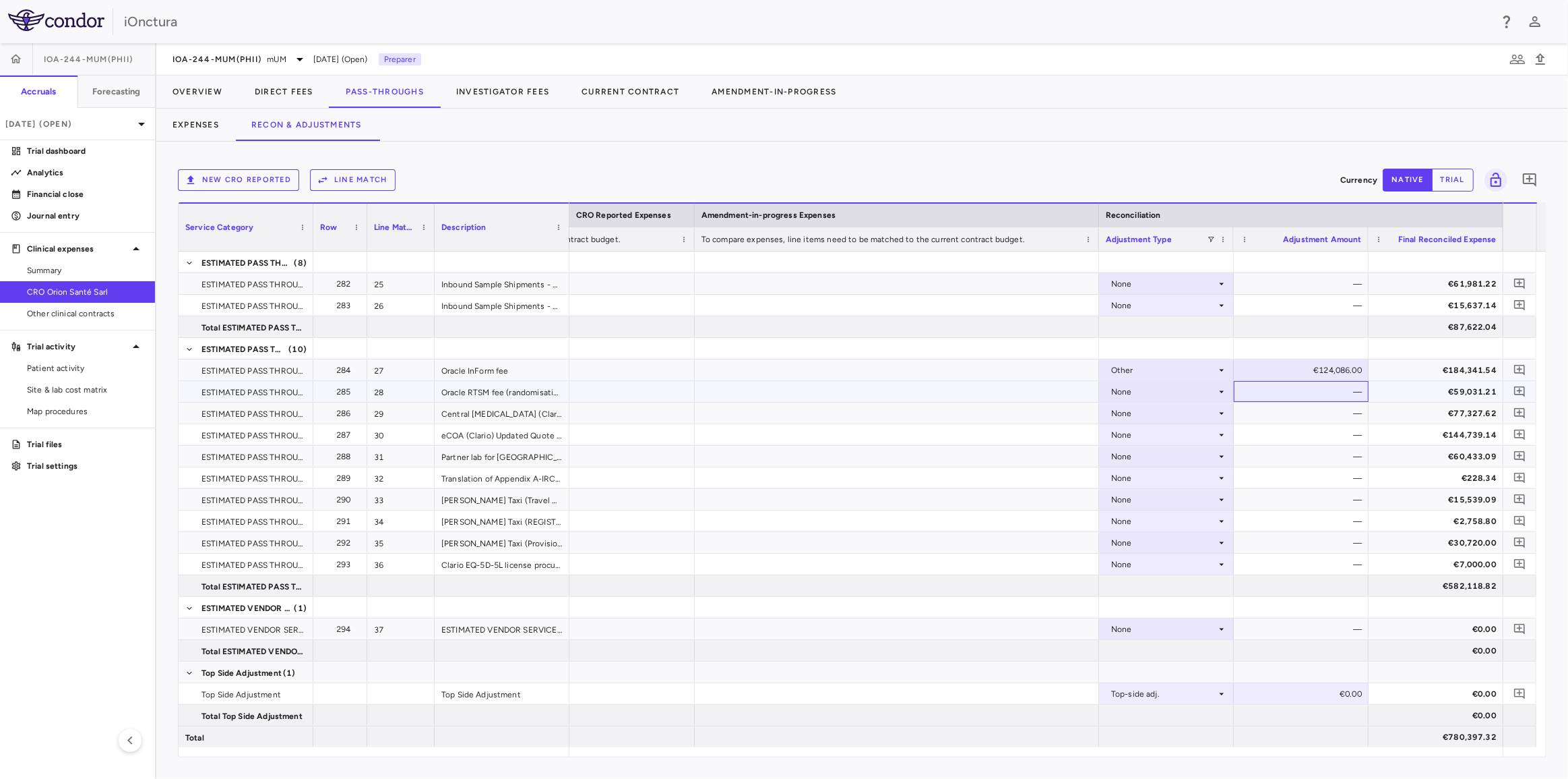
drag, startPoint x: 1233, startPoint y: 392, endPoint x: 1221, endPoint y: 392, distance: 12.0
click at [1221, 392] on icon at bounding box center [1222, 392] width 11 height 11
click at [1195, 438] on li "Other" at bounding box center [1165, 437] width 133 height 20
click at [1297, 391] on div "€0.00" at bounding box center [1304, 391] width 116 height 22
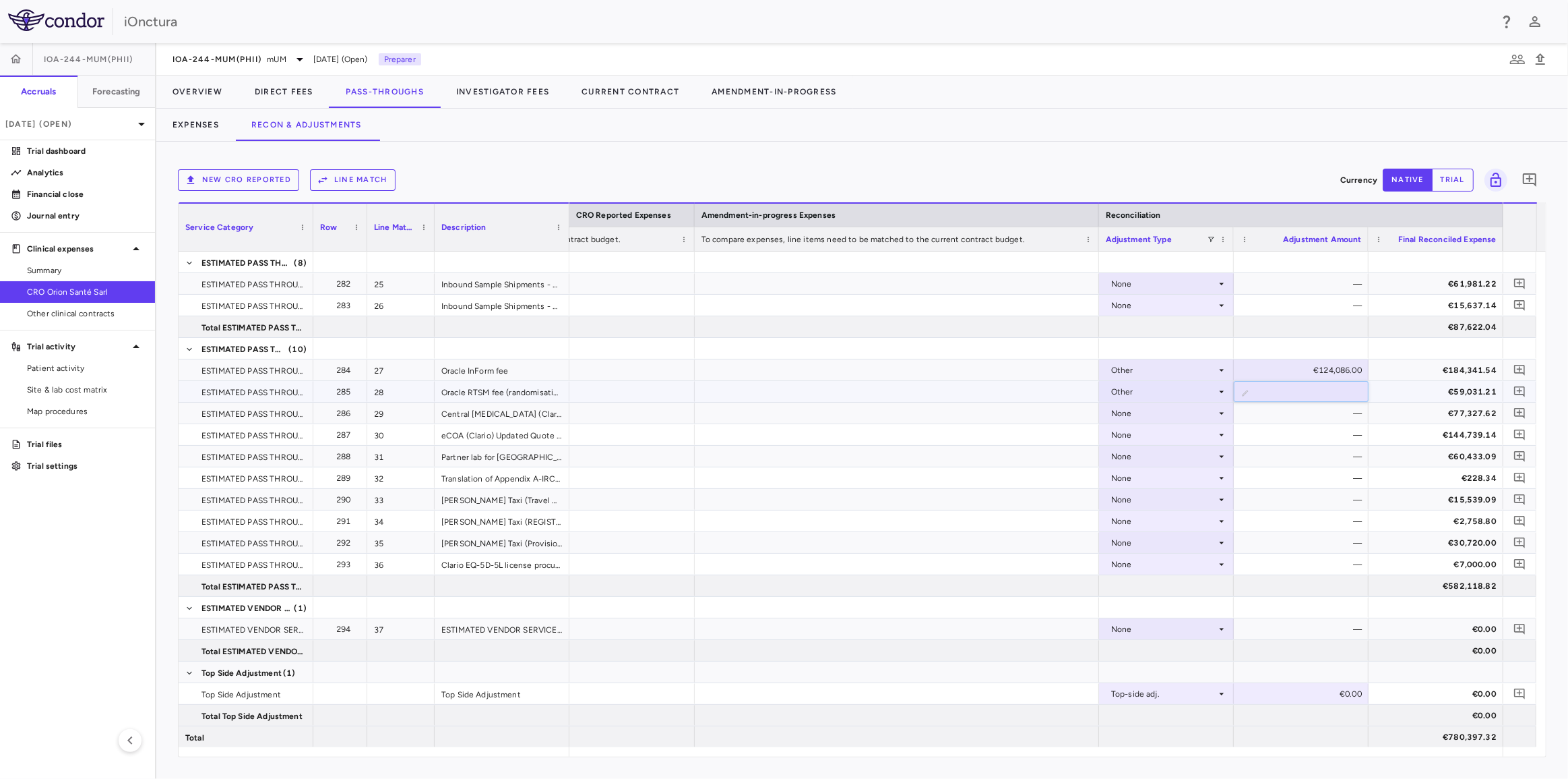
drag, startPoint x: 1297, startPoint y: 391, endPoint x: 1363, endPoint y: 391, distance: 66.0
click at [1363, 391] on input "*" at bounding box center [1312, 393] width 114 height 22
type input "*****"
click at [1287, 164] on div "New CRO reported Line Match Currency native trial 0" at bounding box center [862, 180] width 1369 height 34
click at [1324, 410] on div "—" at bounding box center [1304, 413] width 116 height 22
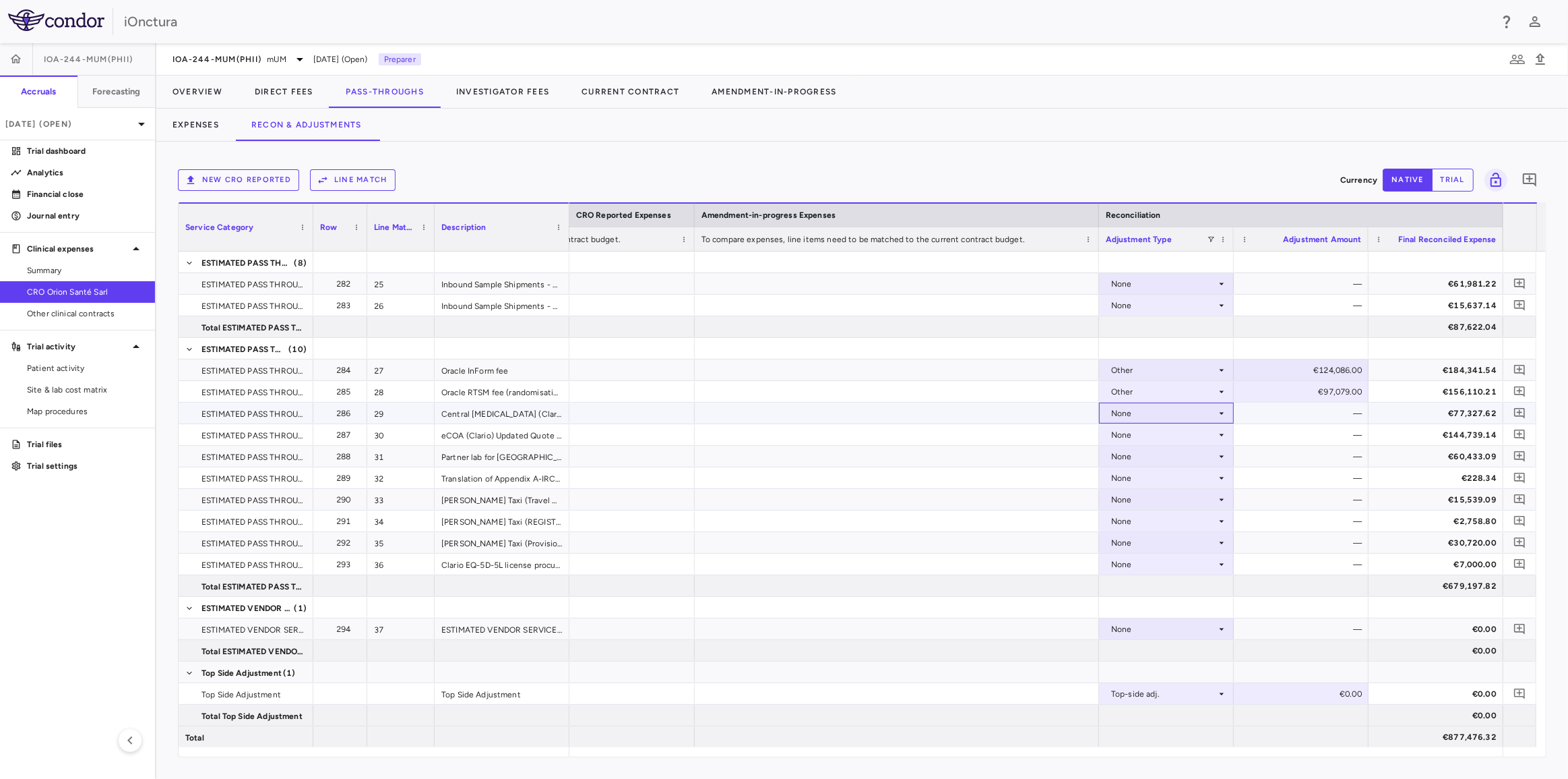
click at [1156, 411] on div "None" at bounding box center [1164, 413] width 105 height 22
click at [1155, 462] on li "Other" at bounding box center [1165, 459] width 133 height 20
click at [1297, 411] on input "*" at bounding box center [1312, 414] width 114 height 22
type input "******"
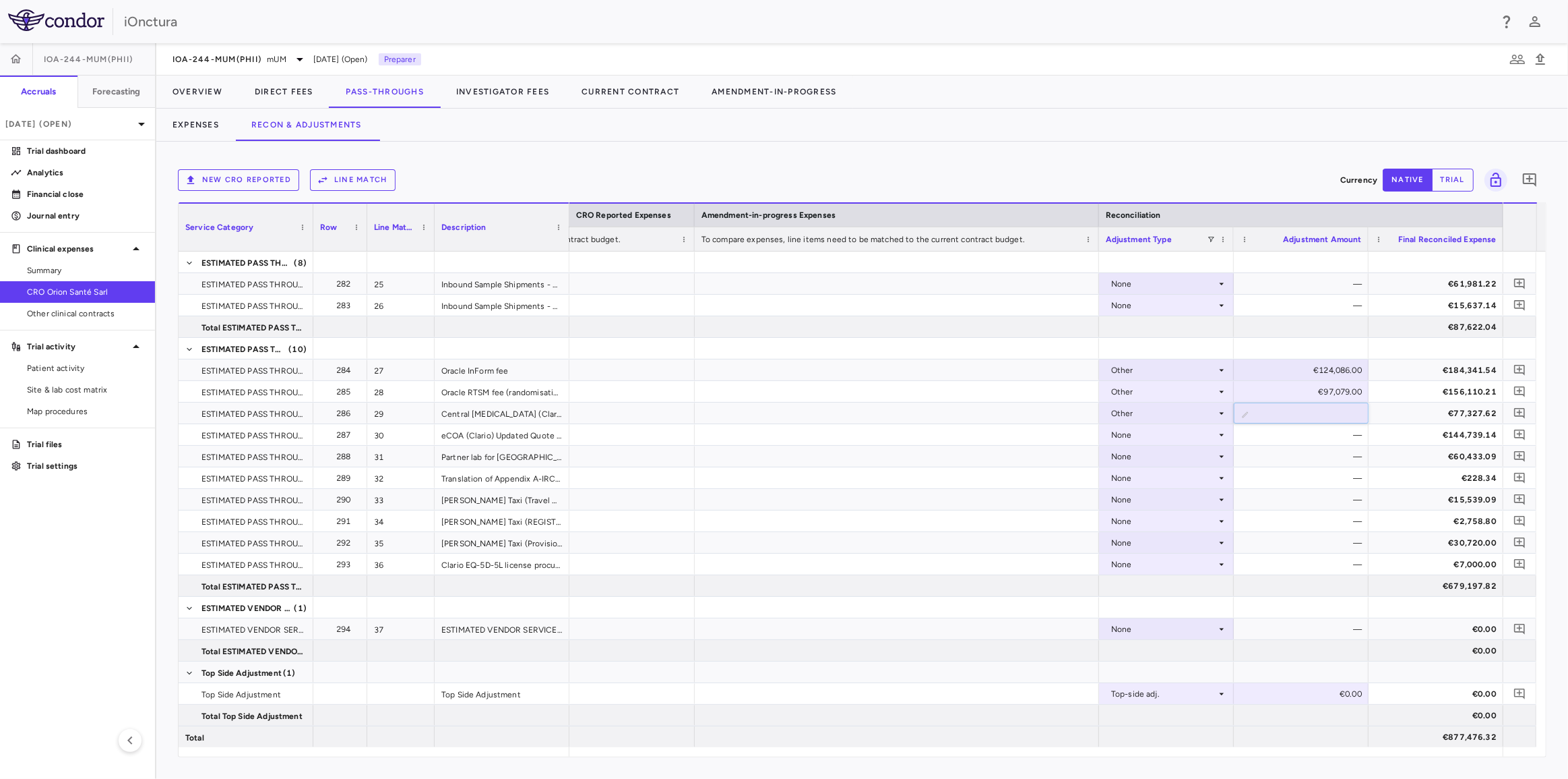
click at [1297, 172] on div "New CRO reported Line Match" at bounding box center [756, 180] width 1157 height 22
click at [1312, 436] on div "—" at bounding box center [1304, 435] width 116 height 22
click at [1315, 415] on div "€170,056.00" at bounding box center [1304, 413] width 116 height 22
click at [1176, 434] on div "None" at bounding box center [1164, 435] width 105 height 22
click at [1171, 477] on li "Other" at bounding box center [1165, 480] width 133 height 20
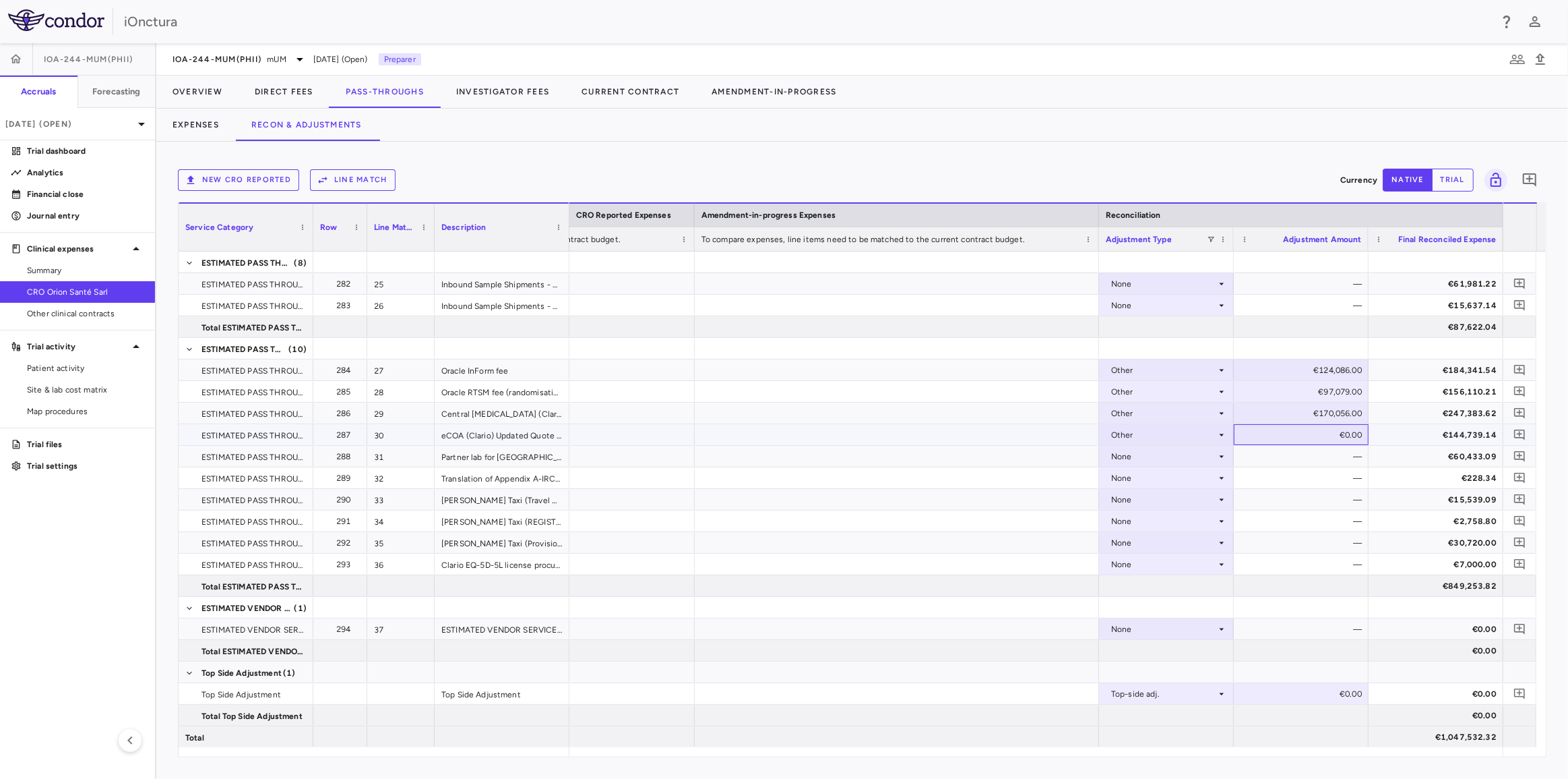
click at [1280, 436] on div "€0.00" at bounding box center [1304, 435] width 116 height 22
click at [1280, 436] on input "*" at bounding box center [1312, 436] width 114 height 22
type input "******"
click at [1273, 473] on div "—" at bounding box center [1304, 478] width 116 height 22
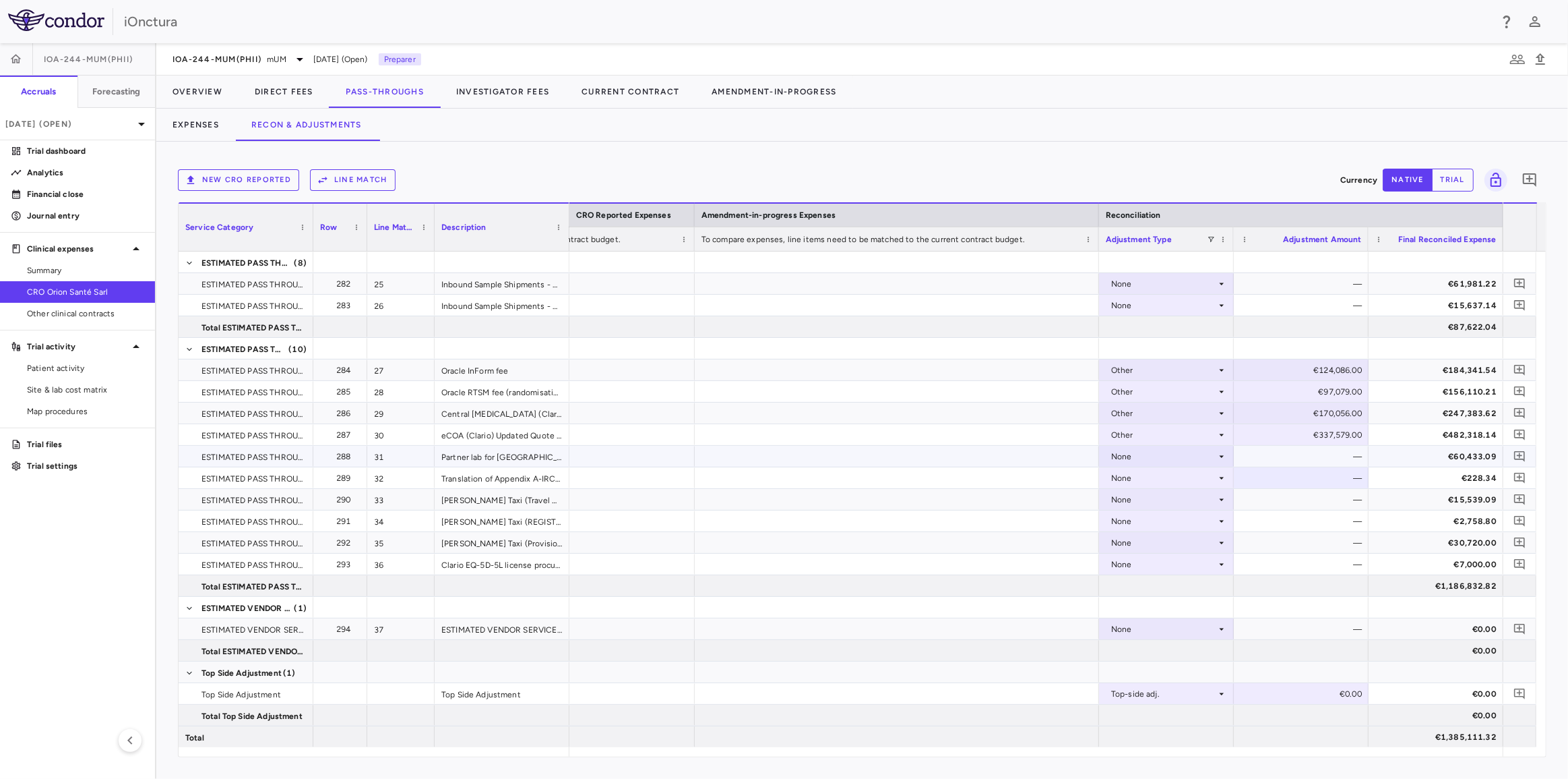
click at [1200, 459] on div "None" at bounding box center [1164, 456] width 105 height 22
click at [1182, 498] on li "Other" at bounding box center [1165, 502] width 133 height 20
click at [1285, 452] on div "€0.00" at bounding box center [1304, 456] width 116 height 22
click at [1285, 452] on input "*" at bounding box center [1312, 457] width 114 height 22
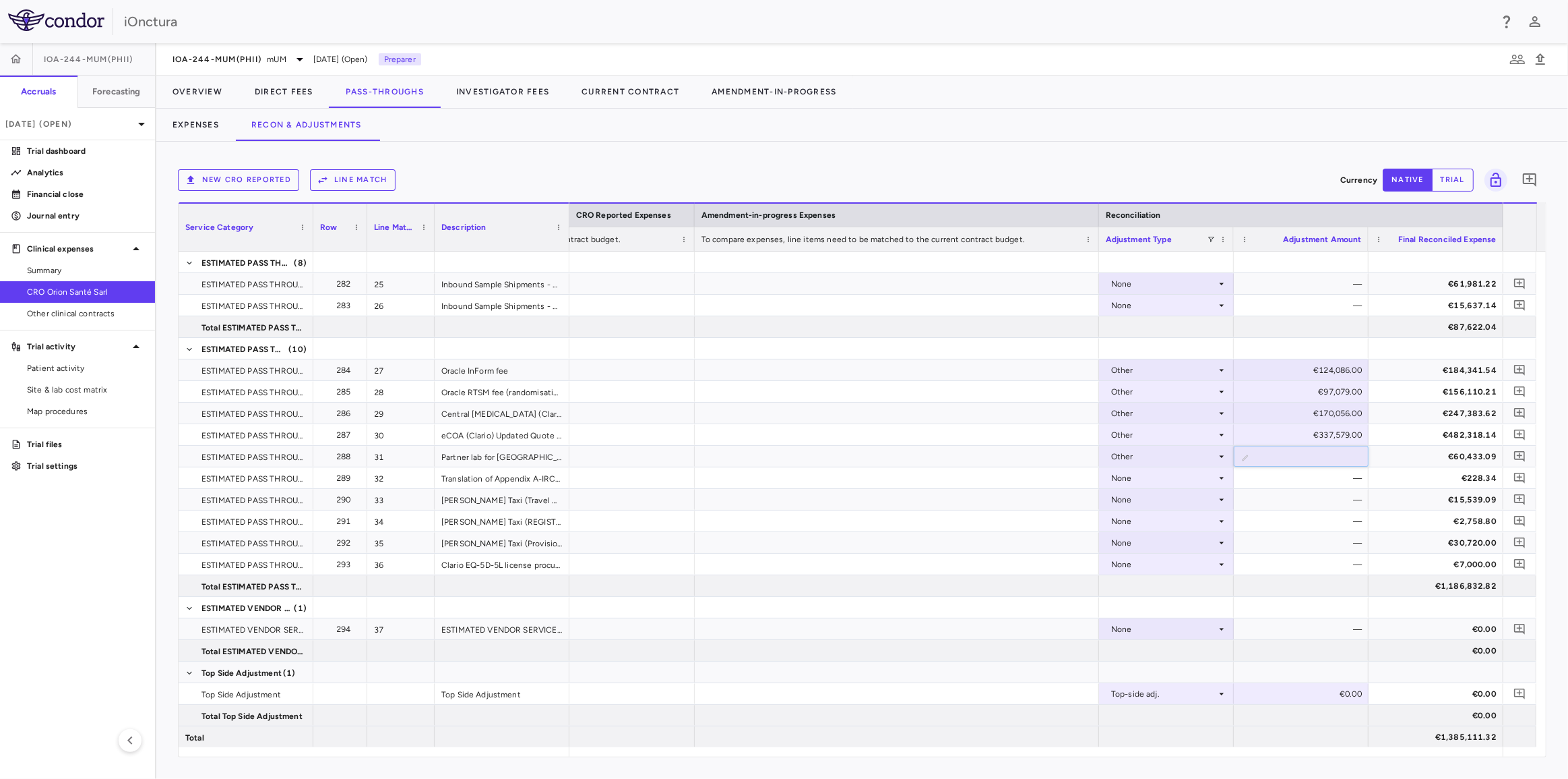
type input "*****"
click at [1299, 178] on div "New CRO reported Line Match" at bounding box center [756, 180] width 1157 height 22
click at [1305, 446] on input "*****" at bounding box center [1312, 457] width 114 height 22
click at [1306, 483] on div "—" at bounding box center [1304, 478] width 116 height 22
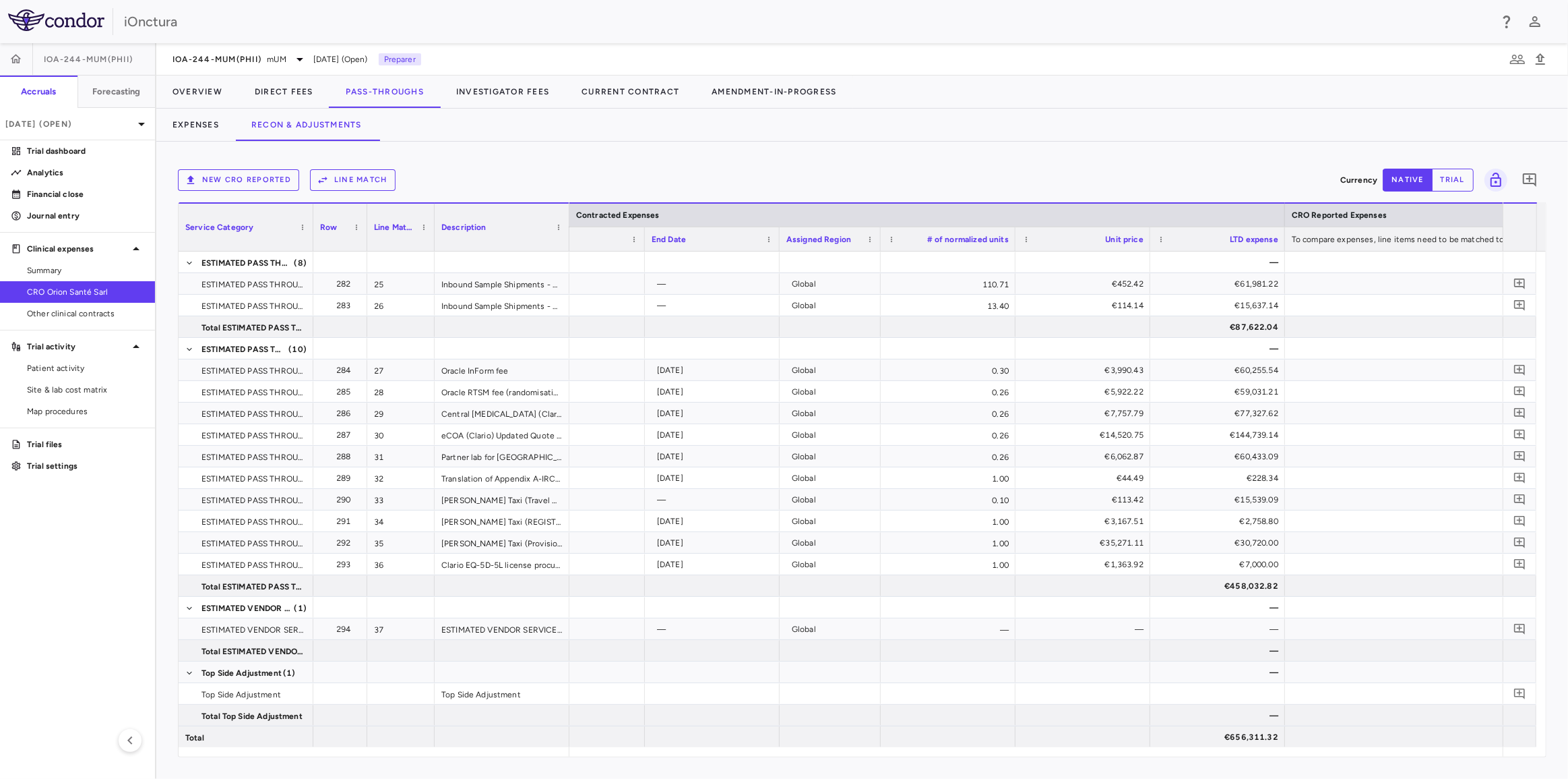
scroll to position [0, 1269]
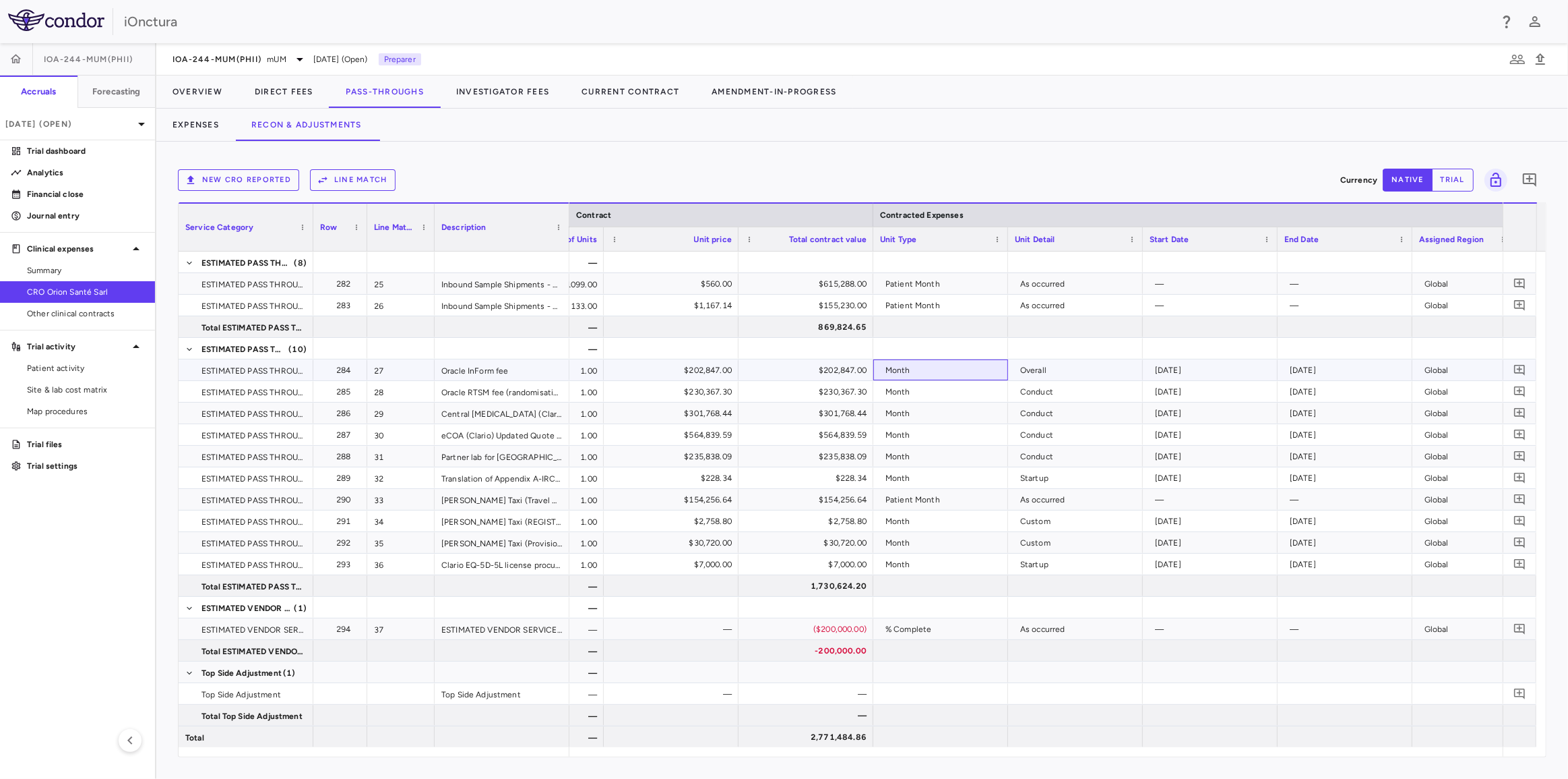
click at [957, 371] on div "Month" at bounding box center [943, 369] width 116 height 22
click at [957, 368] on div "Month" at bounding box center [943, 369] width 116 height 22
click at [920, 372] on div "Month" at bounding box center [943, 369] width 116 height 22
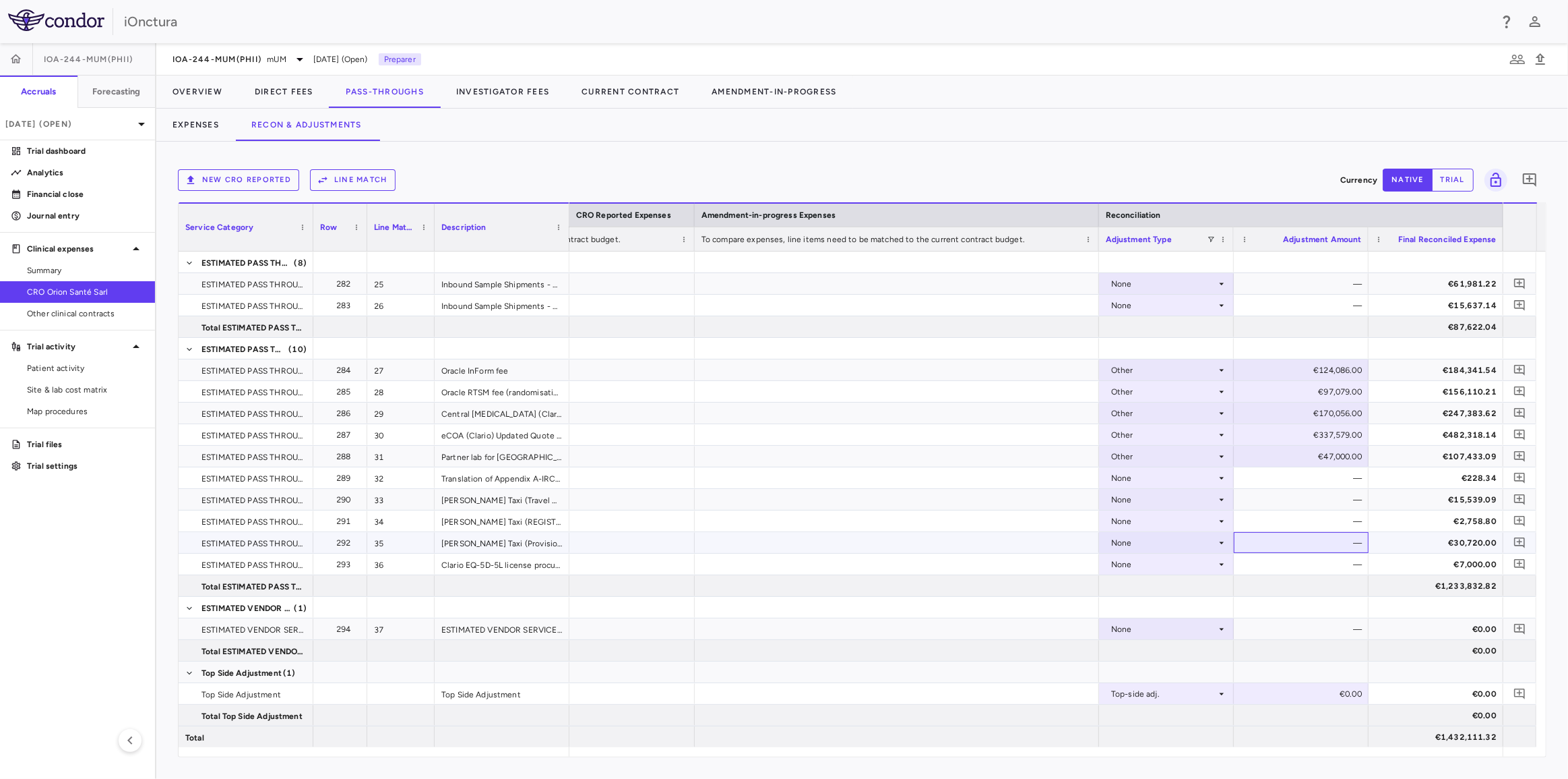
click at [1282, 541] on div "—" at bounding box center [1304, 542] width 116 height 22
click at [1180, 543] on div "None" at bounding box center [1164, 542] width 105 height 22
click at [1167, 587] on li "Other" at bounding box center [1165, 588] width 133 height 20
click at [1291, 536] on div "€0.00" at bounding box center [1304, 542] width 116 height 22
drag, startPoint x: 1292, startPoint y: 540, endPoint x: 1350, endPoint y: 542, distance: 58.0
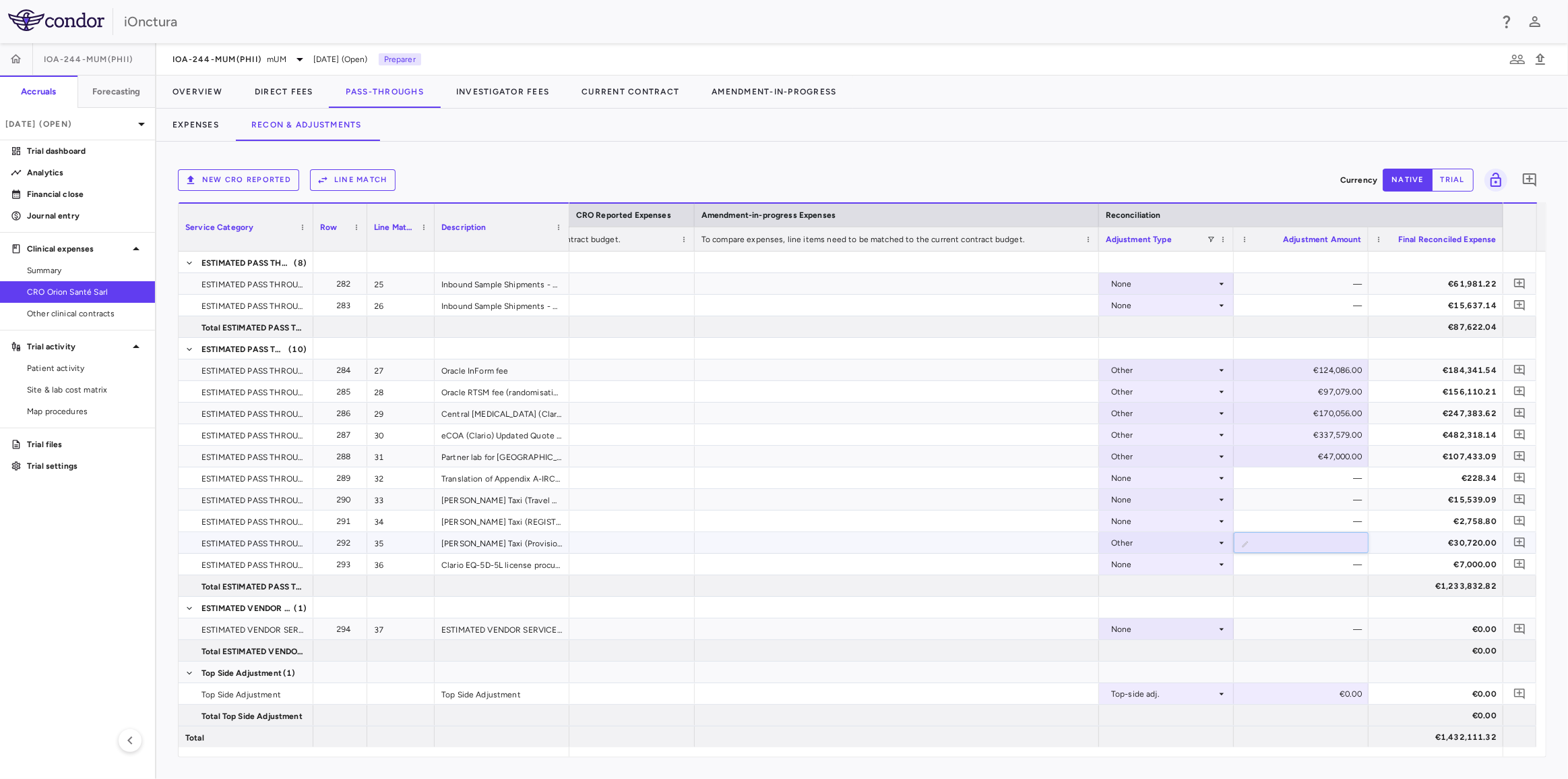
click at [1350, 542] on input "*" at bounding box center [1312, 544] width 114 height 22
click at [1317, 367] on div "€124,086.00" at bounding box center [1304, 369] width 116 height 22
click at [1434, 369] on div "€184,341.54" at bounding box center [1439, 369] width 116 height 22
click at [1295, 372] on div "€124,086.00" at bounding box center [1304, 369] width 116 height 22
drag, startPoint x: 1295, startPoint y: 372, endPoint x: 1366, endPoint y: 367, distance: 71.2
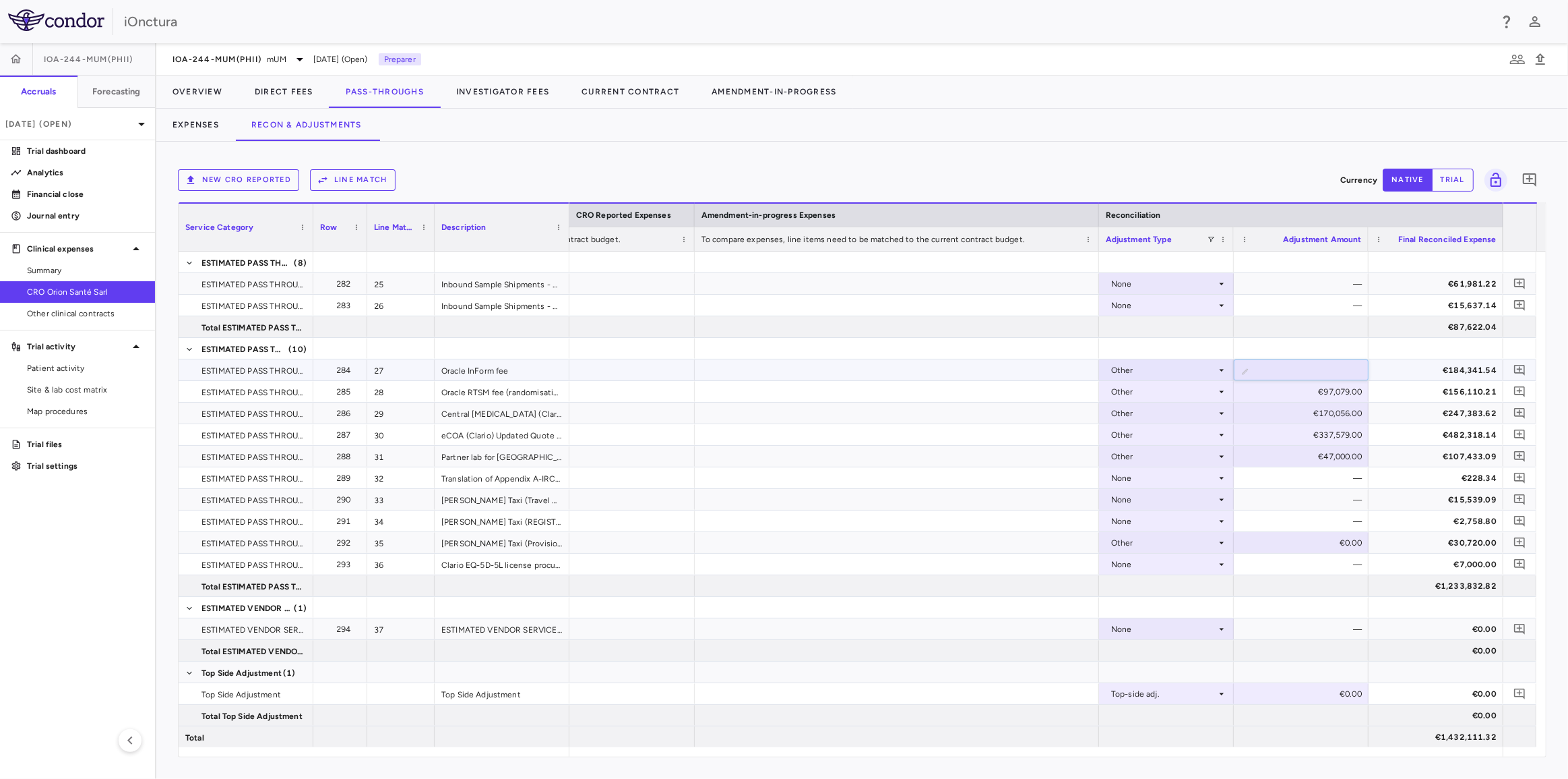
click at [1366, 367] on input "******" at bounding box center [1312, 371] width 114 height 22
type input "*"
click at [1450, 365] on div "€60,255.54" at bounding box center [1439, 369] width 116 height 22
click at [1450, 367] on div "€60,255.54" at bounding box center [1439, 369] width 116 height 22
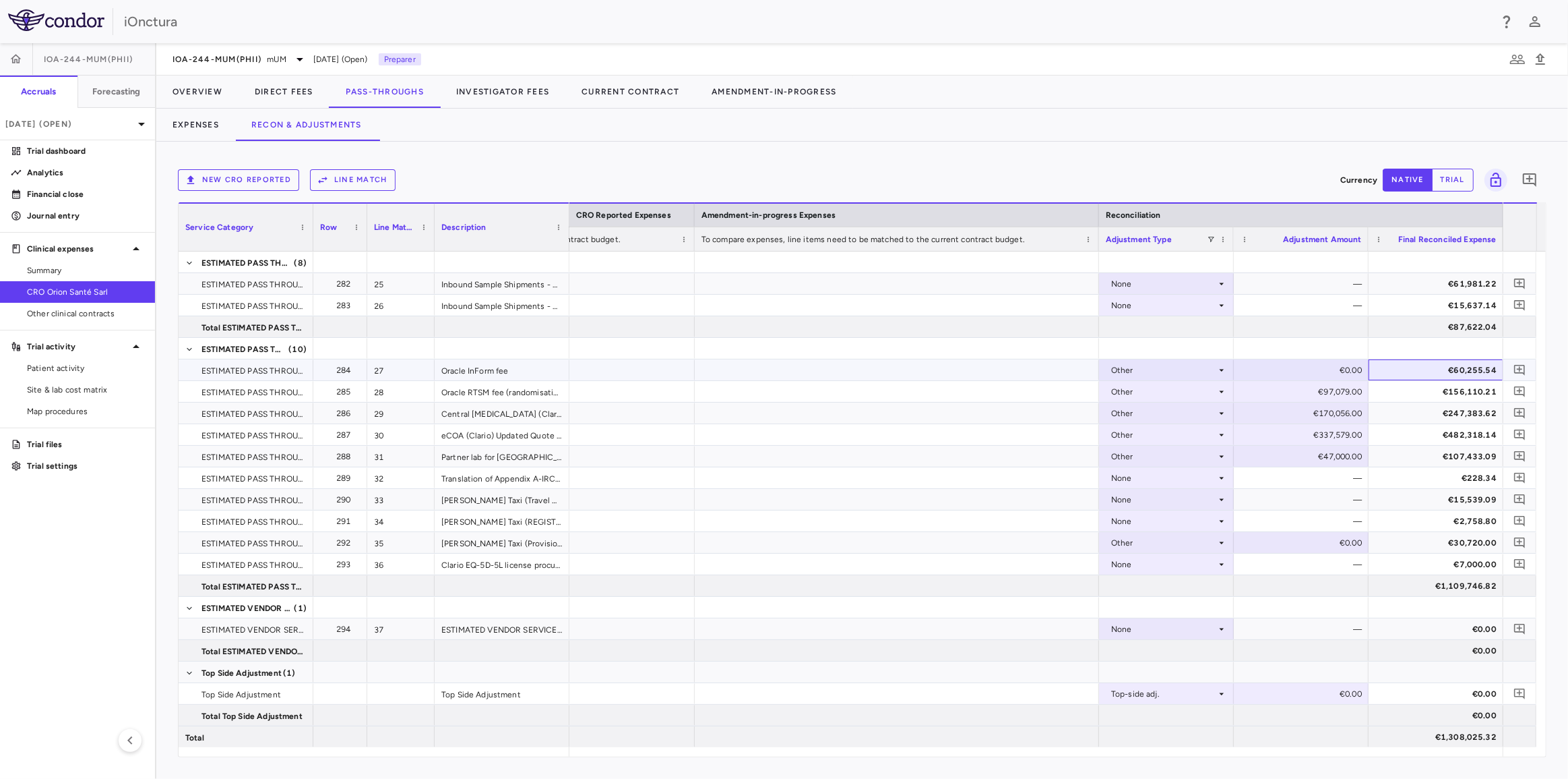
click at [1469, 368] on div "€60,255.54" at bounding box center [1439, 369] width 116 height 22
drag, startPoint x: 1450, startPoint y: 756, endPoint x: 1188, endPoint y: 756, distance: 262.0
click at [1125, 755] on div at bounding box center [1036, 751] width 934 height 9
click at [1323, 386] on div "€97,079.00" at bounding box center [1304, 391] width 116 height 22
drag, startPoint x: 1316, startPoint y: 392, endPoint x: 1373, endPoint y: 391, distance: 57.0
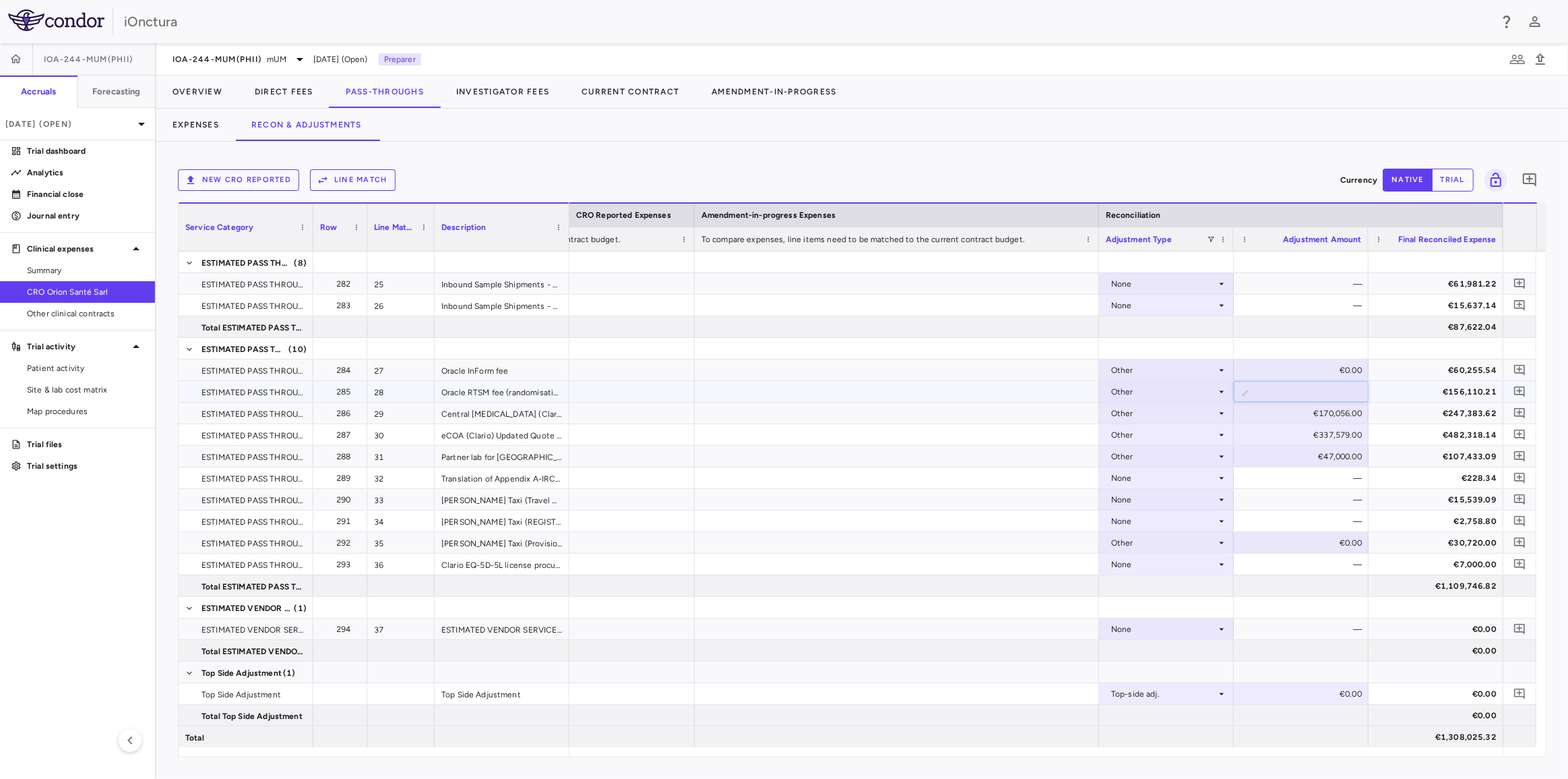
type input "*"
click at [1320, 411] on div "€170,056.00" at bounding box center [1304, 413] width 116 height 22
drag, startPoint x: 1313, startPoint y: 417, endPoint x: 1359, endPoint y: 414, distance: 46.1
click at [1317, 415] on div "€170,056.00" at bounding box center [1304, 413] width 116 height 22
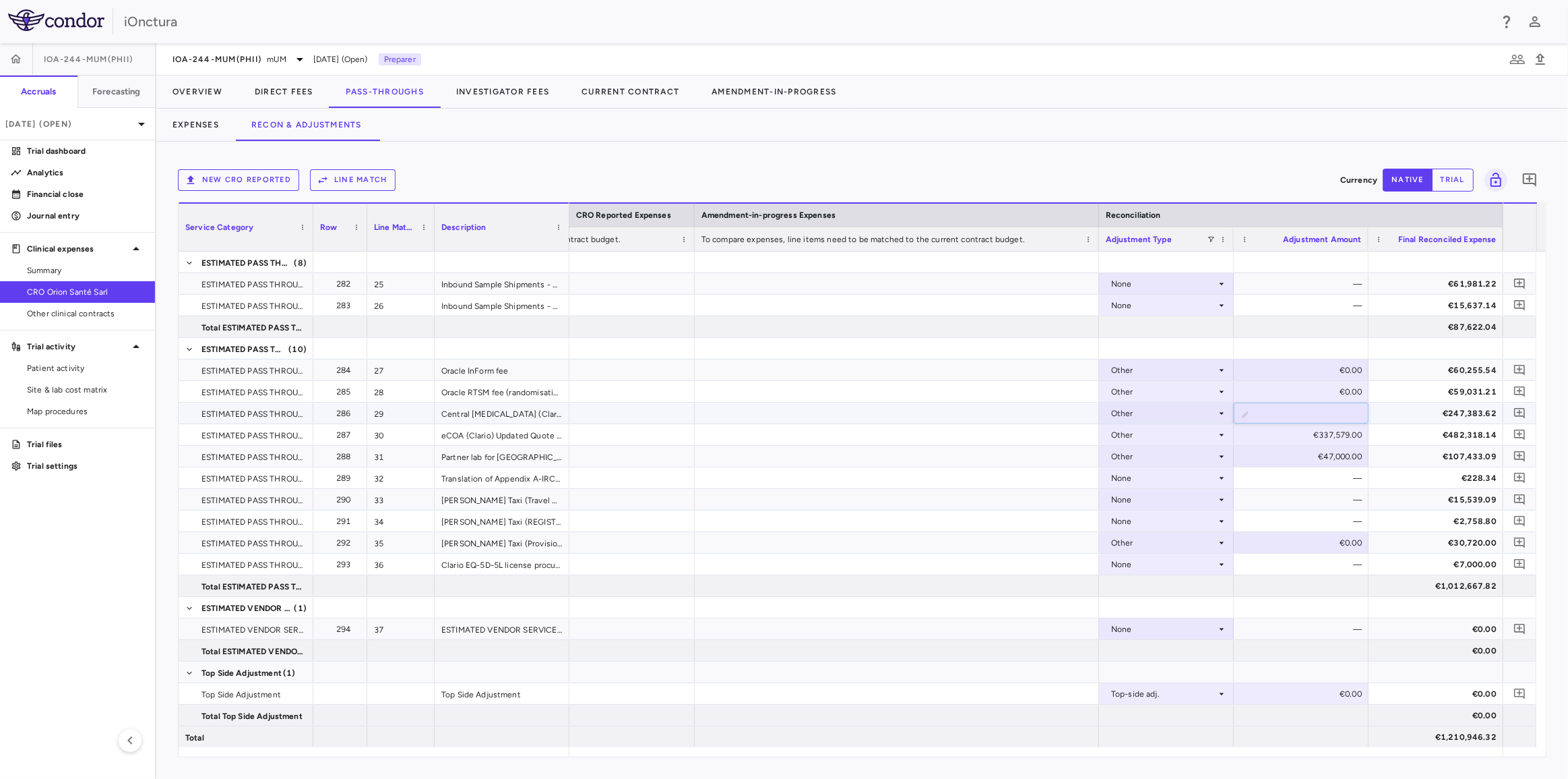
drag, startPoint x: 1306, startPoint y: 415, endPoint x: 1361, endPoint y: 412, distance: 55.1
click at [1361, 412] on input "******" at bounding box center [1312, 414] width 114 height 22
type input "*"
click at [1295, 435] on div "€337,579.00" at bounding box center [1304, 435] width 116 height 22
drag, startPoint x: 1295, startPoint y: 435, endPoint x: 1361, endPoint y: 436, distance: 66.0
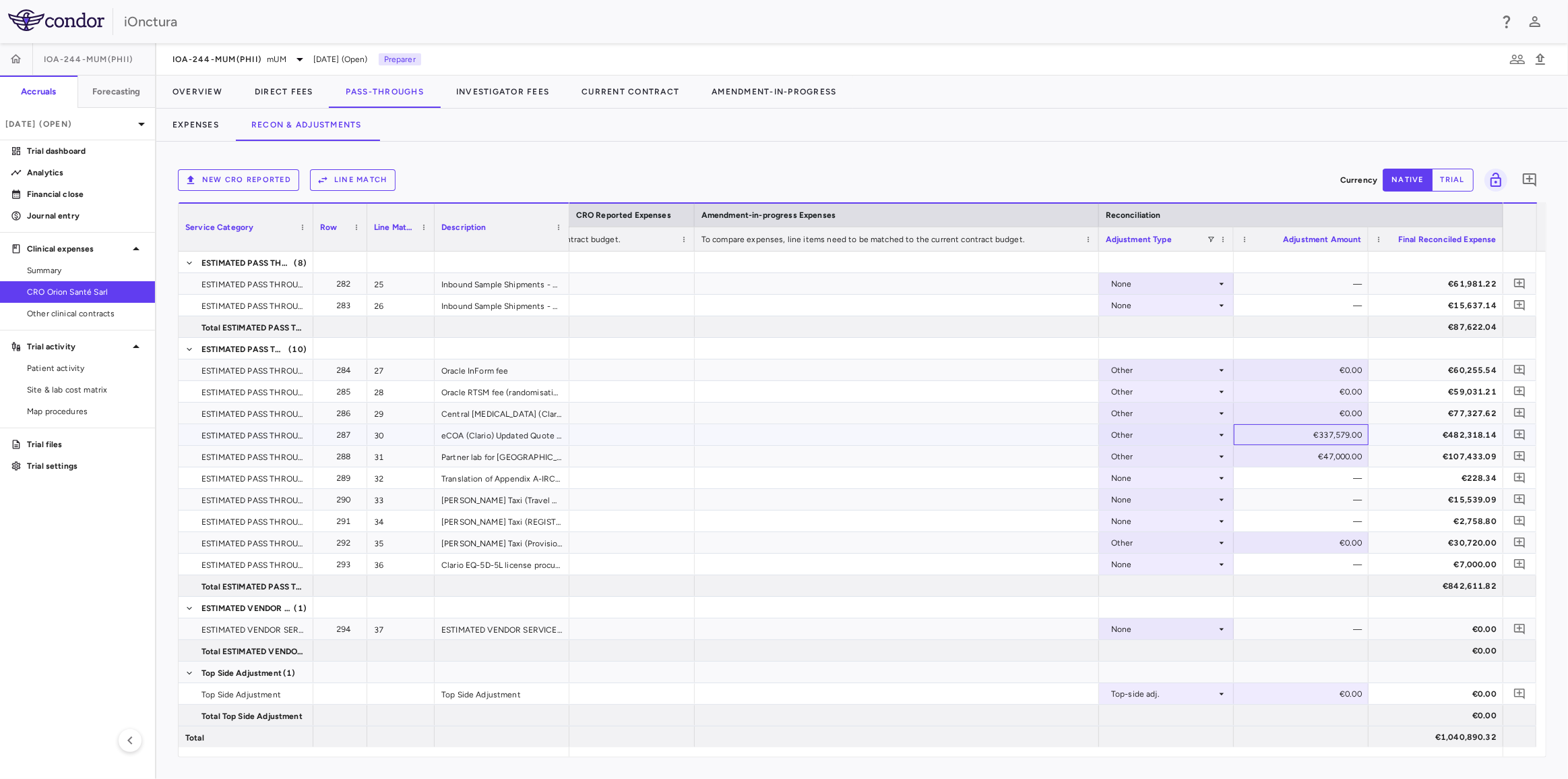
click at [1320, 434] on div "€337,579.00" at bounding box center [1304, 435] width 116 height 22
drag, startPoint x: 1316, startPoint y: 434, endPoint x: 1371, endPoint y: 433, distance: 55.0
type input "*"
click at [1323, 458] on div "€47,000.00" at bounding box center [1304, 456] width 116 height 22
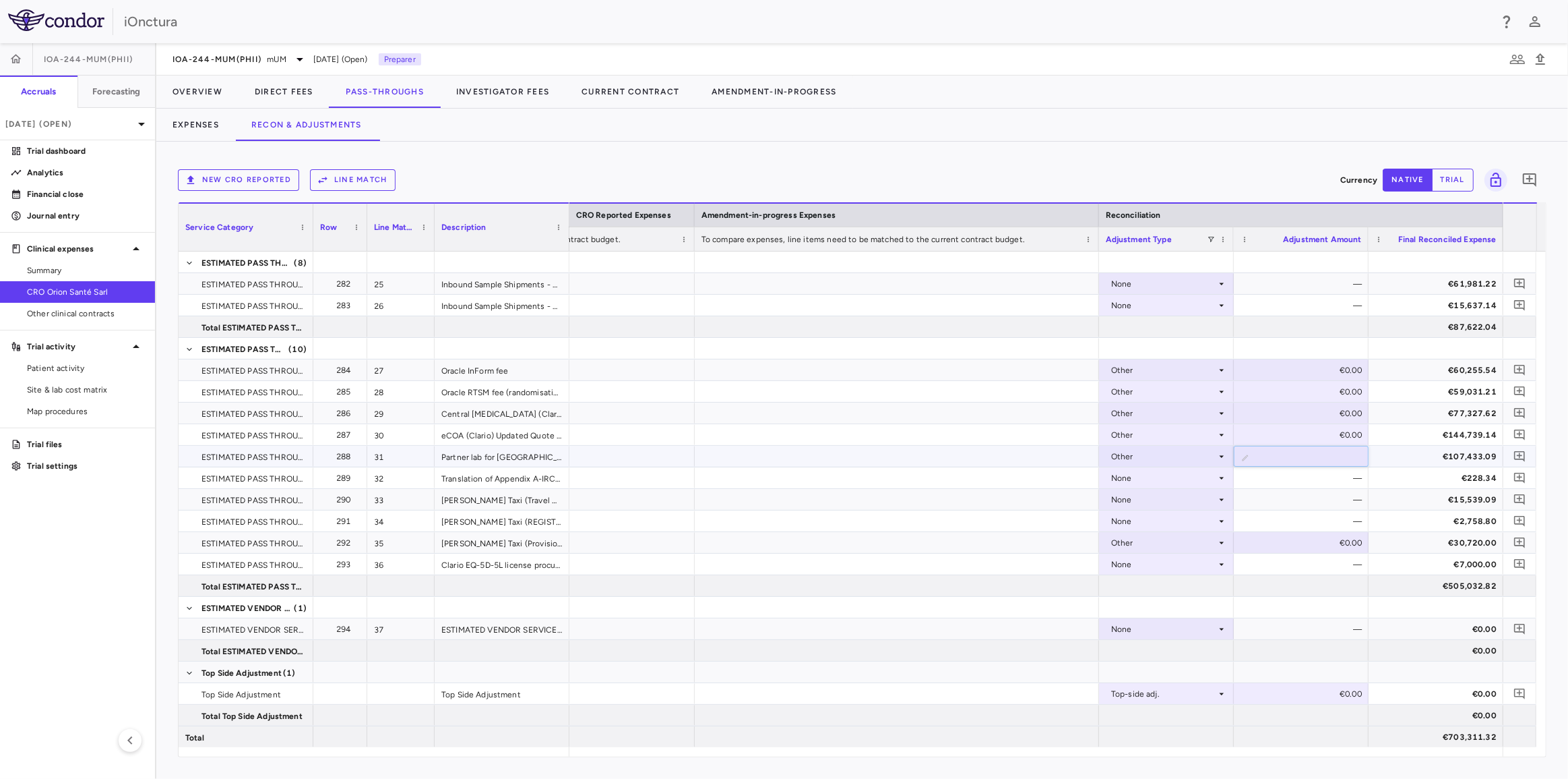
click at [1324, 455] on input "*****" at bounding box center [1312, 457] width 114 height 22
click at [1324, 455] on input "*****" at bounding box center [1312, 457] width 114 height 22
type input "*"
click at [1333, 522] on div "—" at bounding box center [1304, 521] width 116 height 22
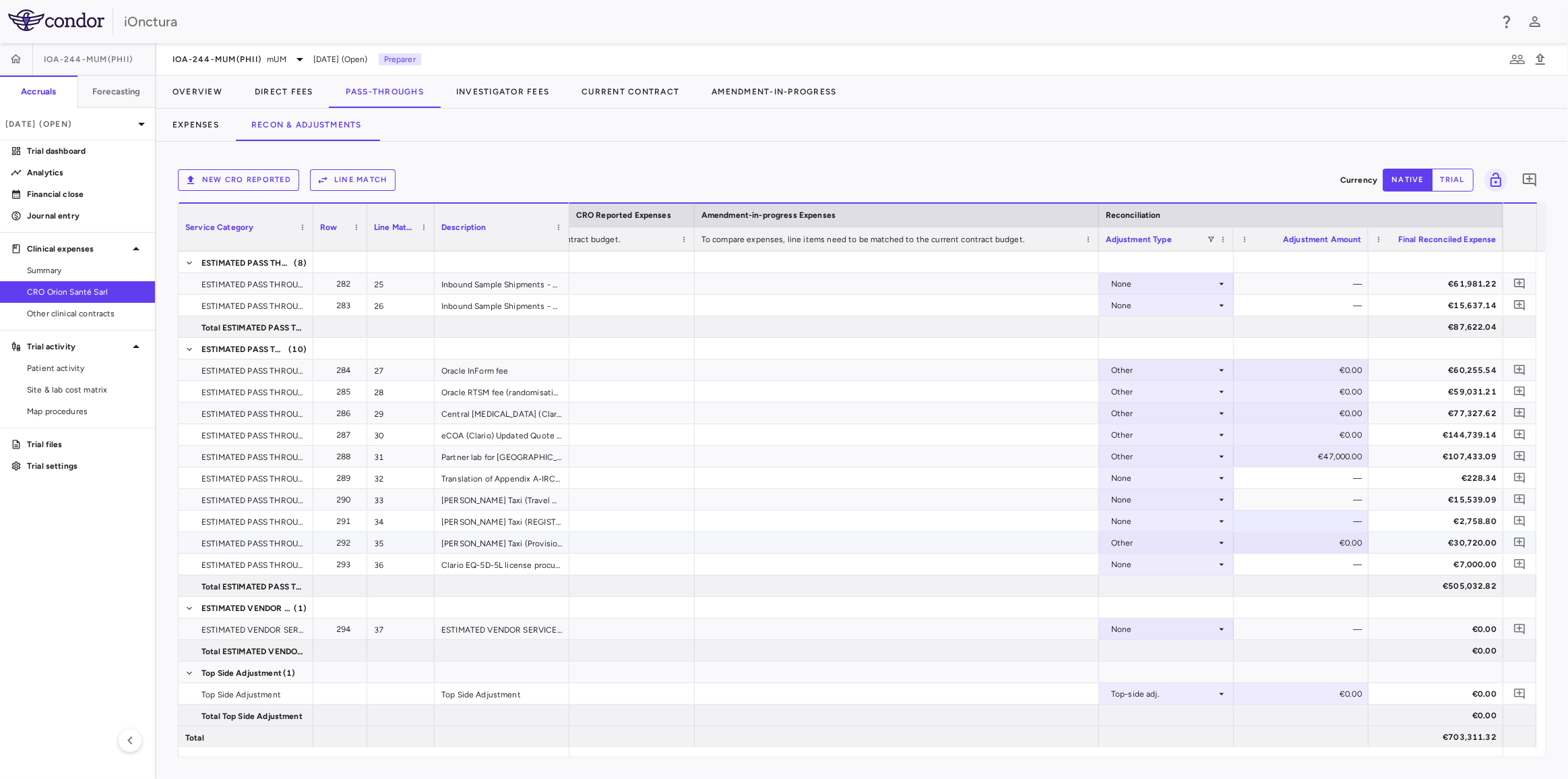
click at [1335, 547] on div "€0.00" at bounding box center [1304, 542] width 116 height 22
click at [1312, 514] on div "—" at bounding box center [1304, 521] width 116 height 22
click at [202, 120] on button "Expenses" at bounding box center [196, 125] width 79 height 33
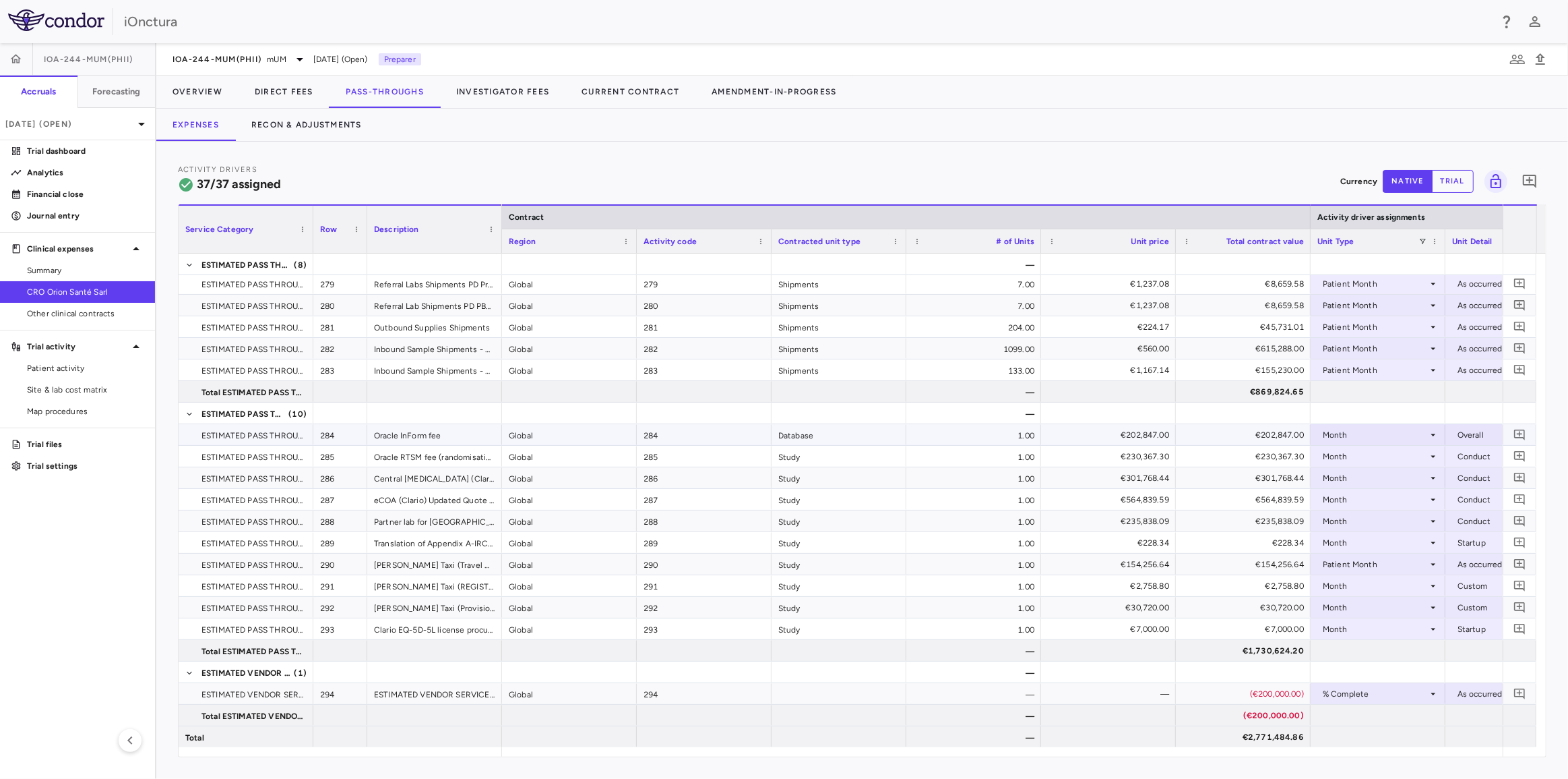
click at [1375, 430] on div "Month" at bounding box center [1375, 435] width 105 height 22
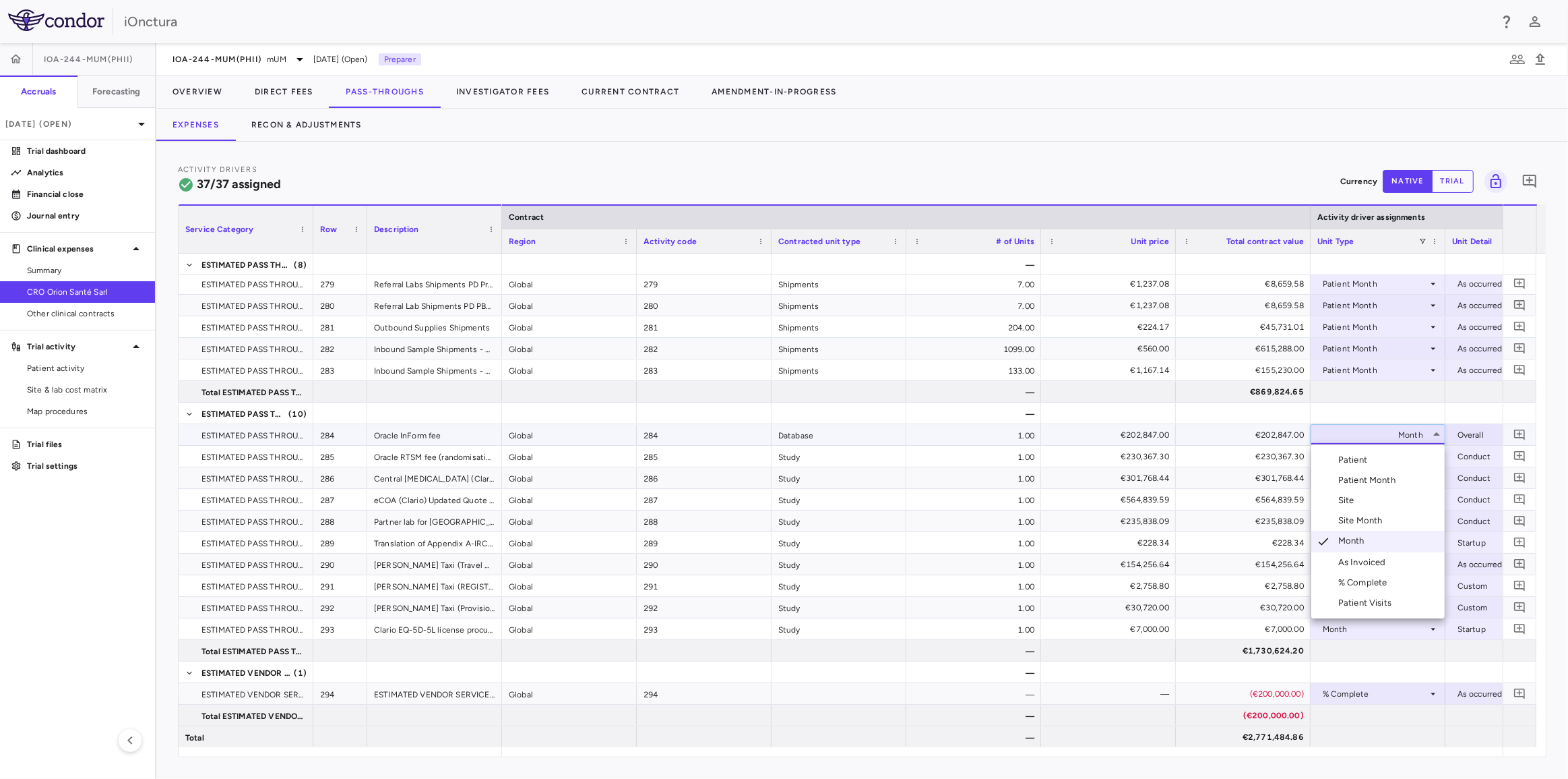
drag, startPoint x: 1379, startPoint y: 564, endPoint x: 1391, endPoint y: 541, distance: 25.9
click at [1380, 564] on div "As Invoiced" at bounding box center [1365, 562] width 53 height 12
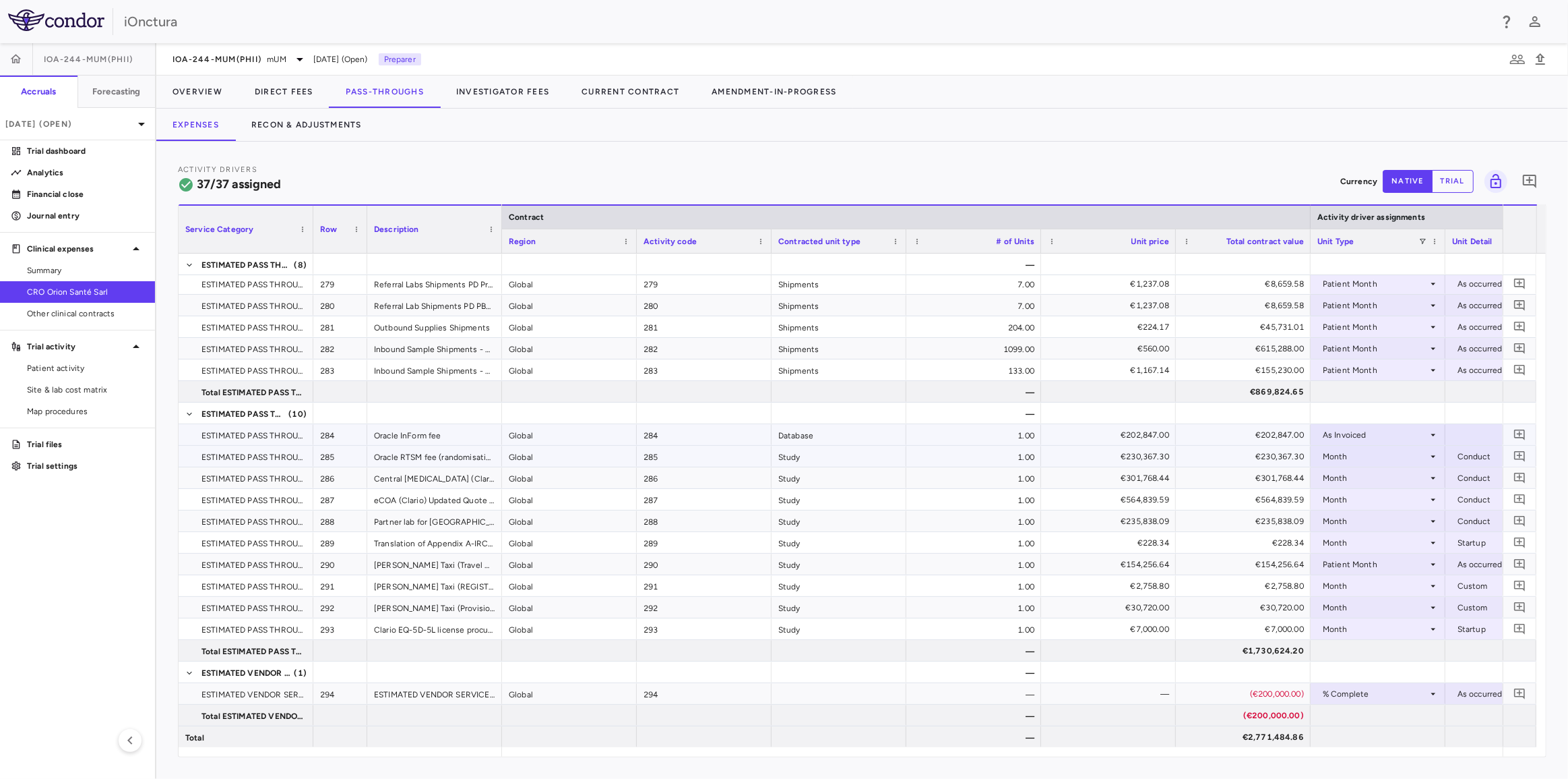
click at [1394, 455] on div "Month" at bounding box center [1375, 456] width 105 height 22
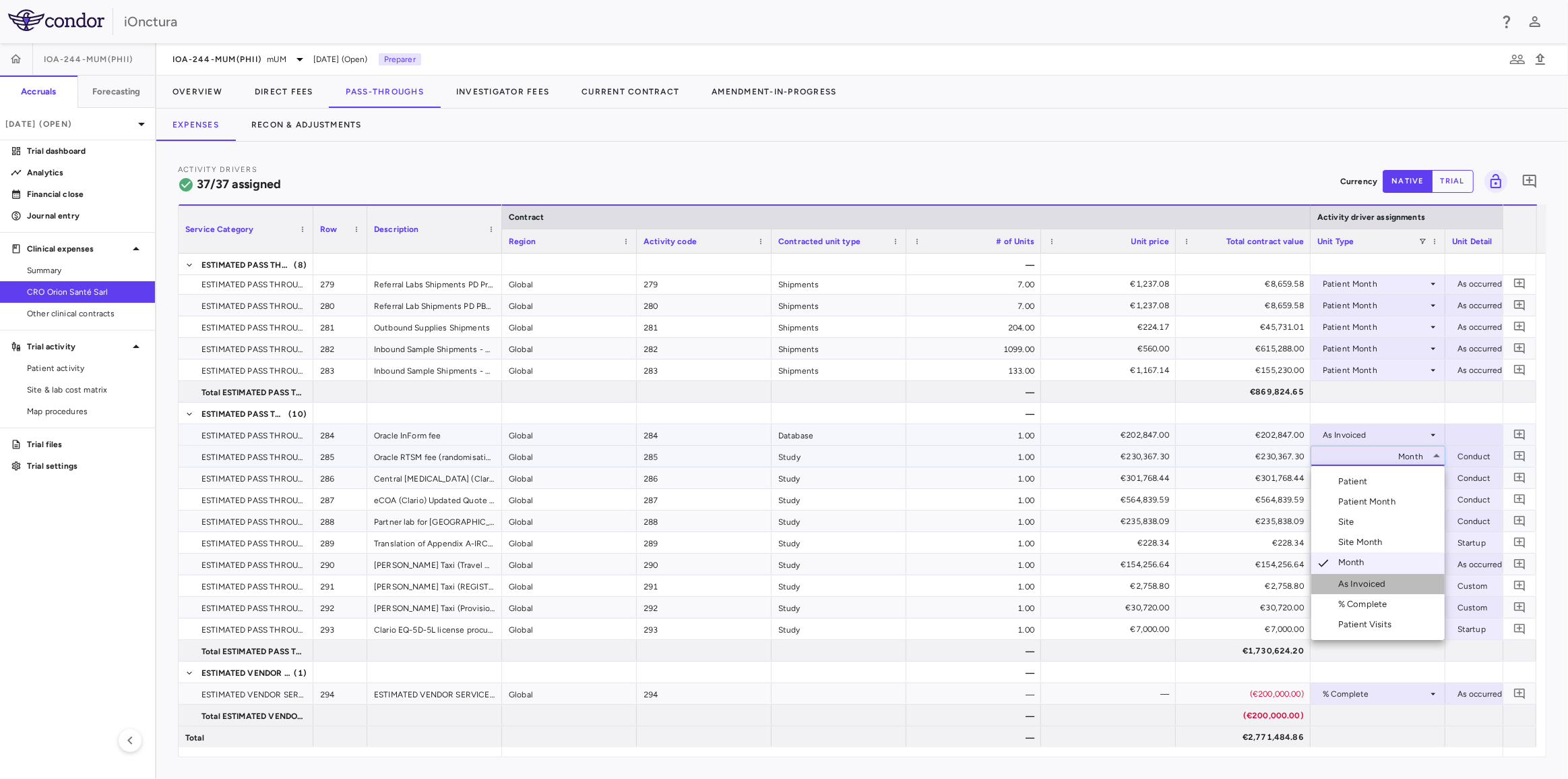
click at [1388, 586] on div "As Invoiced" at bounding box center [1365, 584] width 53 height 12
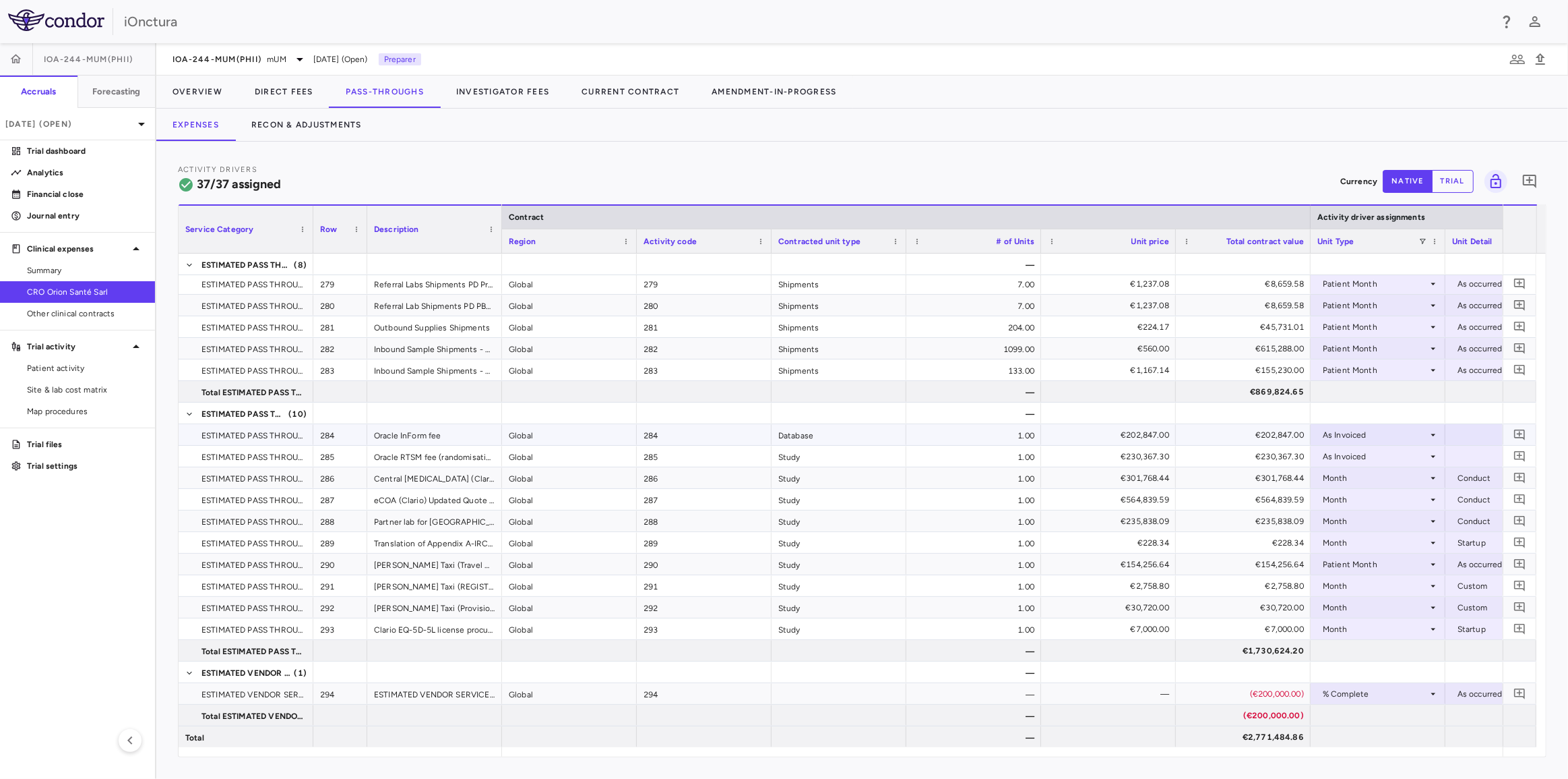
click at [1470, 435] on div at bounding box center [1513, 434] width 121 height 20
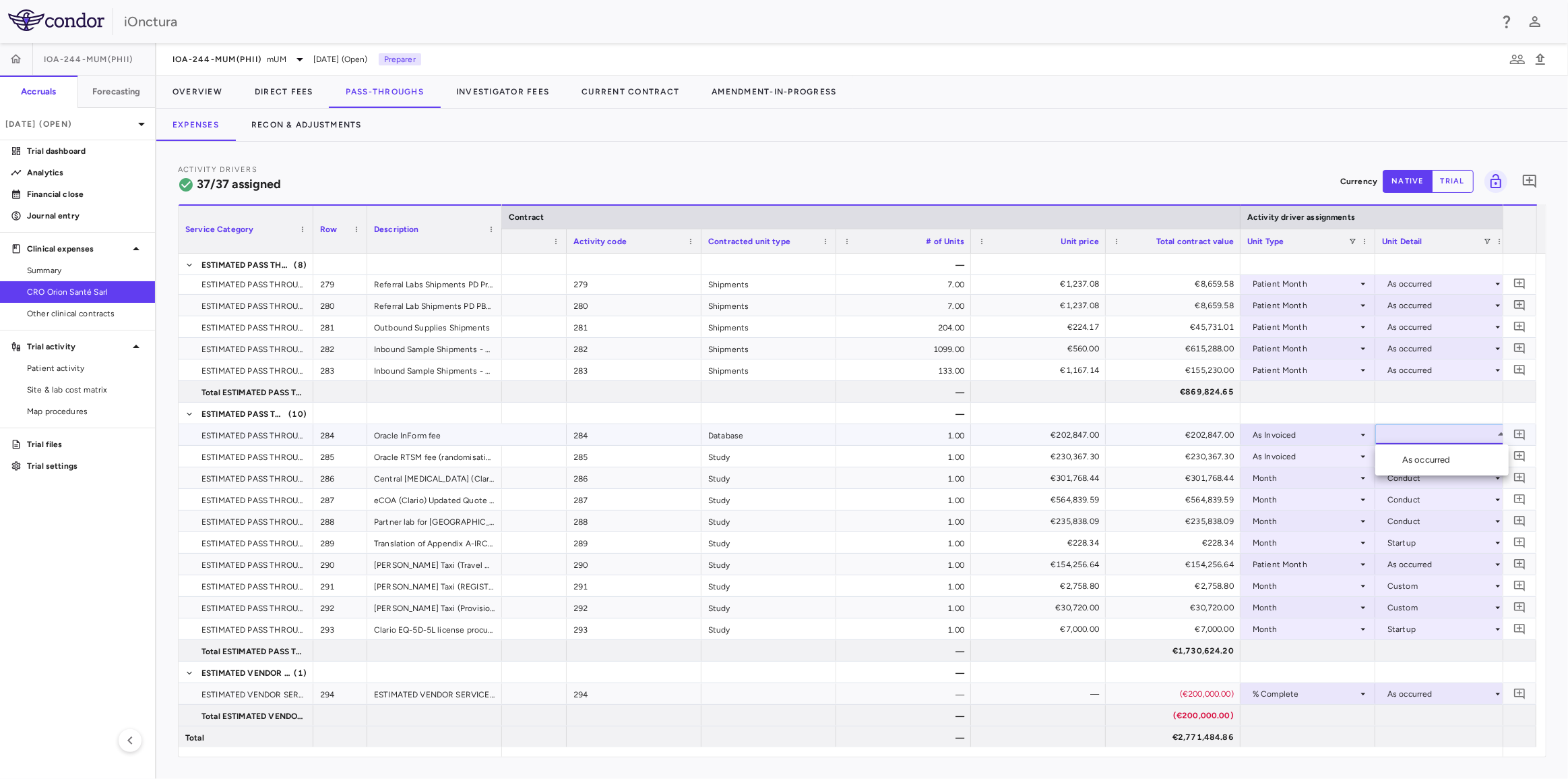
click at [1454, 456] on div "As occurred" at bounding box center [1429, 460] width 54 height 12
click at [1449, 458] on div at bounding box center [1442, 455] width 121 height 20
click at [1442, 481] on div "Conduct" at bounding box center [1440, 478] width 105 height 22
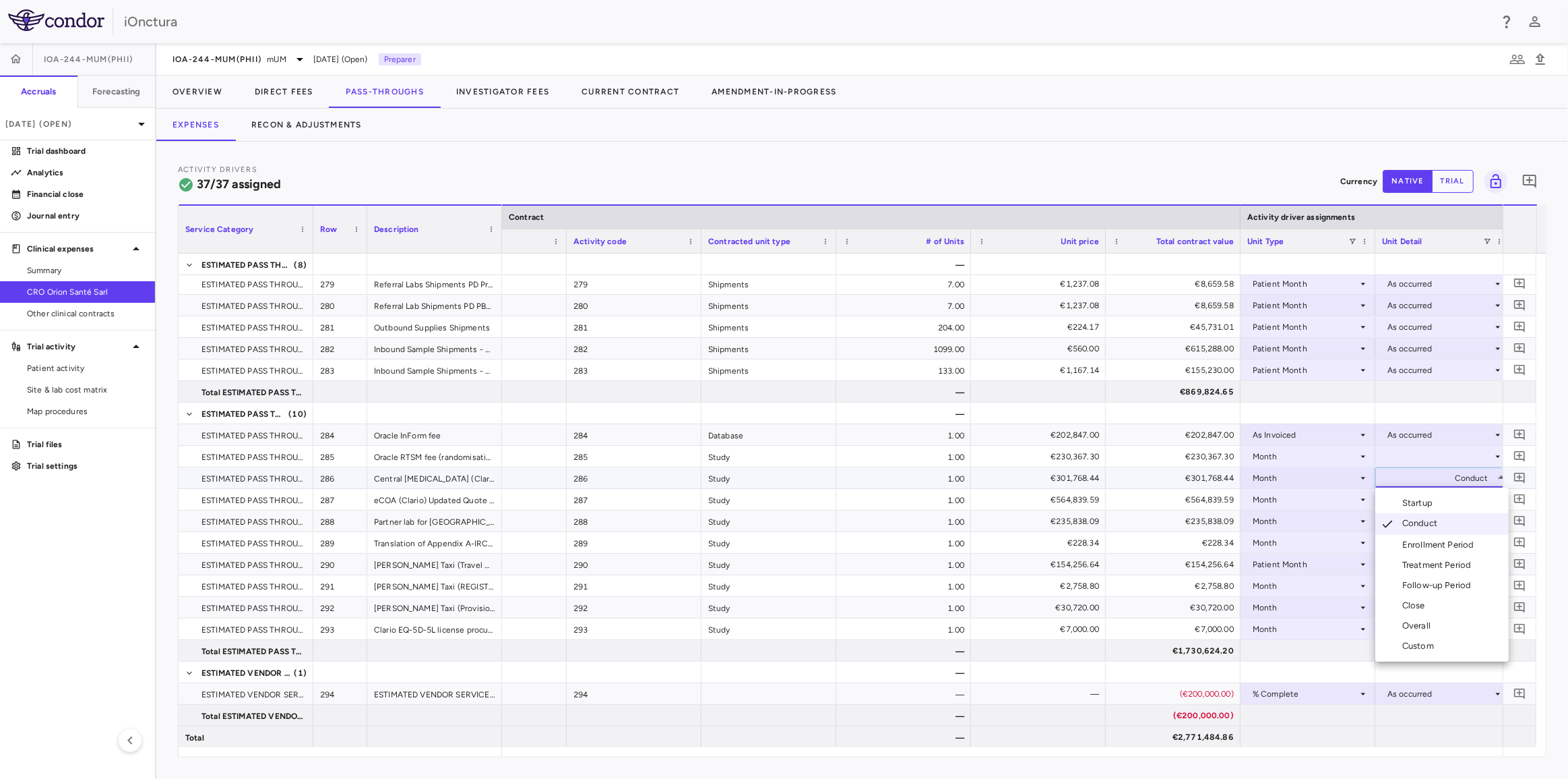
click at [1437, 454] on div at bounding box center [784, 389] width 1568 height 779
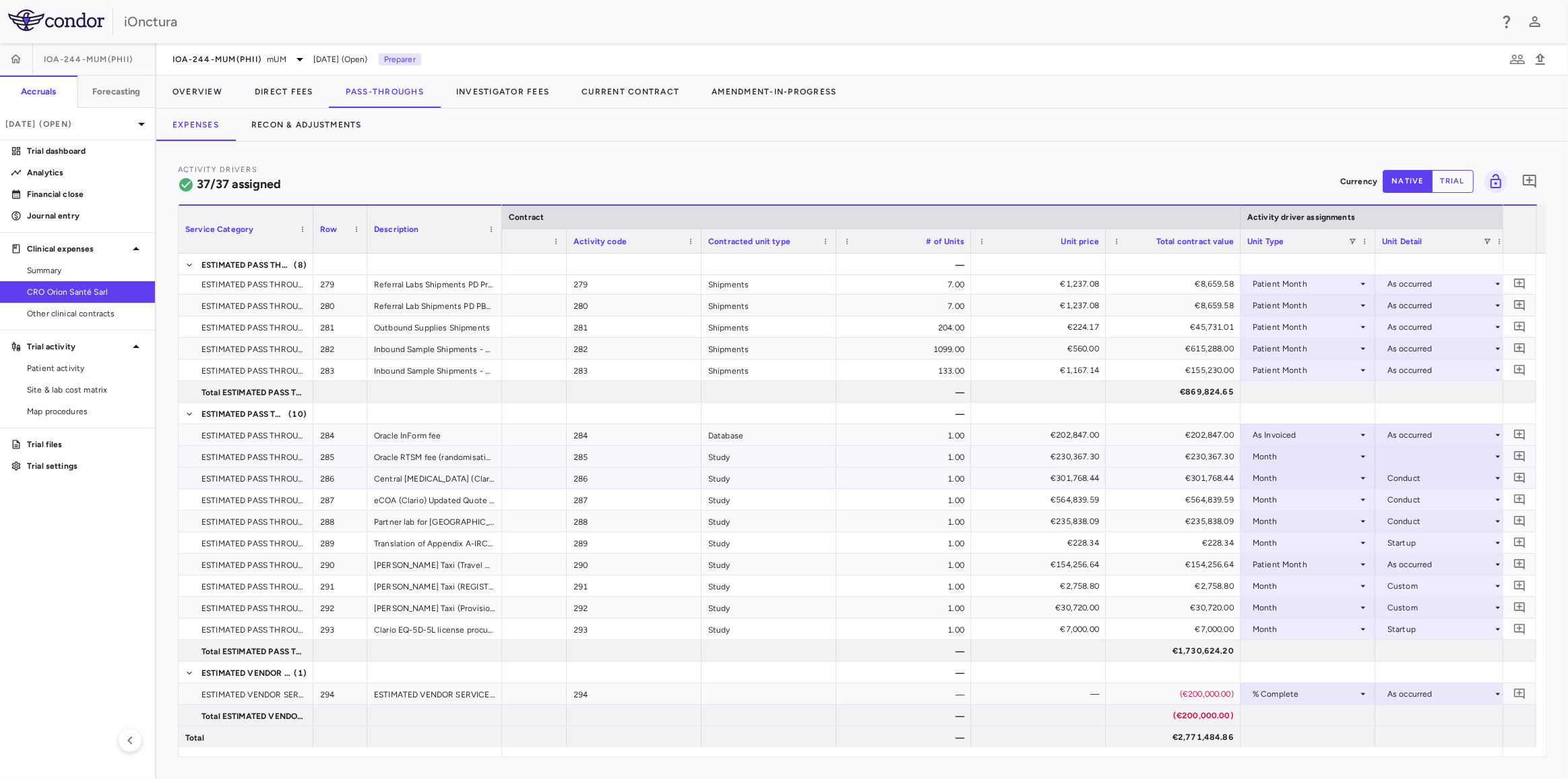
click at [1439, 457] on div at bounding box center [1442, 455] width 121 height 20
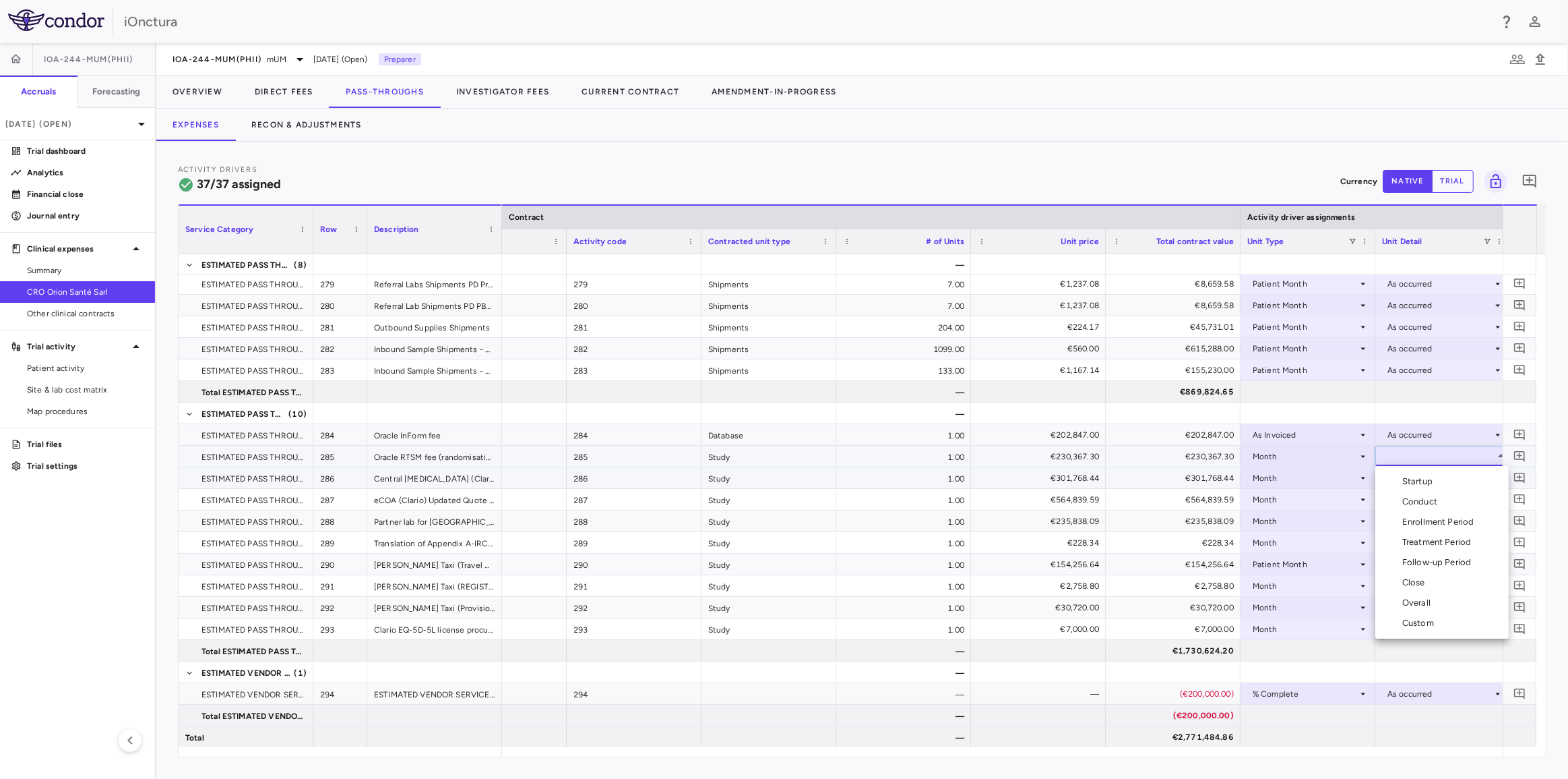
click at [1327, 447] on div at bounding box center [784, 389] width 1568 height 779
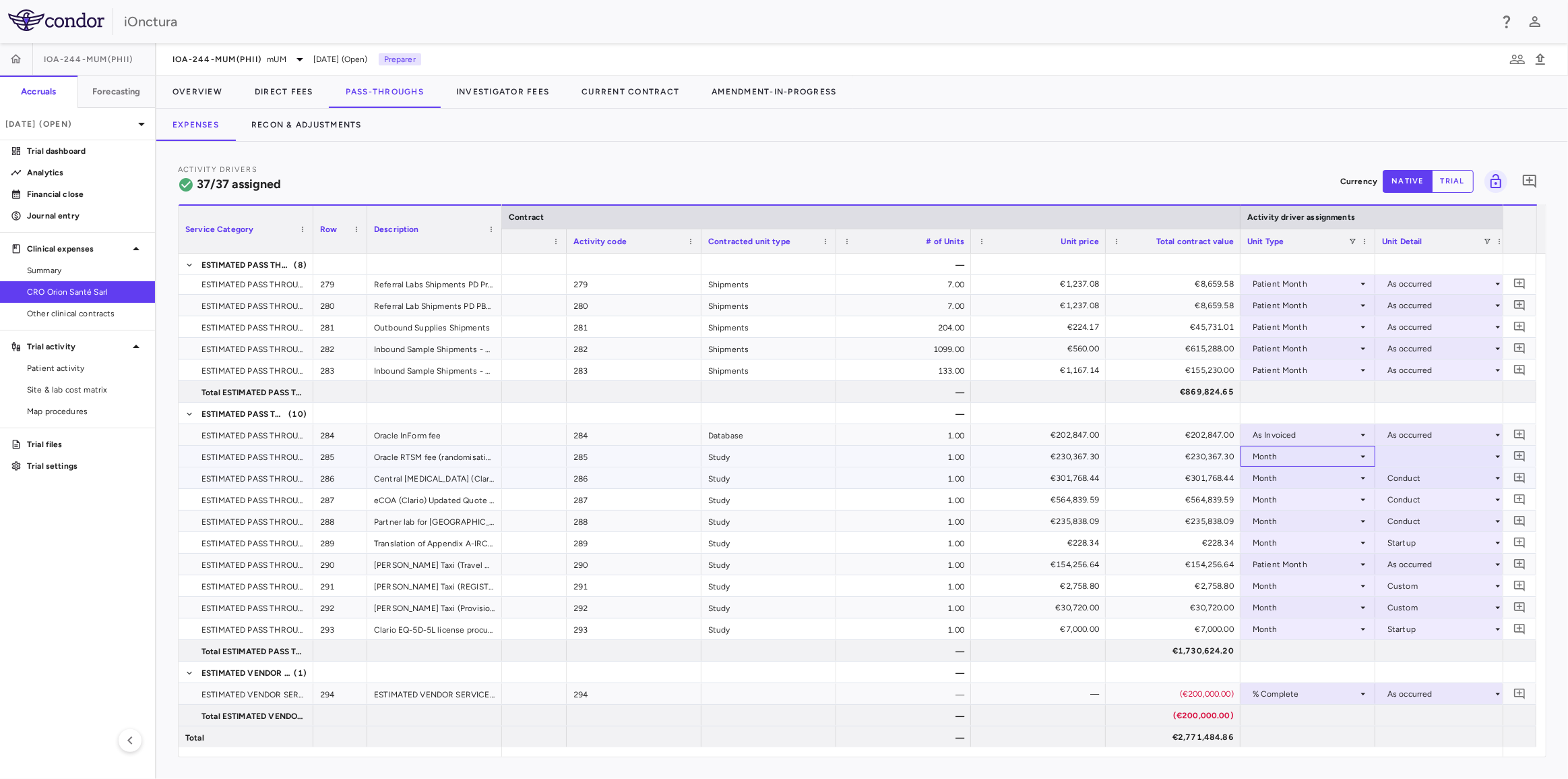
click at [1325, 456] on div "Month" at bounding box center [1306, 456] width 105 height 22
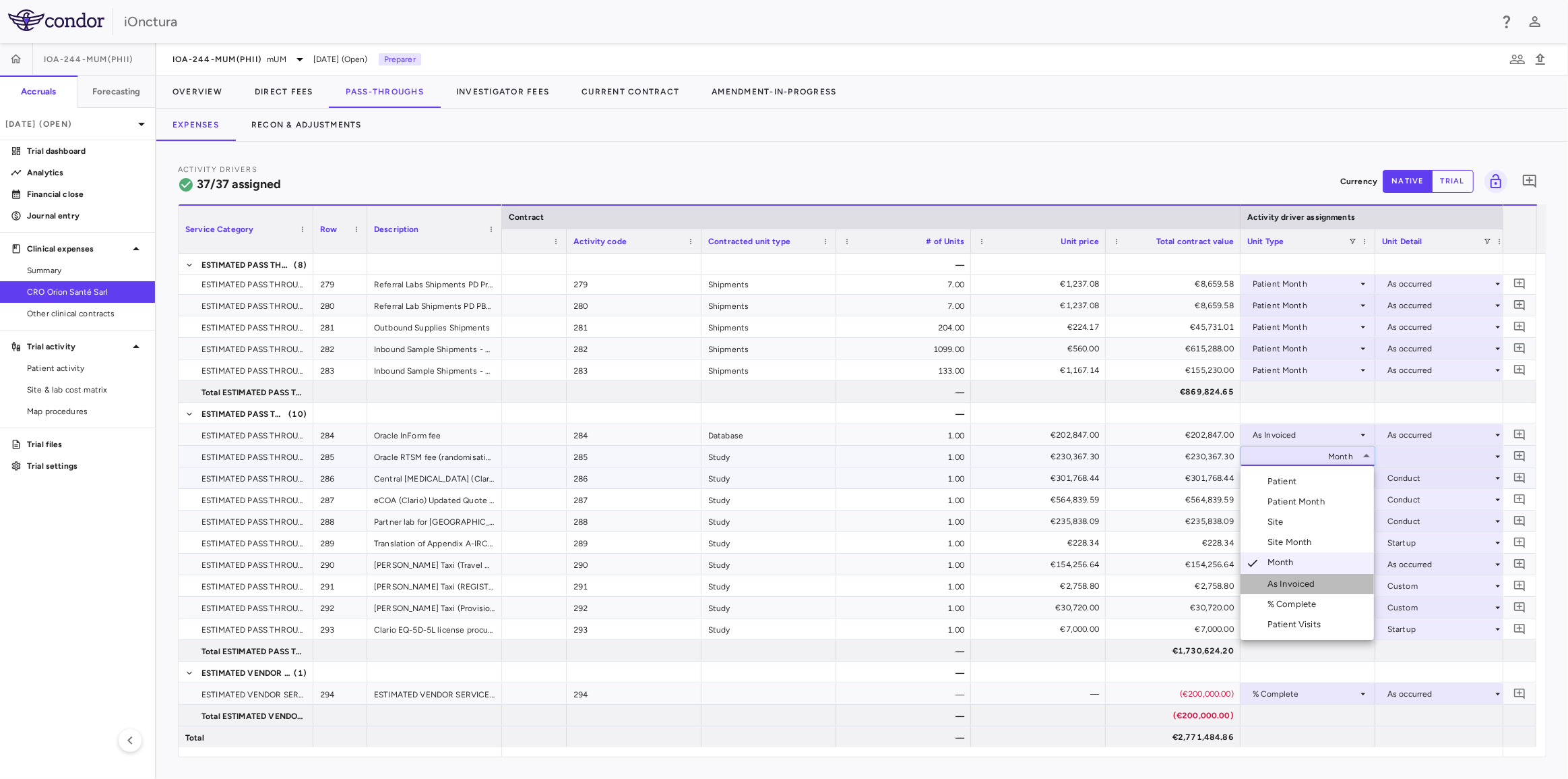
click at [1305, 586] on div "As Invoiced" at bounding box center [1294, 584] width 53 height 12
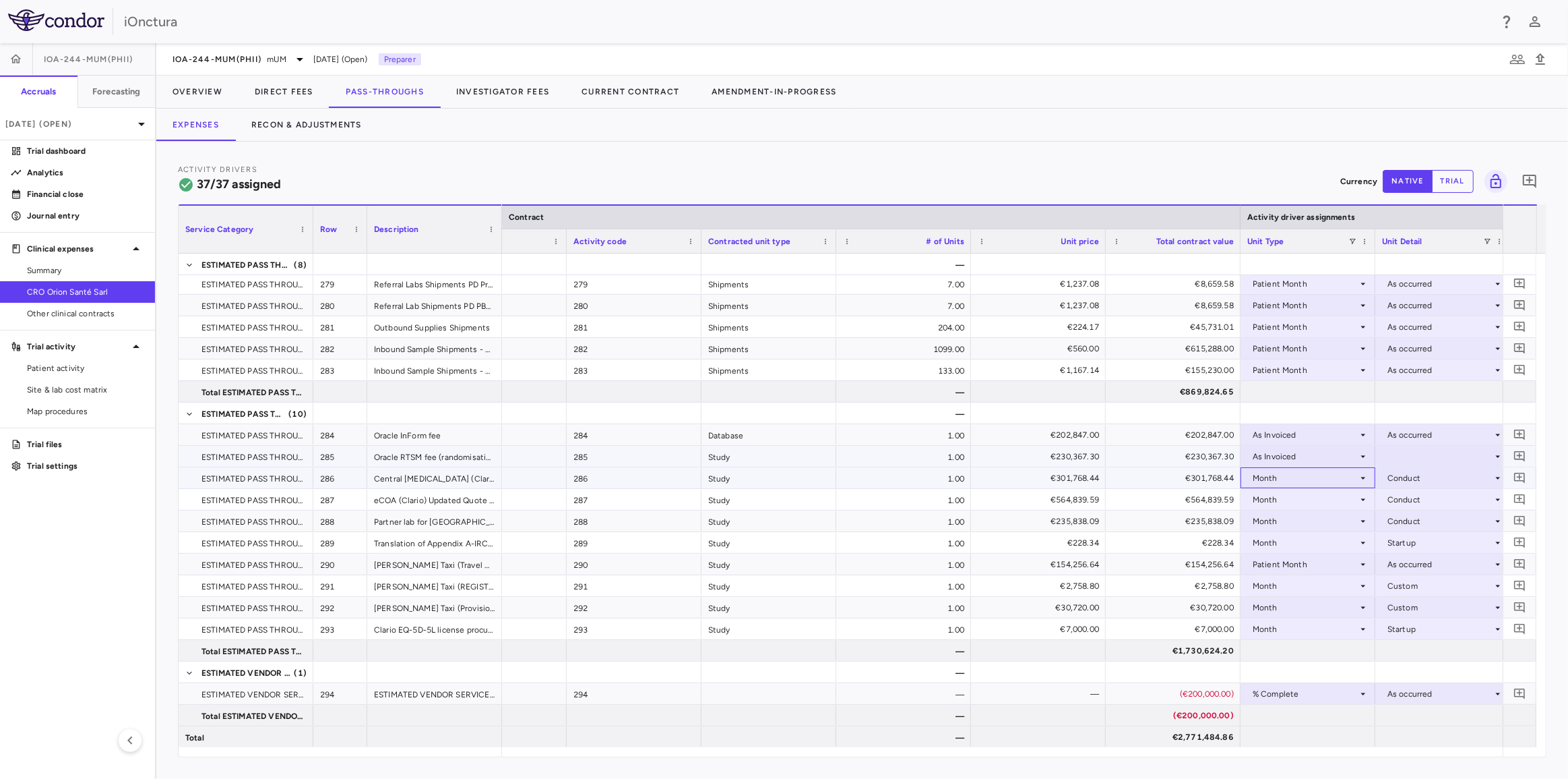
click at [1294, 476] on div "Month" at bounding box center [1306, 478] width 105 height 22
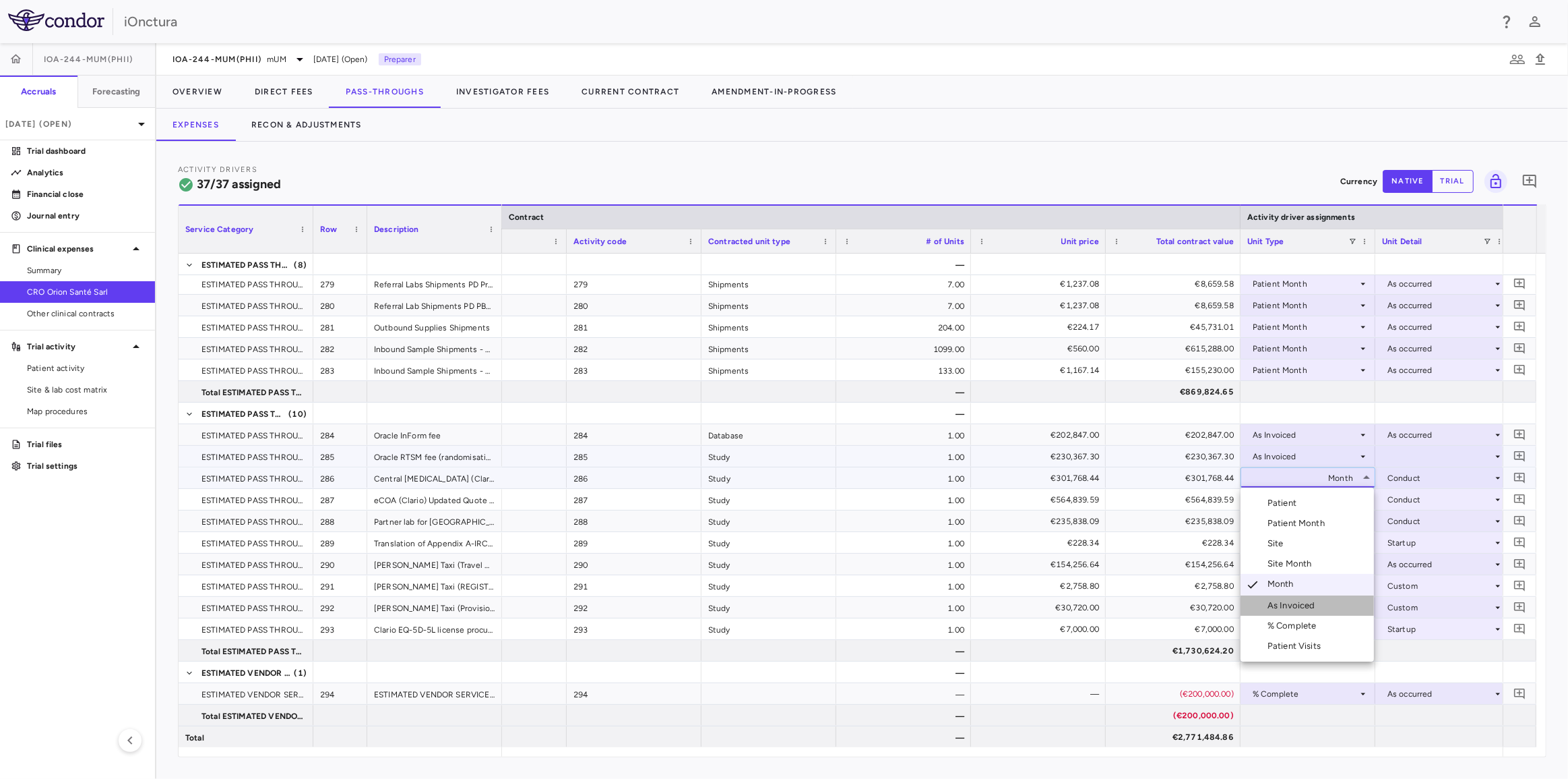
click at [1306, 608] on div "As Invoiced" at bounding box center [1294, 605] width 53 height 12
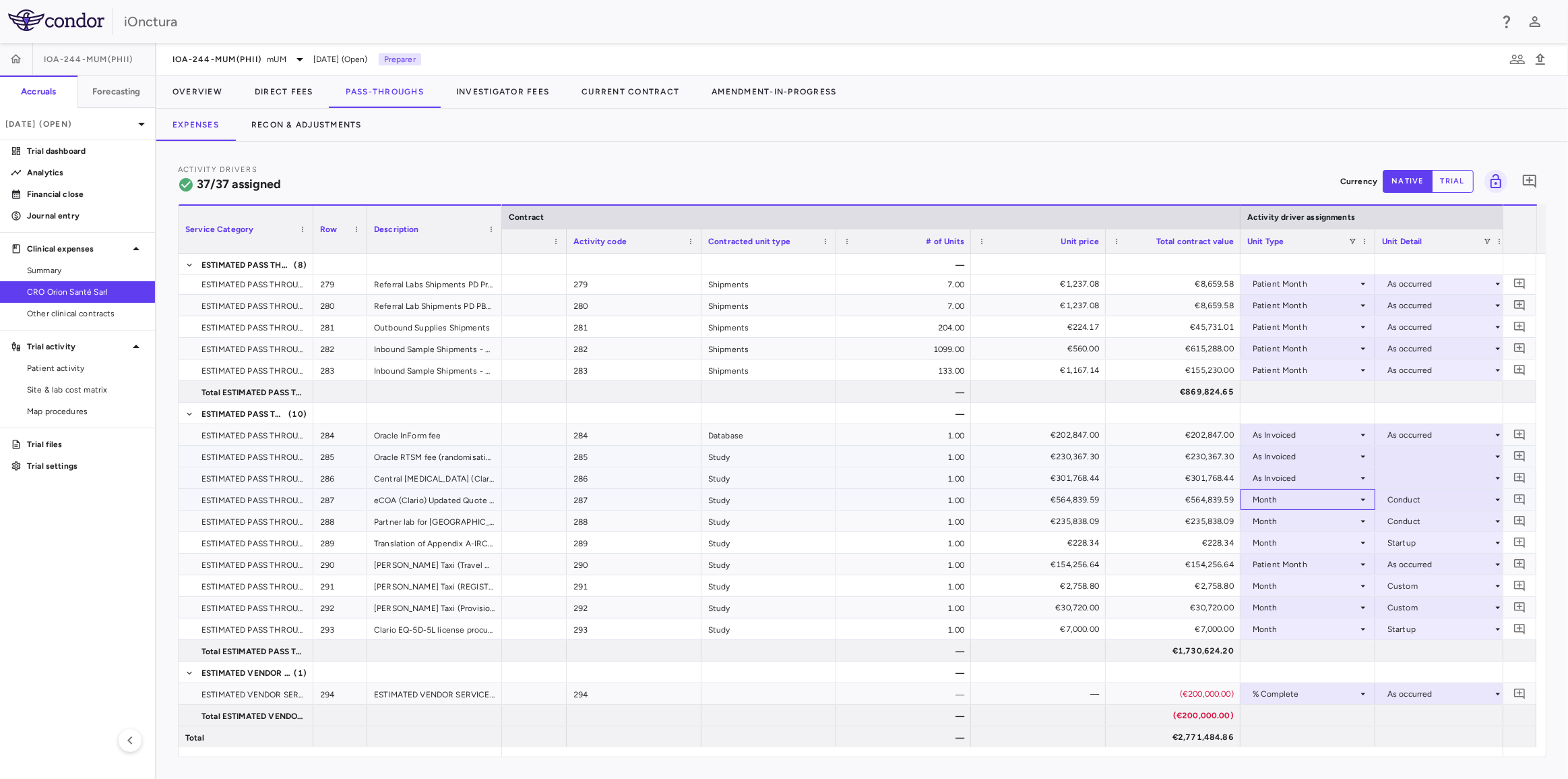
click at [1288, 496] on div "Month" at bounding box center [1306, 499] width 105 height 22
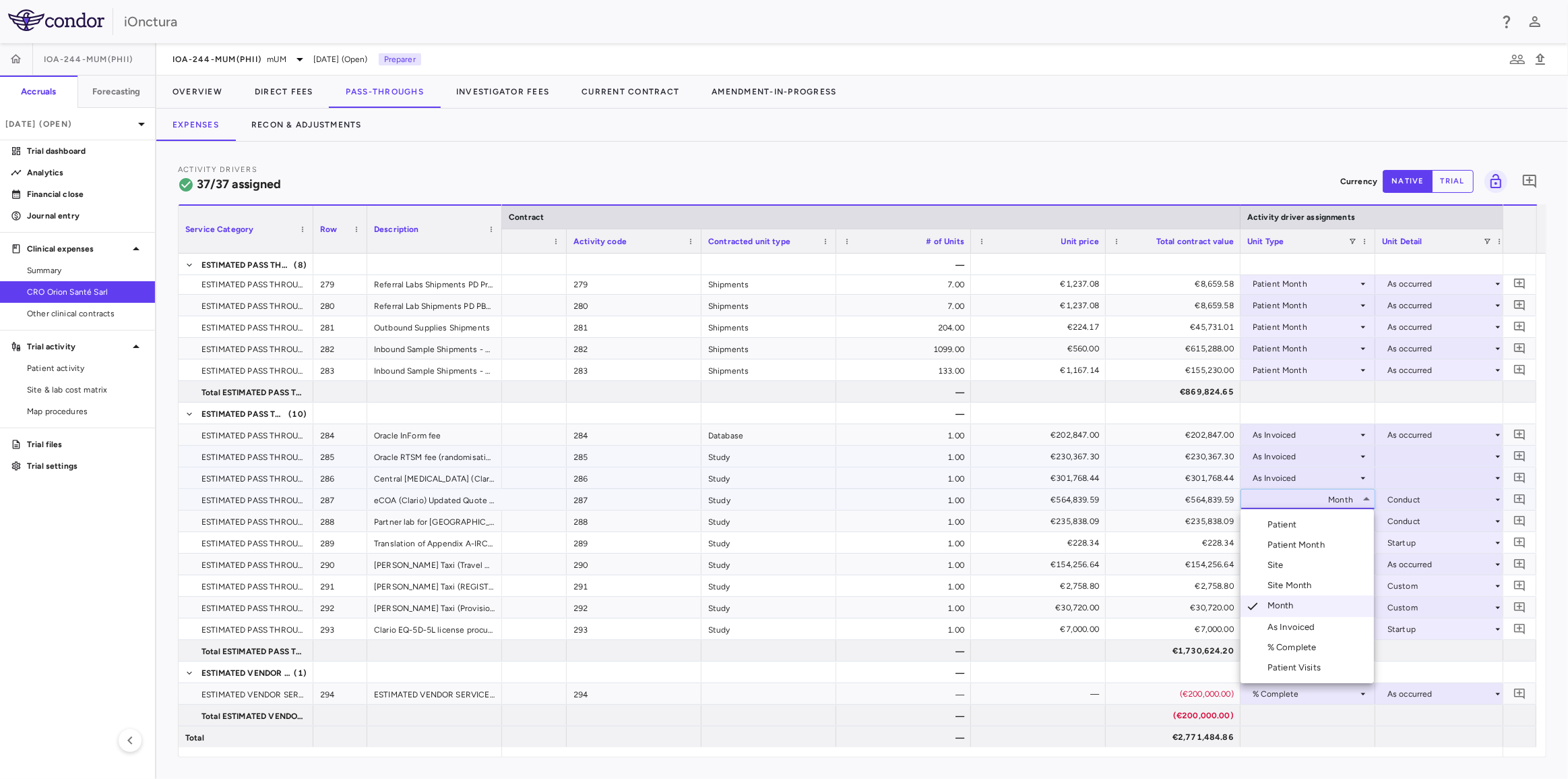
drag, startPoint x: 1298, startPoint y: 627, endPoint x: 1298, endPoint y: 567, distance: 60.0
click at [1298, 627] on div "As Invoiced" at bounding box center [1294, 627] width 53 height 12
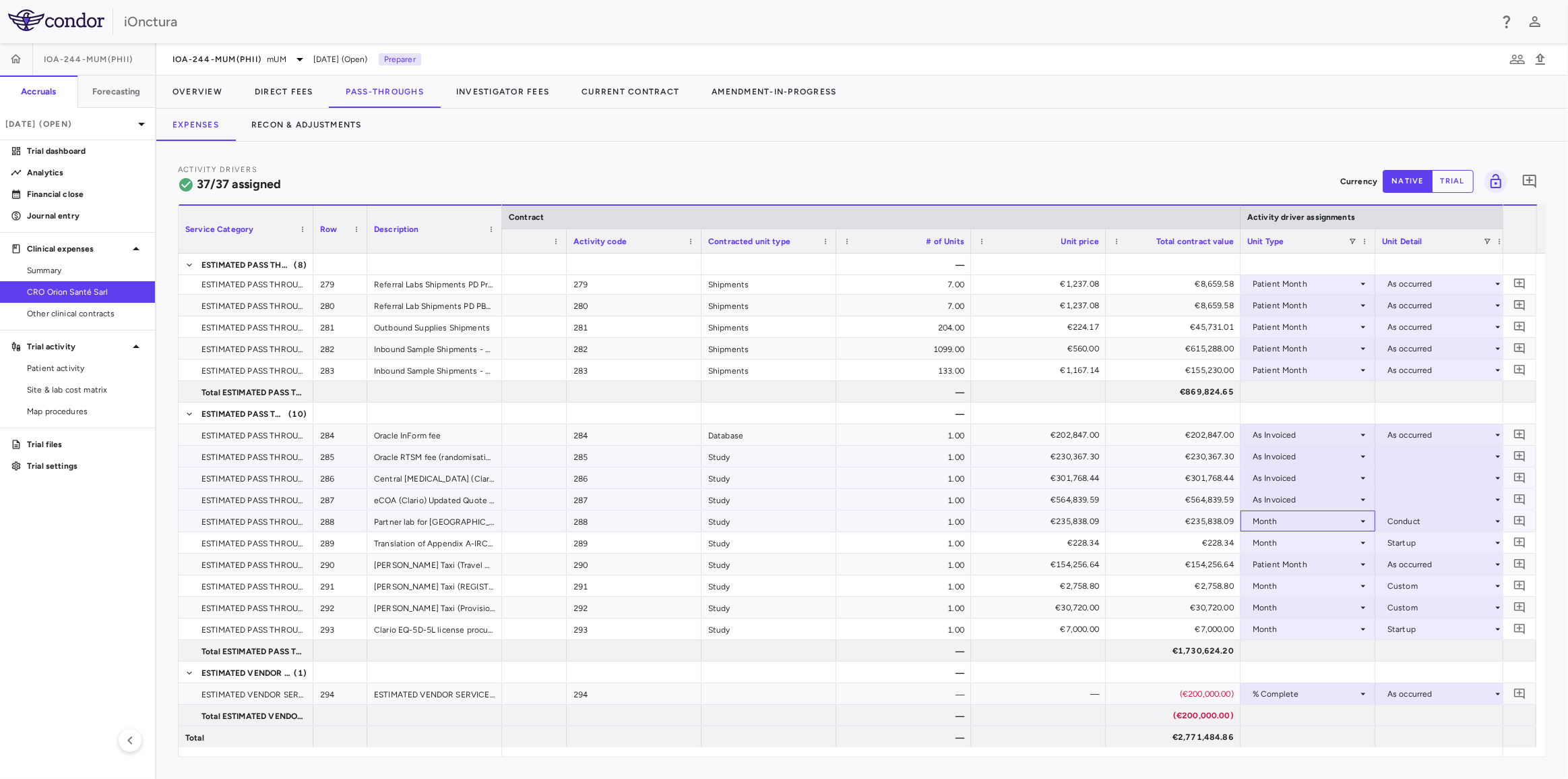
click at [1291, 517] on div "Month" at bounding box center [1306, 521] width 105 height 22
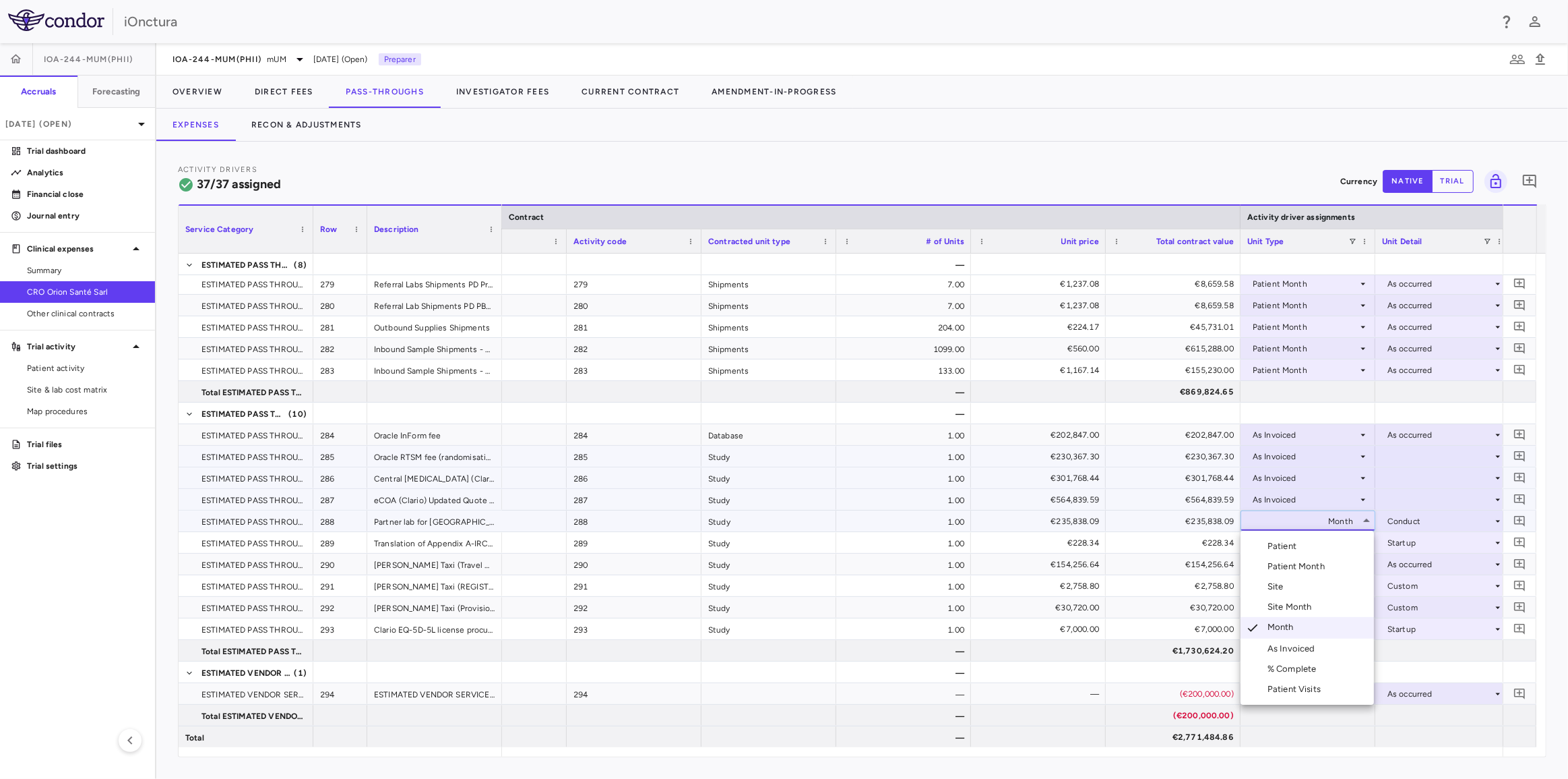
click at [1307, 650] on div "As Invoiced" at bounding box center [1294, 648] width 53 height 12
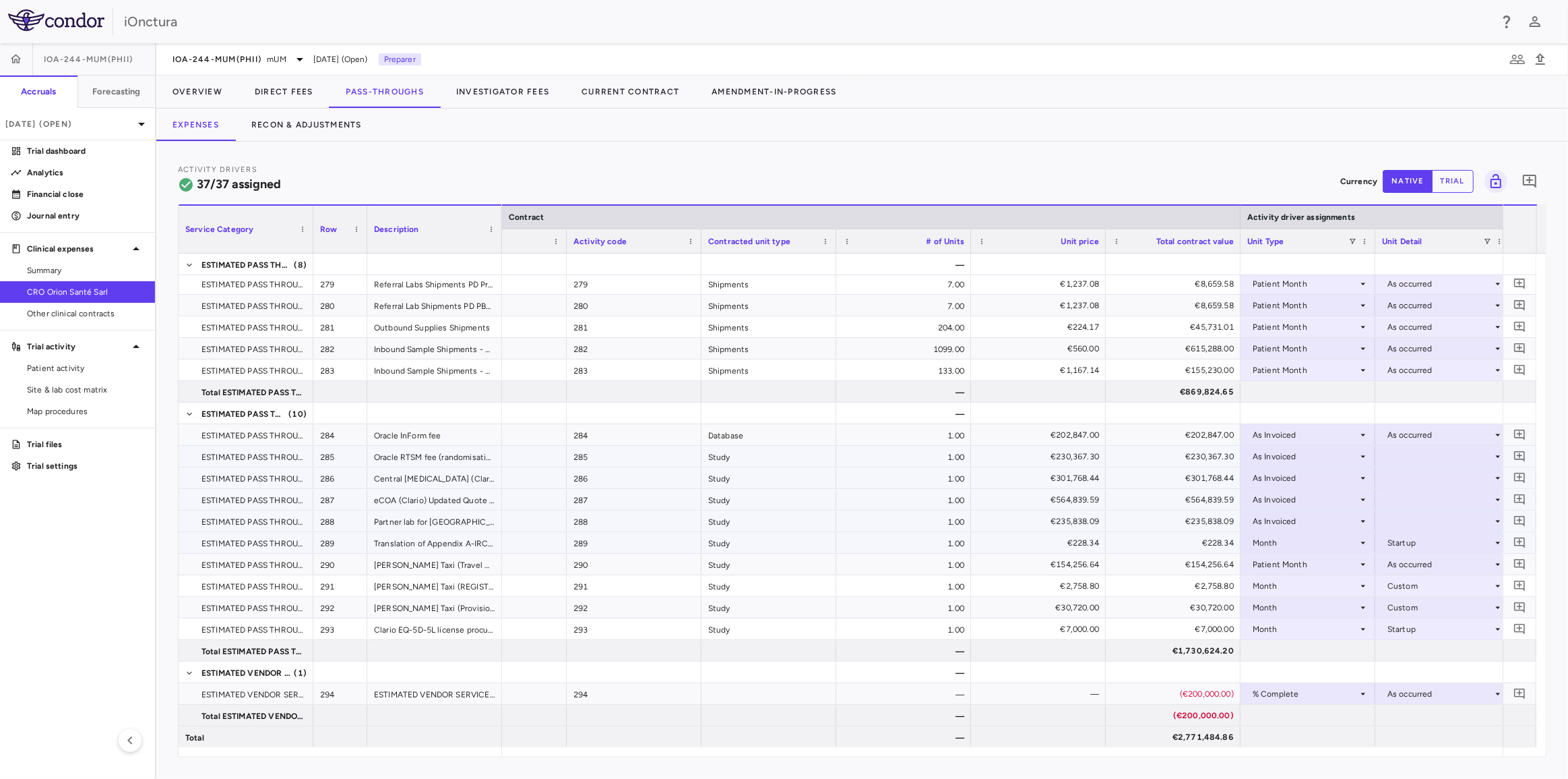
click at [1306, 541] on div "Month" at bounding box center [1306, 542] width 105 height 22
drag, startPoint x: 1298, startPoint y: 667, endPoint x: 1300, endPoint y: 628, distance: 39.1
click at [1298, 667] on div "As Invoiced" at bounding box center [1294, 670] width 53 height 12
click at [1308, 563] on div "Patient Month" at bounding box center [1306, 564] width 105 height 22
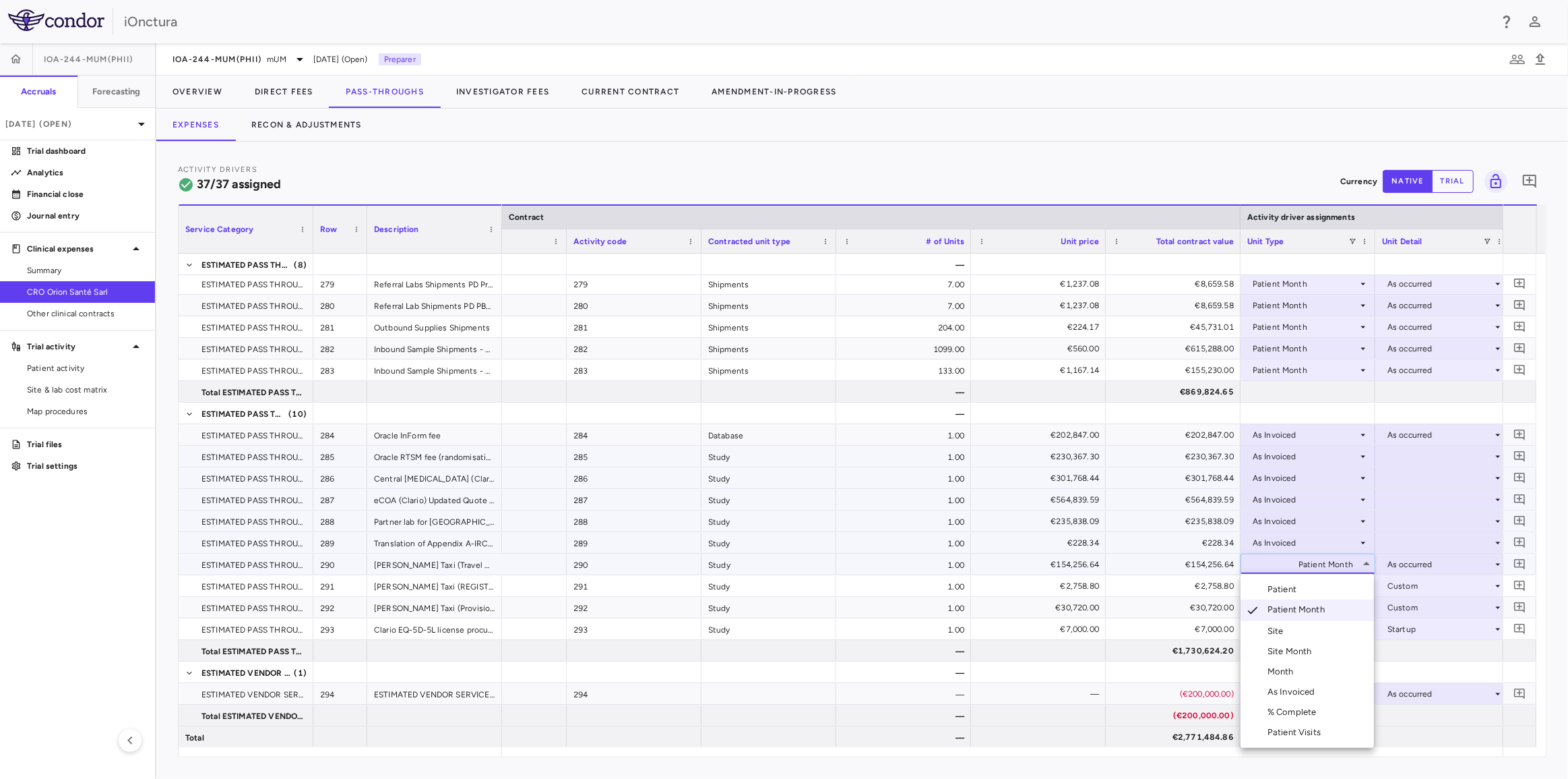
click at [1167, 767] on div at bounding box center [784, 389] width 1568 height 779
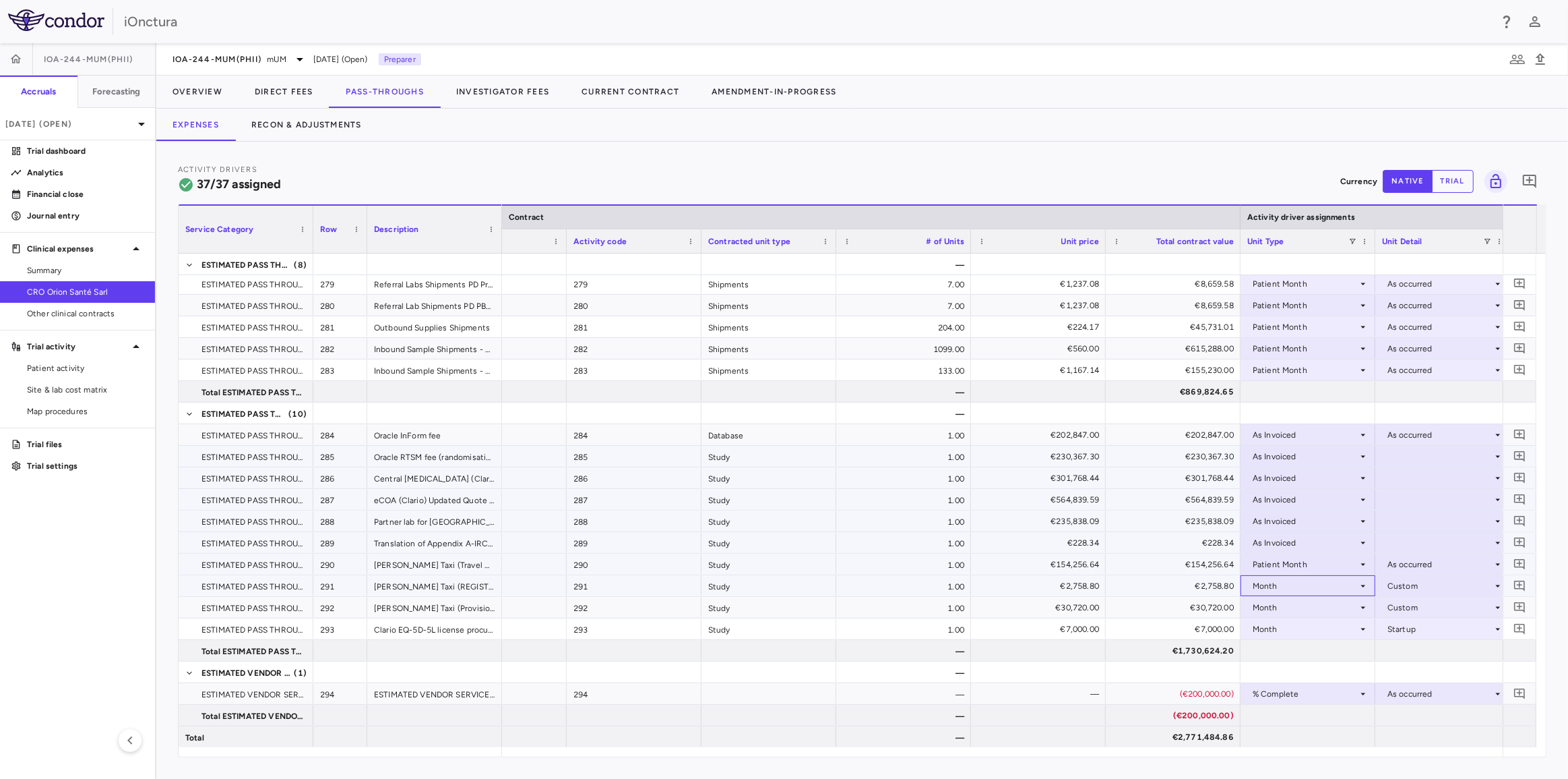
click at [1288, 586] on div "Month" at bounding box center [1306, 585] width 105 height 22
click at [1297, 707] on div "As Invoiced" at bounding box center [1294, 712] width 53 height 12
click at [1275, 605] on div "Month" at bounding box center [1306, 607] width 105 height 22
click at [1283, 713] on div "As Invoiced" at bounding box center [1294, 712] width 53 height 12
click at [1278, 634] on div "Month" at bounding box center [1306, 628] width 105 height 22
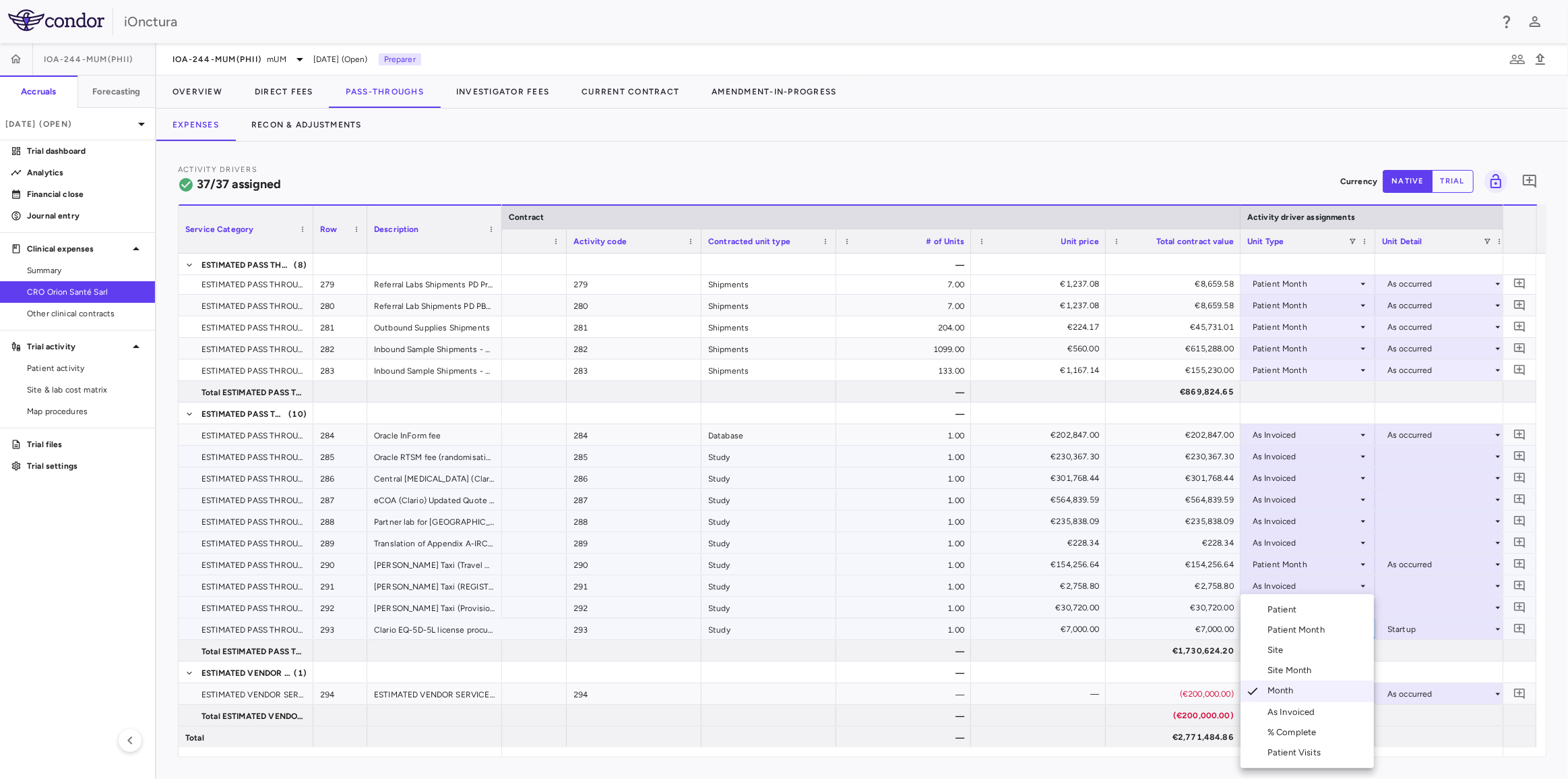
click at [1285, 714] on div "As Invoiced" at bounding box center [1294, 712] width 53 height 12
click at [1414, 455] on div at bounding box center [1442, 455] width 121 height 20
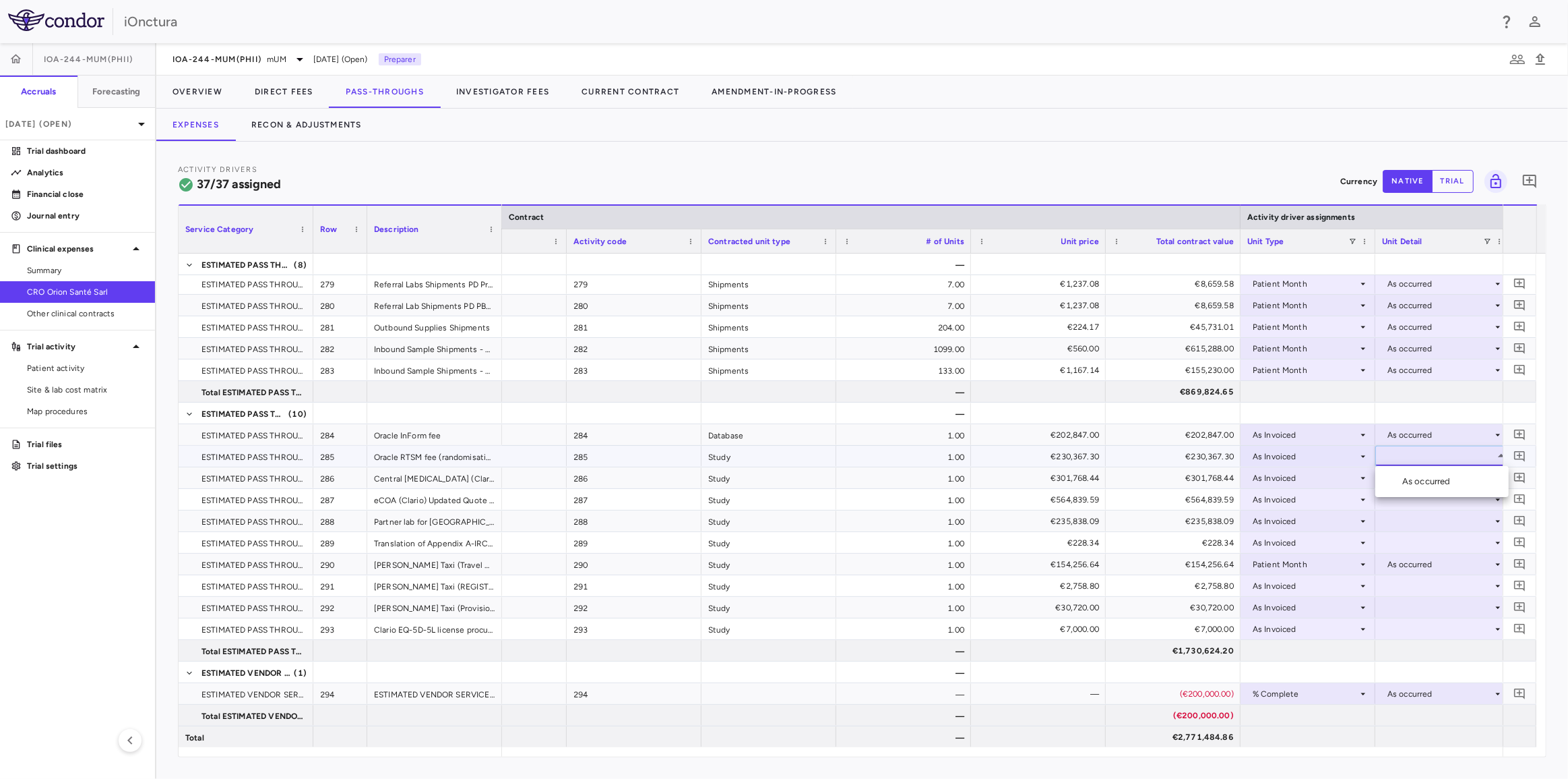
click at [1422, 479] on div "As occurred" at bounding box center [1429, 481] width 54 height 12
click at [1415, 478] on div at bounding box center [1442, 477] width 121 height 20
click at [1316, 480] on div "Month" at bounding box center [1306, 478] width 105 height 22
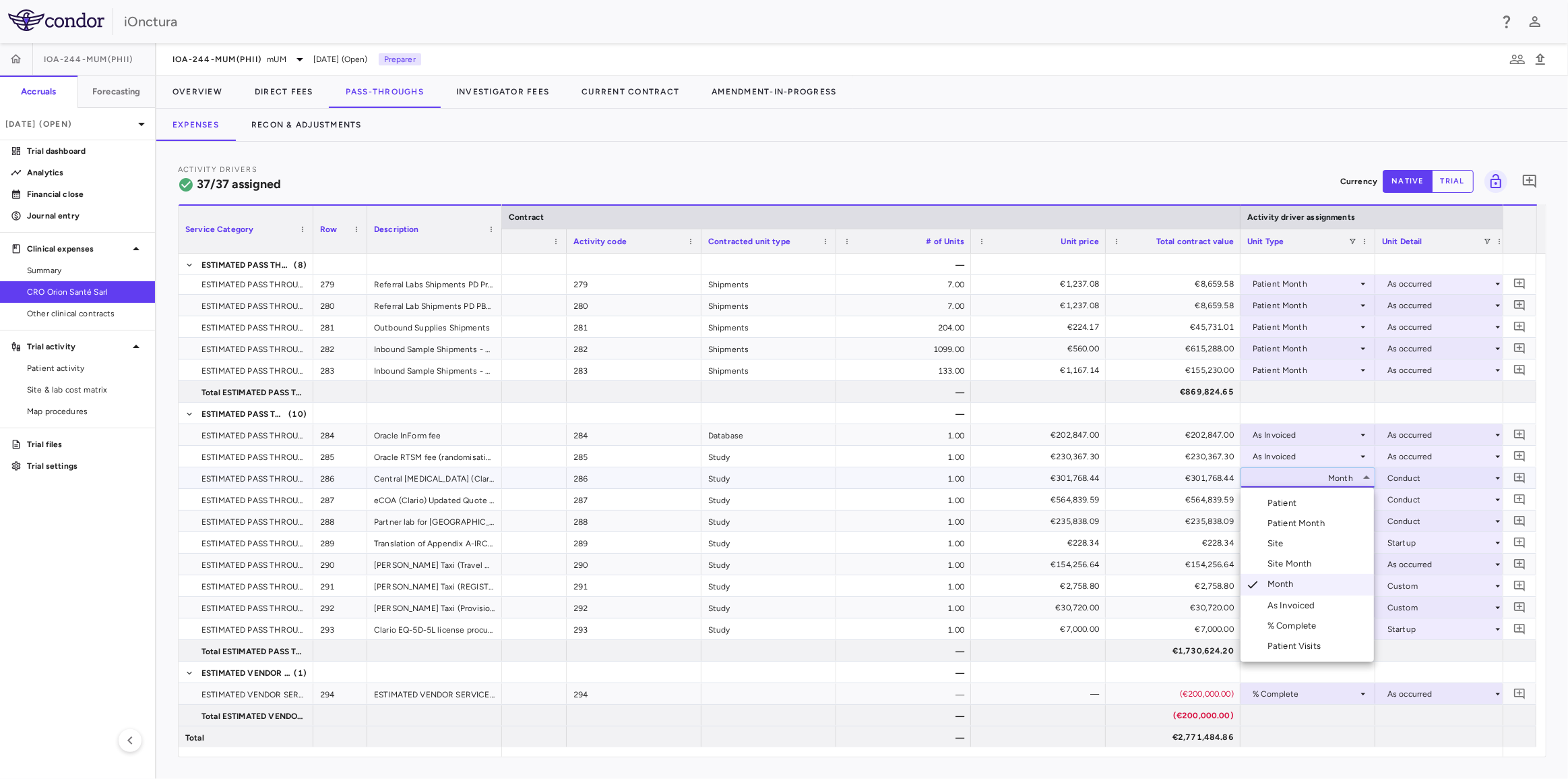
click at [1306, 603] on div "As Invoiced" at bounding box center [1294, 605] width 53 height 12
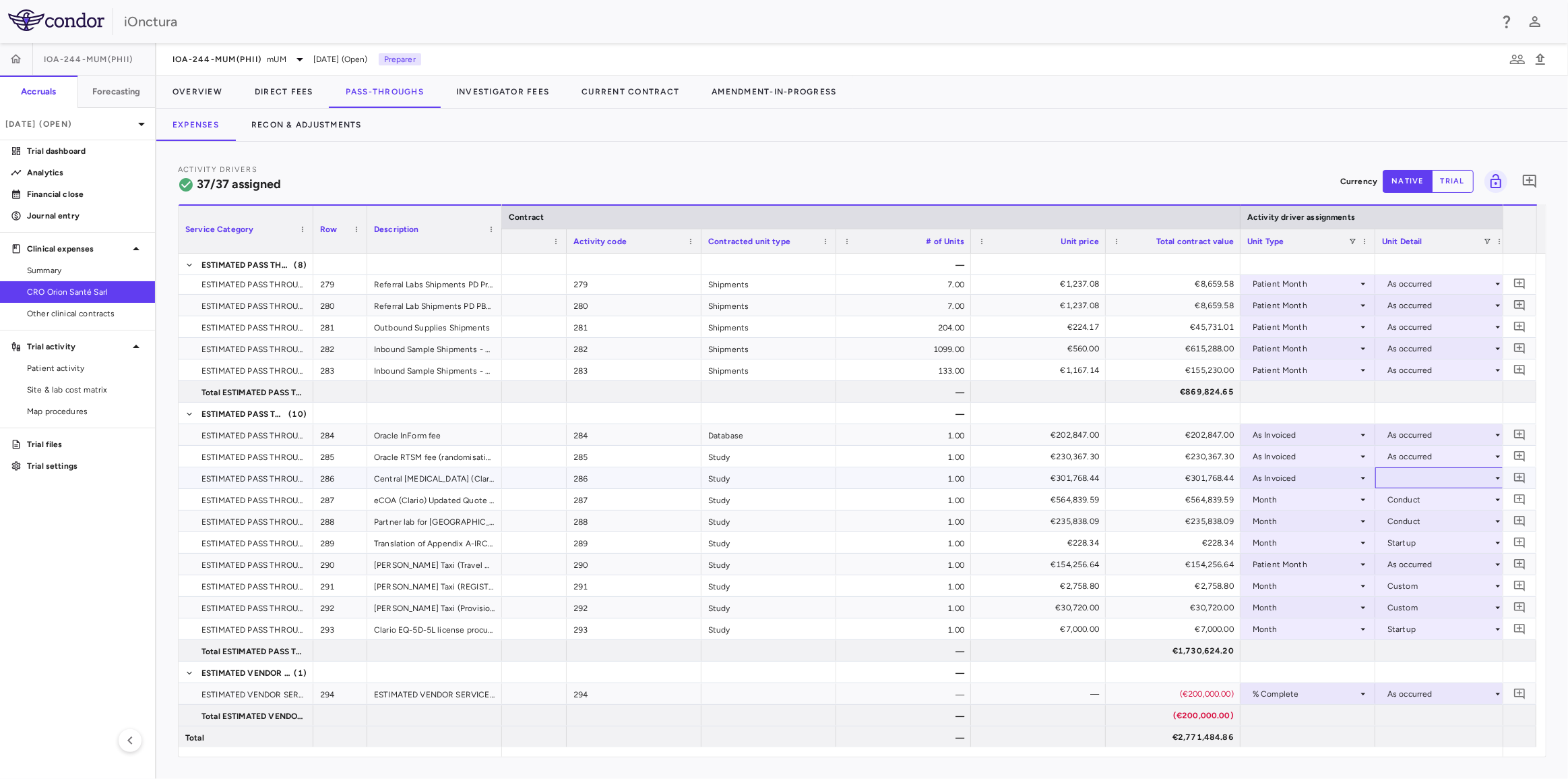
click at [1423, 476] on div at bounding box center [1442, 477] width 121 height 20
click at [1419, 502] on div "As occurred" at bounding box center [1429, 503] width 54 height 12
click at [1281, 498] on div "Month" at bounding box center [1306, 499] width 105 height 22
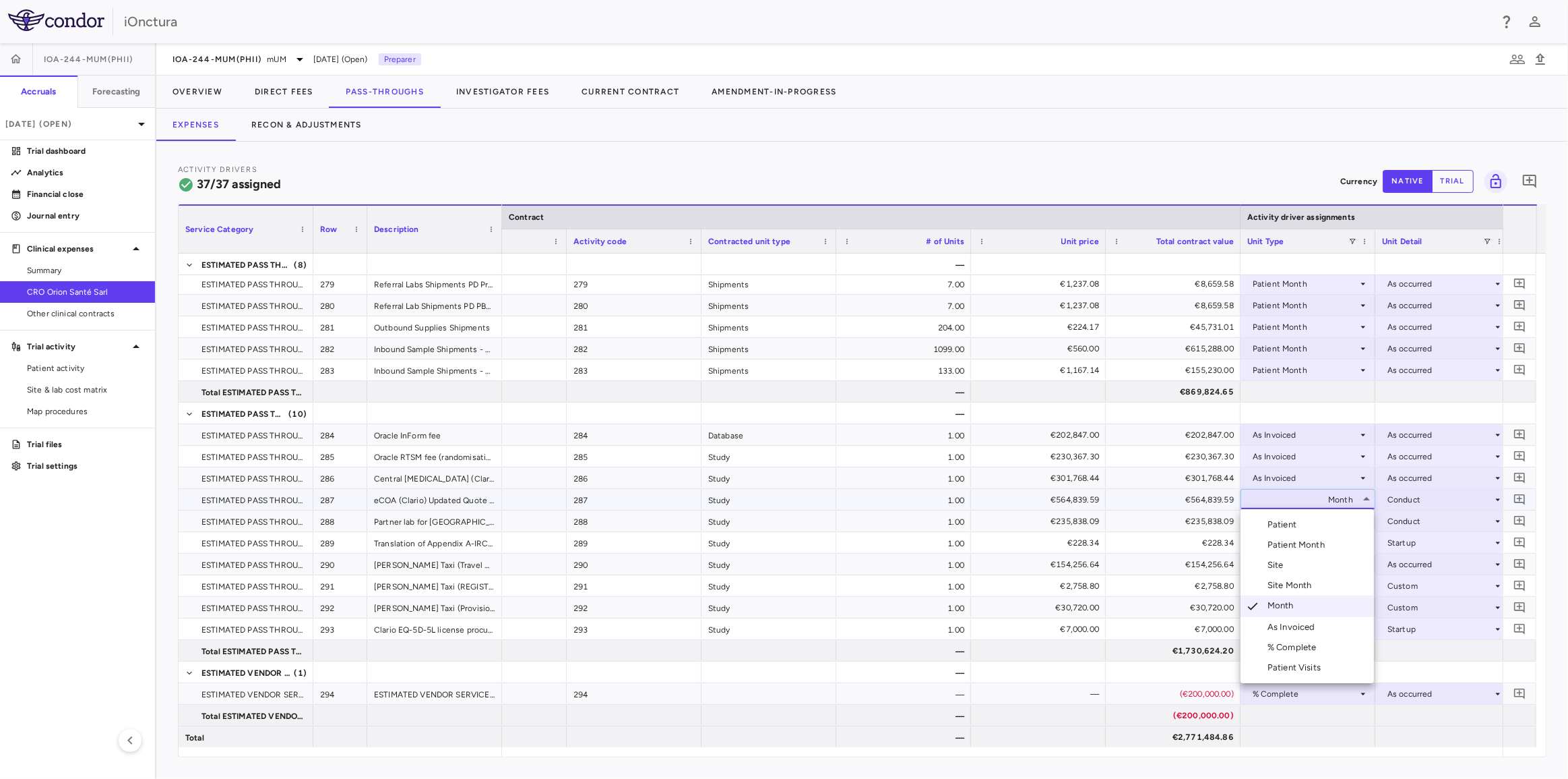
click at [1294, 628] on div "As Invoiced" at bounding box center [1294, 627] width 53 height 12
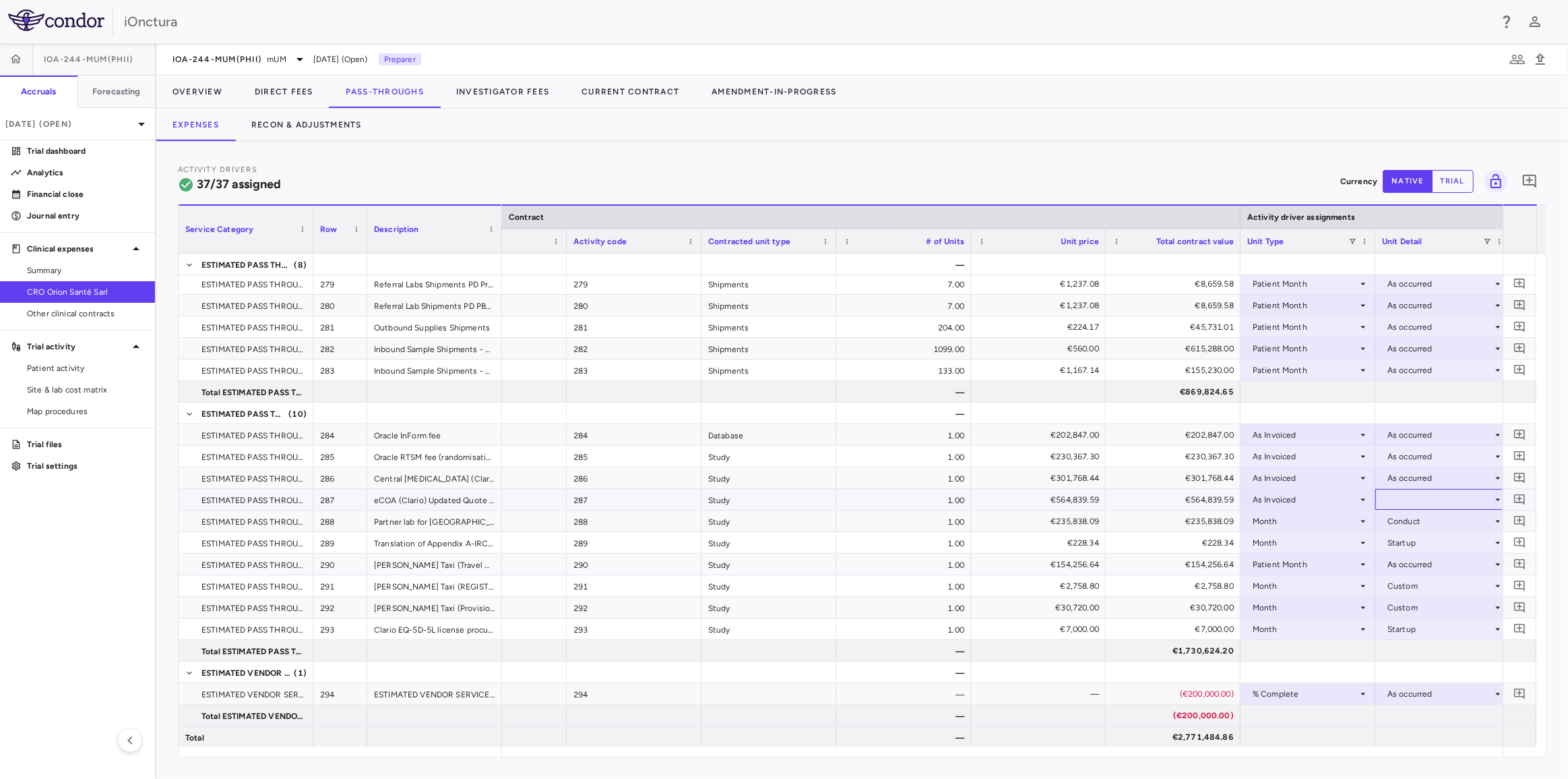
click at [1405, 503] on div at bounding box center [1442, 499] width 121 height 20
click at [1411, 523] on div "As occurred" at bounding box center [1429, 524] width 54 height 12
click at [1299, 517] on div "Month" at bounding box center [1306, 521] width 105 height 22
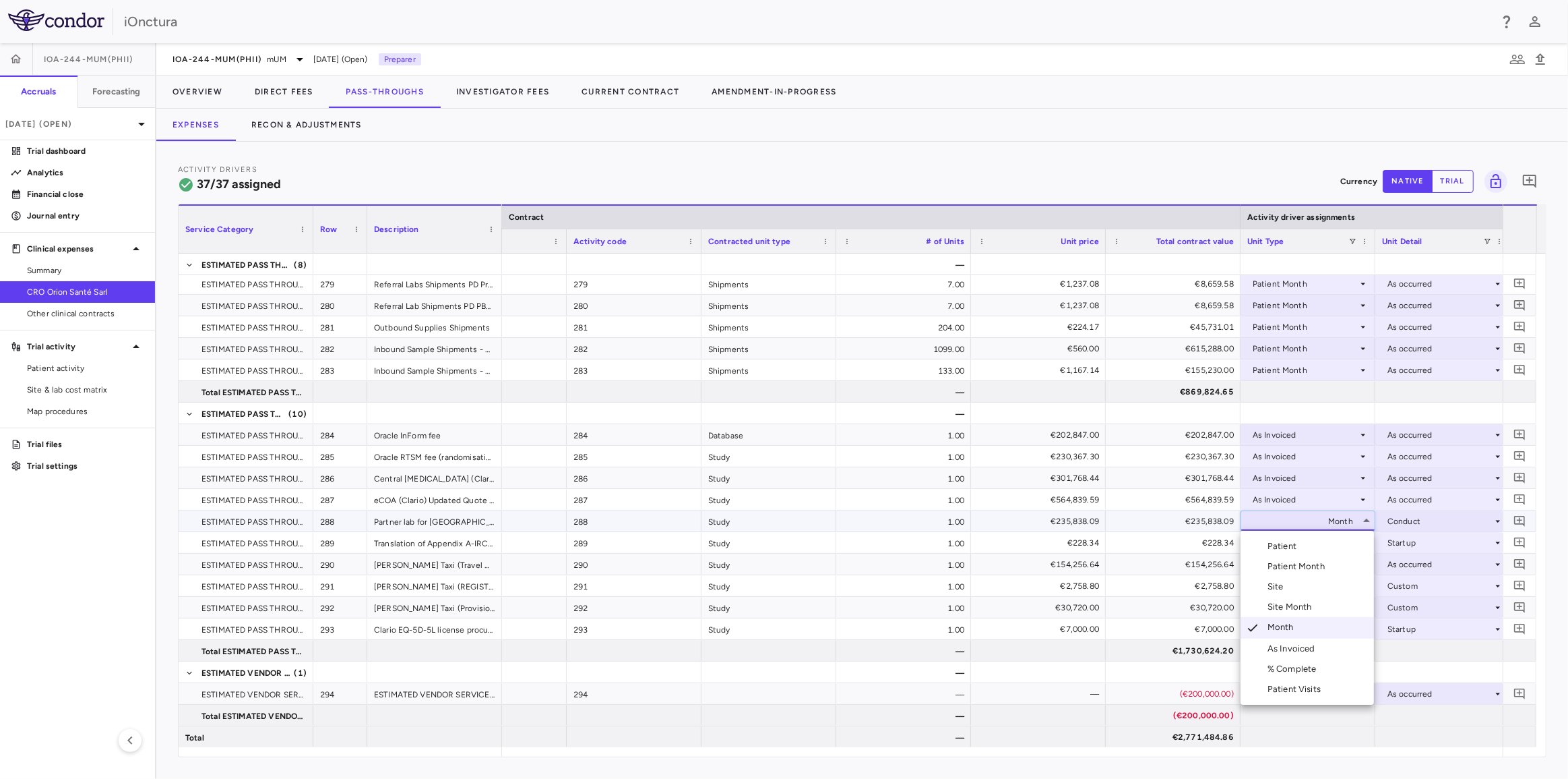
click at [1291, 646] on div "As Invoiced" at bounding box center [1294, 648] width 53 height 12
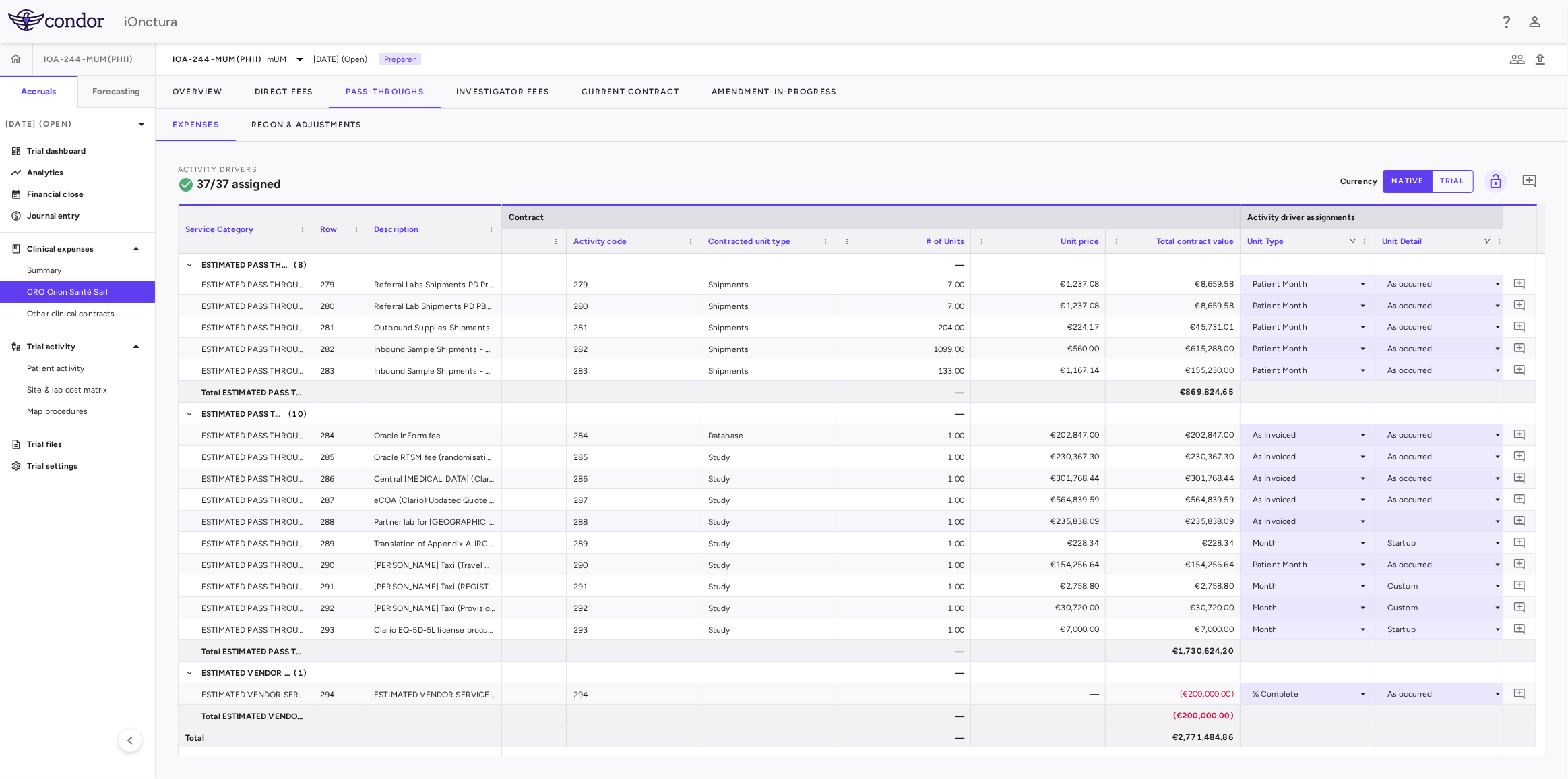
click at [1397, 520] on div at bounding box center [1442, 521] width 121 height 20
click at [1403, 544] on div "As occurred" at bounding box center [1429, 546] width 54 height 12
click at [1300, 540] on div "Month" at bounding box center [1306, 542] width 105 height 22
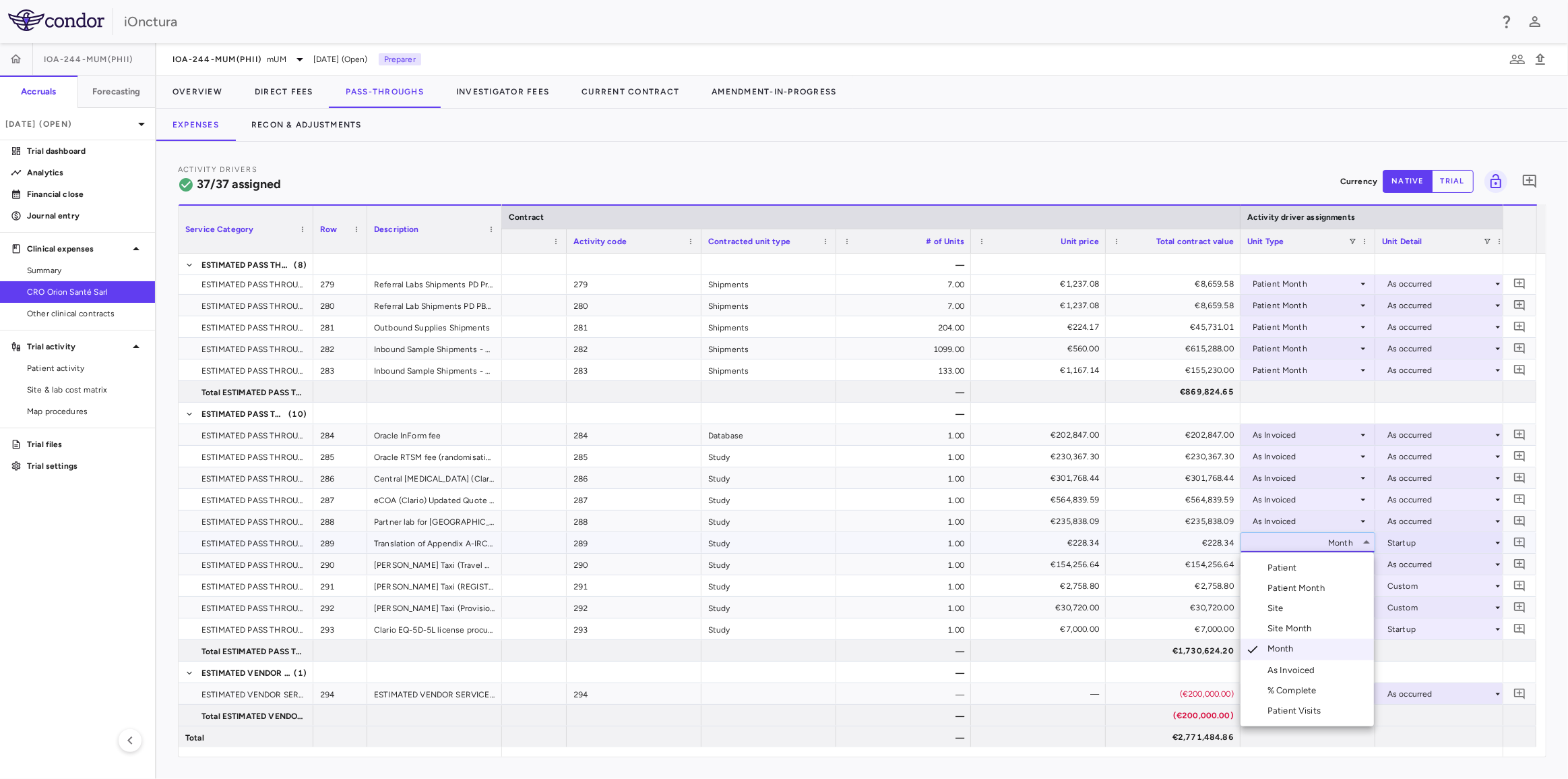
click at [1296, 666] on div "As Invoiced" at bounding box center [1294, 670] width 53 height 12
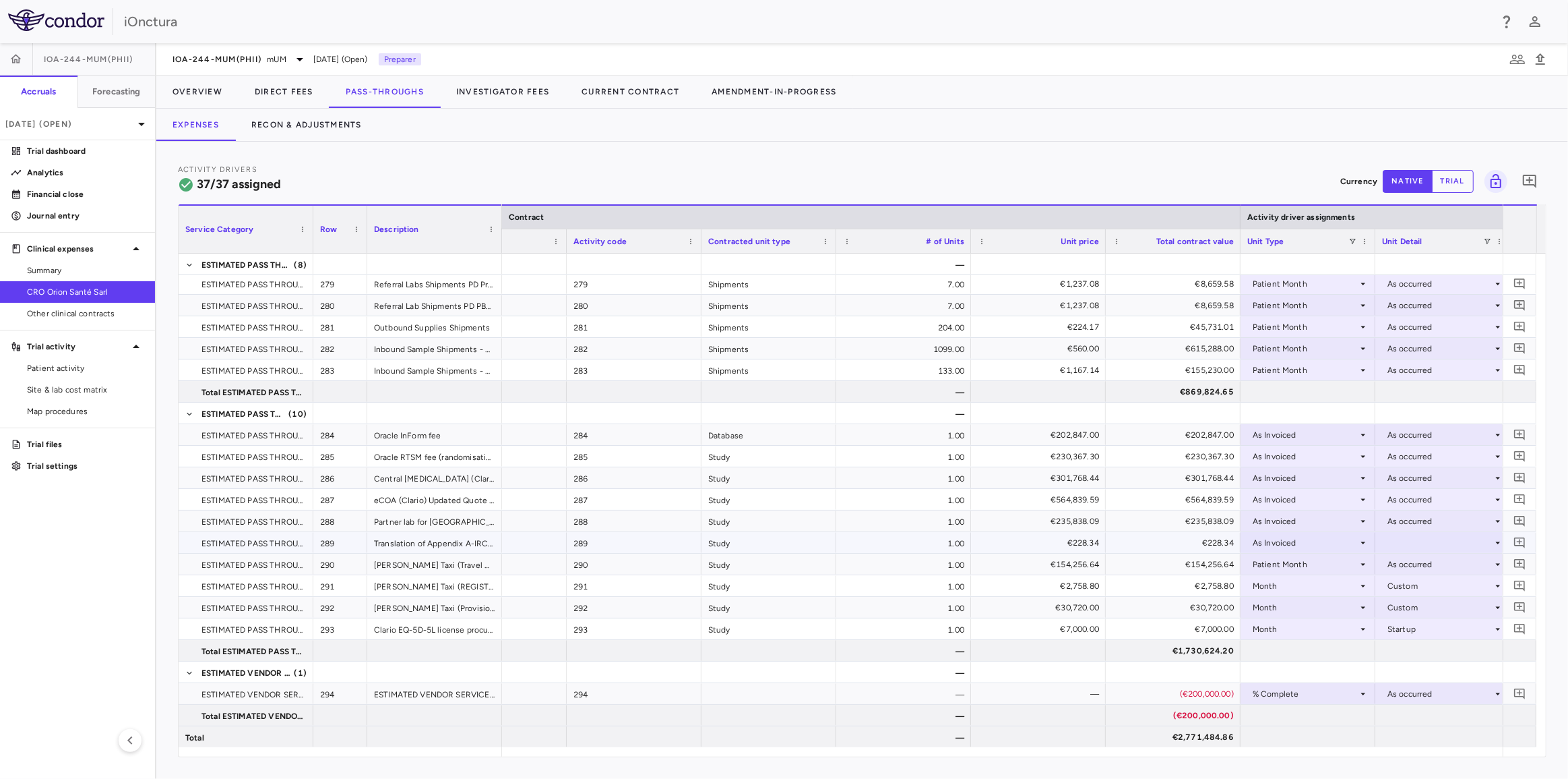
click at [1392, 540] on div at bounding box center [1442, 542] width 121 height 20
click at [1410, 565] on div "As occurred" at bounding box center [1429, 567] width 54 height 12
click at [1295, 584] on div "Month" at bounding box center [1306, 585] width 105 height 22
click at [1297, 708] on div "As Invoiced" at bounding box center [1294, 712] width 53 height 12
click at [1398, 590] on div at bounding box center [1442, 585] width 121 height 20
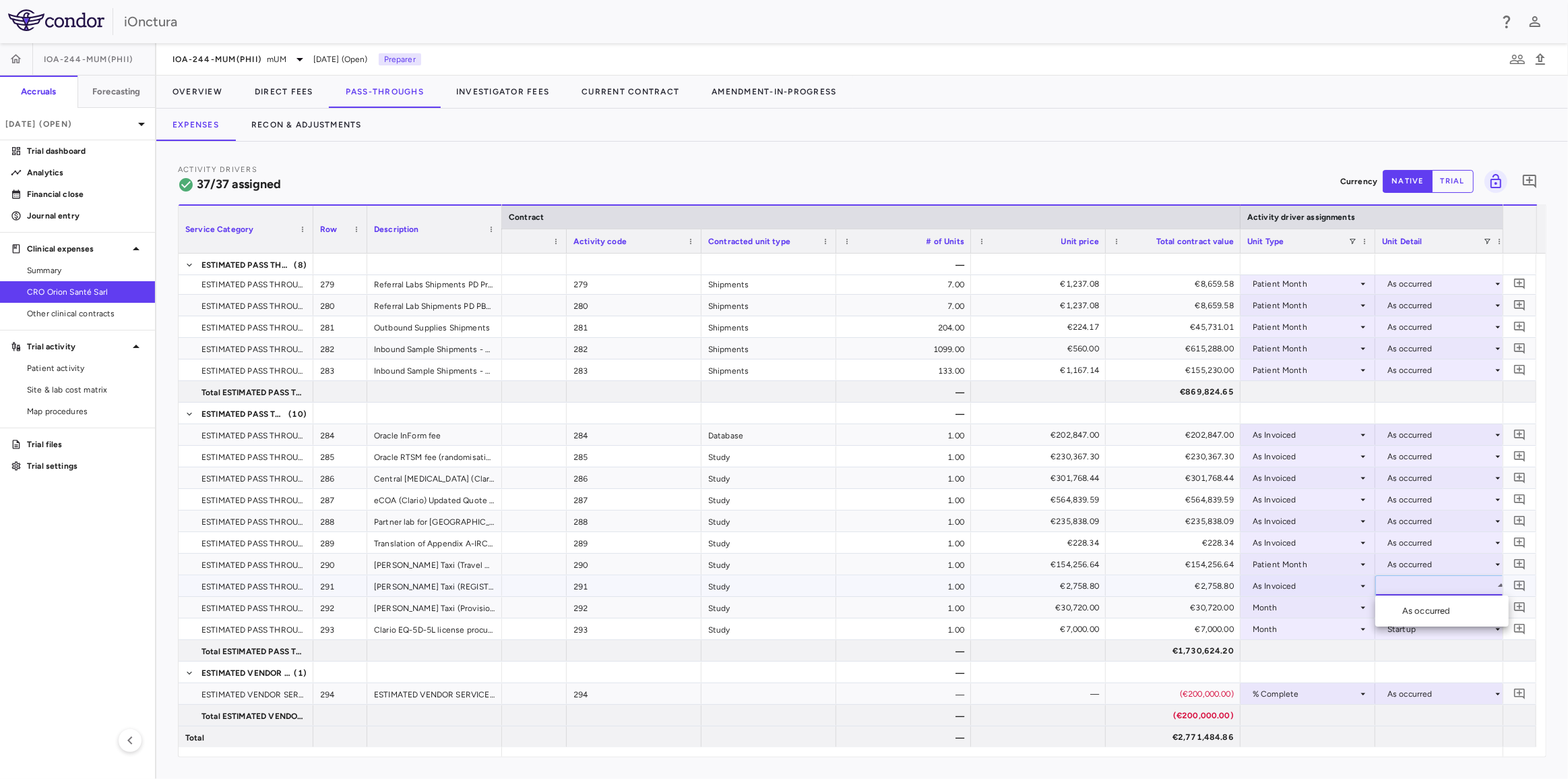
click at [1406, 609] on div "As occurred" at bounding box center [1429, 610] width 54 height 12
click at [1313, 609] on div "Month" at bounding box center [1306, 607] width 105 height 22
click at [1288, 603] on div "Month" at bounding box center [1306, 607] width 105 height 22
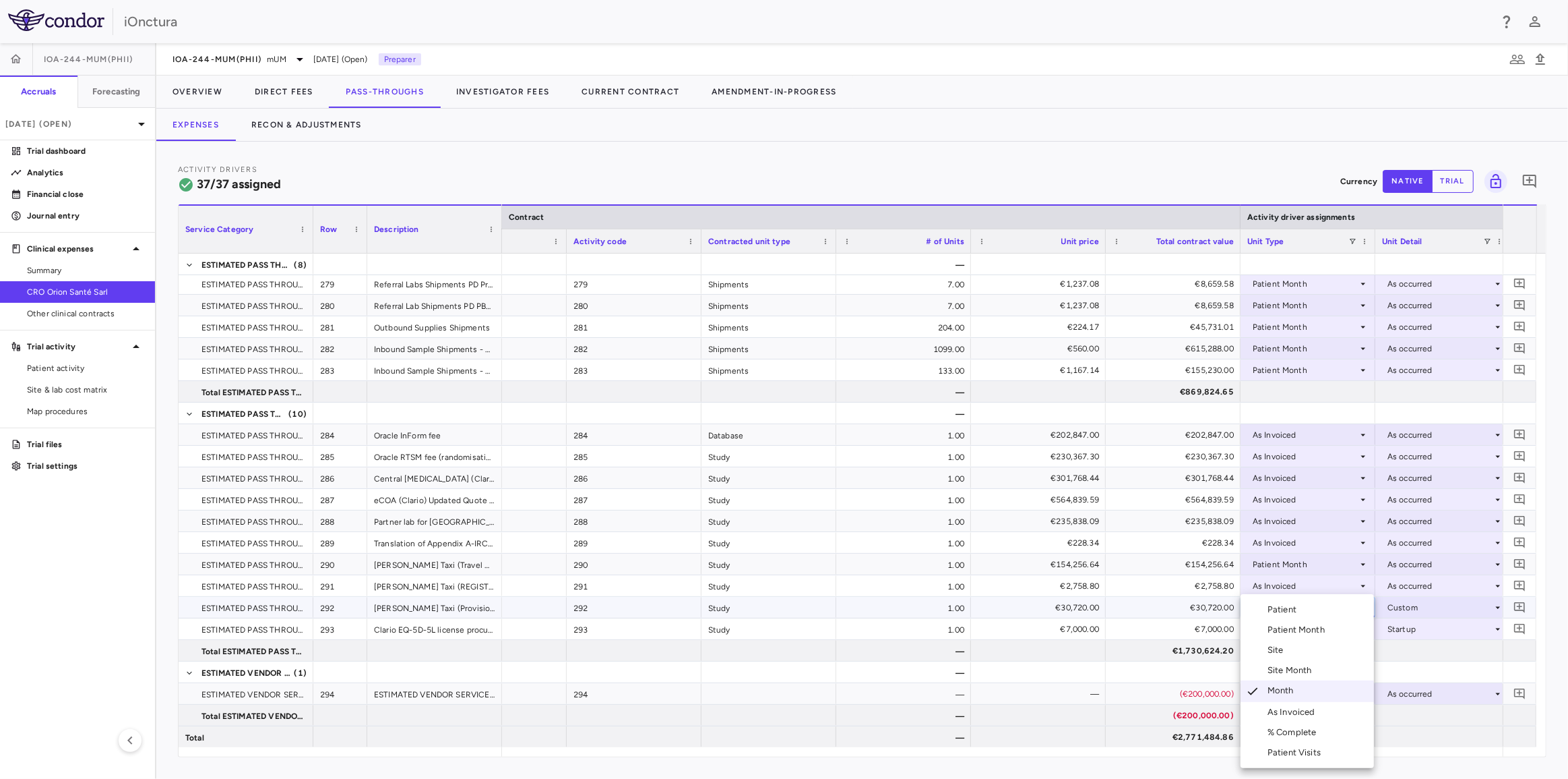
drag, startPoint x: 1304, startPoint y: 712, endPoint x: 1320, endPoint y: 680, distance: 35.8
click at [1304, 711] on div "As Invoiced" at bounding box center [1294, 712] width 53 height 12
click at [1402, 609] on div at bounding box center [1442, 607] width 121 height 20
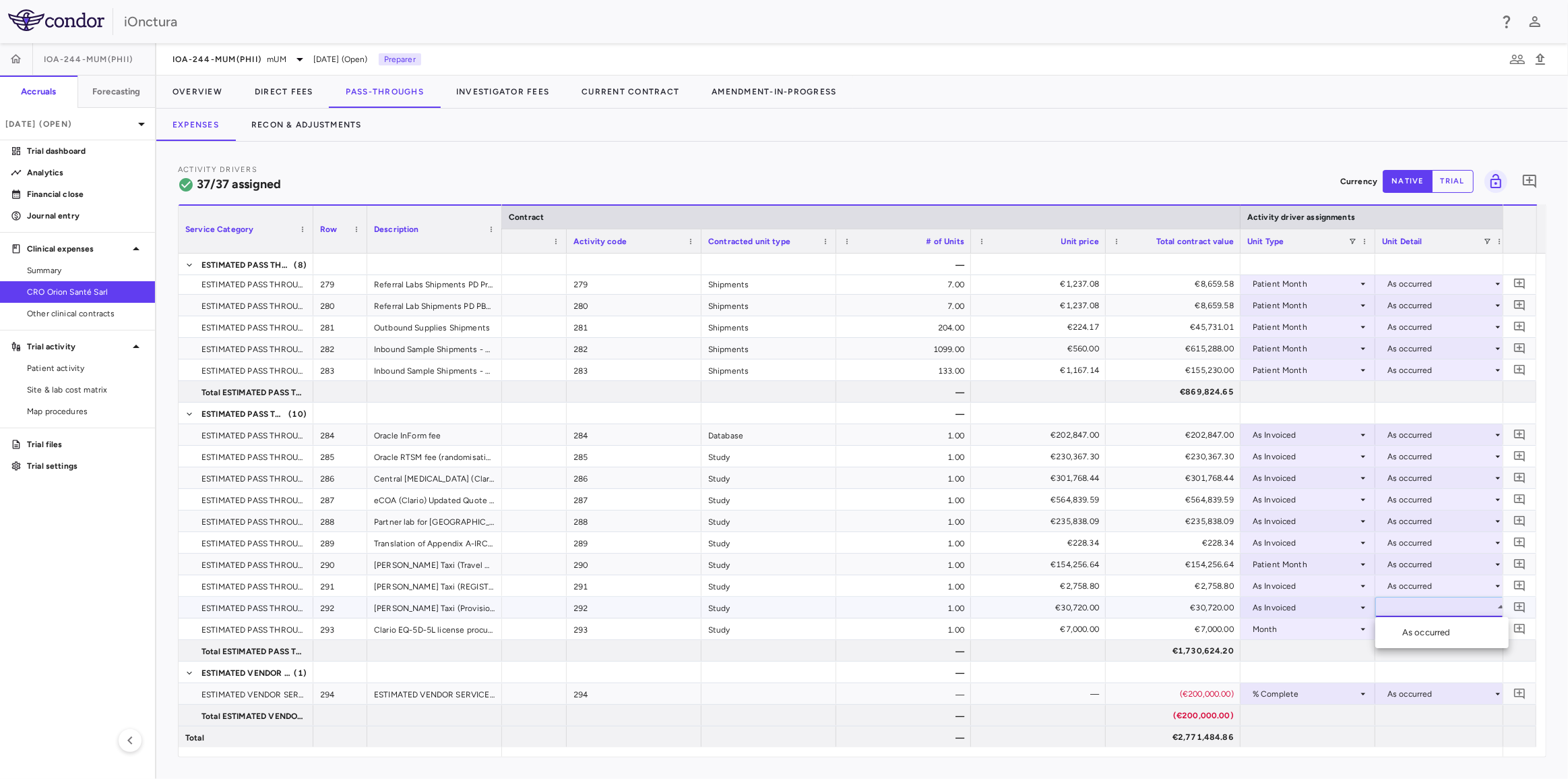
click at [1406, 629] on div "As occurred" at bounding box center [1429, 633] width 54 height 12
click at [1299, 627] on div "Month" at bounding box center [1306, 628] width 105 height 22
click at [1287, 628] on div "Month" at bounding box center [1306, 628] width 105 height 22
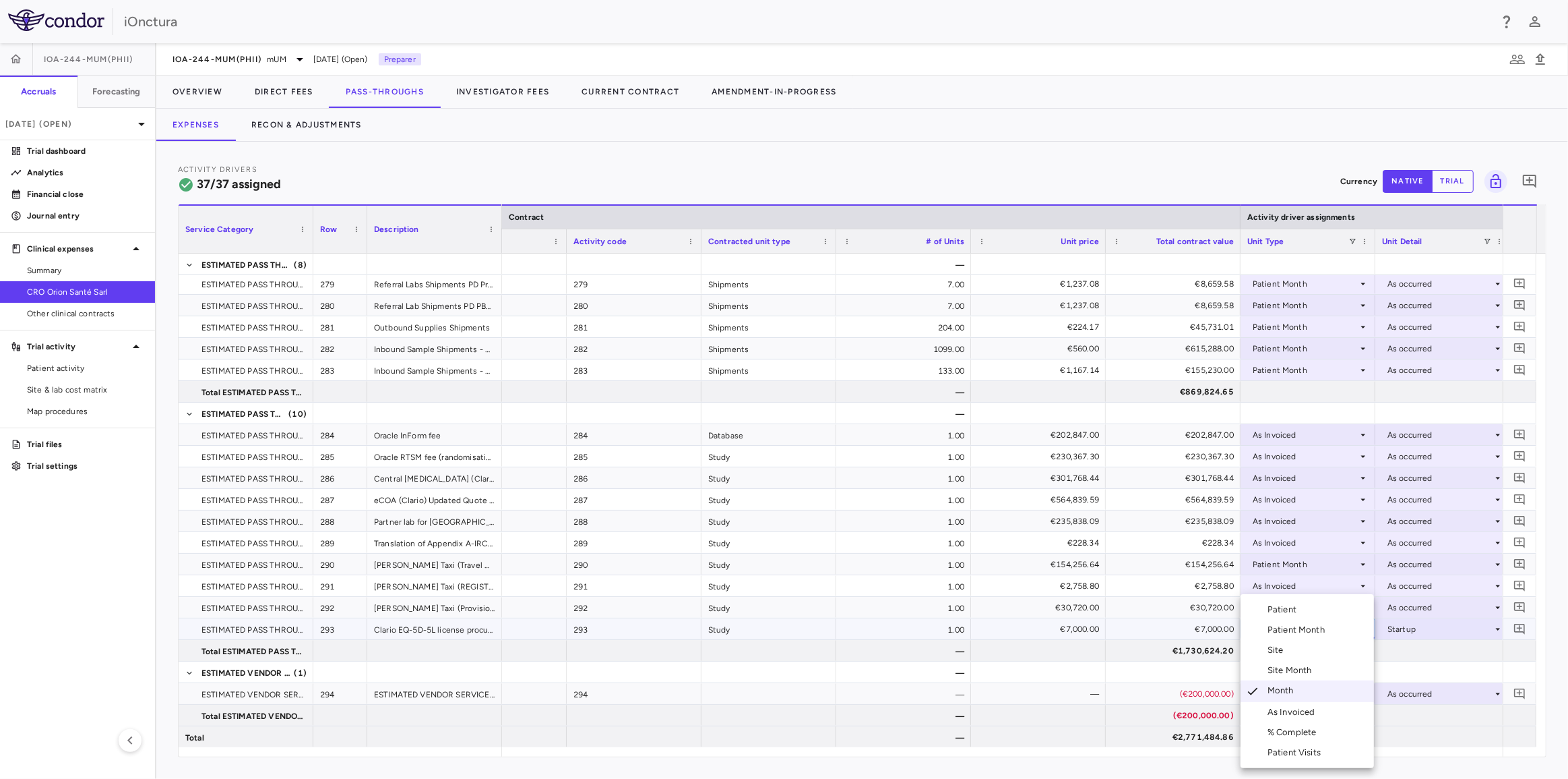
click at [1291, 714] on div "As Invoiced" at bounding box center [1294, 712] width 53 height 12
click at [1401, 633] on div at bounding box center [1442, 628] width 121 height 20
click at [1406, 655] on div "As occurred" at bounding box center [1429, 654] width 54 height 12
click at [1408, 734] on div at bounding box center [1442, 736] width 121 height 20
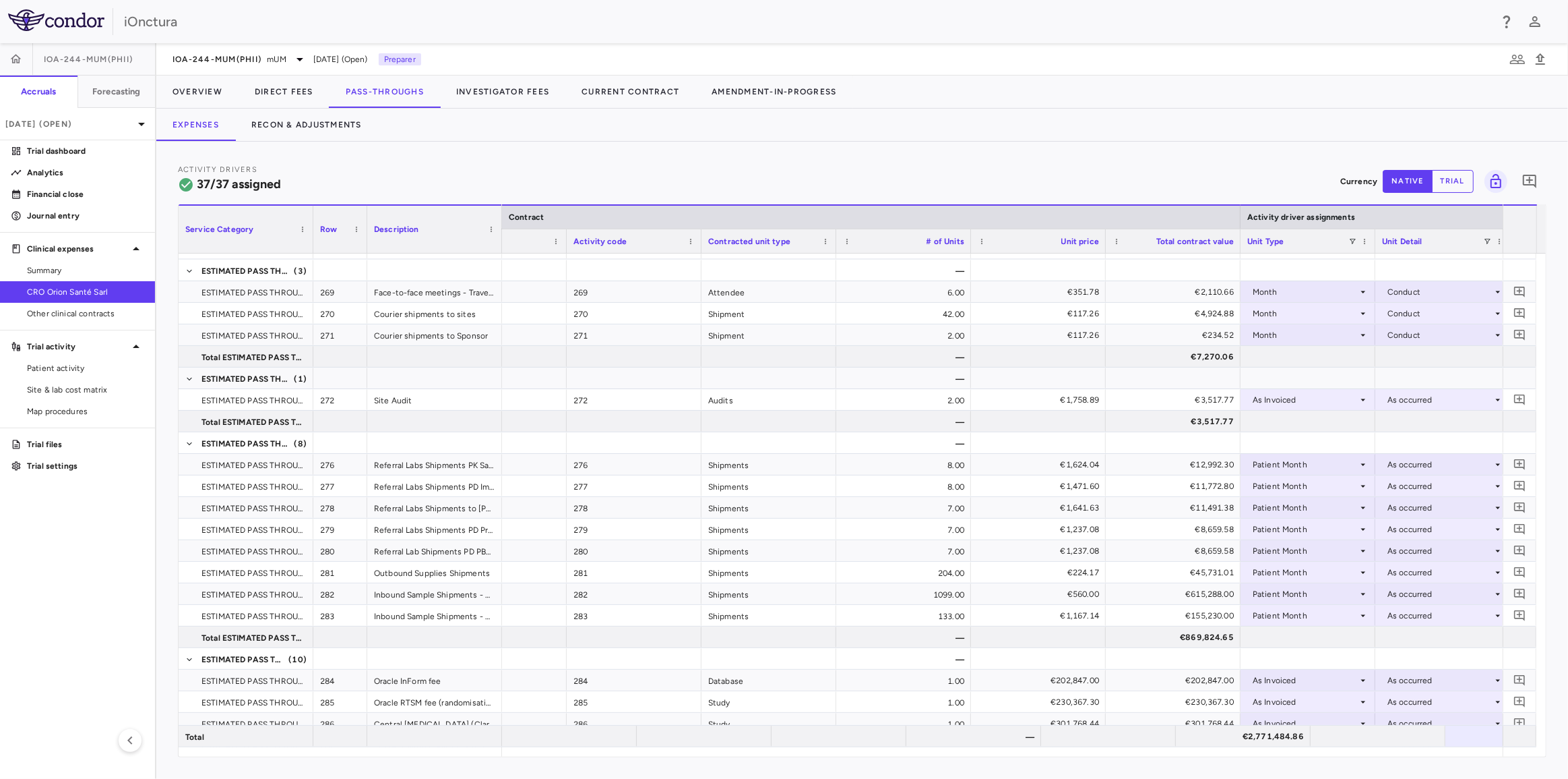
scroll to position [468, 0]
click at [304, 121] on button "Recon & Adjustments" at bounding box center [306, 125] width 143 height 33
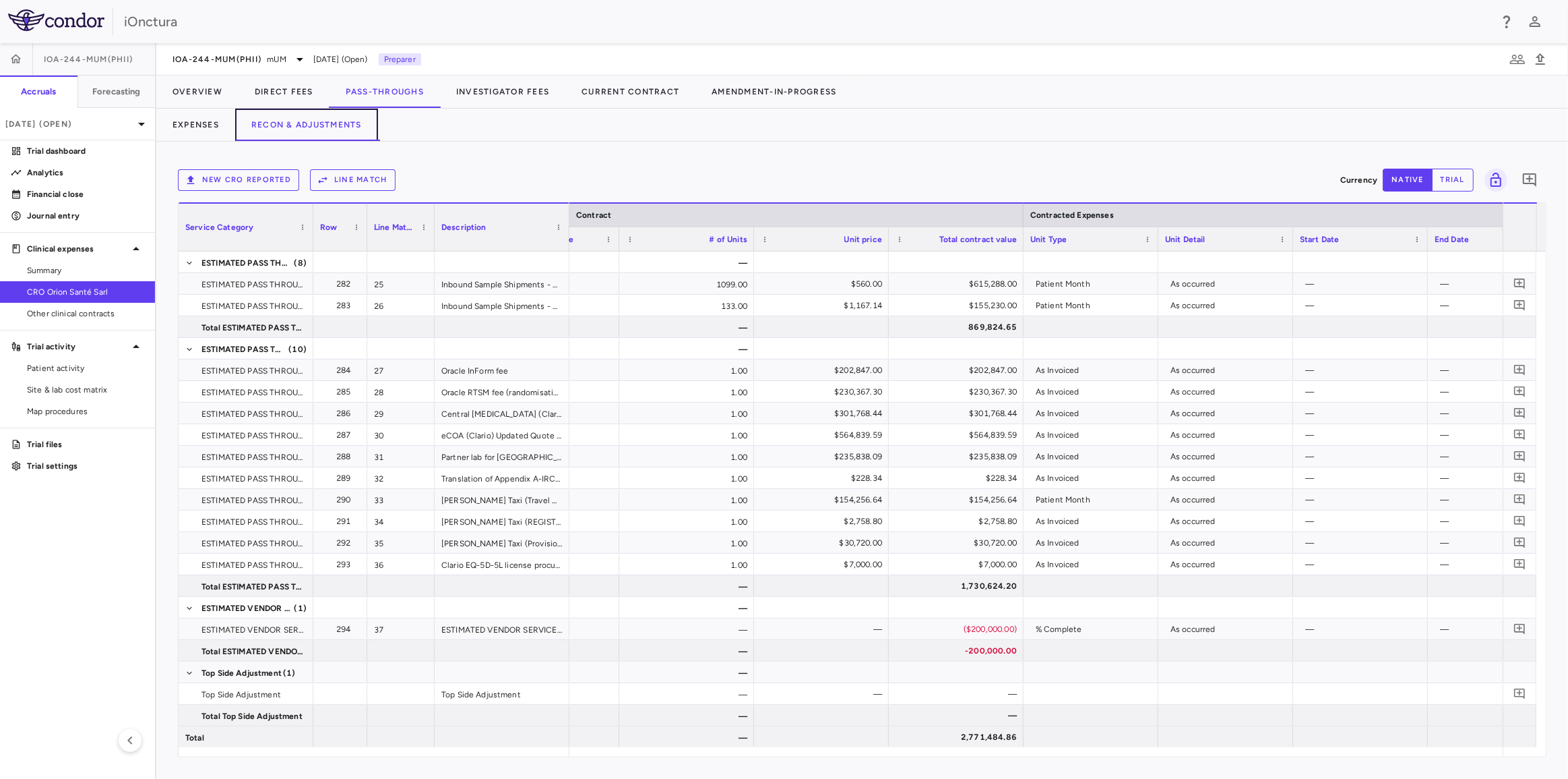
scroll to position [0, 436]
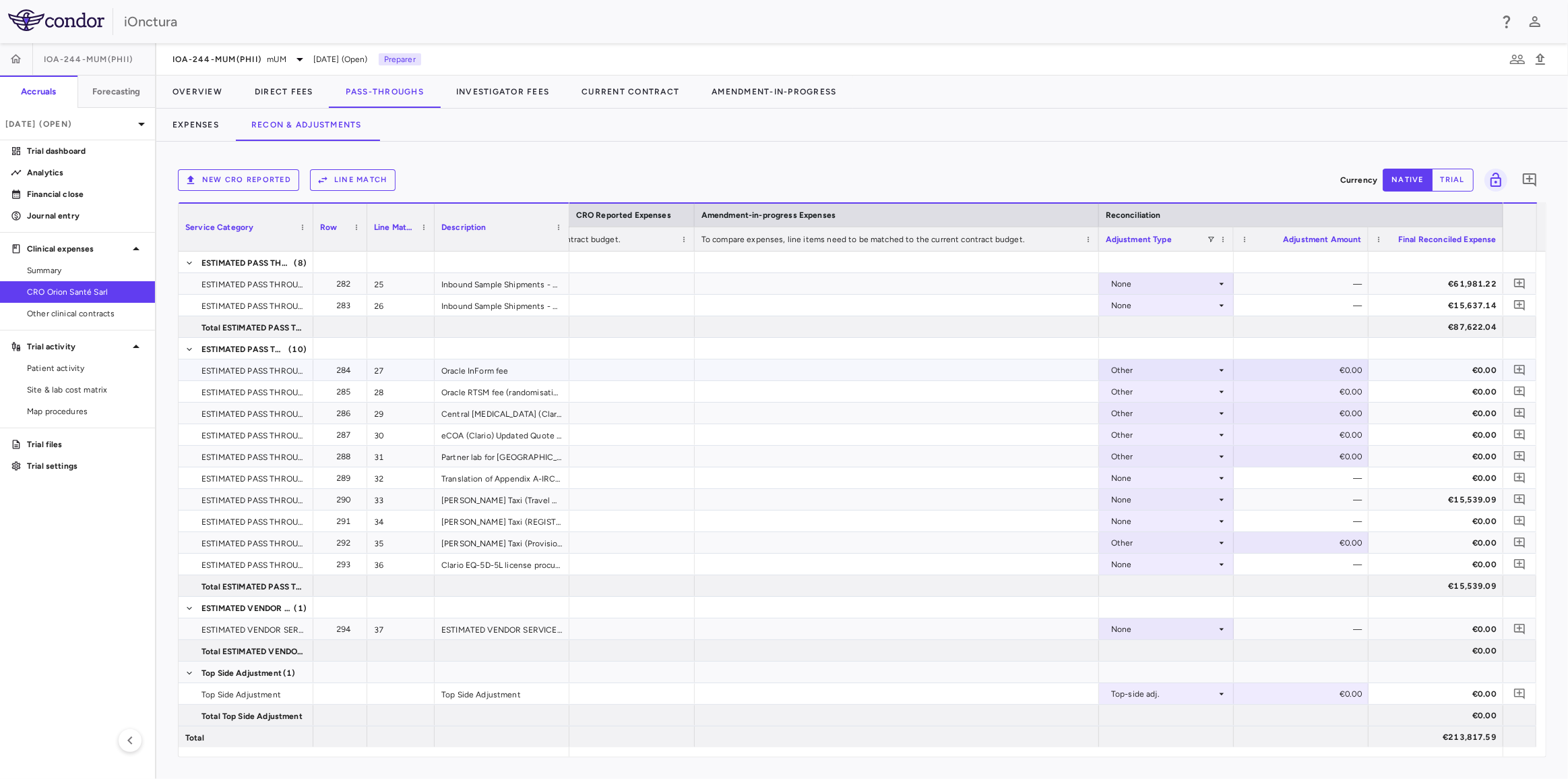
click at [1207, 372] on div "Other" at bounding box center [1164, 369] width 105 height 22
click at [1288, 361] on div at bounding box center [784, 389] width 1568 height 779
click at [1293, 365] on div "€0.00" at bounding box center [1304, 369] width 116 height 22
drag, startPoint x: 1293, startPoint y: 365, endPoint x: 1360, endPoint y: 368, distance: 67.1
click at [1360, 368] on input "*" at bounding box center [1312, 371] width 114 height 22
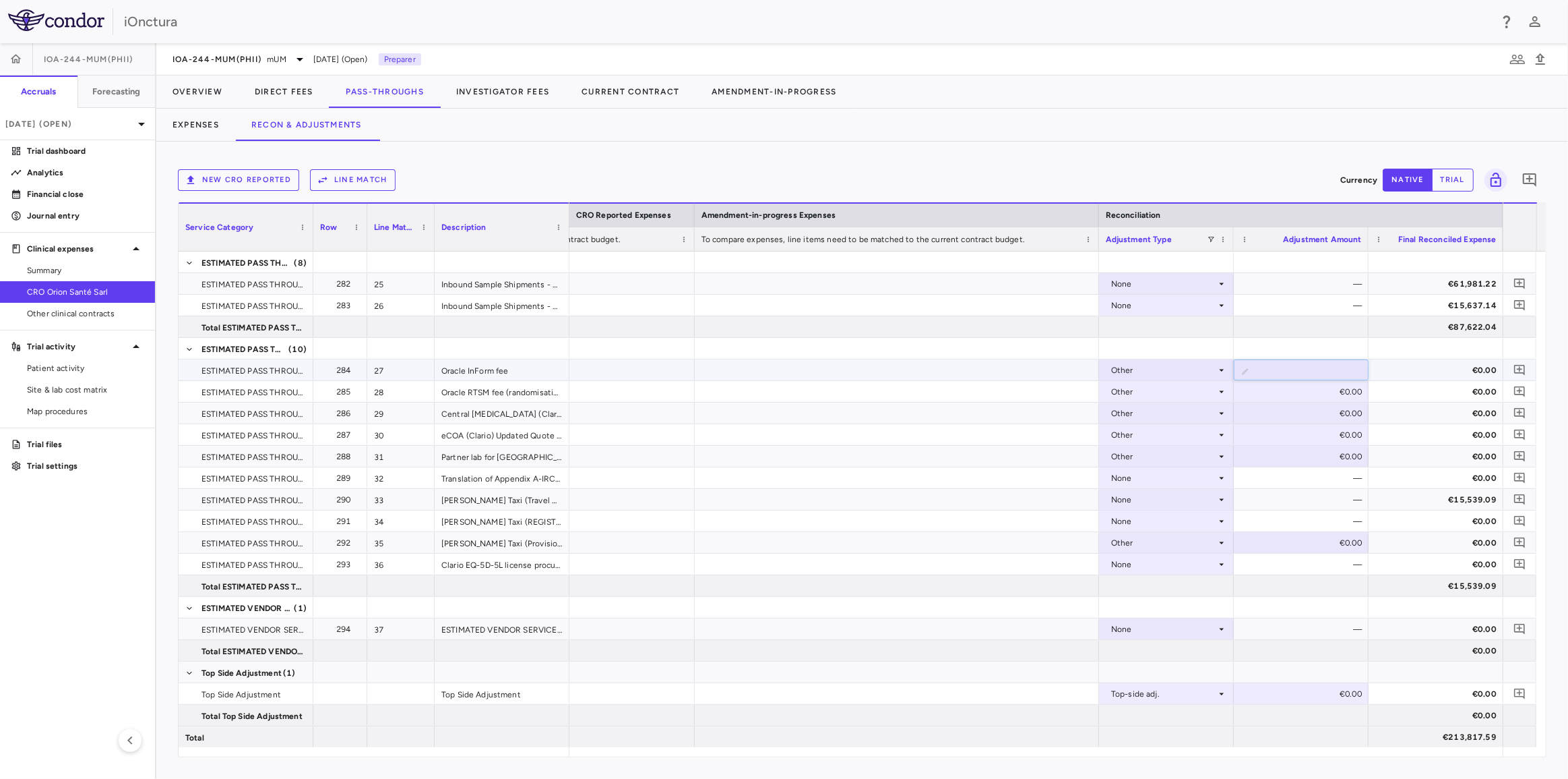
type input "******"
click at [1340, 390] on div "€0.00" at bounding box center [1304, 391] width 116 height 22
click at [1313, 399] on div "€0.00" at bounding box center [1304, 391] width 116 height 22
drag, startPoint x: 1309, startPoint y: 387, endPoint x: 1394, endPoint y: 390, distance: 85.1
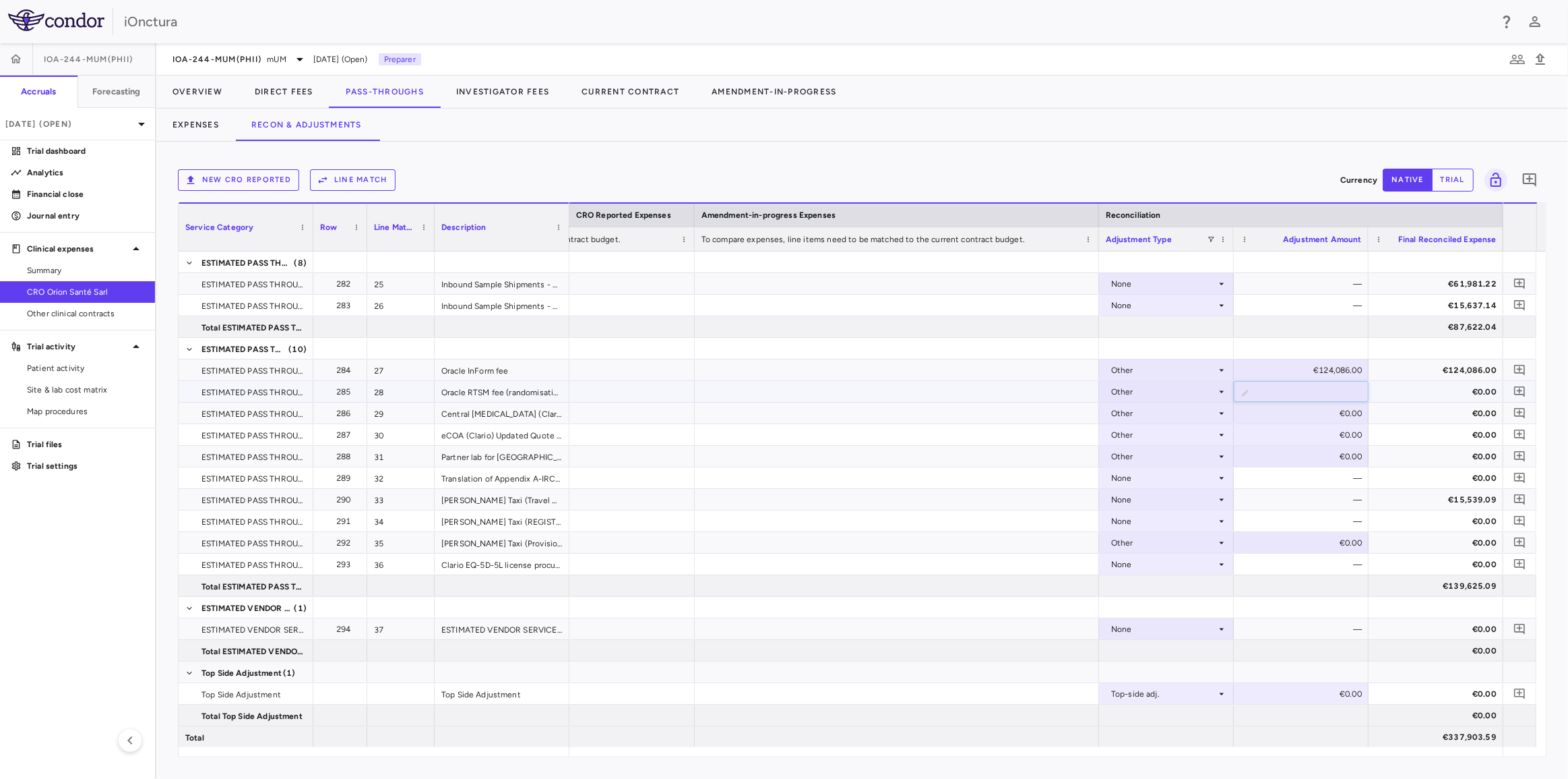
type input "*****"
click at [1338, 418] on div "€0.00" at bounding box center [1304, 413] width 116 height 22
click at [1316, 394] on div "€97,079.00" at bounding box center [1304, 391] width 116 height 22
click at [1313, 392] on input "*****" at bounding box center [1312, 393] width 114 height 22
drag, startPoint x: 1280, startPoint y: 156, endPoint x: 1281, endPoint y: 163, distance: 7.1
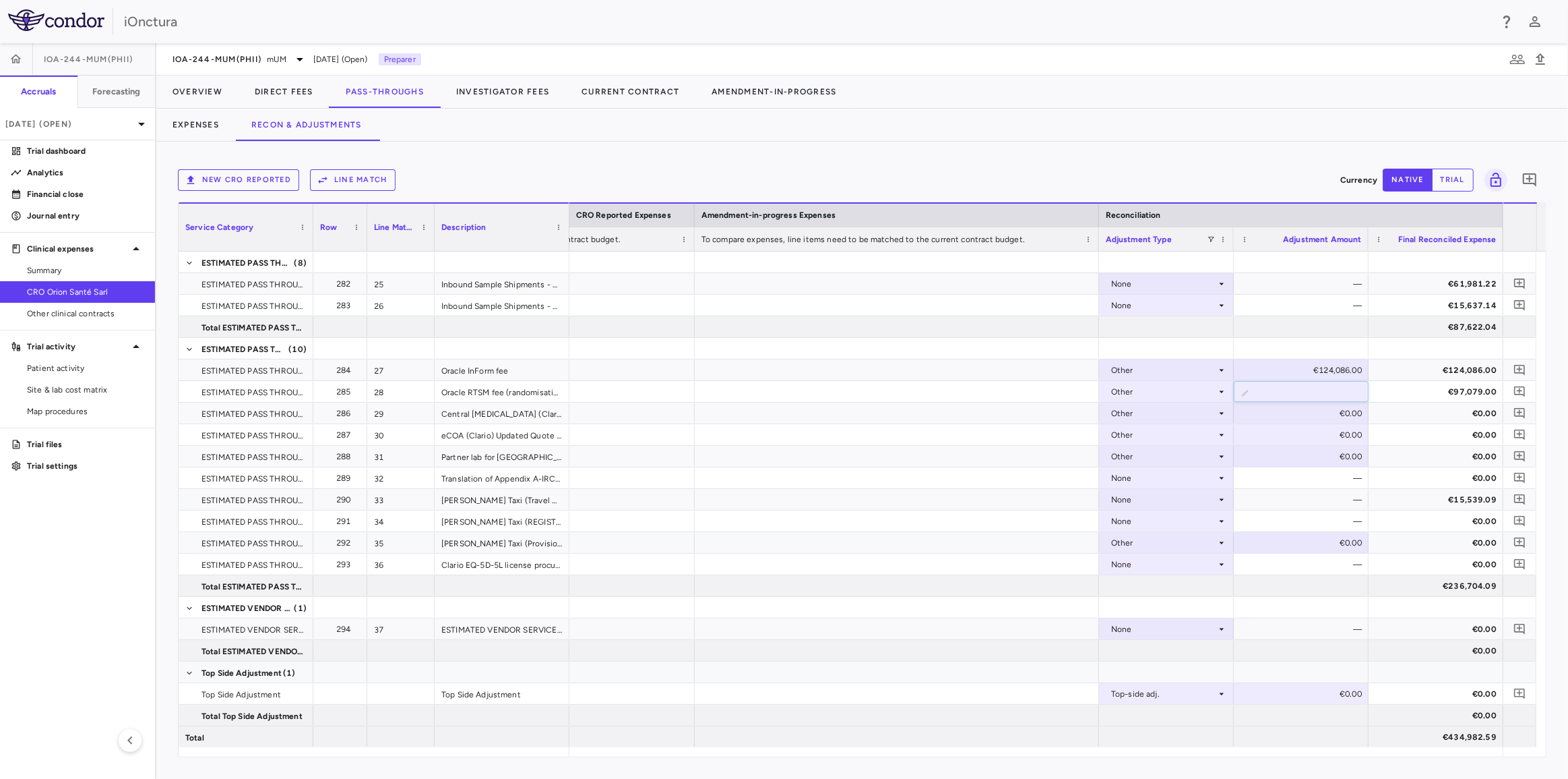
click at [1281, 154] on div "New CRO reported Line Match Currency native trial 0 Service Category Drag here …" at bounding box center [862, 460] width 1412 height 637
click at [1319, 421] on div "€0.00" at bounding box center [1301, 413] width 135 height 21
drag, startPoint x: 1306, startPoint y: 411, endPoint x: 1381, endPoint y: 413, distance: 75.0
paste input "*****"
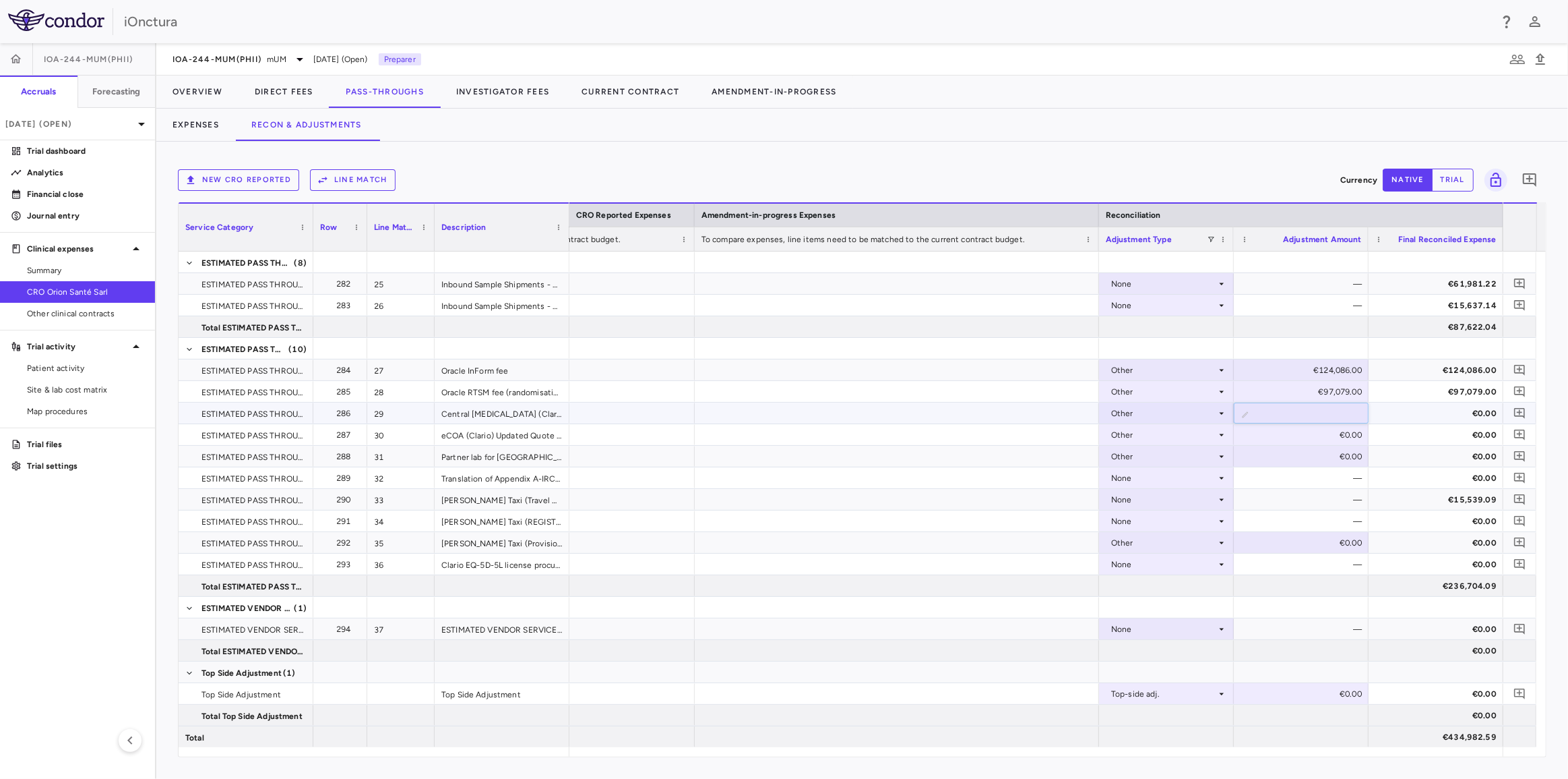
type input "******"
click at [1319, 436] on div "€0.00" at bounding box center [1304, 435] width 116 height 22
click at [1293, 438] on div "€0.00" at bounding box center [1304, 435] width 116 height 22
click at [1294, 438] on input "*" at bounding box center [1312, 436] width 114 height 22
click at [1295, 438] on input "*" at bounding box center [1312, 436] width 114 height 22
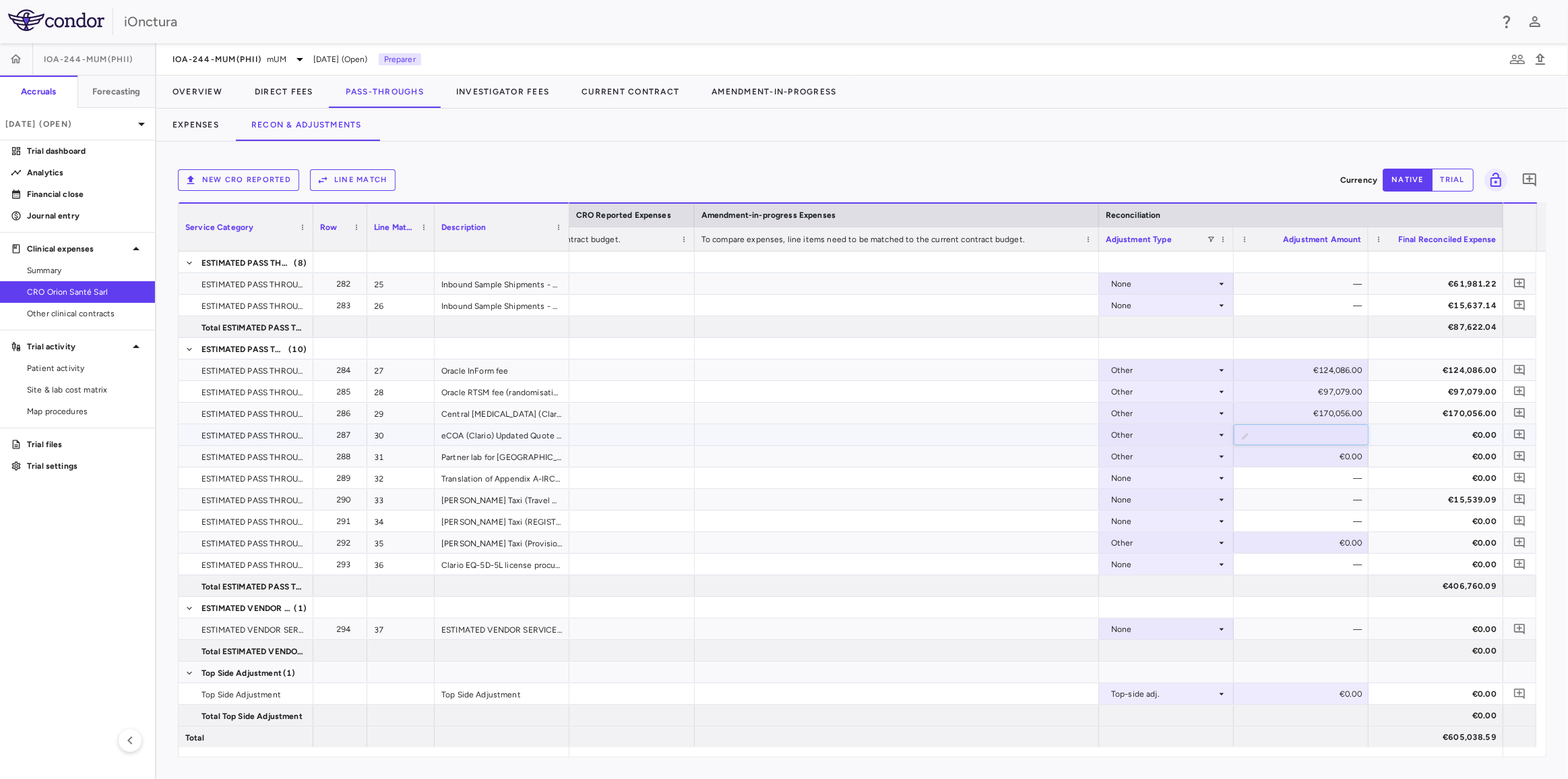
type input "******"
click at [1313, 464] on div "€0.00" at bounding box center [1304, 456] width 116 height 22
click at [1329, 461] on div "€0.00" at bounding box center [1304, 456] width 116 height 22
click at [1325, 457] on input "*" at bounding box center [1312, 457] width 114 height 22
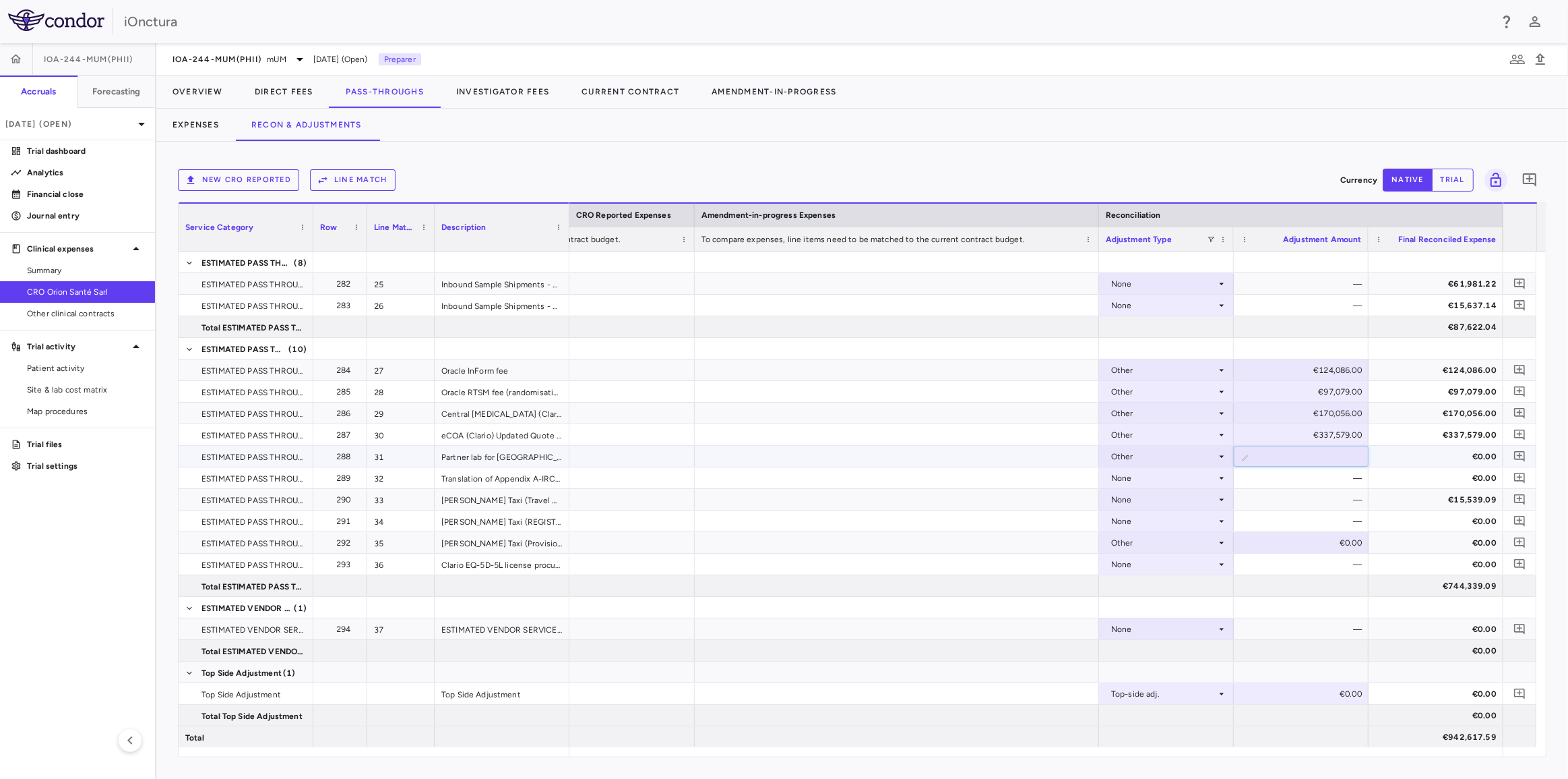
type input "*****"
click at [1324, 477] on div "—" at bounding box center [1304, 478] width 116 height 22
click at [1318, 539] on div "€0.00" at bounding box center [1304, 542] width 116 height 22
click at [1317, 541] on input "*" at bounding box center [1312, 544] width 114 height 22
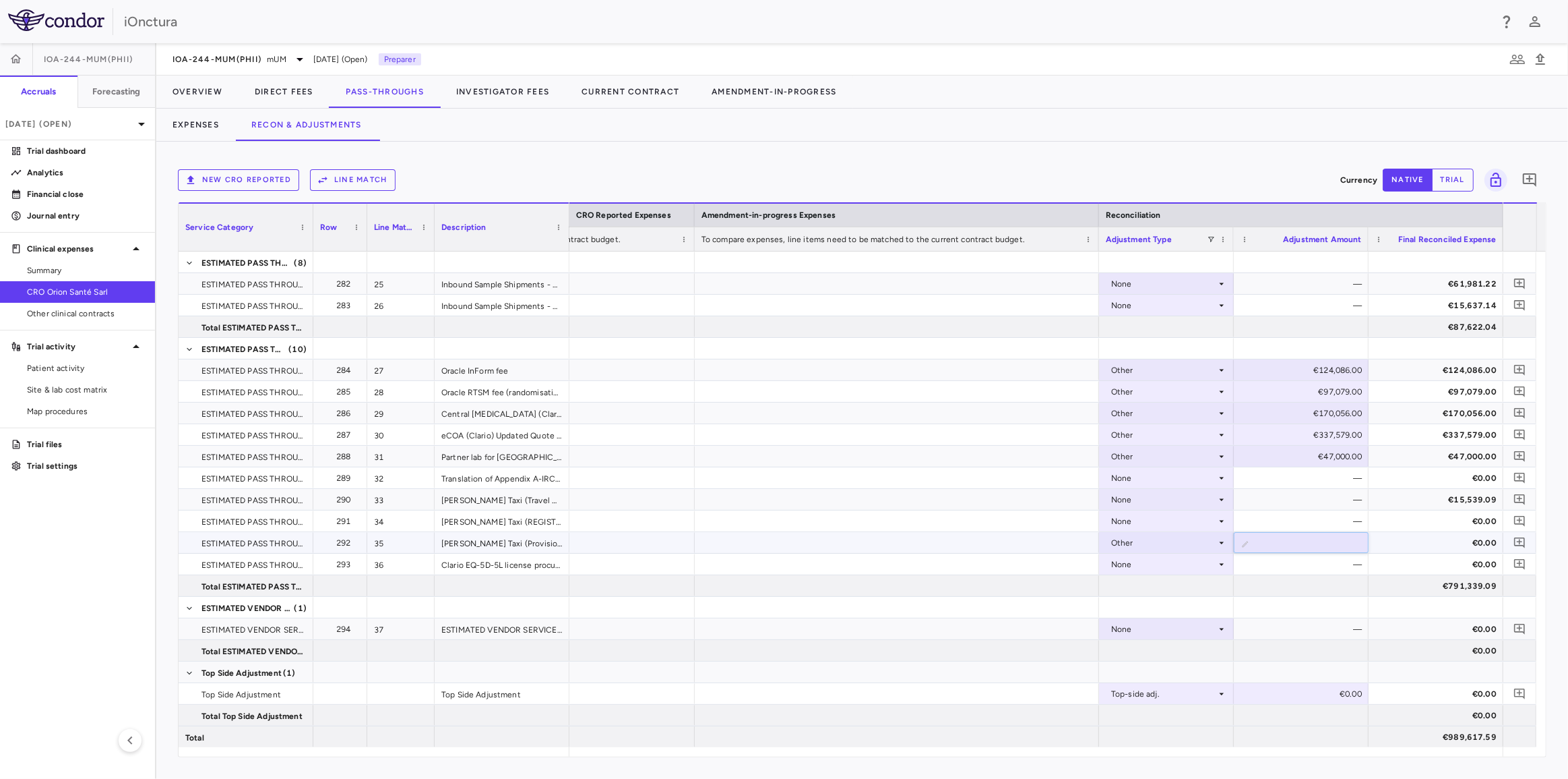
type input "****"
click at [1315, 579] on div at bounding box center [1301, 585] width 135 height 21
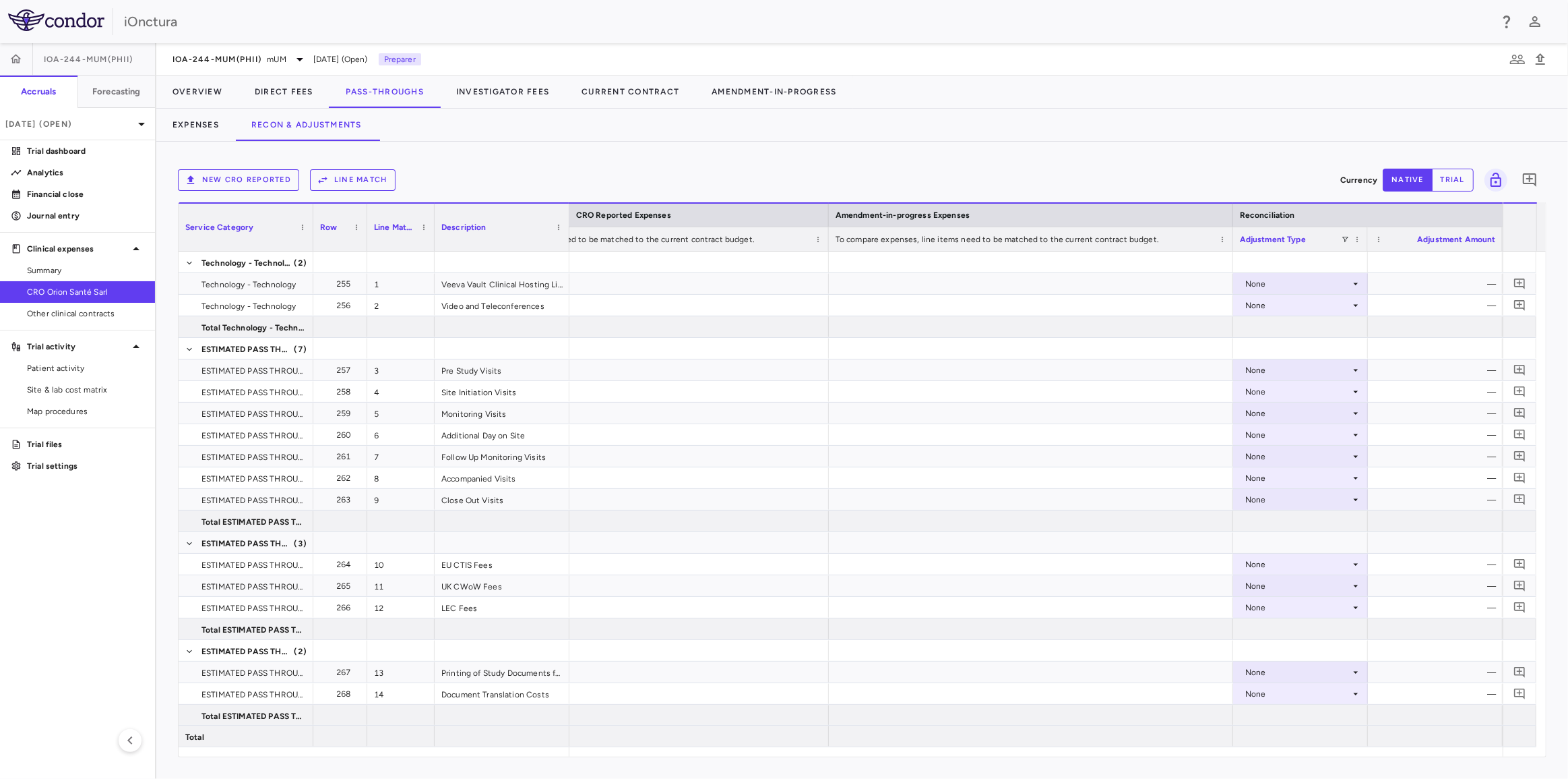
scroll to position [0, 1601]
